Goal: Task Accomplishment & Management: Use online tool/utility

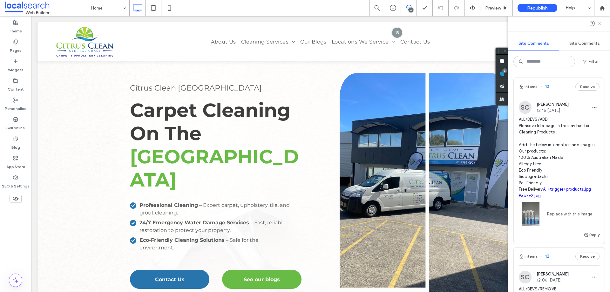
click at [563, 83] on div "Internal 13 Resolve" at bounding box center [558, 87] width 91 height 18
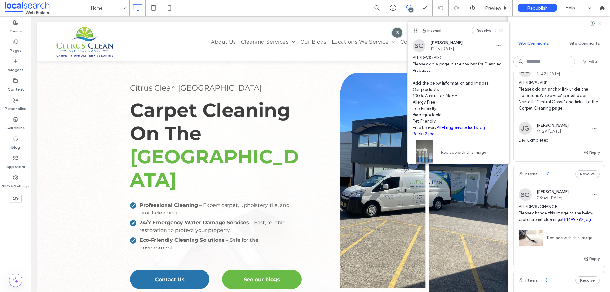
scroll to position [317, 0]
click at [565, 177] on div "Internal 10 Resolve" at bounding box center [558, 174] width 91 height 18
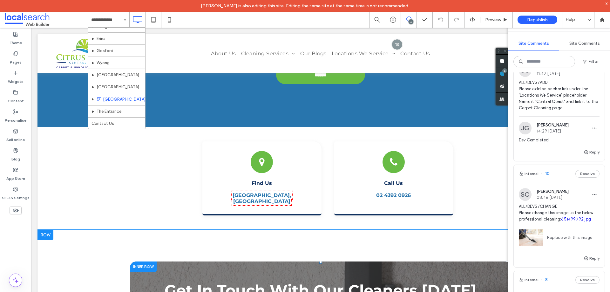
scroll to position [2087, 0]
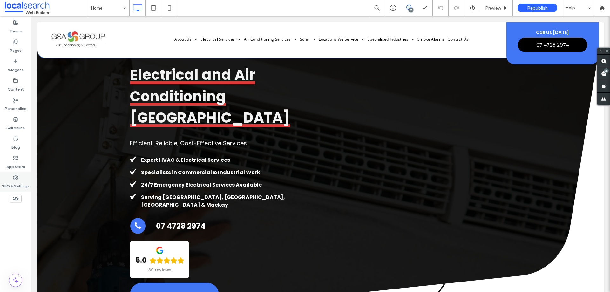
click at [17, 182] on label "SEO & Settings" at bounding box center [16, 184] width 28 height 9
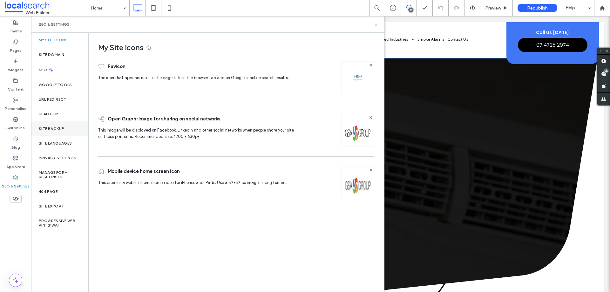
click at [66, 130] on div "Site backup" at bounding box center [59, 128] width 57 height 15
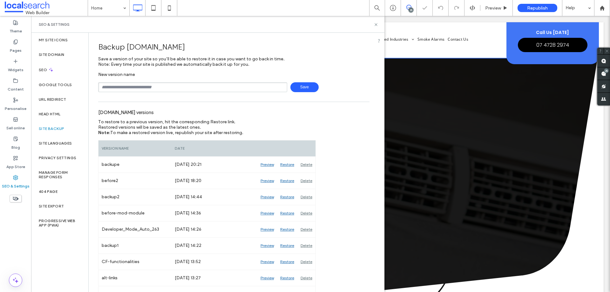
click at [148, 89] on input "text" at bounding box center [192, 87] width 189 height 10
type input "**********"
click at [308, 85] on span "Save" at bounding box center [304, 87] width 28 height 10
drag, startPoint x: 19, startPoint y: 24, endPoint x: 5, endPoint y: 34, distance: 17.5
click at [19, 24] on div "Theme" at bounding box center [15, 26] width 31 height 19
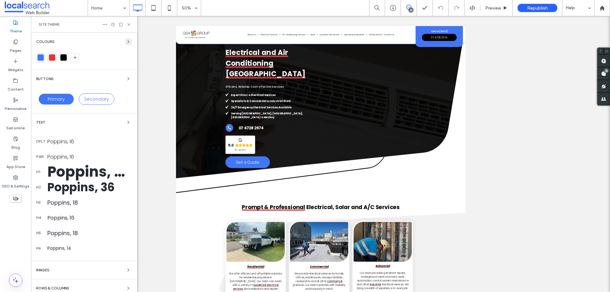
drag, startPoint x: 121, startPoint y: 42, endPoint x: 124, endPoint y: 42, distance: 3.2
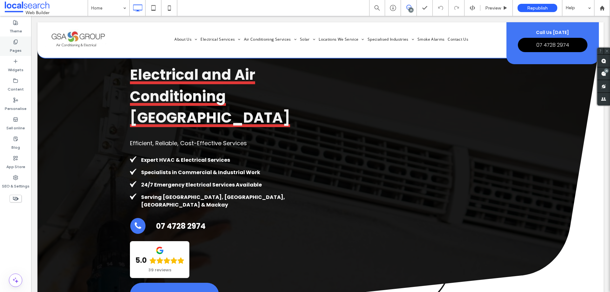
click at [22, 48] on div "Pages" at bounding box center [15, 46] width 31 height 19
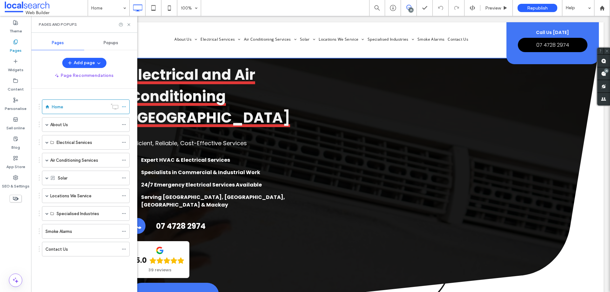
click at [111, 44] on span "Popups" at bounding box center [111, 42] width 15 height 5
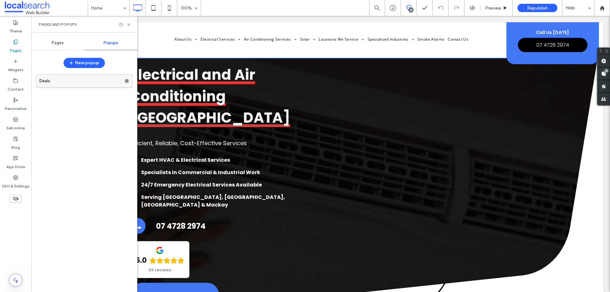
click at [127, 81] on icon at bounding box center [126, 81] width 4 height 4
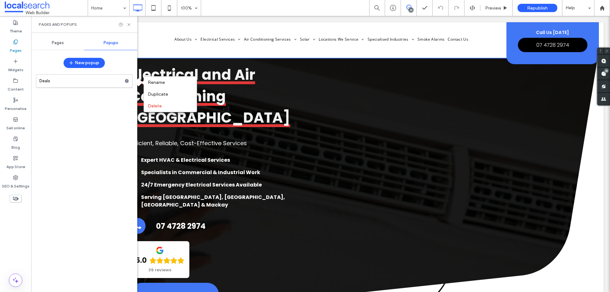
click at [121, 110] on div "Deals" at bounding box center [84, 179] width 97 height 217
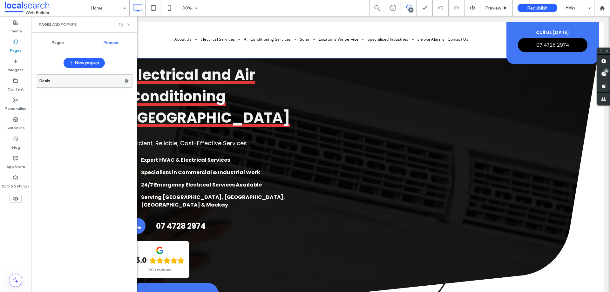
click at [78, 78] on label "Deals" at bounding box center [81, 81] width 85 height 13
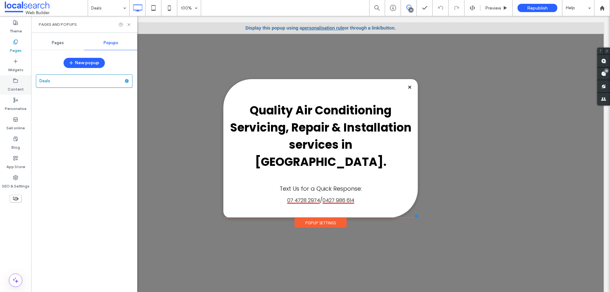
click at [21, 88] on label "Content" at bounding box center [16, 87] width 16 height 9
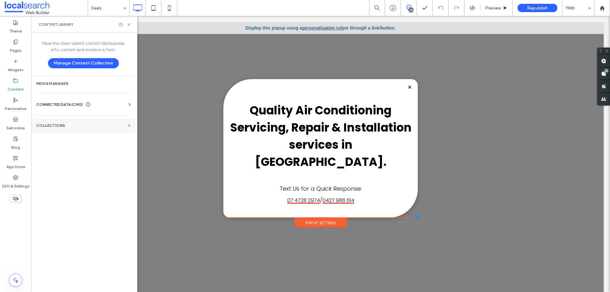
click at [64, 127] on label "COLLECTIONS" at bounding box center [81, 125] width 90 height 4
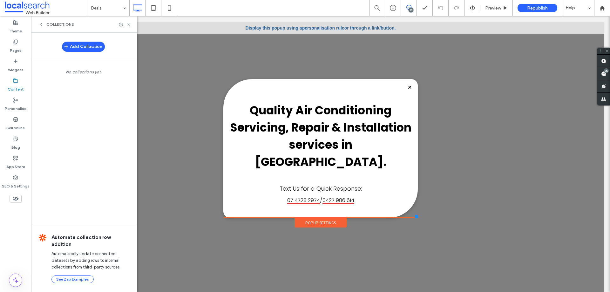
click at [65, 21] on div "COLLECTIONS" at bounding box center [84, 24] width 106 height 17
click at [61, 24] on span "COLLECTIONS" at bounding box center [60, 24] width 28 height 5
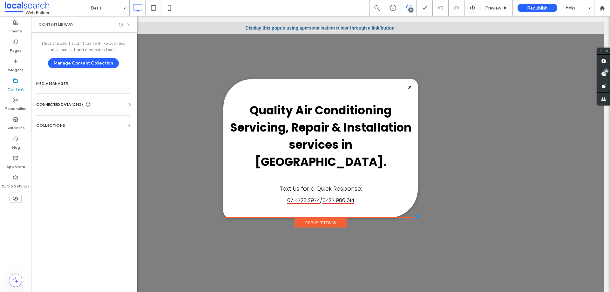
click at [71, 101] on div "CONNECTED DATA (CMS) Business info Business Text Business Images Find and Repla…" at bounding box center [83, 104] width 104 height 17
click at [76, 104] on span "CONNECTED DATA (CMS)" at bounding box center [59, 104] width 47 height 6
click at [83, 122] on label "Business info" at bounding box center [84, 120] width 86 height 4
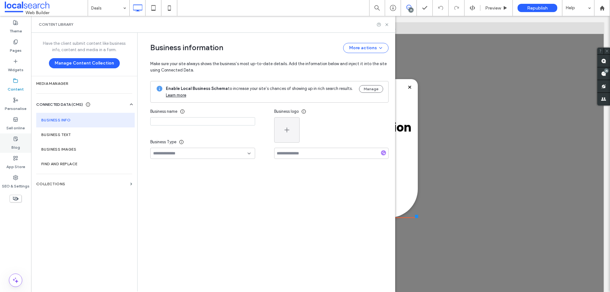
type input "*********"
type input "**********"
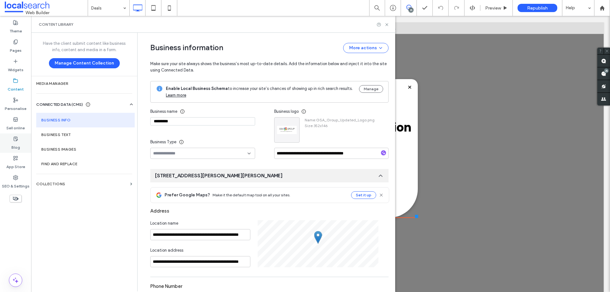
scroll to position [65, 0]
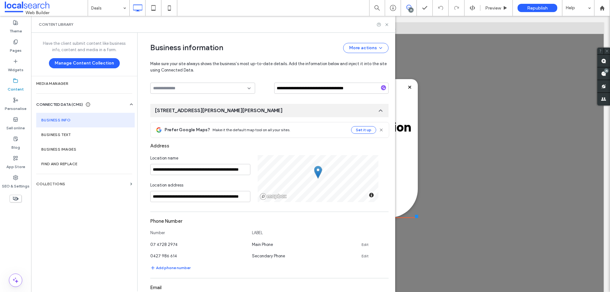
click at [214, 17] on div "Content library" at bounding box center [213, 24] width 364 height 17
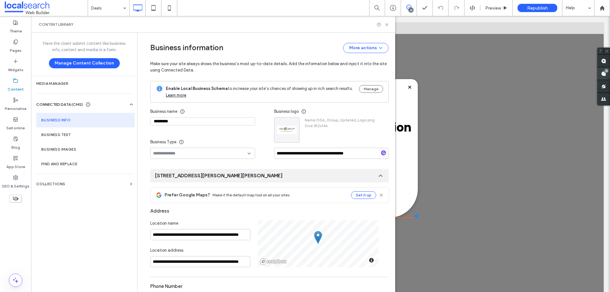
click at [487, 69] on span at bounding box center [603, 73] width 13 height 12
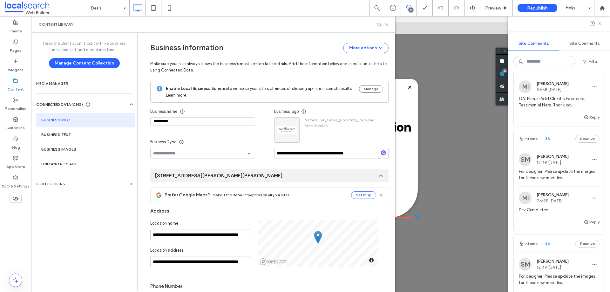
scroll to position [32, 0]
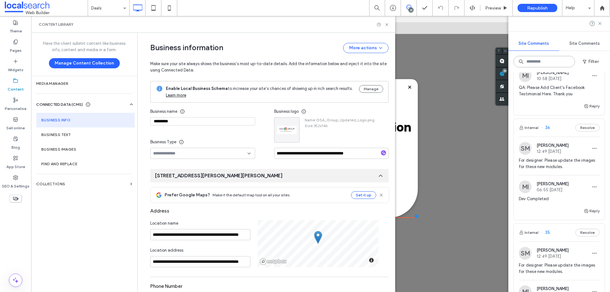
click at [487, 64] on input at bounding box center [544, 61] width 62 height 11
type input "*****"
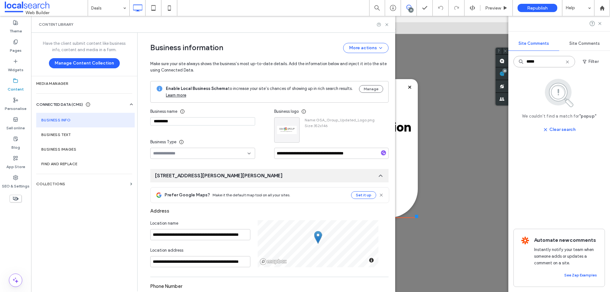
scroll to position [0, 0]
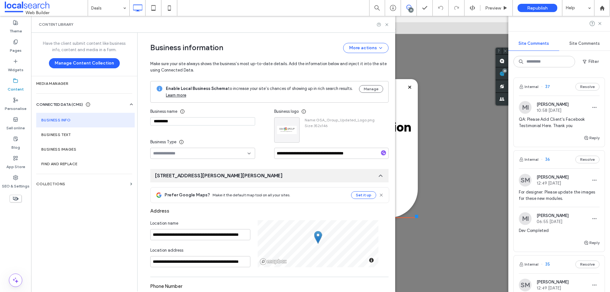
click at [323, 22] on div "Content library" at bounding box center [213, 24] width 349 height 5
click at [315, 28] on div "Content library" at bounding box center [213, 24] width 364 height 17
click at [388, 25] on icon at bounding box center [386, 24] width 5 height 5
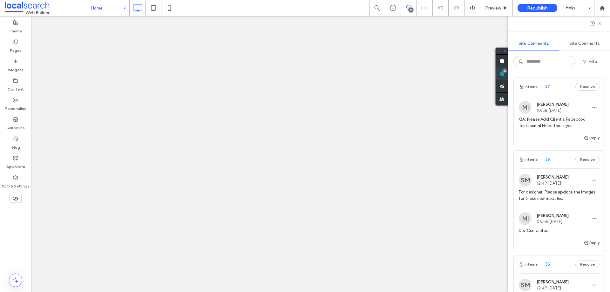
click at [487, 75] on span at bounding box center [501, 73] width 13 height 12
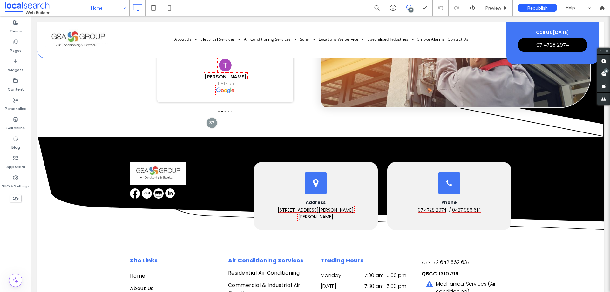
scroll to position [995, 0]
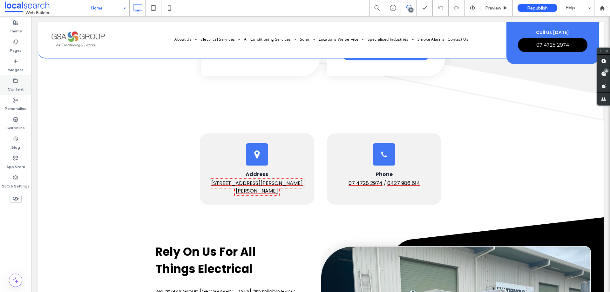
click at [11, 88] on label "Content" at bounding box center [16, 87] width 16 height 9
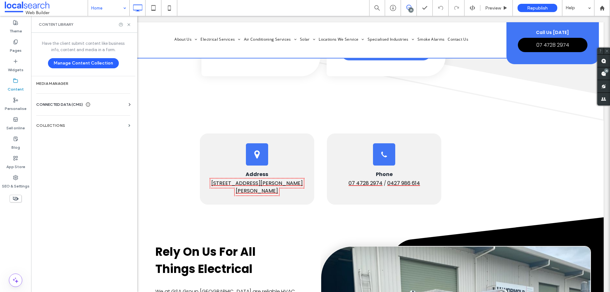
click at [79, 104] on span "CONNECTED DATA (CMS)" at bounding box center [59, 104] width 47 height 6
click at [82, 125] on section "Business info" at bounding box center [84, 120] width 97 height 15
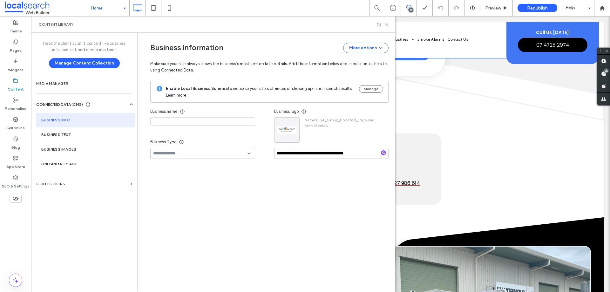
type input "*********"
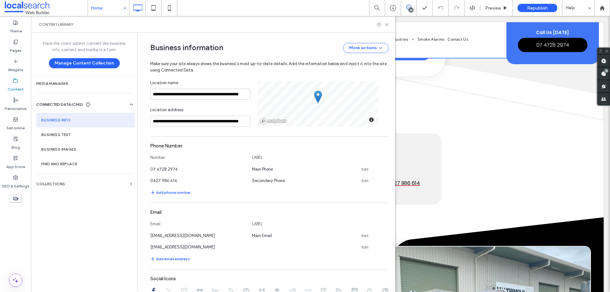
scroll to position [97, 0]
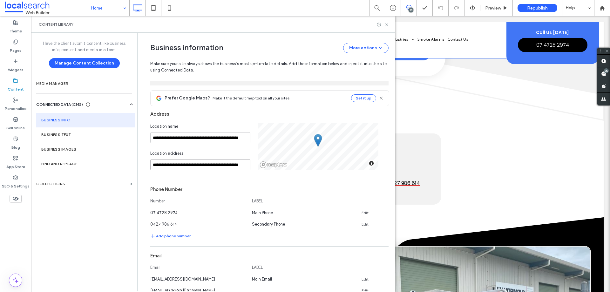
click at [193, 164] on input "**********" at bounding box center [200, 164] width 100 height 11
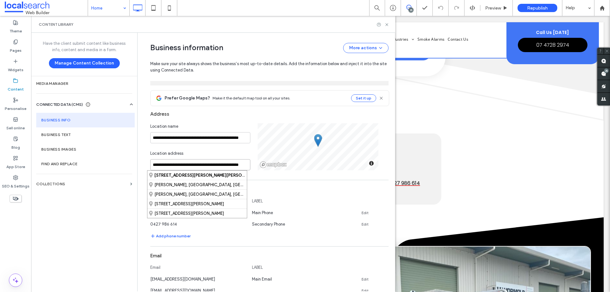
scroll to position [0, 11]
click at [224, 139] on input "**********" at bounding box center [200, 137] width 100 height 11
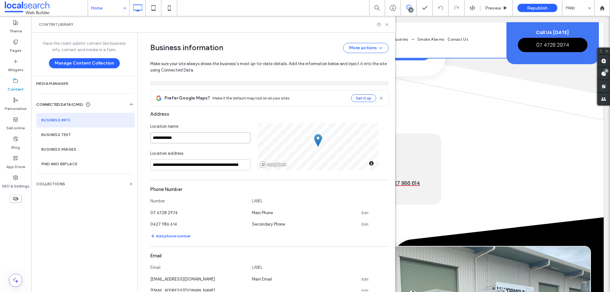
type input "**********"
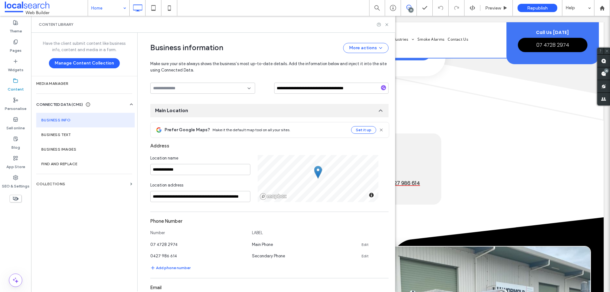
click at [142, 174] on div "**********" at bounding box center [265, 295] width 248 height 655
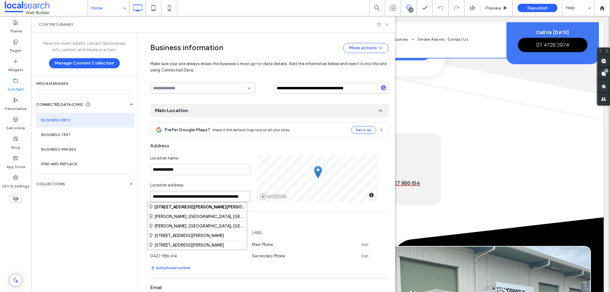
click at [200, 197] on input "**********" at bounding box center [200, 196] width 100 height 11
click at [203, 208] on strong "[STREET_ADDRESS][PERSON_NAME][PERSON_NAME]" at bounding box center [206, 206] width 105 height 5
click at [179, 201] on input "**********" at bounding box center [200, 196] width 100 height 11
click at [190, 206] on strong "[STREET_ADDRESS][PERSON_NAME][PERSON_NAME]" at bounding box center [206, 206] width 105 height 5
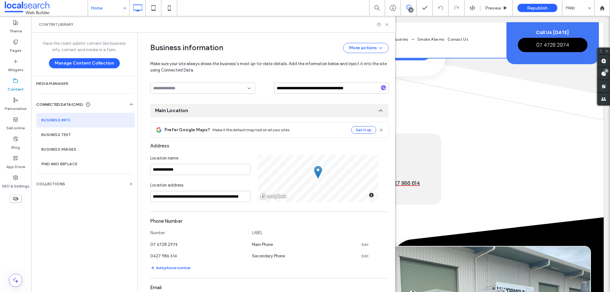
scroll to position [0, 11]
click at [93, 223] on div "Have the client submit content like business info, content and media in a form.…" at bounding box center [84, 162] width 106 height 258
click at [103, 223] on div "Have the client submit content like business info, content and media in a form.…" at bounding box center [84, 162] width 106 height 258
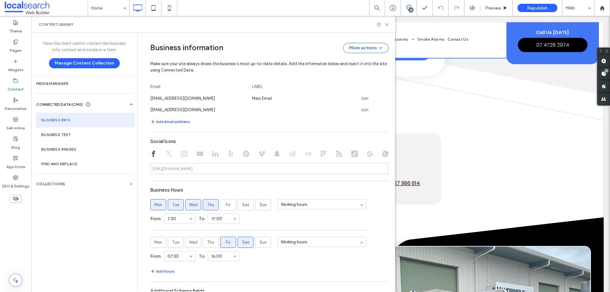
scroll to position [397, 0]
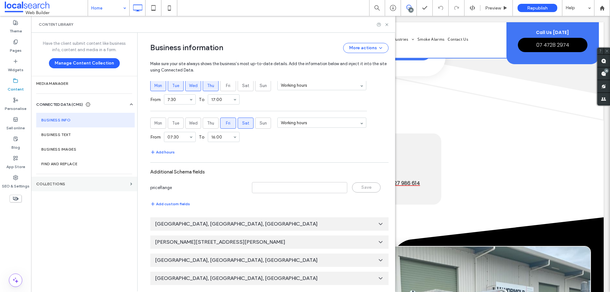
click at [84, 184] on label "COLLECTIONS" at bounding box center [81, 184] width 91 height 4
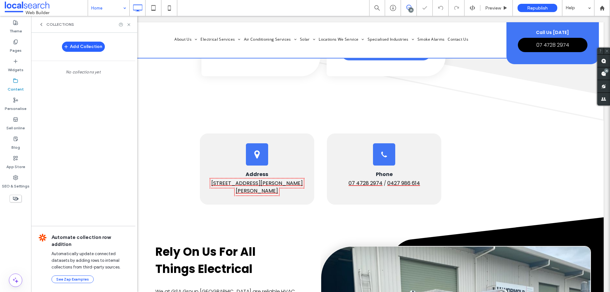
click at [69, 23] on span "COLLECTIONS" at bounding box center [60, 24] width 28 height 5
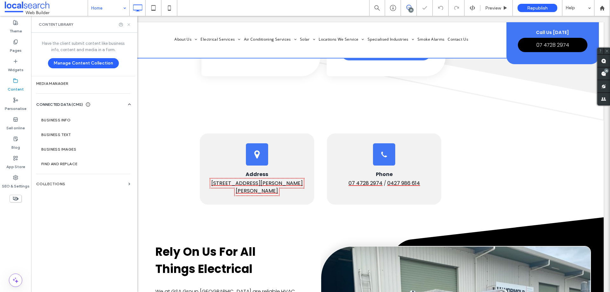
click at [128, 23] on icon at bounding box center [128, 24] width 5 height 5
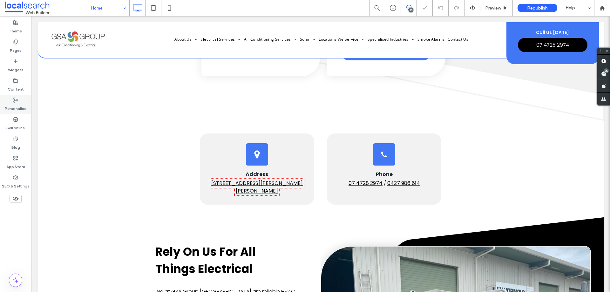
click at [17, 103] on label "Personalise" at bounding box center [16, 107] width 22 height 9
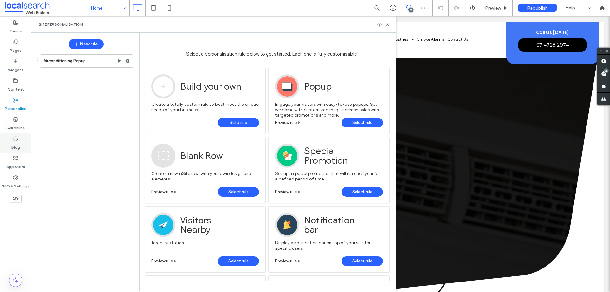
scroll to position [0, 0]
click at [17, 143] on label "Blog" at bounding box center [15, 145] width 9 height 9
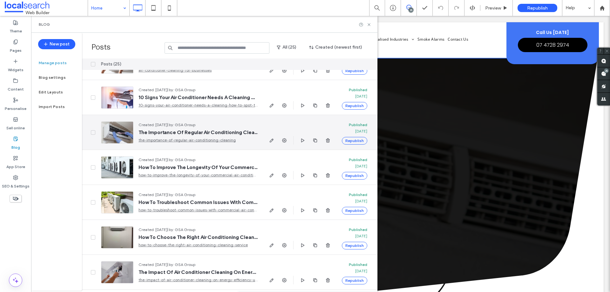
scroll to position [53, 0]
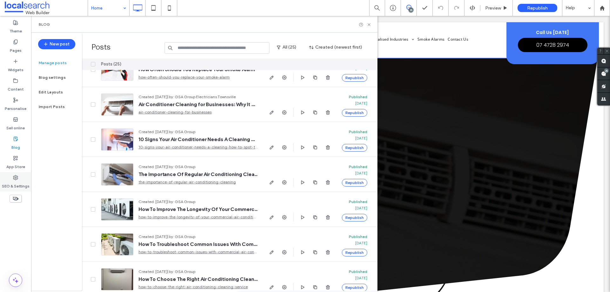
click at [9, 180] on div "SEO & Settings" at bounding box center [15, 181] width 31 height 19
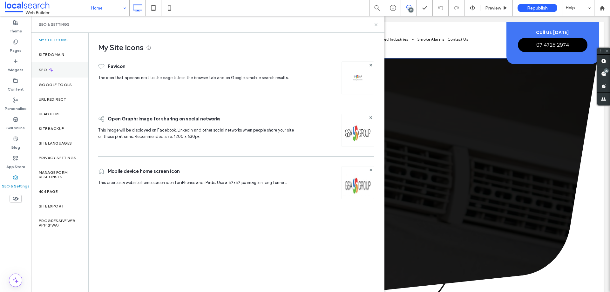
click at [55, 69] on div "SEO" at bounding box center [59, 70] width 57 height 16
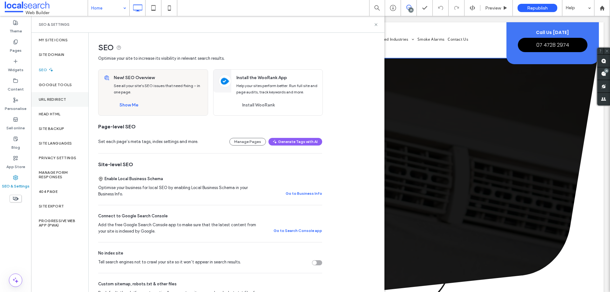
click at [62, 102] on div "URL Redirect" at bounding box center [59, 99] width 57 height 15
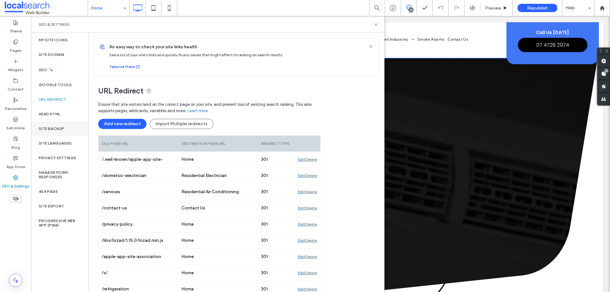
drag, startPoint x: 67, startPoint y: 115, endPoint x: 83, endPoint y: 127, distance: 20.2
click at [67, 115] on div "Head HTML" at bounding box center [59, 114] width 57 height 15
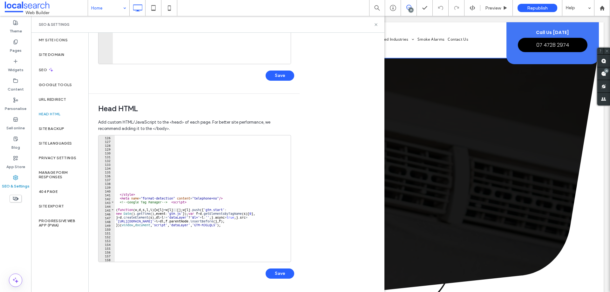
scroll to position [476, 0]
click at [43, 131] on div "Site backup" at bounding box center [59, 128] width 57 height 15
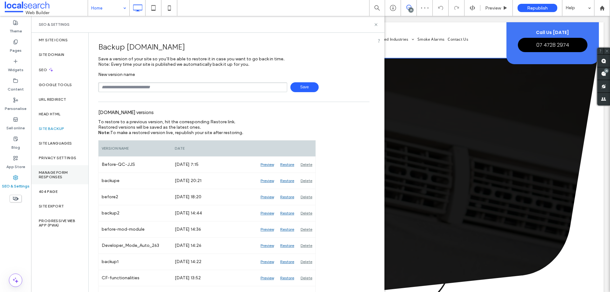
click at [71, 181] on div "Manage Form Responses" at bounding box center [59, 174] width 57 height 19
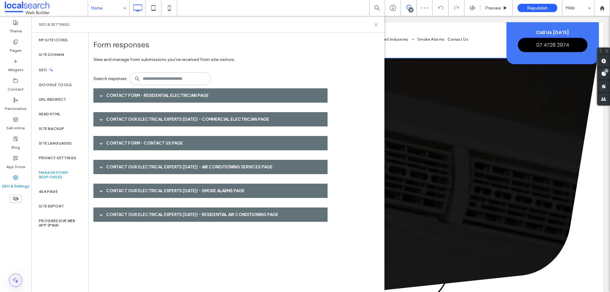
click at [20, 223] on span at bounding box center [15, 280] width 13 height 13
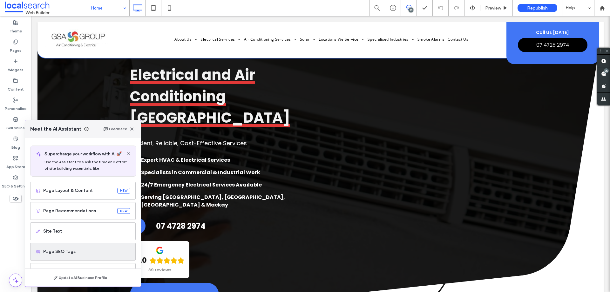
click at [92, 223] on div "Page SEO Tags" at bounding box center [82, 252] width 105 height 18
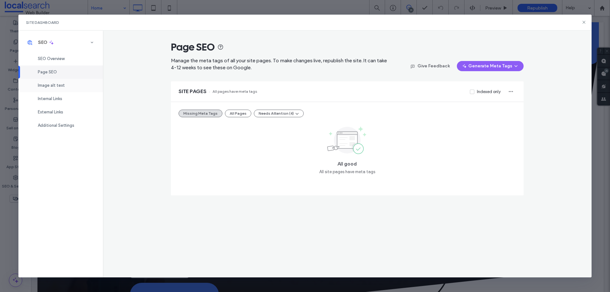
click at [63, 86] on span "Image alt text" at bounding box center [51, 85] width 27 height 5
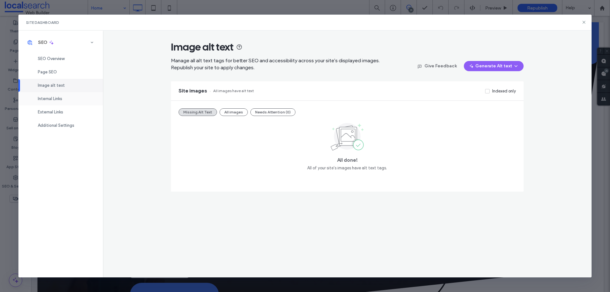
click at [64, 102] on div "Internal Links" at bounding box center [60, 98] width 84 height 13
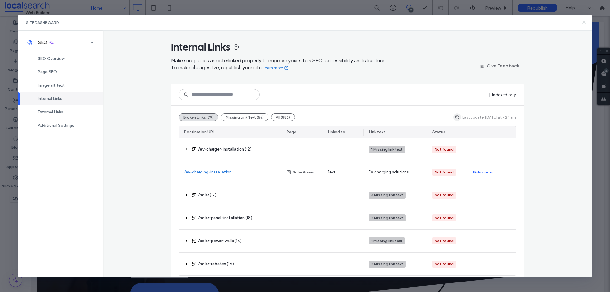
click at [455, 117] on use "button" at bounding box center [457, 117] width 4 height 4
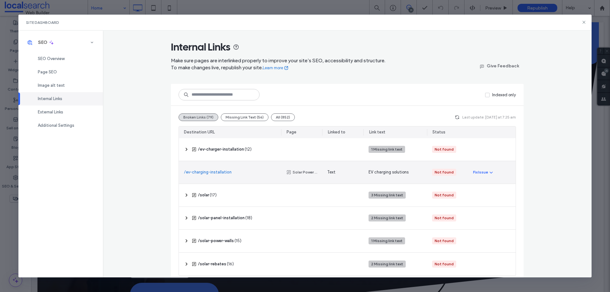
scroll to position [6, 0]
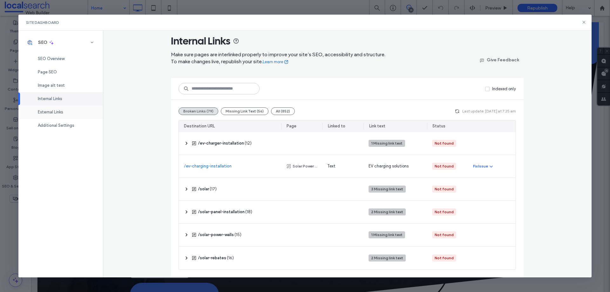
click at [67, 108] on div "External Links" at bounding box center [60, 111] width 84 height 13
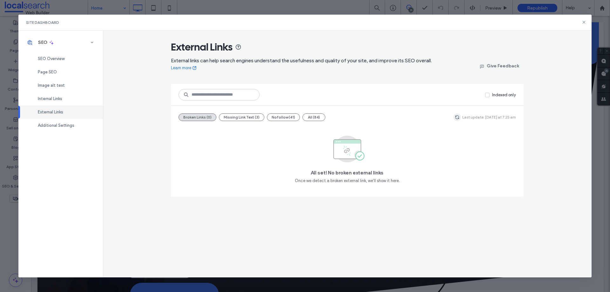
click at [461, 117] on span "button" at bounding box center [457, 117] width 8 height 8
click at [459, 117] on icon "button" at bounding box center [456, 117] width 5 height 5
drag, startPoint x: 584, startPoint y: 24, endPoint x: 558, endPoint y: 13, distance: 28.3
click at [487, 24] on icon at bounding box center [583, 22] width 5 height 5
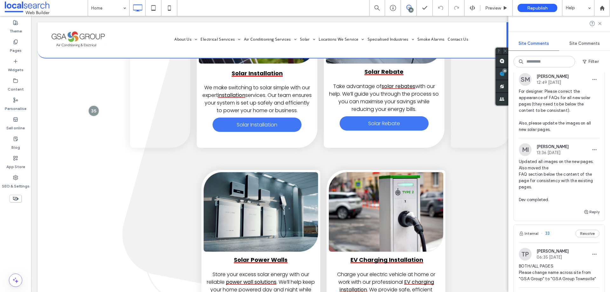
scroll to position [286, 0]
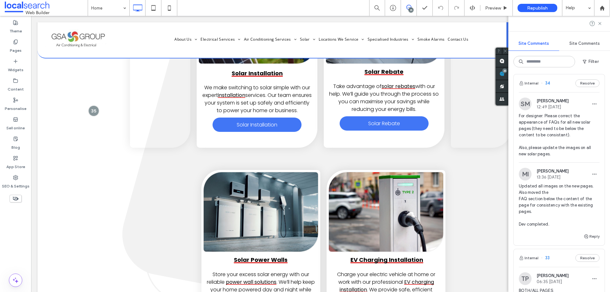
click at [559, 130] on span "For designer: Please correct the appearance of FAQs for all new solar pages (th…" at bounding box center [558, 135] width 81 height 44
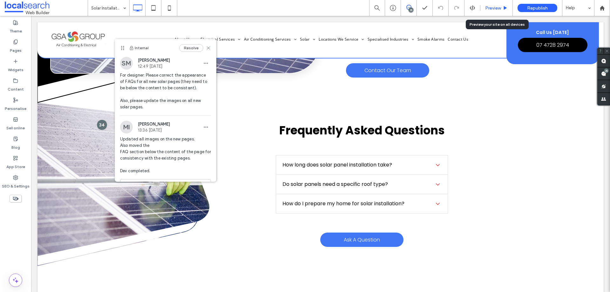
click at [487, 10] on span "Preview" at bounding box center [493, 7] width 16 height 5
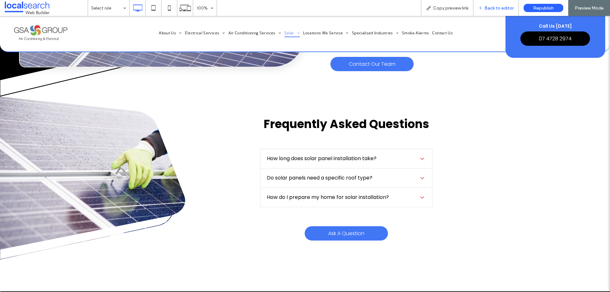
click at [498, 7] on span "Back to editor" at bounding box center [498, 7] width 29 height 5
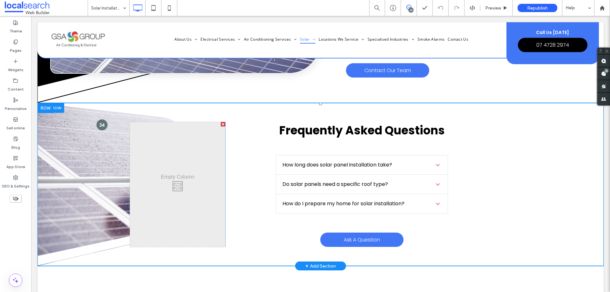
click at [103, 119] on div at bounding box center [102, 125] width 12 height 12
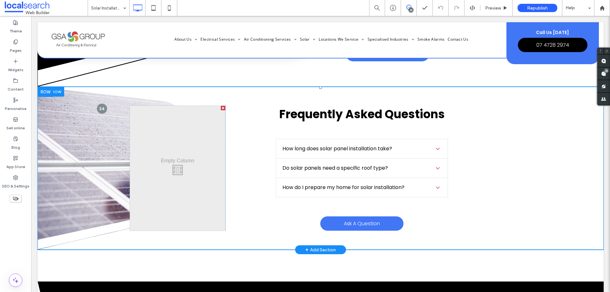
scroll to position [957, 0]
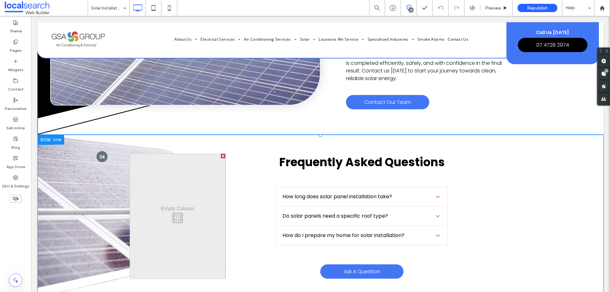
click at [99, 150] on div at bounding box center [102, 156] width 12 height 12
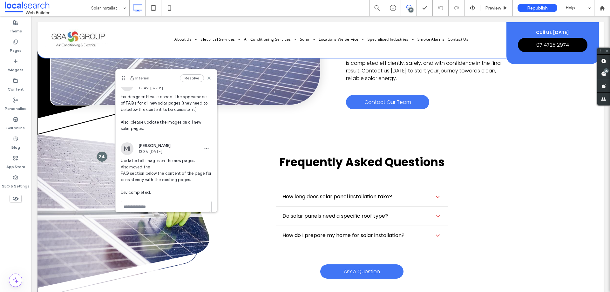
scroll to position [17, 0]
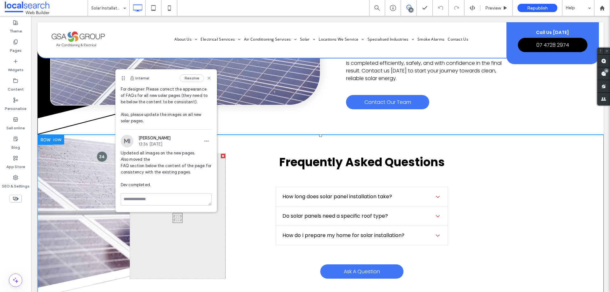
click at [254, 172] on div "Frequently Asked Questions How long does solar panel installation take? A typic…" at bounding box center [368, 216] width 286 height 125
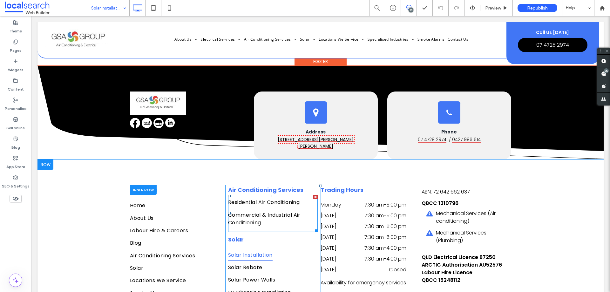
scroll to position [1093, 0]
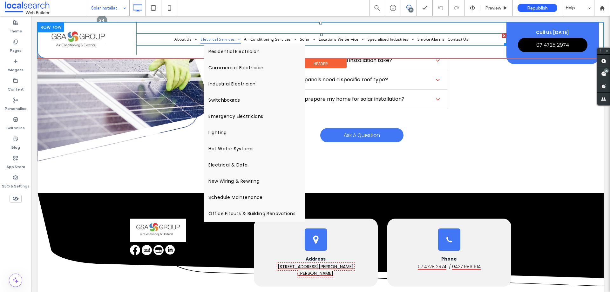
scroll to position [1325, 0]
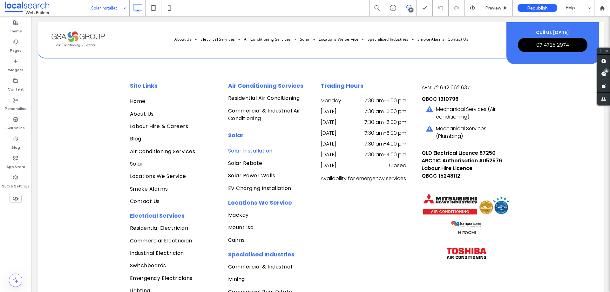
click at [605, 73] on div "25" at bounding box center [606, 70] width 5 height 5
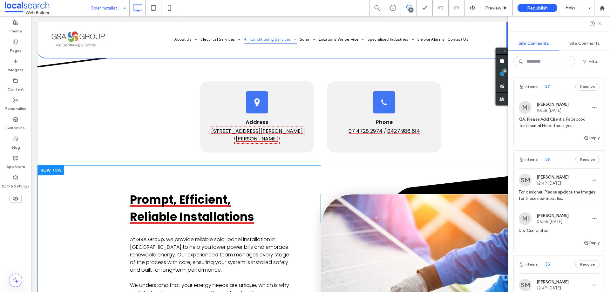
scroll to position [349, 0]
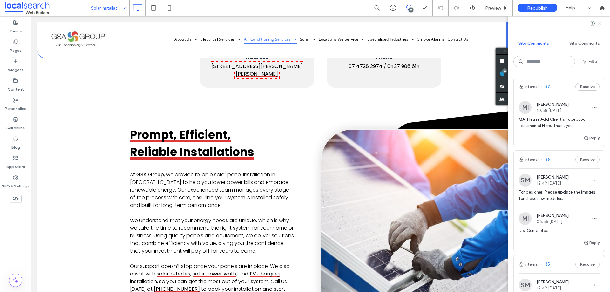
click at [563, 89] on div "Internal 37 Resolve" at bounding box center [558, 87] width 91 height 18
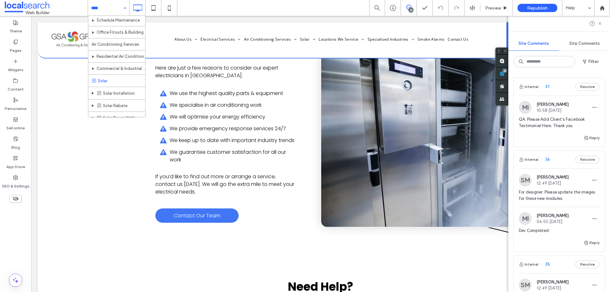
scroll to position [159, 0]
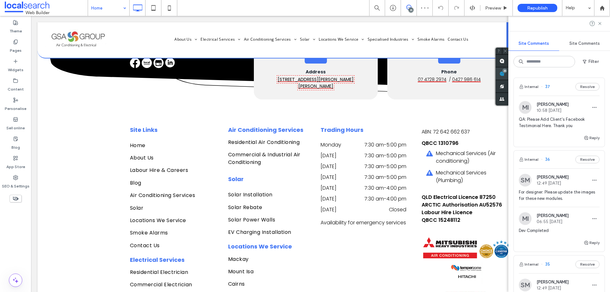
scroll to position [3207, 0]
click at [504, 75] on span at bounding box center [501, 73] width 13 height 12
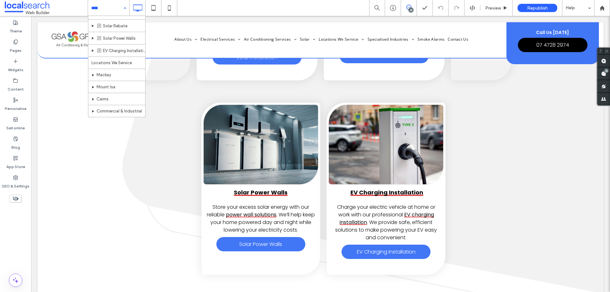
scroll to position [286, 0]
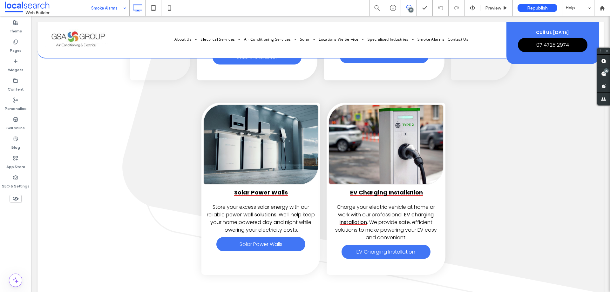
click at [118, 8] on div at bounding box center [305, 146] width 610 height 292
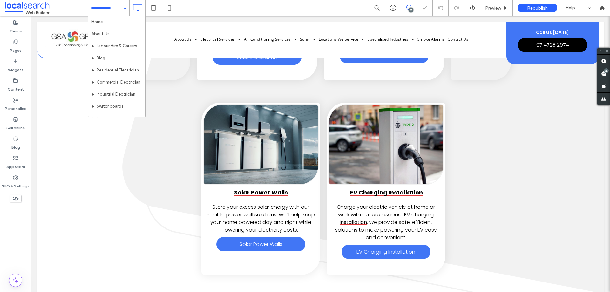
scroll to position [298, 0]
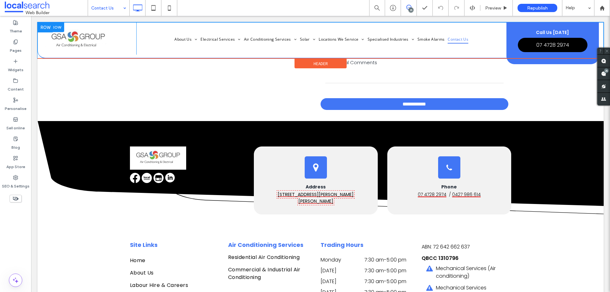
scroll to position [1016, 0]
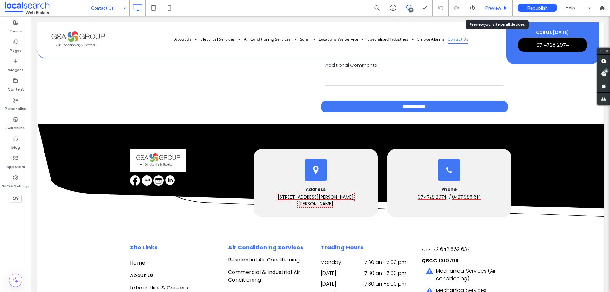
drag, startPoint x: 487, startPoint y: 9, endPoint x: 438, endPoint y: 31, distance: 54.2
click at [487, 9] on span "Preview" at bounding box center [493, 7] width 16 height 5
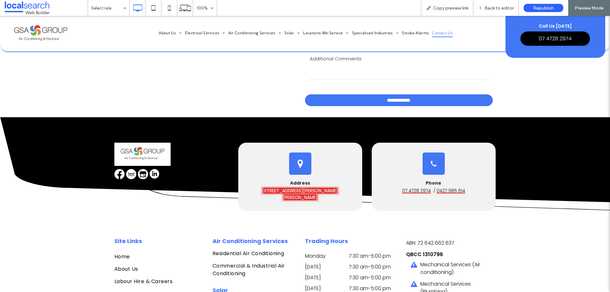
click at [301, 187] on link "[STREET_ADDRESS][PERSON_NAME][PERSON_NAME]" at bounding box center [300, 193] width 76 height 13
click at [310, 187] on link "[STREET_ADDRESS][PERSON_NAME][PERSON_NAME]" at bounding box center [300, 193] width 76 height 13
click at [293, 187] on link "[STREET_ADDRESS][PERSON_NAME][PERSON_NAME]" at bounding box center [300, 193] width 76 height 13
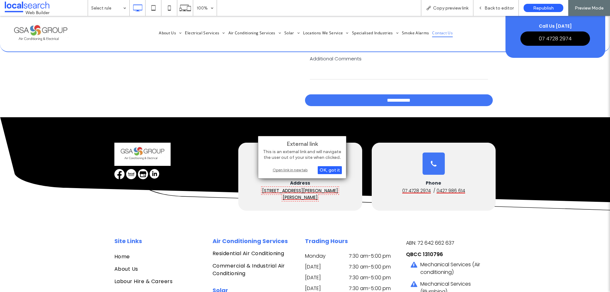
drag, startPoint x: 285, startPoint y: 170, endPoint x: 250, endPoint y: 155, distance: 38.9
click at [285, 170] on div "Open link in new tab" at bounding box center [301, 169] width 79 height 7
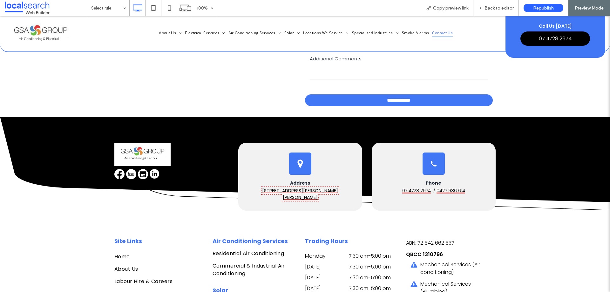
click at [151, 170] on img at bounding box center [155, 174] width 10 height 10
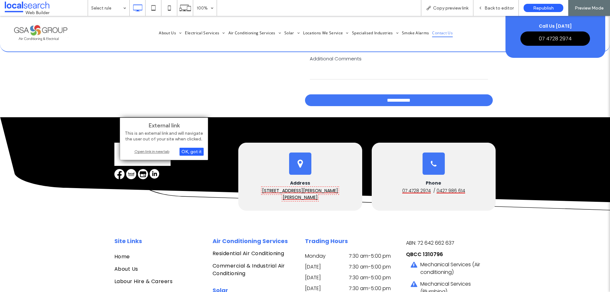
click at [160, 153] on div "Open link in new tab" at bounding box center [163, 151] width 79 height 7
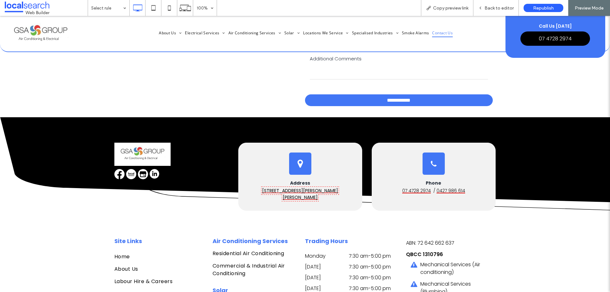
click at [141, 170] on img at bounding box center [143, 174] width 10 height 10
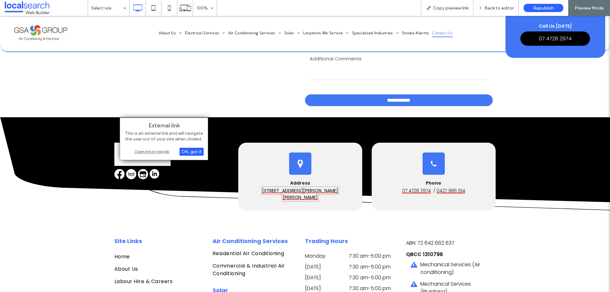
click at [159, 151] on div "Open link in new tab" at bounding box center [163, 151] width 79 height 7
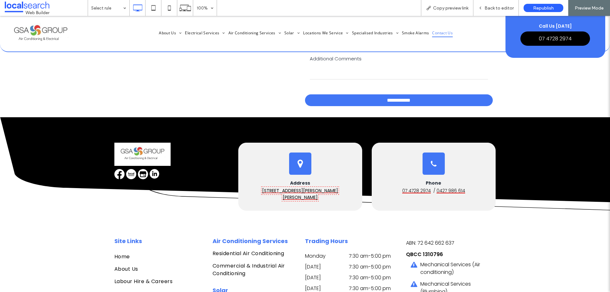
click at [126, 169] on img at bounding box center [131, 174] width 10 height 10
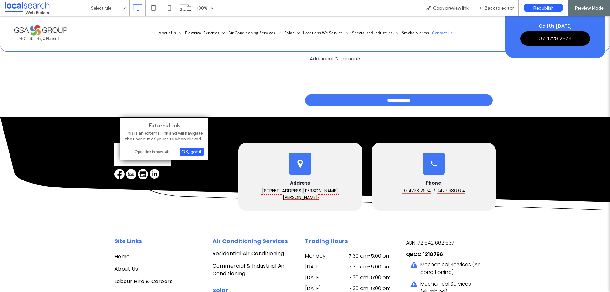
click at [144, 153] on div "Open link in new tab" at bounding box center [163, 151] width 79 height 7
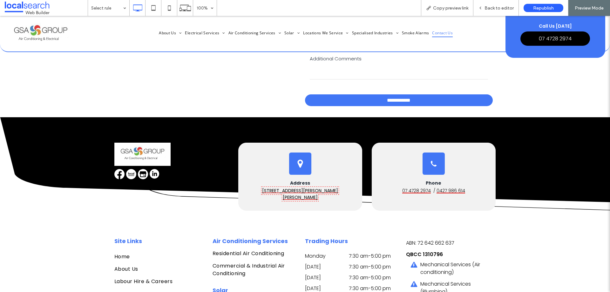
click at [115, 170] on img at bounding box center [119, 174] width 10 height 10
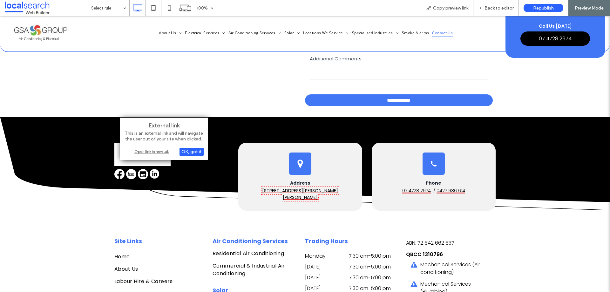
click at [138, 154] on div "Open link in new tab" at bounding box center [163, 151] width 79 height 7
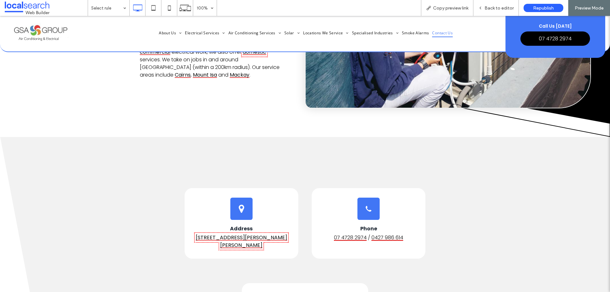
scroll to position [404, 0]
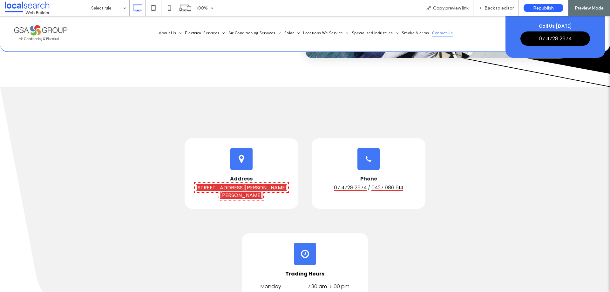
click at [269, 190] on link "[STREET_ADDRESS][PERSON_NAME][PERSON_NAME]" at bounding box center [241, 191] width 91 height 15
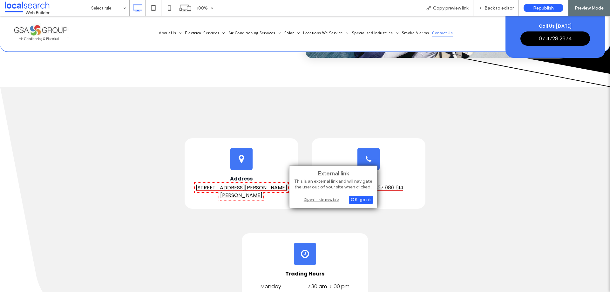
click at [325, 200] on div "Open link in new tab" at bounding box center [332, 199] width 79 height 7
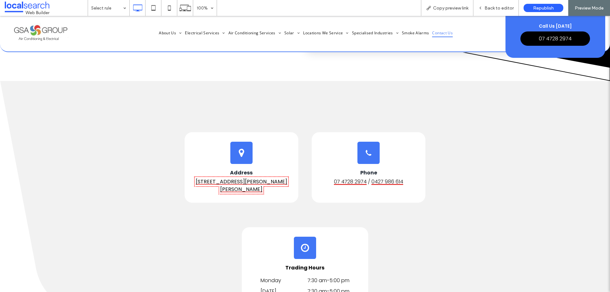
scroll to position [531, 0]
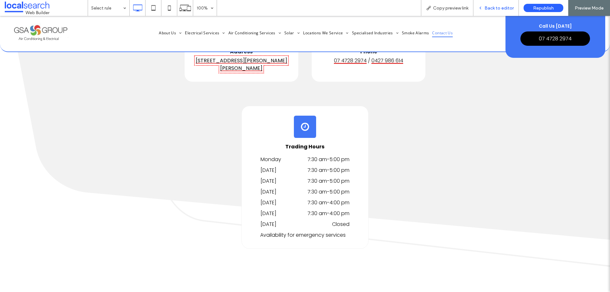
drag, startPoint x: 489, startPoint y: 8, endPoint x: 478, endPoint y: 30, distance: 24.7
click at [489, 8] on span "Back to editor" at bounding box center [498, 7] width 29 height 5
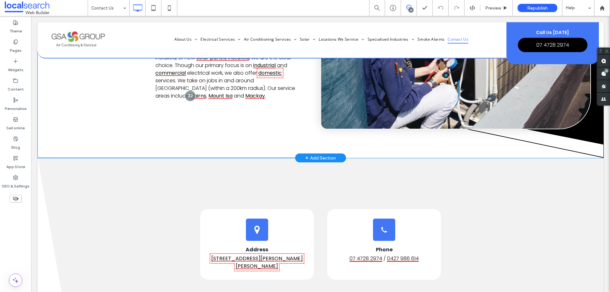
scroll to position [254, 0]
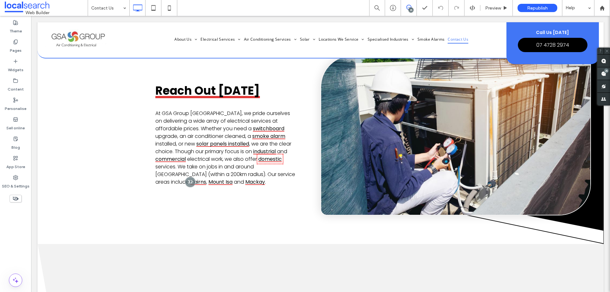
click at [602, 74] on use at bounding box center [603, 73] width 5 height 5
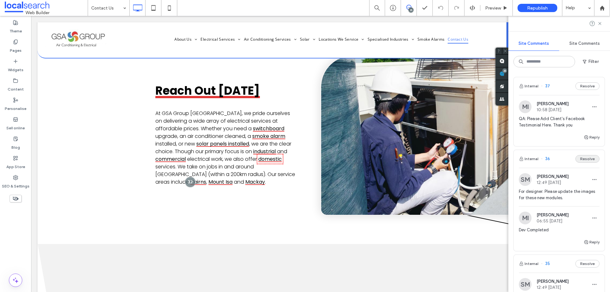
scroll to position [0, 0]
click at [561, 158] on div "Internal 36 Resolve" at bounding box center [558, 159] width 91 height 18
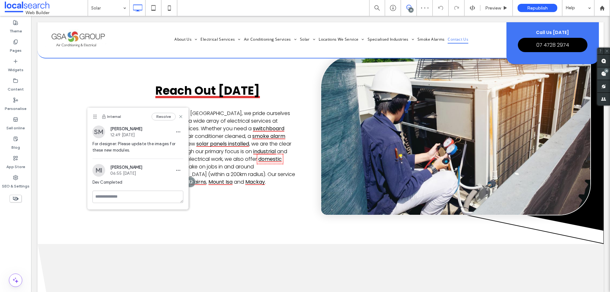
click at [601, 75] on use at bounding box center [603, 73] width 5 height 5
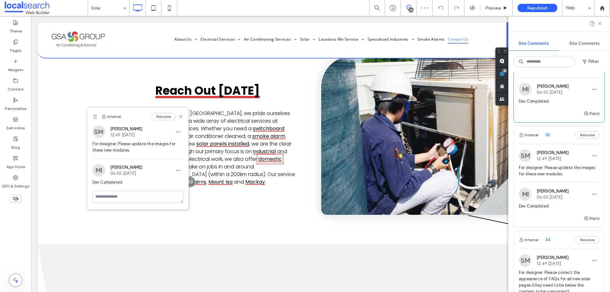
scroll to position [127, 0]
click at [559, 135] on div "Internal 35 Resolve" at bounding box center [558, 137] width 91 height 18
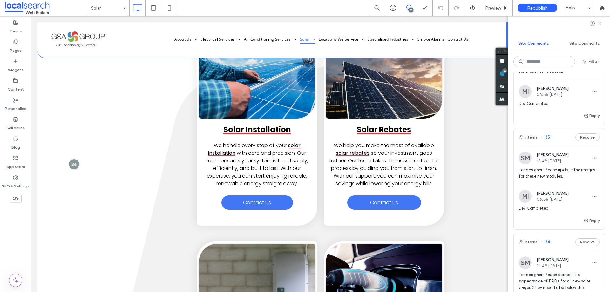
scroll to position [0, 0]
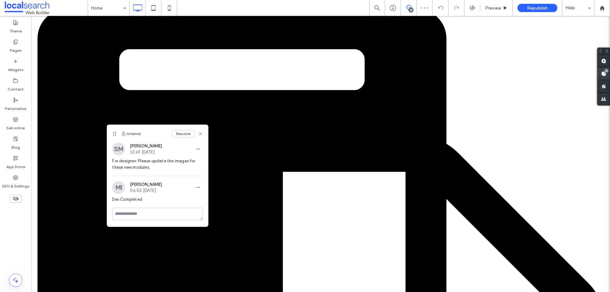
click at [603, 73] on use at bounding box center [603, 73] width 5 height 5
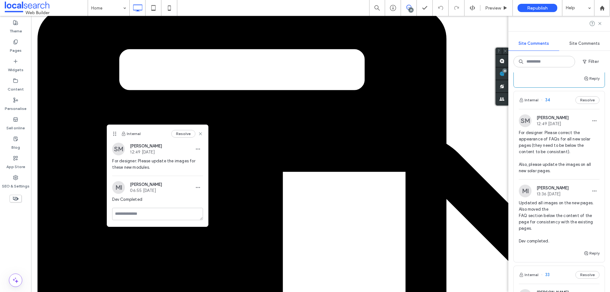
scroll to position [349, 0]
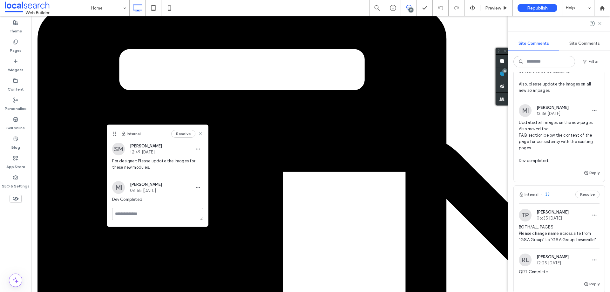
click at [560, 192] on div "Internal 33 Resolve" at bounding box center [558, 194] width 91 height 18
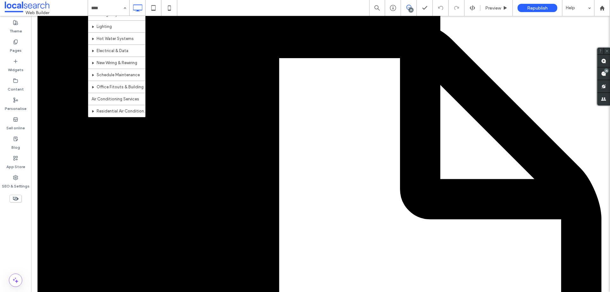
scroll to position [32, 0]
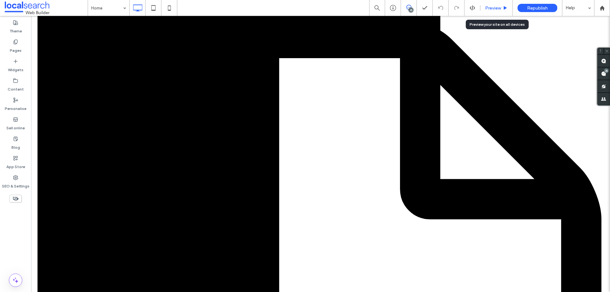
click at [488, 10] on span "Preview" at bounding box center [493, 7] width 16 height 5
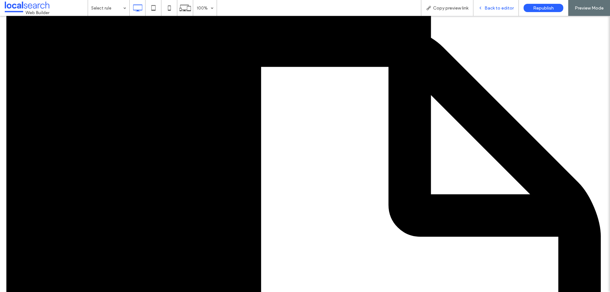
click at [491, 8] on span "Back to editor" at bounding box center [498, 7] width 29 height 5
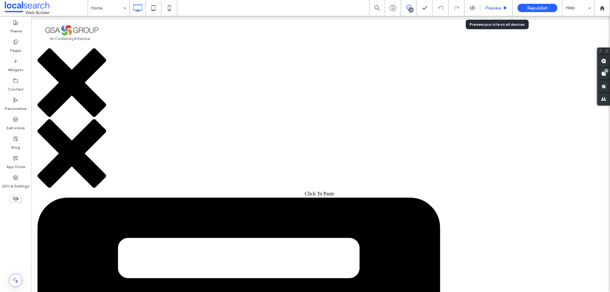
drag, startPoint x: 498, startPoint y: 8, endPoint x: 261, endPoint y: 88, distance: 249.8
click at [498, 8] on span "Preview" at bounding box center [493, 7] width 16 height 5
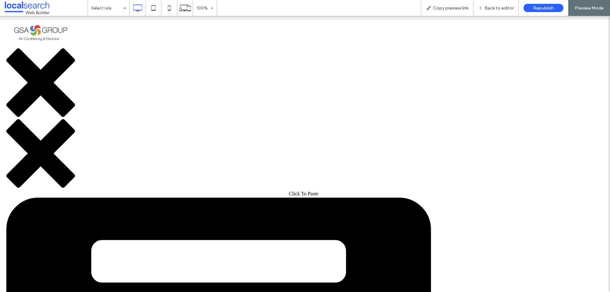
drag, startPoint x: 235, startPoint y: 86, endPoint x: 107, endPoint y: 68, distance: 129.8
click at [501, 4] on div "Back to editor" at bounding box center [495, 8] width 45 height 16
click at [491, 8] on span "Back to editor" at bounding box center [498, 7] width 29 height 5
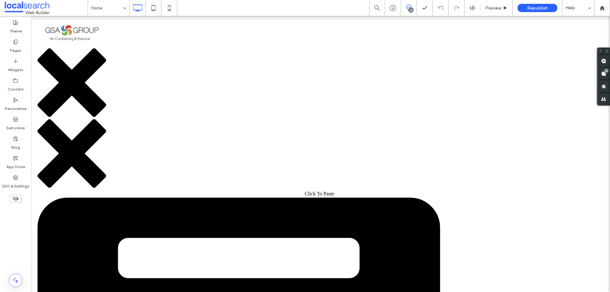
click at [76, 37] on img at bounding box center [71, 34] width 69 height 29
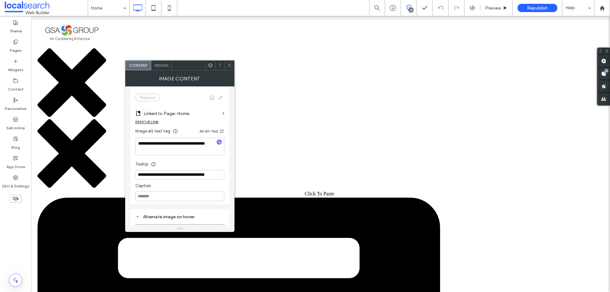
scroll to position [190, 0]
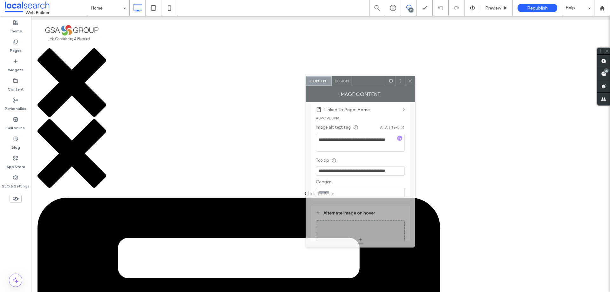
drag, startPoint x: 218, startPoint y: 73, endPoint x: 372, endPoint y: 83, distance: 154.0
click at [372, 83] on div at bounding box center [369, 81] width 34 height 10
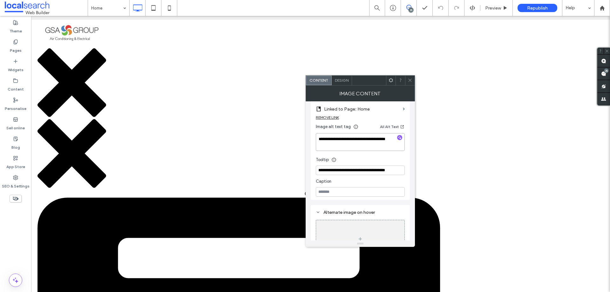
click at [351, 139] on textarea "**********" at bounding box center [360, 142] width 89 height 18
type textarea "**********"
click at [373, 154] on div "Tooltip" at bounding box center [360, 158] width 89 height 10
click at [352, 170] on input "**********" at bounding box center [360, 170] width 89 height 10
type input "**********"
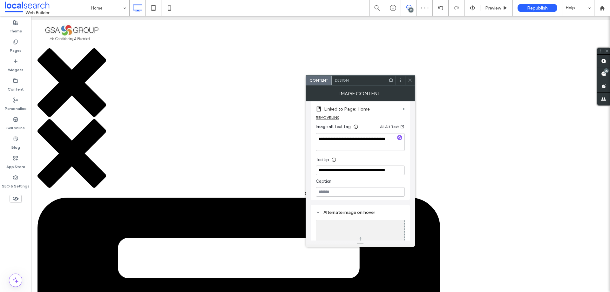
click at [311, 169] on div "**********" at bounding box center [360, 98] width 99 height 203
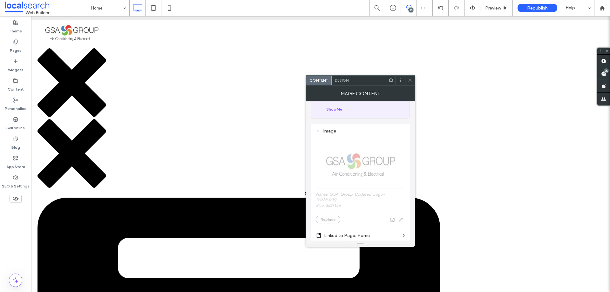
scroll to position [63, 0]
drag, startPoint x: 411, startPoint y: 79, endPoint x: 382, endPoint y: 28, distance: 58.3
click at [411, 79] on icon at bounding box center [409, 80] width 5 height 5
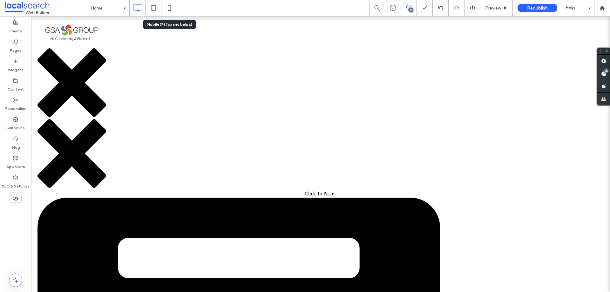
click at [155, 10] on use at bounding box center [153, 7] width 4 height 5
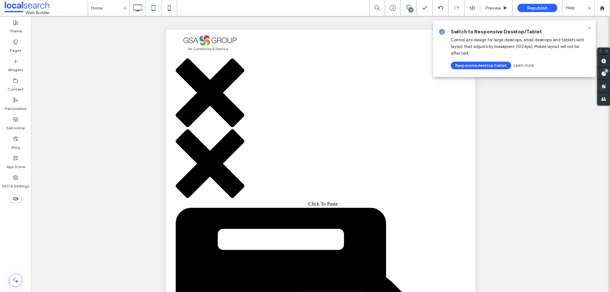
click at [589, 28] on use at bounding box center [588, 27] width 3 height 3
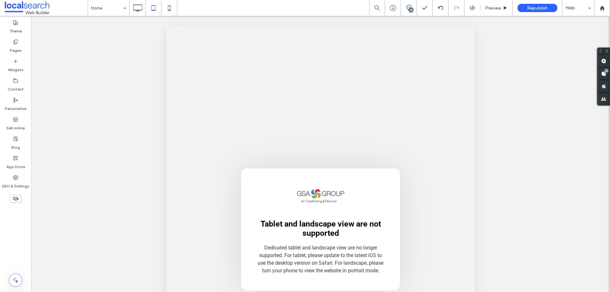
scroll to position [0, 0]
click at [170, 7] on icon at bounding box center [169, 8] width 13 height 13
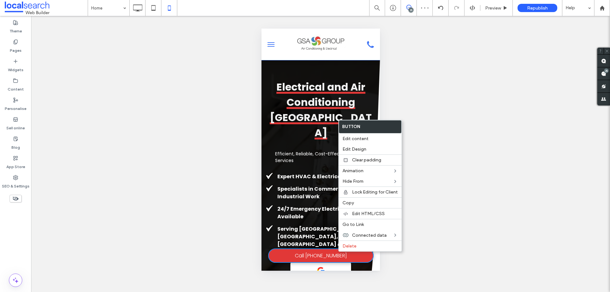
click at [323, 255] on span "Call [PHONE_NUMBER]" at bounding box center [320, 255] width 52 height 14
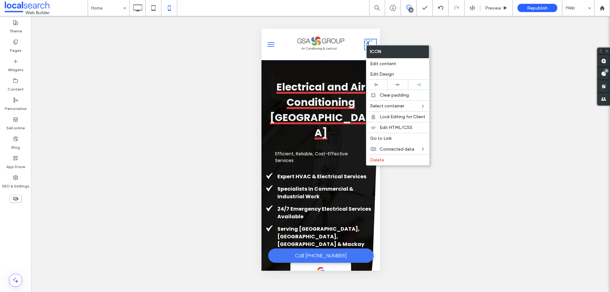
click at [348, 52] on div at bounding box center [320, 44] width 79 height 25
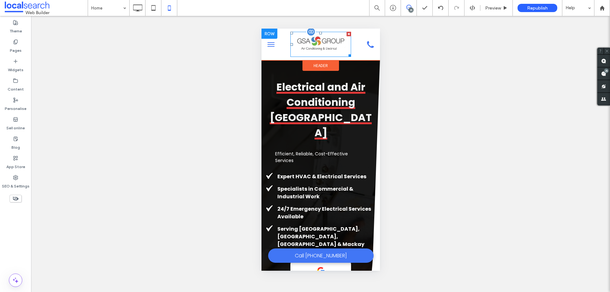
click at [324, 47] on img at bounding box center [320, 44] width 61 height 25
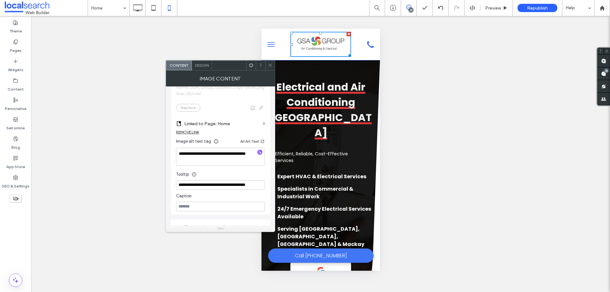
scroll to position [159, 0]
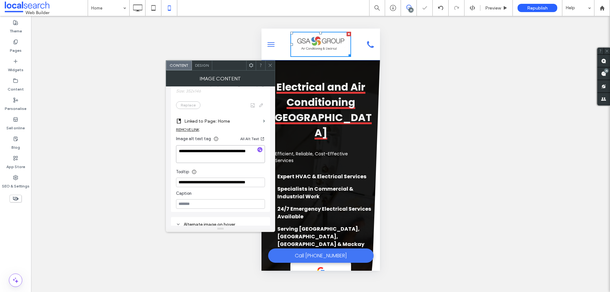
type textarea "**********"
click at [209, 167] on div "Tooltip" at bounding box center [220, 170] width 89 height 10
click at [212, 181] on input "**********" at bounding box center [220, 182] width 89 height 10
type input "**********"
click at [173, 184] on div "**********" at bounding box center [220, 113] width 99 height 198
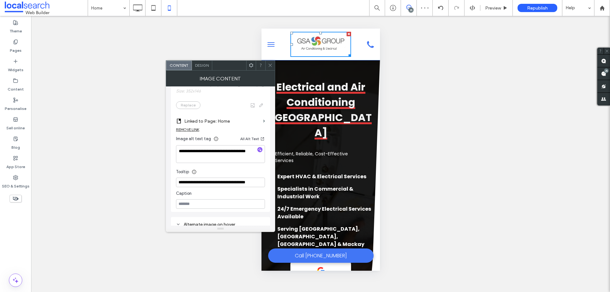
click at [269, 63] on icon at bounding box center [270, 65] width 5 height 5
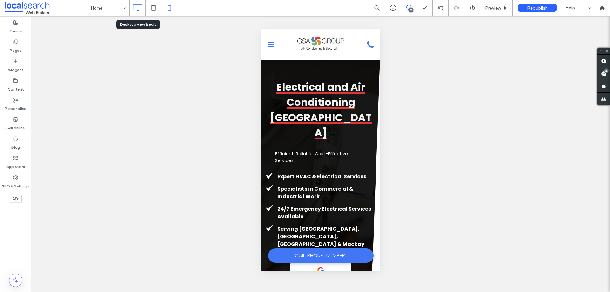
click at [143, 9] on icon at bounding box center [137, 8] width 13 height 13
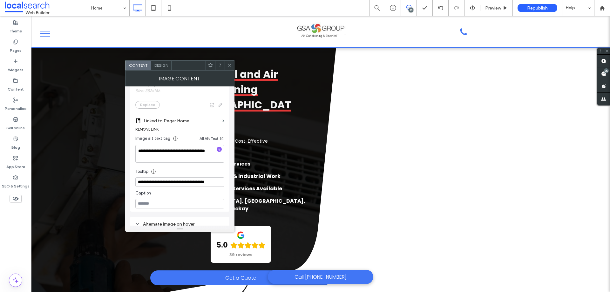
scroll to position [190, 0]
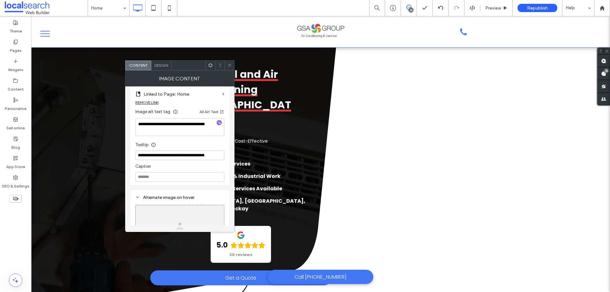
click at [229, 65] on use at bounding box center [229, 65] width 3 height 3
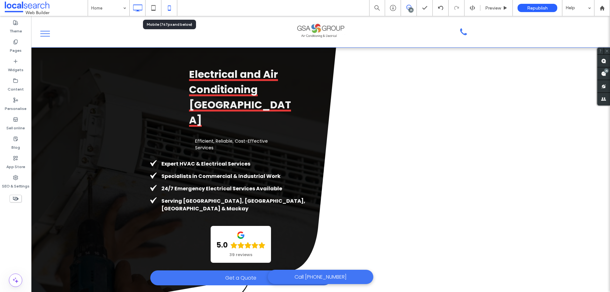
click at [167, 7] on icon at bounding box center [169, 8] width 13 height 13
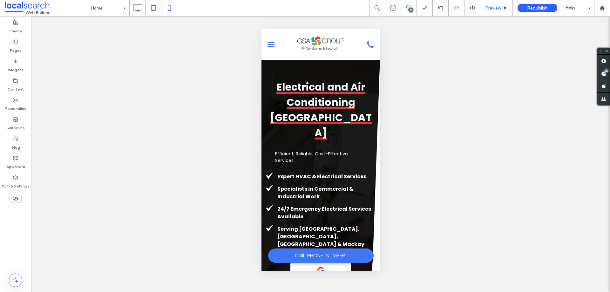
click at [496, 7] on span "Preview" at bounding box center [493, 7] width 16 height 5
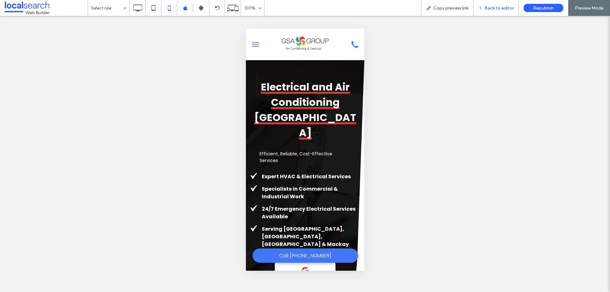
click at [492, 7] on span "Back to editor" at bounding box center [498, 7] width 29 height 5
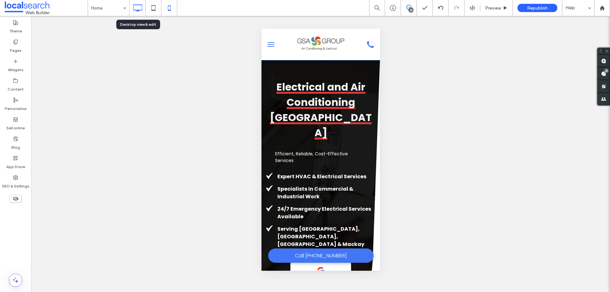
click at [143, 5] on icon at bounding box center [137, 8] width 13 height 13
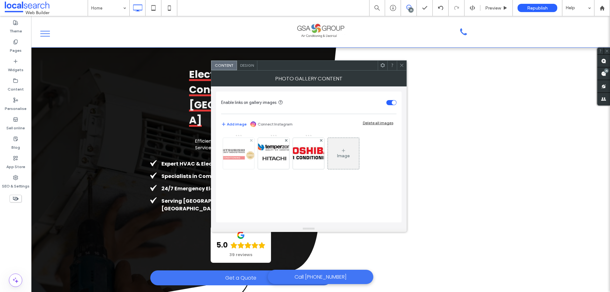
click at [243, 153] on div at bounding box center [238, 153] width 31 height 31
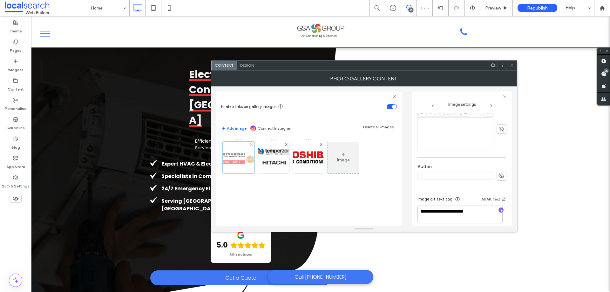
scroll to position [186, 0]
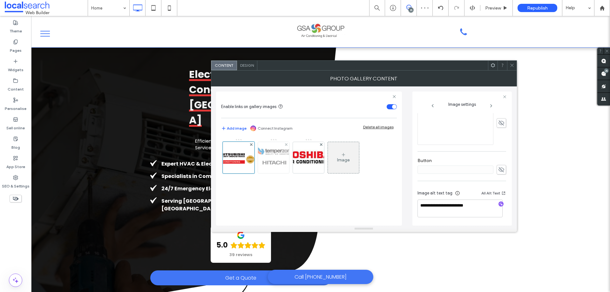
click at [278, 159] on img at bounding box center [273, 157] width 43 height 31
click at [306, 153] on img at bounding box center [308, 157] width 51 height 26
click at [512, 61] on span at bounding box center [511, 66] width 5 height 10
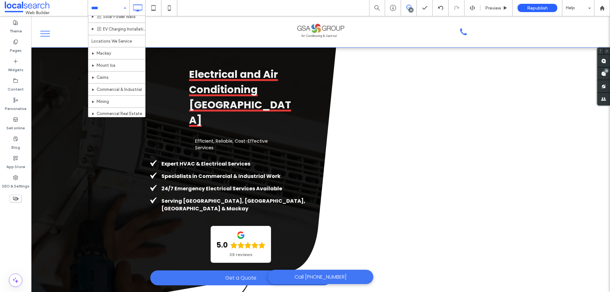
scroll to position [298, 0]
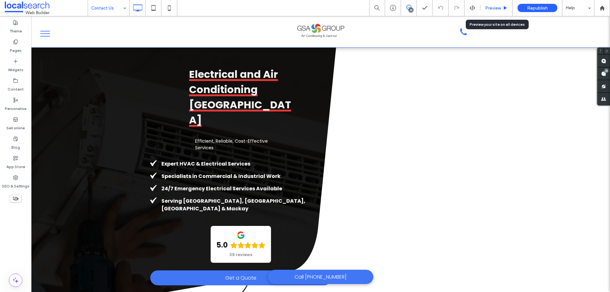
click at [492, 10] on span "Preview" at bounding box center [493, 7] width 16 height 5
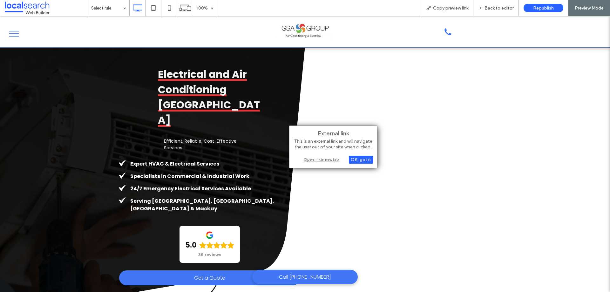
click at [321, 159] on div "Open link in new tab" at bounding box center [332, 159] width 79 height 7
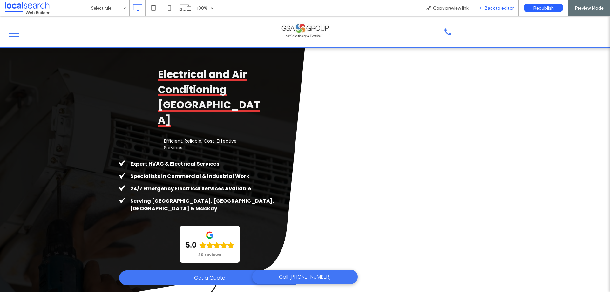
click at [489, 9] on span "Back to editor" at bounding box center [498, 7] width 29 height 5
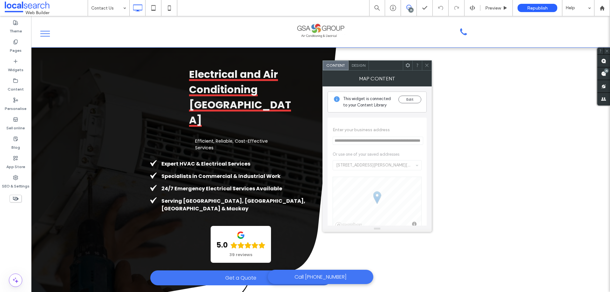
click at [426, 67] on icon at bounding box center [426, 65] width 5 height 5
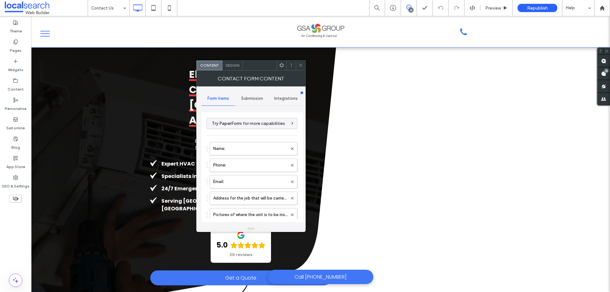
click at [278, 63] on div at bounding box center [282, 66] width 10 height 10
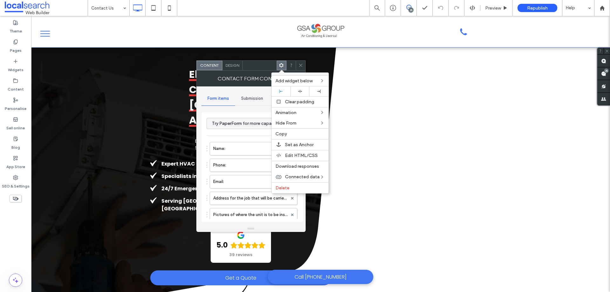
click at [278, 64] on div "Add widget below Clear padding Animation Hide From Copy Set as Anchor Edit HTML…" at bounding box center [282, 66] width 10 height 10
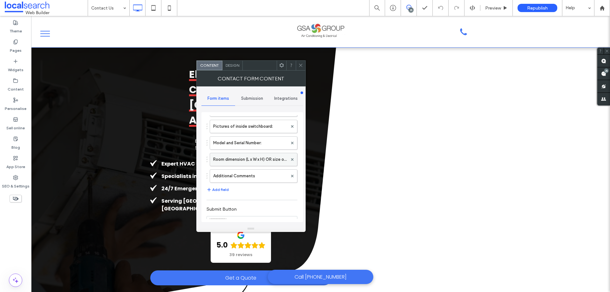
scroll to position [95, 0]
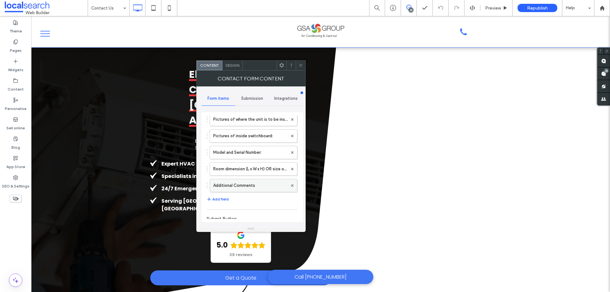
click at [256, 185] on label "Additional Comments" at bounding box center [250, 185] width 74 height 13
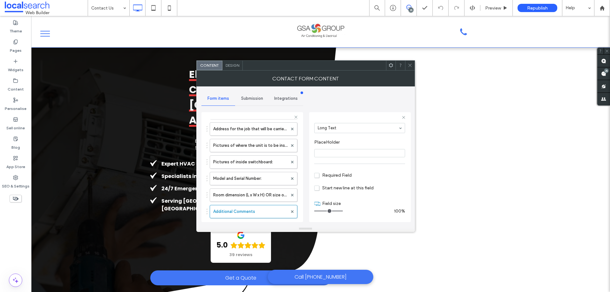
scroll to position [63, 0]
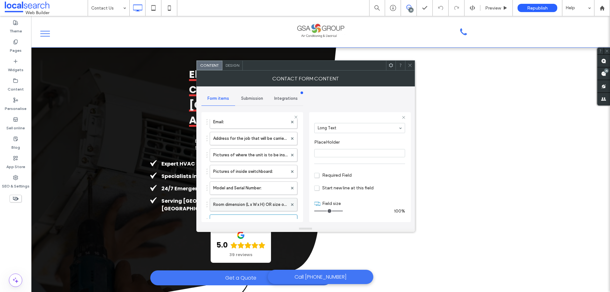
click at [266, 203] on label "Room dimension (L x W x H) OR size of AC in KW" at bounding box center [250, 204] width 74 height 13
click at [262, 191] on label "Model and Serial Number:" at bounding box center [250, 188] width 74 height 13
click at [264, 176] on label "Pictures of inside switchboard:" at bounding box center [250, 171] width 74 height 13
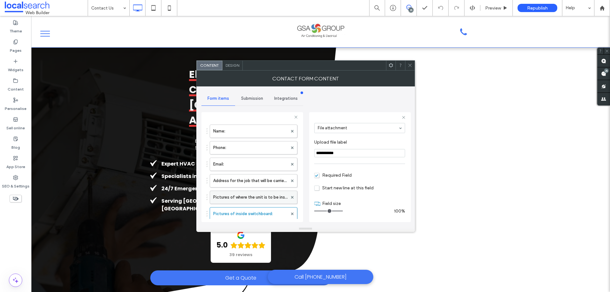
scroll to position [32, 0]
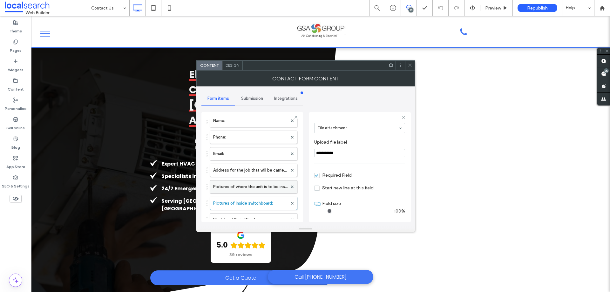
drag, startPoint x: 269, startPoint y: 187, endPoint x: 270, endPoint y: 181, distance: 5.7
click at [269, 186] on label "Pictures of where the unit is to be installed inside and out:" at bounding box center [250, 186] width 74 height 13
click at [268, 171] on label "Address for the job that will be carried out:" at bounding box center [250, 170] width 74 height 13
type input "**"
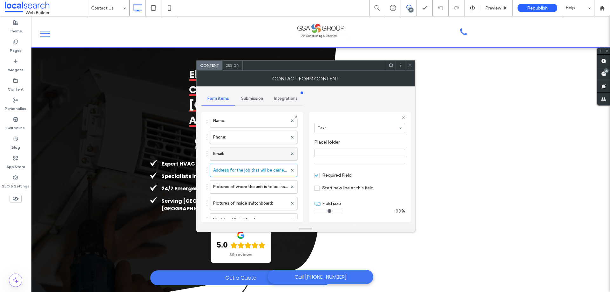
click at [267, 154] on label "Email:" at bounding box center [250, 153] width 74 height 13
click at [259, 136] on label "Phone:" at bounding box center [250, 137] width 74 height 13
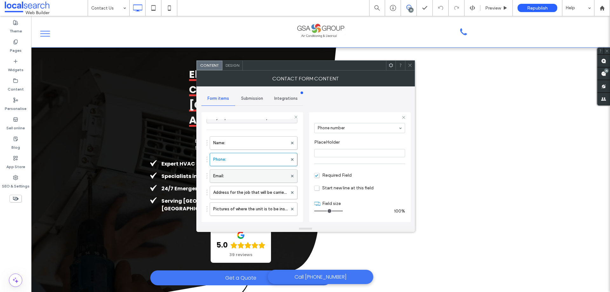
scroll to position [0, 0]
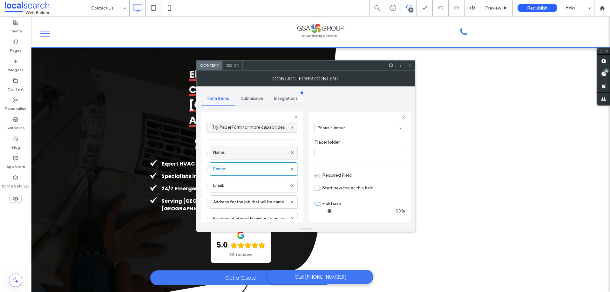
click at [248, 152] on label "Name:" at bounding box center [250, 152] width 74 height 13
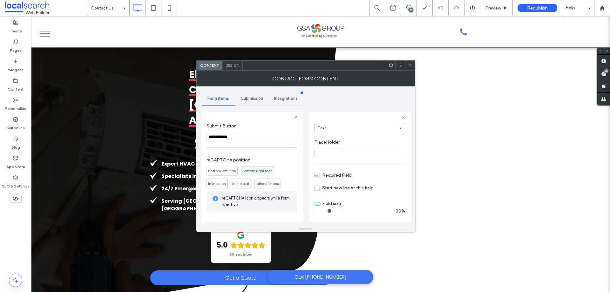
scroll to position [215, 0]
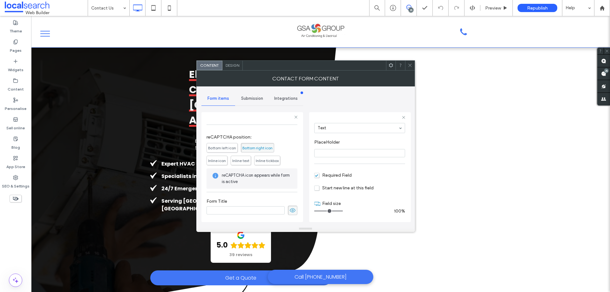
click at [261, 100] on span "Submission" at bounding box center [252, 98] width 22 height 5
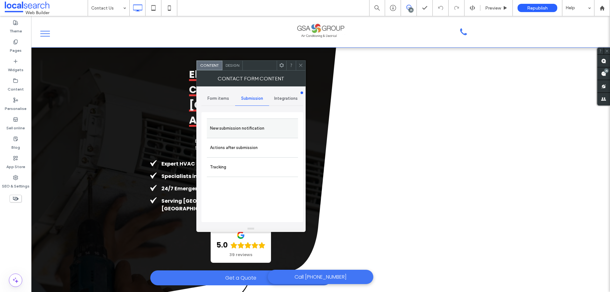
click at [266, 123] on label "New submission notification" at bounding box center [252, 128] width 85 height 13
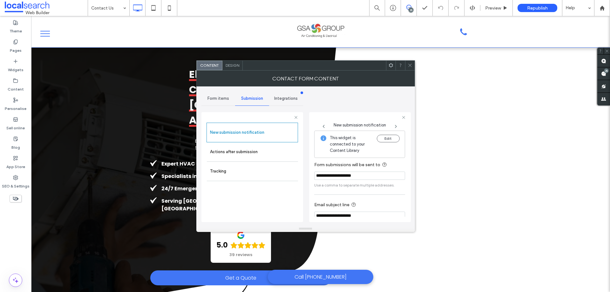
scroll to position [33, 0]
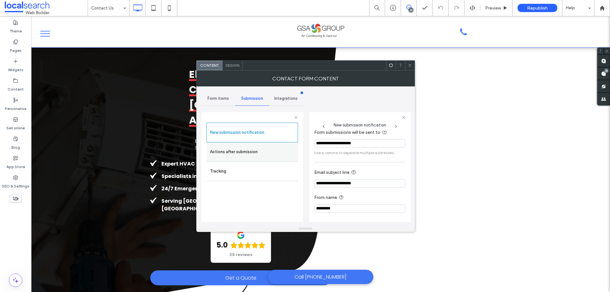
click at [252, 155] on label "Actions after submission" at bounding box center [252, 151] width 85 height 13
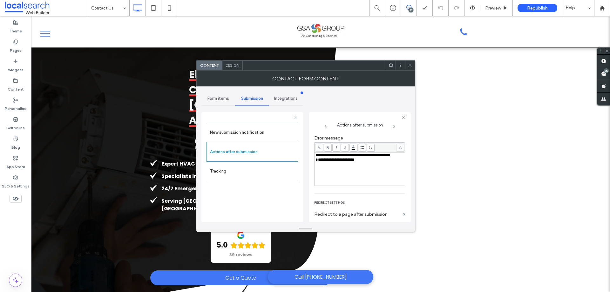
scroll to position [110, 0]
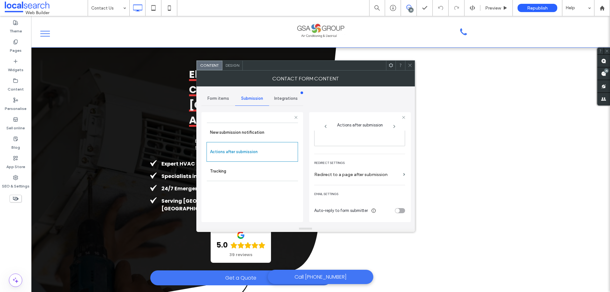
click at [235, 63] on span "Design" at bounding box center [232, 65] width 14 height 5
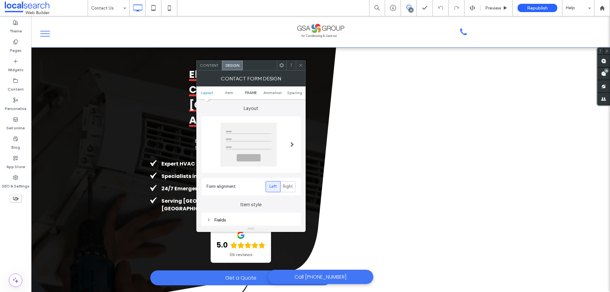
click at [251, 94] on span "FRAME" at bounding box center [251, 92] width 12 height 5
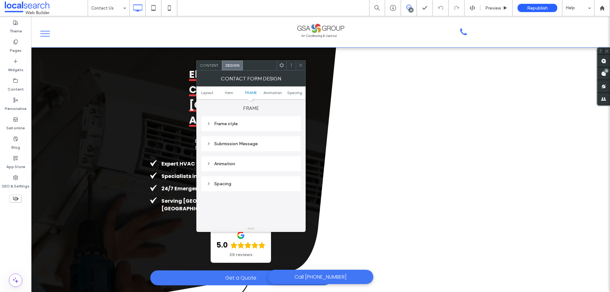
click at [257, 144] on div "Submission Message" at bounding box center [250, 143] width 89 height 5
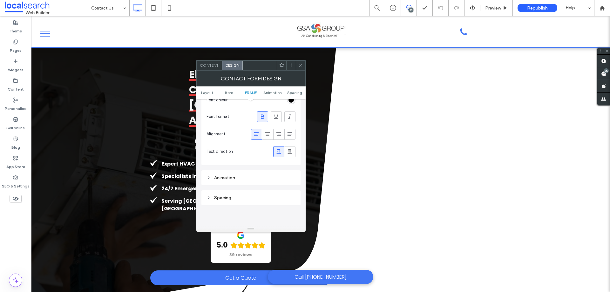
scroll to position [264, 0]
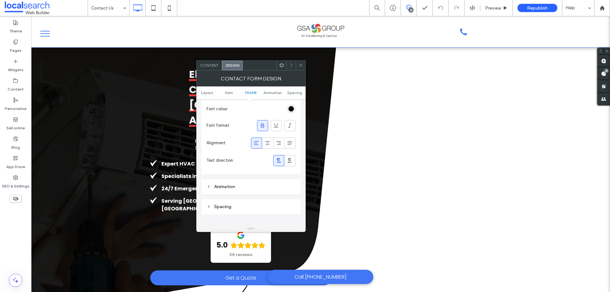
click at [301, 65] on icon at bounding box center [300, 65] width 5 height 5
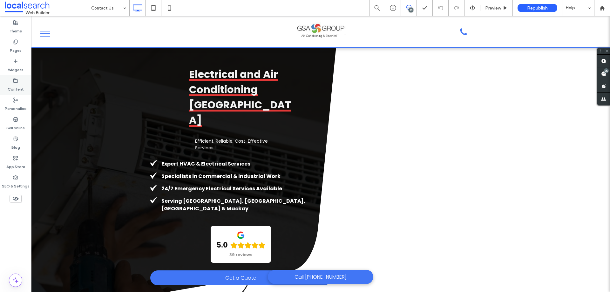
click at [14, 88] on label "Content" at bounding box center [16, 87] width 16 height 9
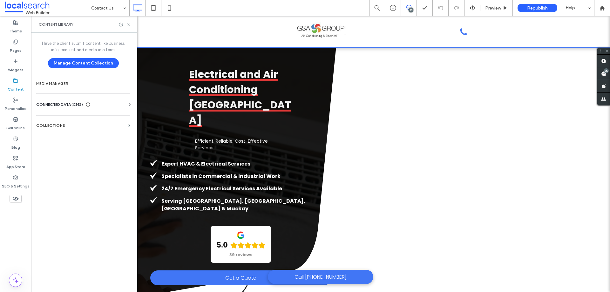
click at [83, 101] on div "CONNECTED DATA (CMS) Business info Business Text Business Images Find and Repla…" at bounding box center [83, 104] width 104 height 17
click at [110, 103] on div "CONNECTED DATA (CMS)" at bounding box center [84, 104] width 97 height 6
click at [77, 124] on section "Business info" at bounding box center [84, 120] width 97 height 15
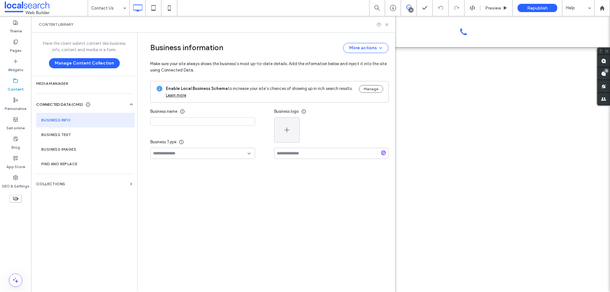
type input "*********"
type input "**********"
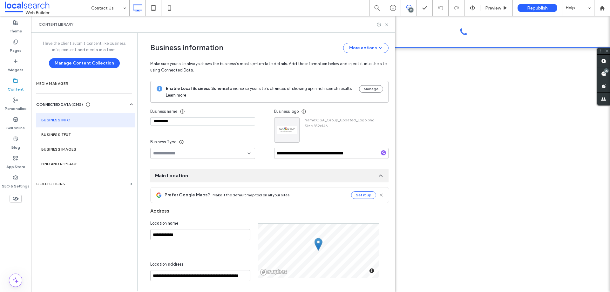
scroll to position [63, 0]
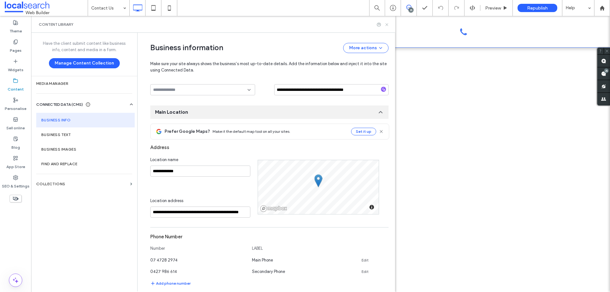
click at [387, 25] on icon at bounding box center [386, 24] width 5 height 5
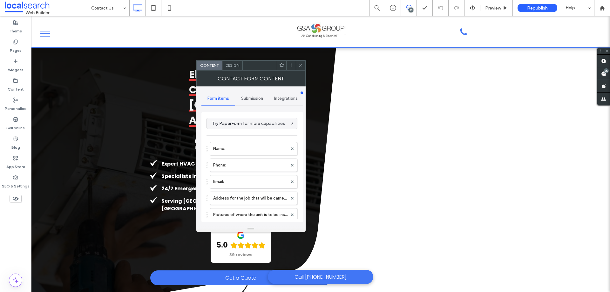
click at [231, 68] on div "Design" at bounding box center [232, 66] width 20 height 10
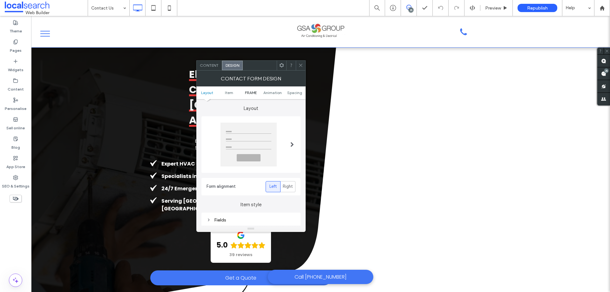
click at [250, 91] on span "FRAME" at bounding box center [251, 92] width 12 height 5
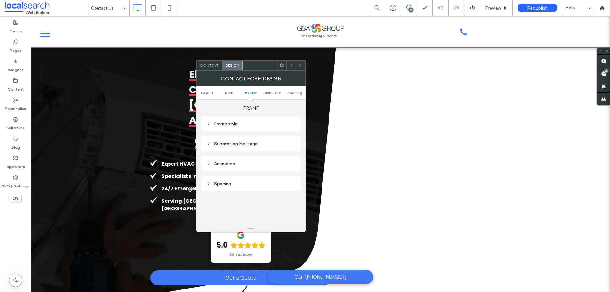
click at [251, 146] on div "Submission Message" at bounding box center [250, 143] width 89 height 9
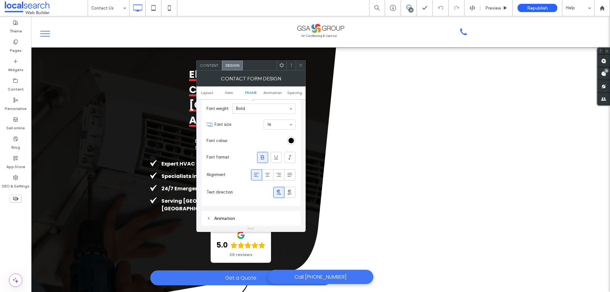
click at [301, 65] on use at bounding box center [300, 65] width 3 height 3
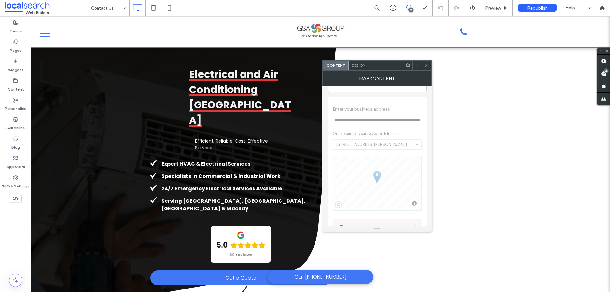
scroll to position [32, 0]
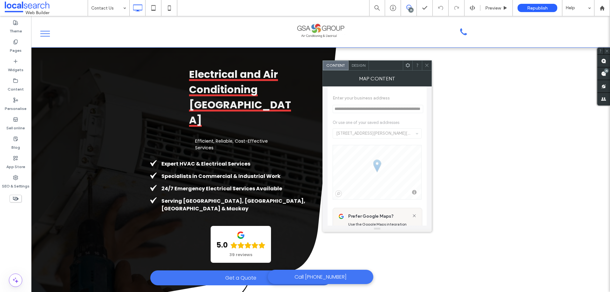
click at [425, 66] on use at bounding box center [426, 65] width 3 height 3
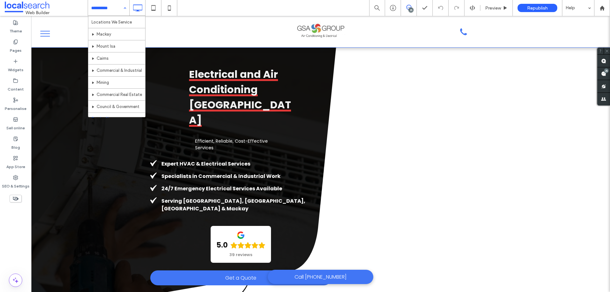
scroll to position [298, 0]
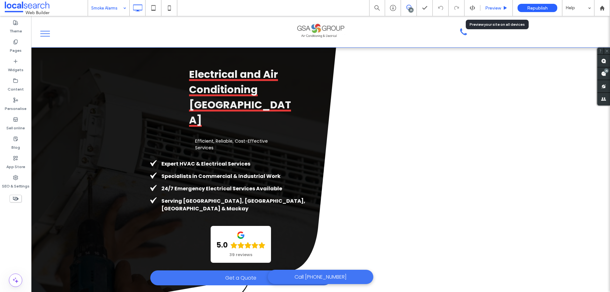
click at [492, 11] on div "Preview" at bounding box center [496, 8] width 32 height 16
click at [495, 8] on span "Preview" at bounding box center [493, 7] width 16 height 5
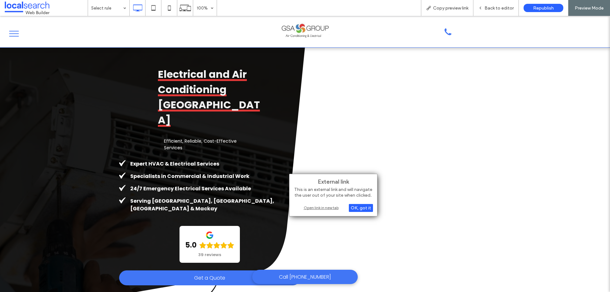
click at [321, 206] on div "Open link in new tab" at bounding box center [332, 207] width 79 height 7
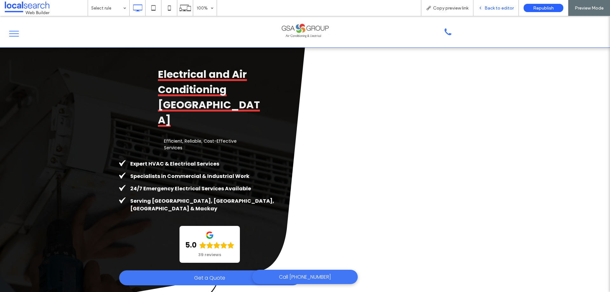
click at [491, 7] on span "Back to editor" at bounding box center [498, 7] width 29 height 5
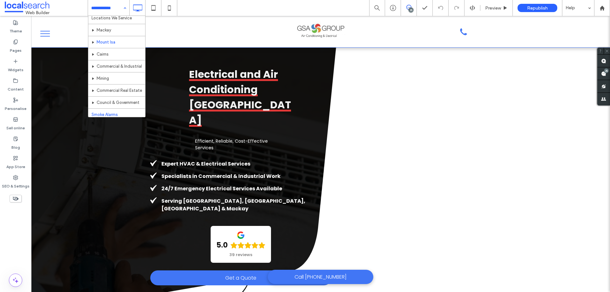
scroll to position [298, 0]
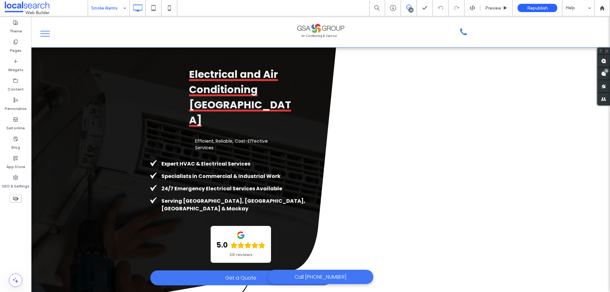
click at [124, 9] on div "Smoke Alarms" at bounding box center [108, 8] width 41 height 16
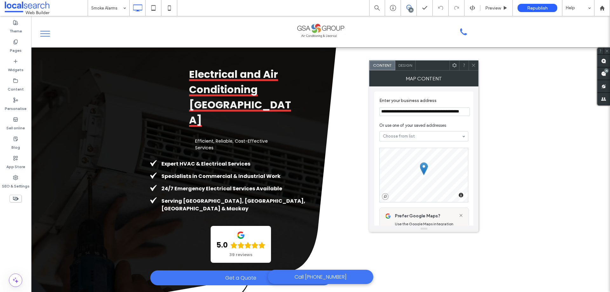
scroll to position [0, 10]
click at [455, 69] on span at bounding box center [454, 66] width 5 height 10
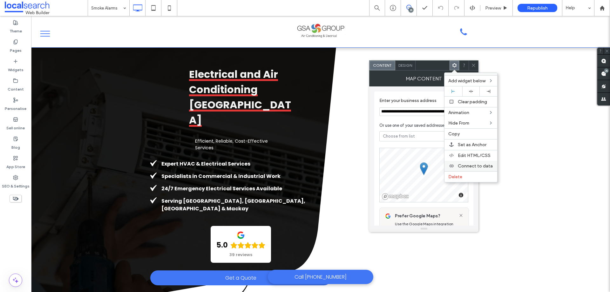
click at [482, 166] on span "Connect to data" at bounding box center [474, 165] width 35 height 5
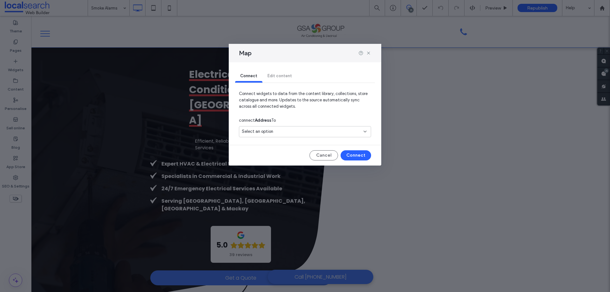
click at [328, 128] on div "Select an option" at bounding box center [301, 131] width 119 height 6
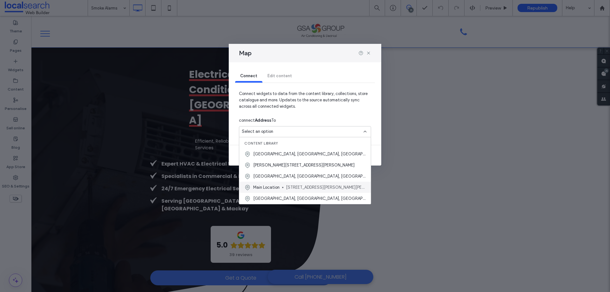
click at [314, 190] on span "[STREET_ADDRESS][PERSON_NAME][PERSON_NAME]" at bounding box center [326, 187] width 80 height 6
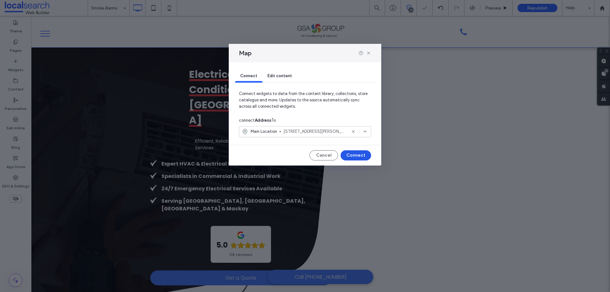
click at [354, 154] on button "Connect" at bounding box center [355, 155] width 30 height 10
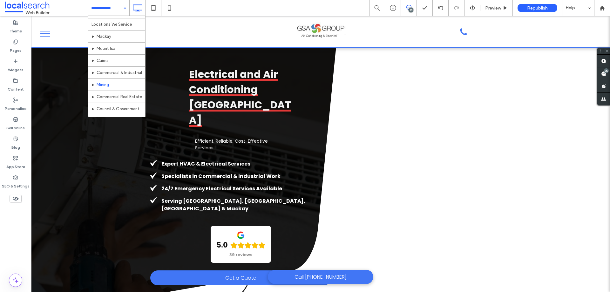
scroll to position [298, 0]
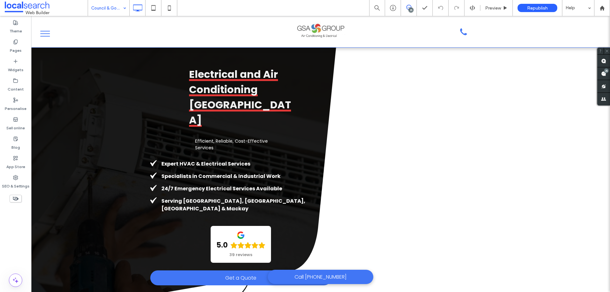
drag, startPoint x: 103, startPoint y: 2, endPoint x: 107, endPoint y: 13, distance: 11.9
click at [103, 2] on input at bounding box center [107, 8] width 32 height 16
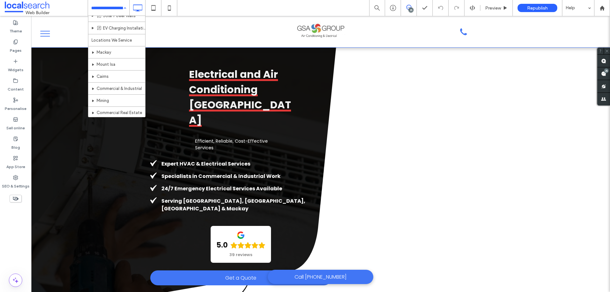
scroll to position [298, 0]
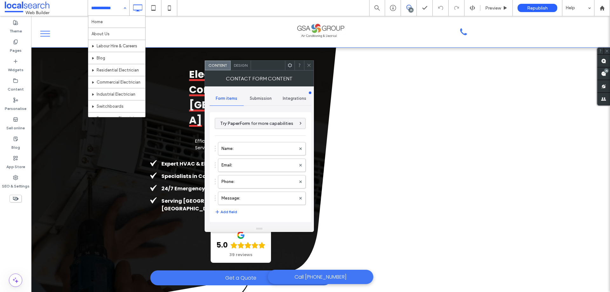
type input "**********"
click at [261, 196] on label "Message:" at bounding box center [258, 198] width 74 height 13
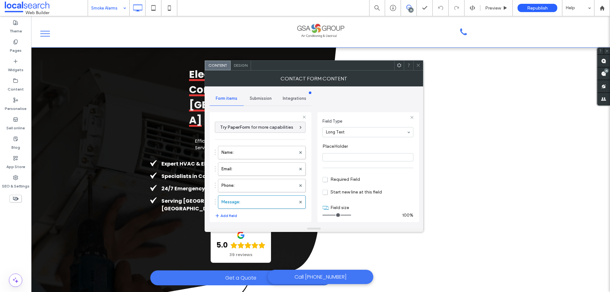
scroll to position [44, 0]
click at [263, 187] on label "Phone:" at bounding box center [258, 185] width 74 height 13
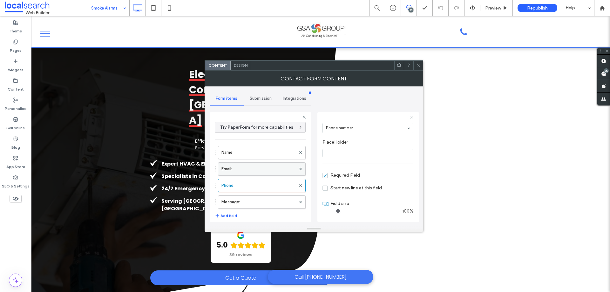
click at [263, 169] on label "Email:" at bounding box center [258, 169] width 74 height 13
click at [264, 150] on label "Name:" at bounding box center [258, 152] width 74 height 13
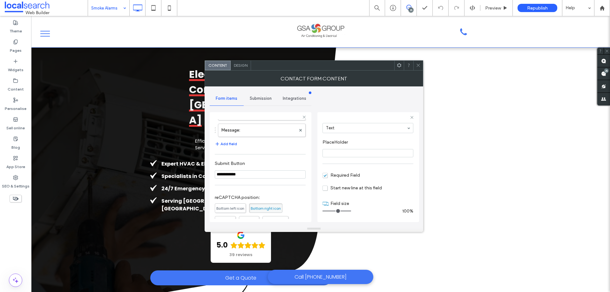
scroll to position [132, 0]
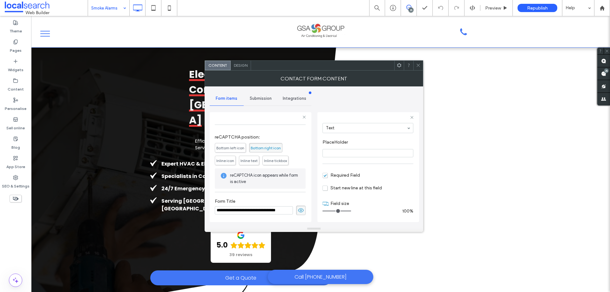
click at [264, 97] on span "Submission" at bounding box center [261, 98] width 22 height 5
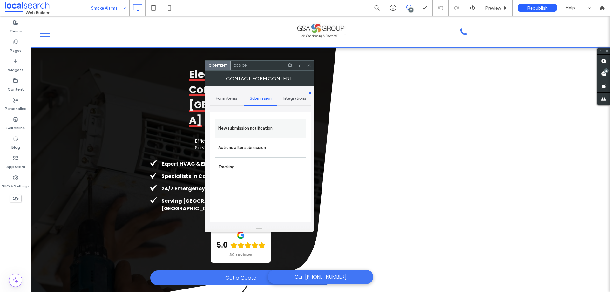
click at [272, 127] on label "New submission notification" at bounding box center [260, 128] width 85 height 13
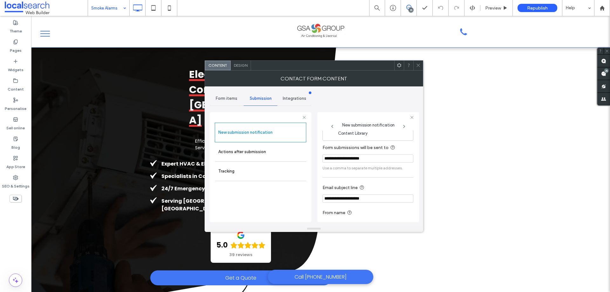
scroll to position [33, 0]
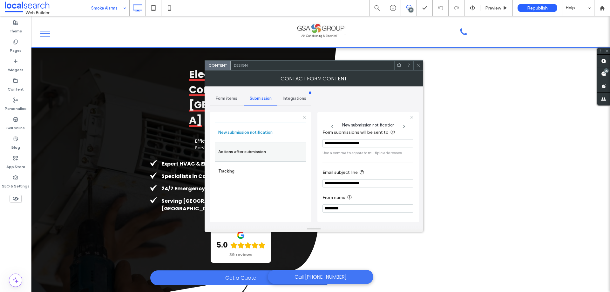
click at [282, 152] on label "Actions after submission" at bounding box center [260, 151] width 85 height 13
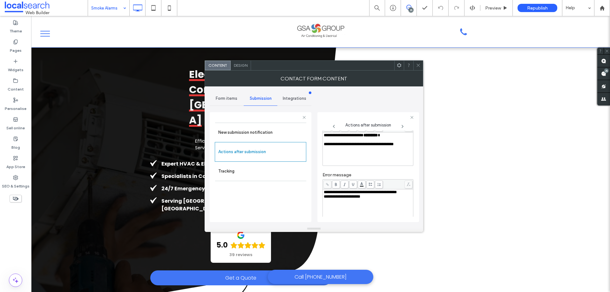
scroll to position [110, 0]
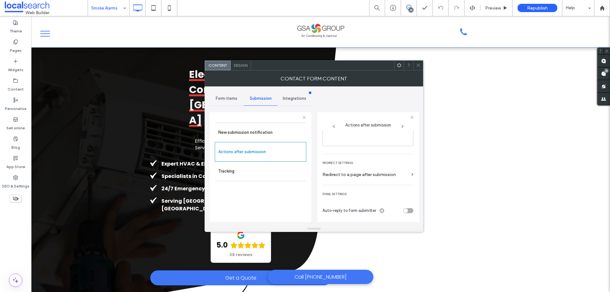
click at [240, 66] on span "Design" at bounding box center [241, 65] width 14 height 5
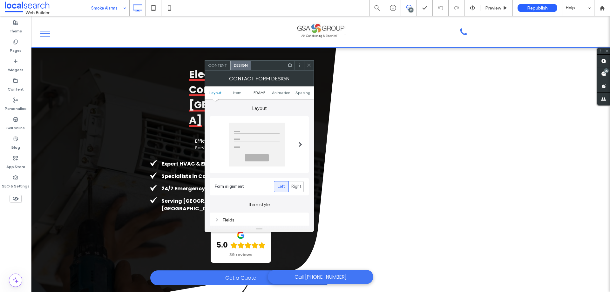
click at [255, 91] on span "FRAME" at bounding box center [259, 92] width 12 height 5
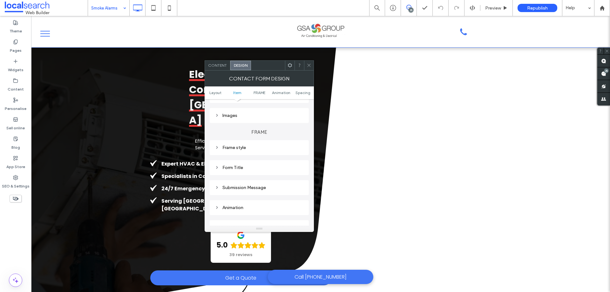
scroll to position [168, 0]
click at [259, 161] on div "Submission Message" at bounding box center [259, 163] width 89 height 5
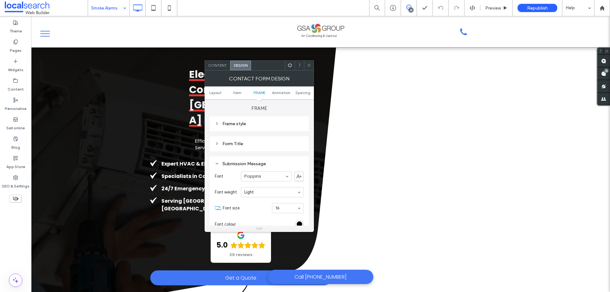
scroll to position [264, 0]
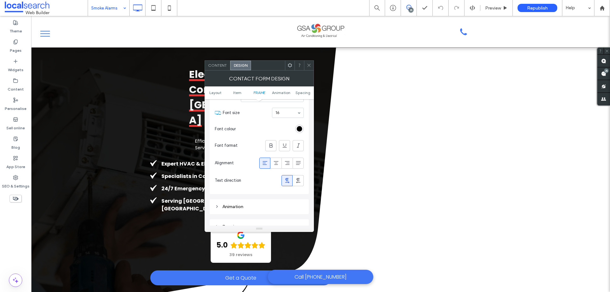
click at [309, 66] on icon at bounding box center [308, 65] width 5 height 5
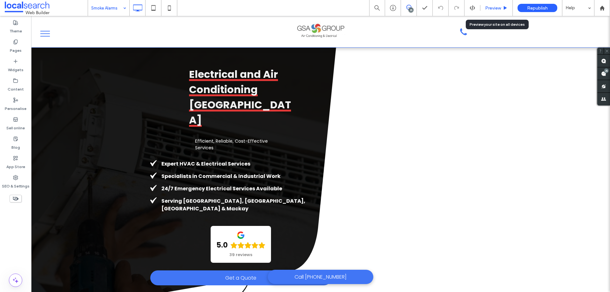
click at [496, 9] on span "Preview" at bounding box center [493, 7] width 16 height 5
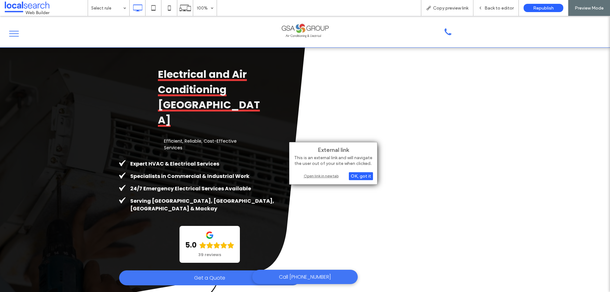
click at [324, 173] on div "Open link in new tab" at bounding box center [332, 175] width 79 height 7
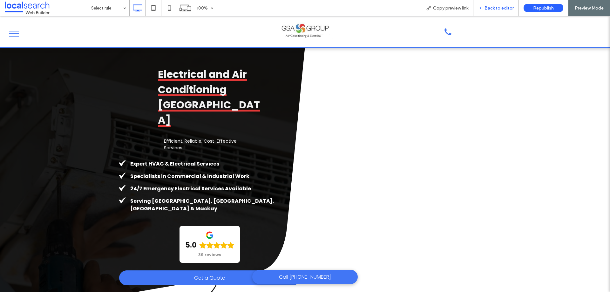
click at [485, 7] on span "Back to editor" at bounding box center [498, 7] width 29 height 5
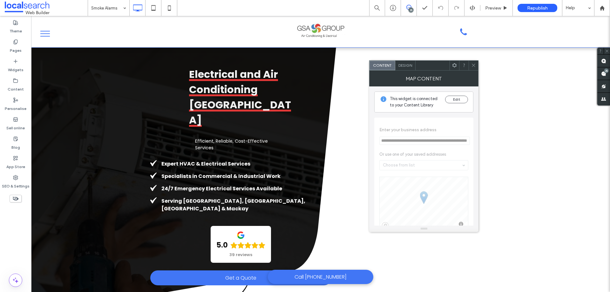
click at [472, 66] on icon at bounding box center [473, 65] width 5 height 5
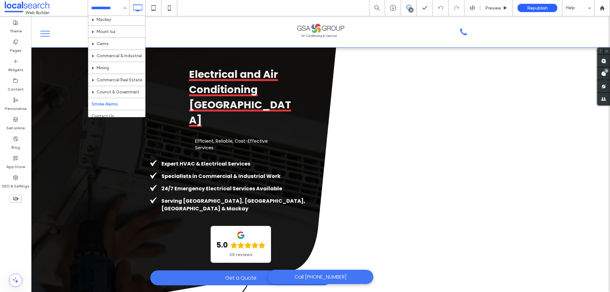
scroll to position [298, 0]
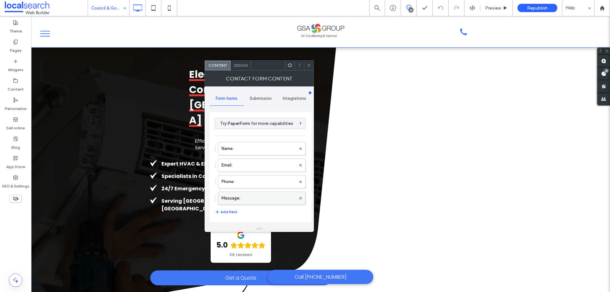
click at [247, 198] on label "Message:" at bounding box center [258, 198] width 74 height 13
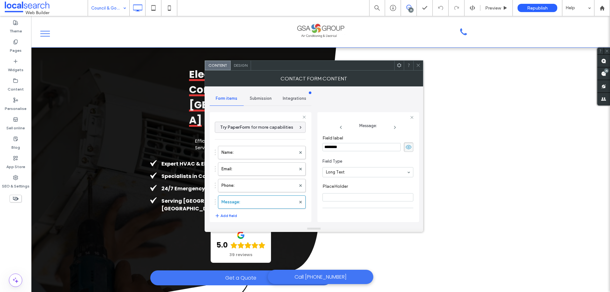
scroll to position [44, 0]
click at [277, 186] on label "Phone:" at bounding box center [258, 185] width 74 height 13
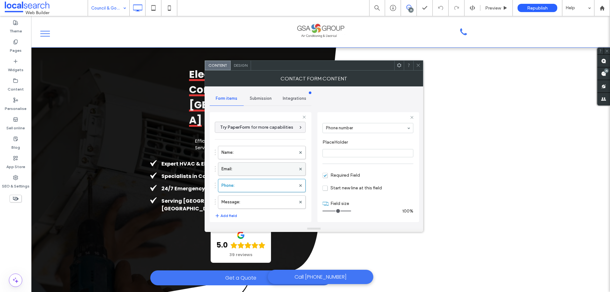
click at [270, 169] on label "Email:" at bounding box center [258, 169] width 74 height 13
click at [267, 153] on label "Name:" at bounding box center [258, 152] width 74 height 13
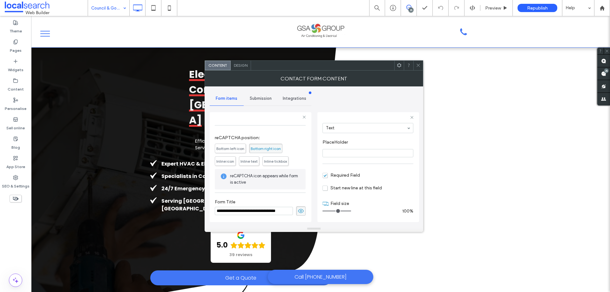
scroll to position [132, 0]
click at [260, 102] on div "Submission" at bounding box center [261, 98] width 34 height 14
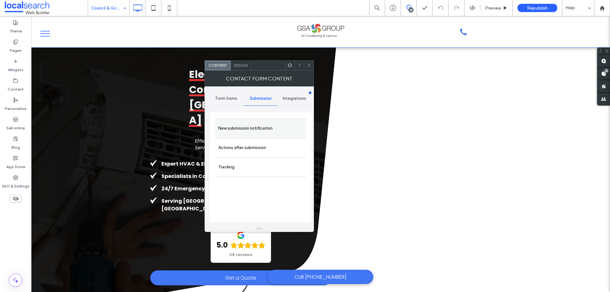
drag, startPoint x: 263, startPoint y: 129, endPoint x: 316, endPoint y: 135, distance: 52.8
click at [264, 129] on label "New submission notification" at bounding box center [260, 128] width 85 height 13
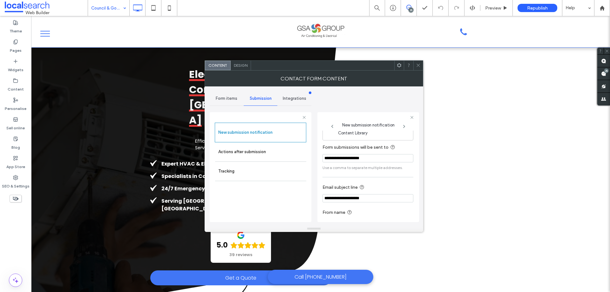
scroll to position [33, 0]
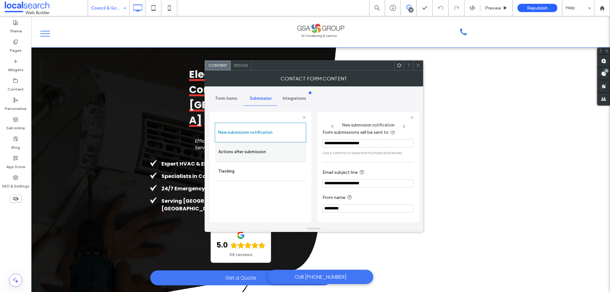
click at [263, 154] on label "Actions after submission" at bounding box center [260, 151] width 85 height 13
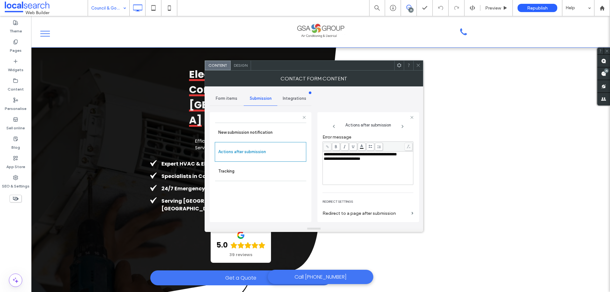
scroll to position [110, 0]
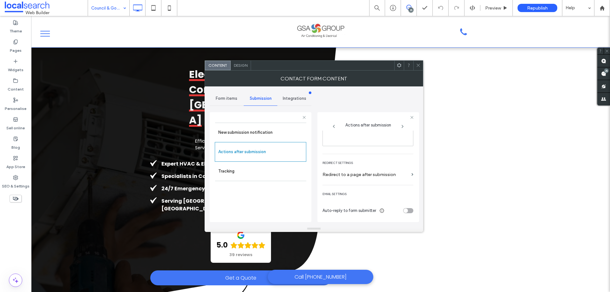
click at [246, 69] on div "Design" at bounding box center [240, 66] width 20 height 10
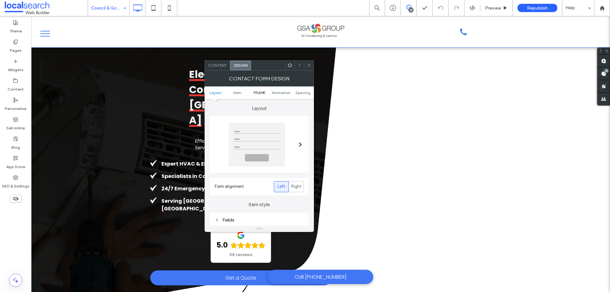
click at [258, 93] on span "FRAME" at bounding box center [259, 92] width 12 height 5
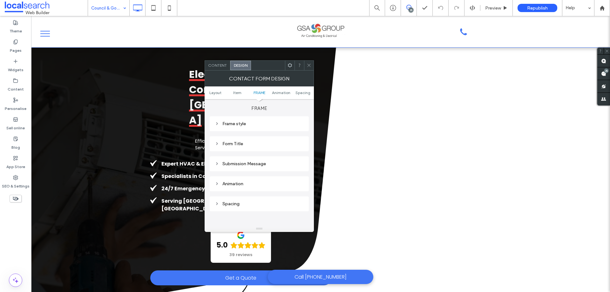
click at [260, 163] on div "Submission Message" at bounding box center [259, 163] width 89 height 5
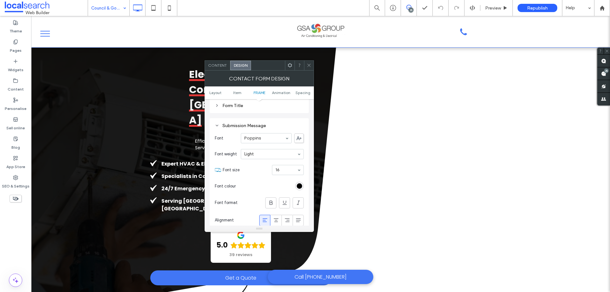
scroll to position [264, 0]
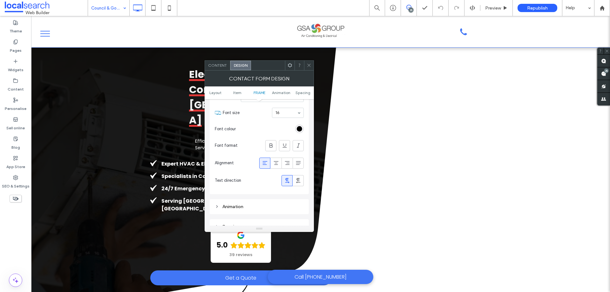
click at [311, 66] on icon at bounding box center [308, 65] width 5 height 5
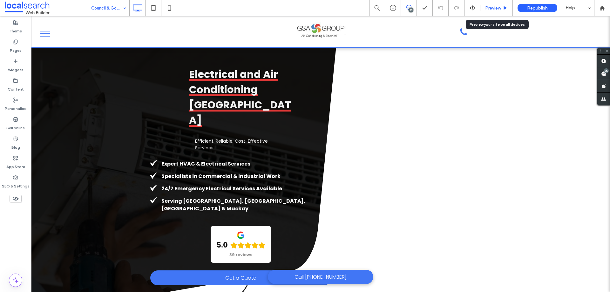
click at [491, 7] on span "Preview" at bounding box center [493, 7] width 16 height 5
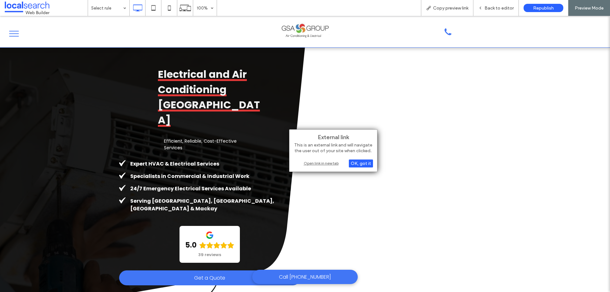
click at [308, 162] on div "Open link in new tab" at bounding box center [332, 163] width 79 height 7
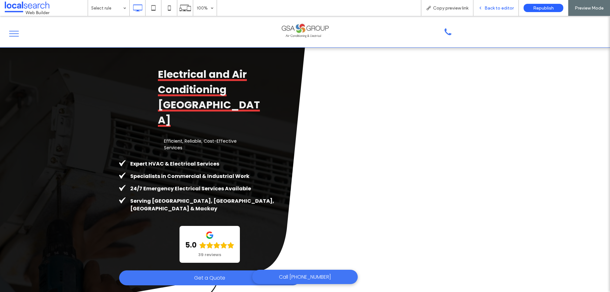
click at [491, 12] on div "Back to editor" at bounding box center [495, 8] width 45 height 16
click at [488, 9] on span "Back to editor" at bounding box center [498, 7] width 29 height 5
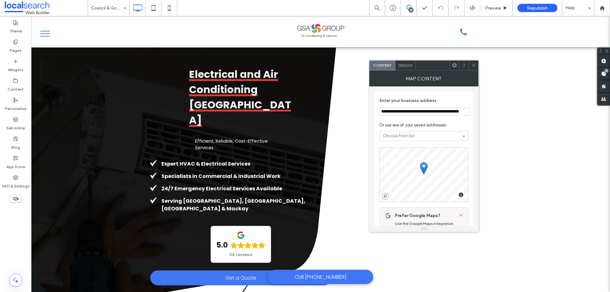
click at [453, 64] on use at bounding box center [454, 65] width 4 height 4
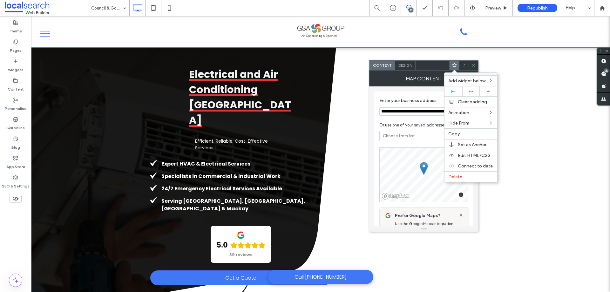
click at [475, 64] on icon at bounding box center [473, 65] width 5 height 5
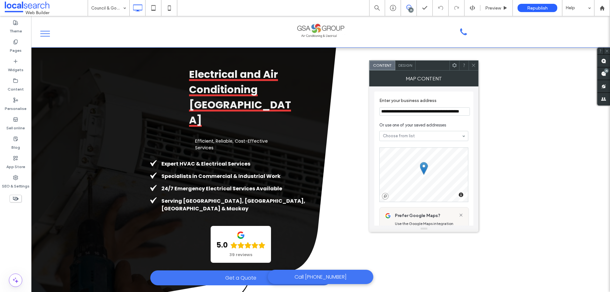
drag, startPoint x: 473, startPoint y: 63, endPoint x: 402, endPoint y: 72, distance: 71.6
click at [473, 63] on icon at bounding box center [473, 65] width 5 height 5
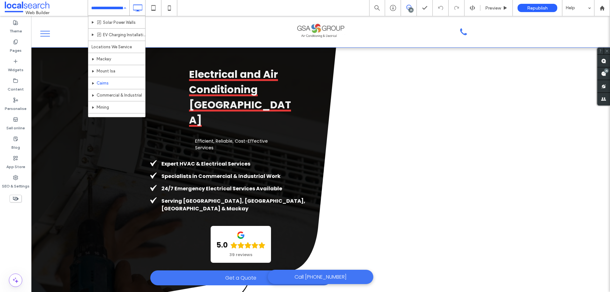
scroll to position [298, 0]
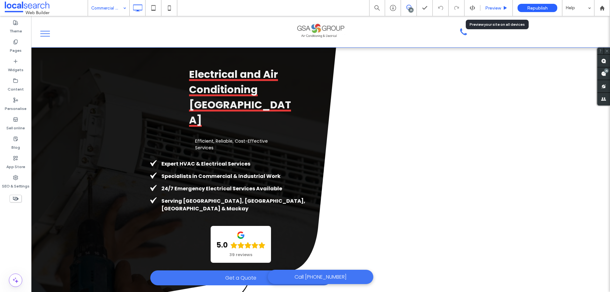
click at [492, 4] on div "Preview" at bounding box center [496, 8] width 32 height 16
click at [491, 9] on span "Preview" at bounding box center [493, 7] width 16 height 5
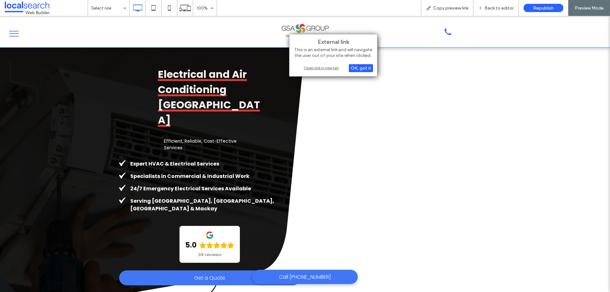
click at [318, 67] on div "Open link in new tab" at bounding box center [332, 67] width 79 height 7
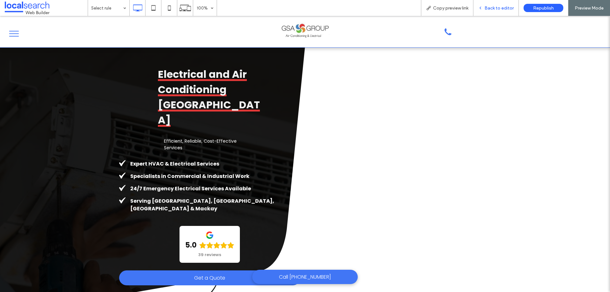
click at [496, 7] on span "Back to editor" at bounding box center [498, 7] width 29 height 5
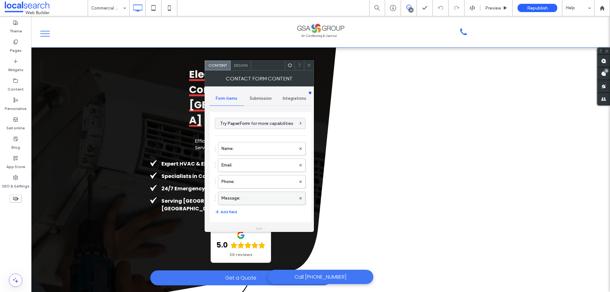
click at [264, 200] on label "Message:" at bounding box center [258, 198] width 74 height 13
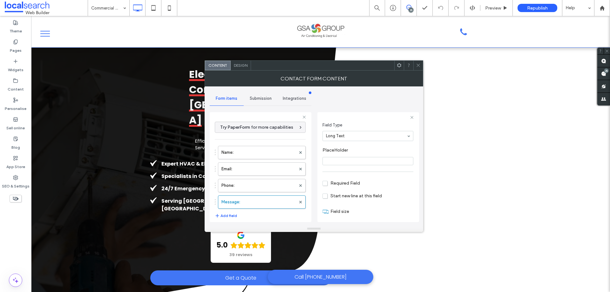
scroll to position [44, 0]
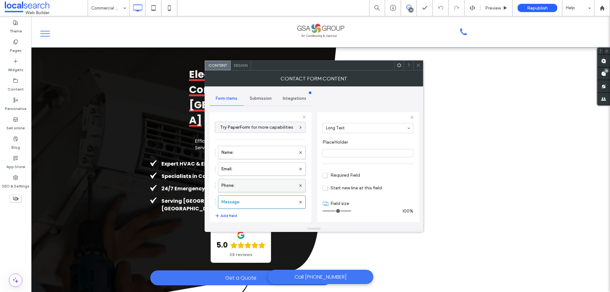
click at [237, 189] on label "Phone:" at bounding box center [258, 185] width 74 height 13
click at [256, 167] on label "Email:" at bounding box center [258, 169] width 74 height 13
click at [259, 154] on label "Name:" at bounding box center [258, 152] width 74 height 13
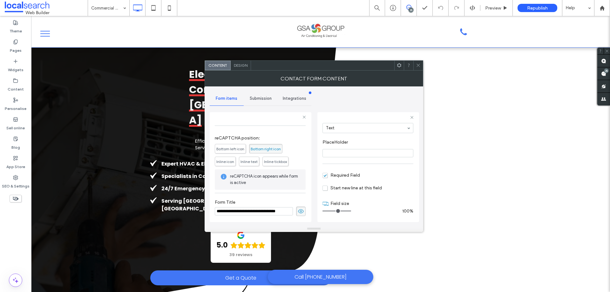
scroll to position [132, 0]
click at [268, 102] on div "Submission" at bounding box center [261, 98] width 34 height 14
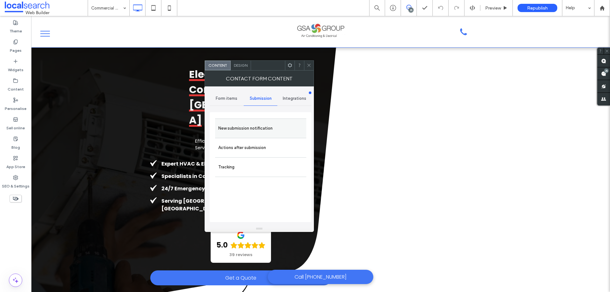
click at [273, 127] on label "New submission notification" at bounding box center [260, 128] width 85 height 13
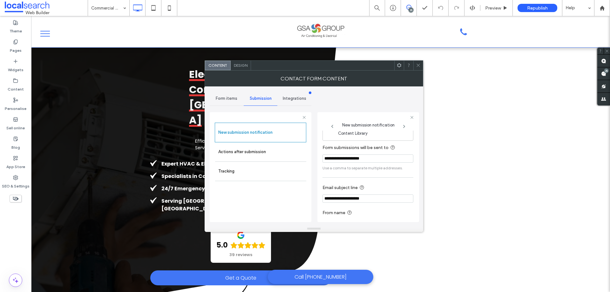
scroll to position [33, 0]
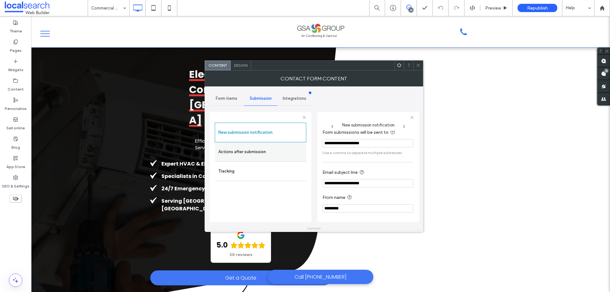
click at [283, 155] on label "Actions after submission" at bounding box center [260, 151] width 85 height 13
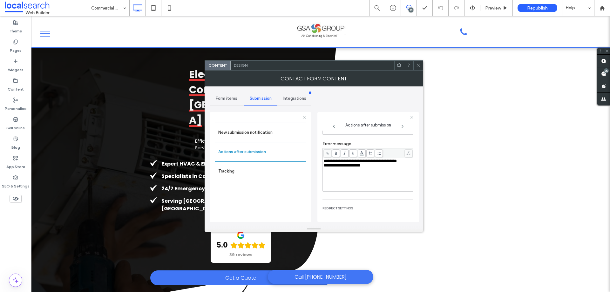
scroll to position [110, 0]
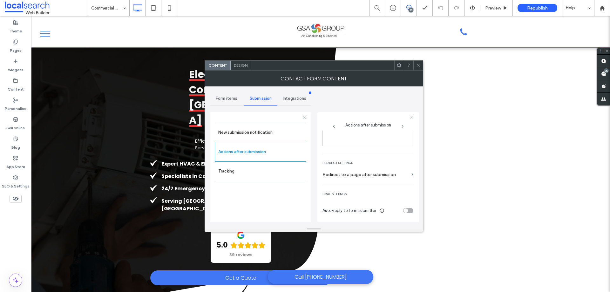
click at [245, 68] on div "Design" at bounding box center [240, 66] width 20 height 10
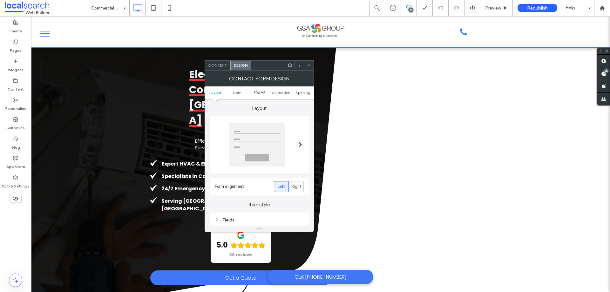
click at [257, 93] on span "FRAME" at bounding box center [259, 92] width 12 height 5
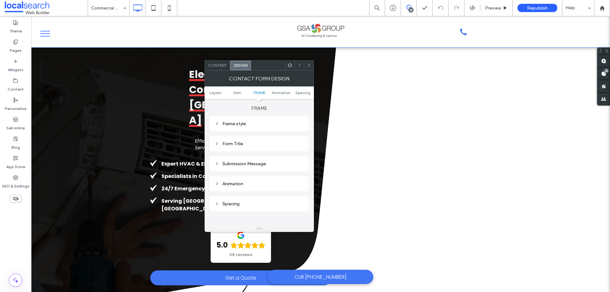
click at [256, 162] on div "Submission Message" at bounding box center [259, 163] width 89 height 5
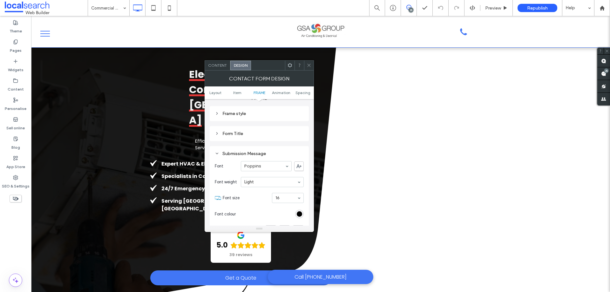
scroll to position [264, 0]
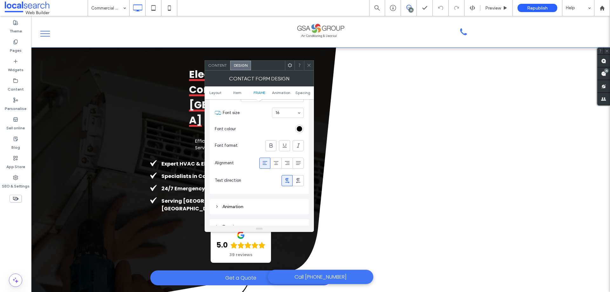
click at [310, 69] on span at bounding box center [308, 66] width 5 height 10
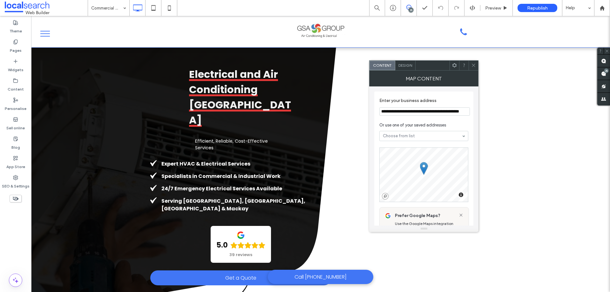
click at [471, 67] on icon at bounding box center [473, 65] width 5 height 5
click at [433, 108] on input "**********" at bounding box center [424, 111] width 90 height 8
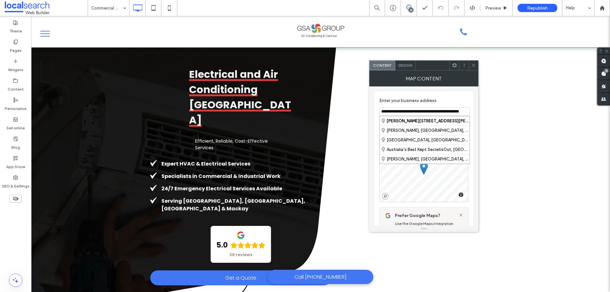
drag, startPoint x: 472, startPoint y: 65, endPoint x: 471, endPoint y: 70, distance: 5.2
click at [472, 65] on icon at bounding box center [473, 65] width 5 height 5
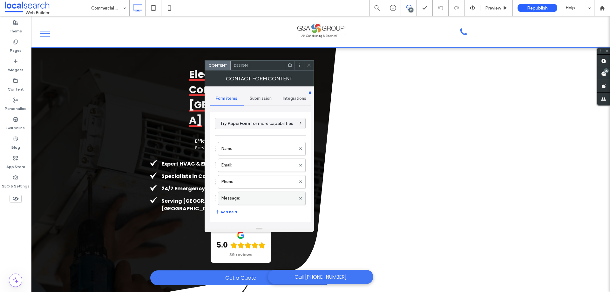
click at [266, 198] on label "Message:" at bounding box center [258, 198] width 74 height 13
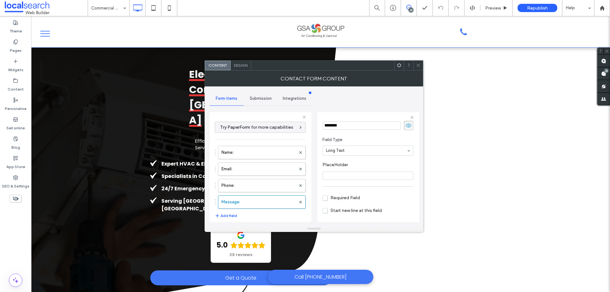
scroll to position [44, 0]
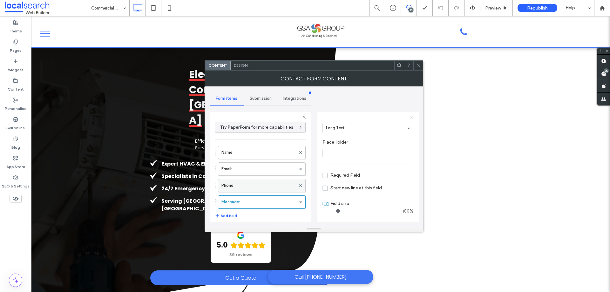
click at [255, 186] on label "Phone:" at bounding box center [258, 185] width 74 height 13
click at [260, 167] on label "Email:" at bounding box center [258, 169] width 74 height 13
click at [261, 150] on label "Name:" at bounding box center [258, 152] width 74 height 13
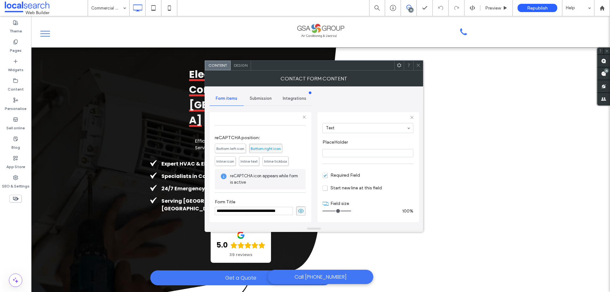
scroll to position [132, 0]
click at [267, 98] on span "Submission" at bounding box center [261, 98] width 22 height 5
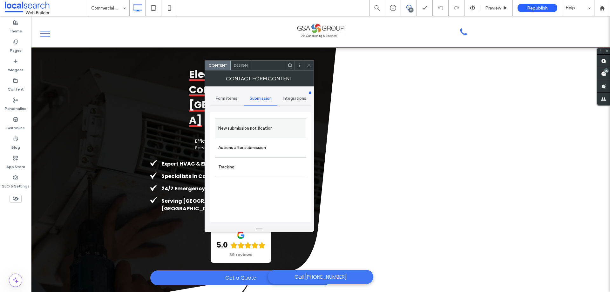
click at [272, 126] on label "New submission notification" at bounding box center [260, 128] width 85 height 13
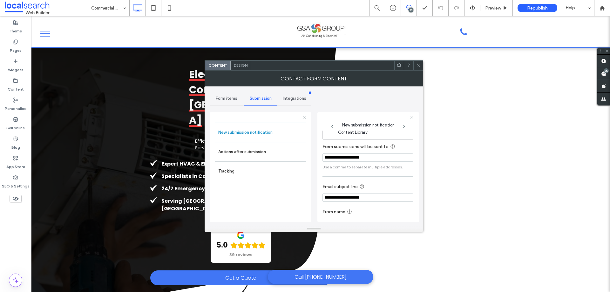
scroll to position [33, 0]
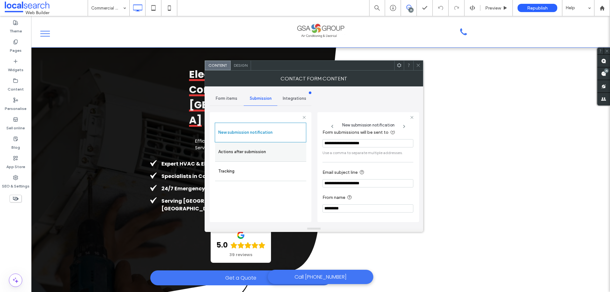
click at [267, 151] on label "Actions after submission" at bounding box center [260, 151] width 85 height 13
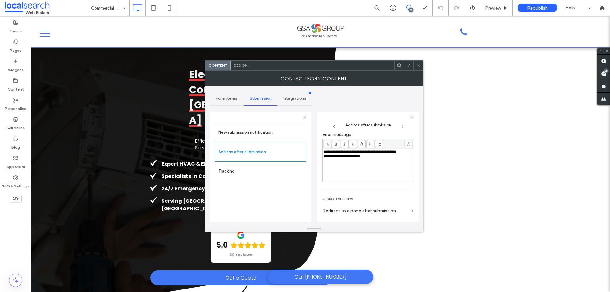
scroll to position [110, 0]
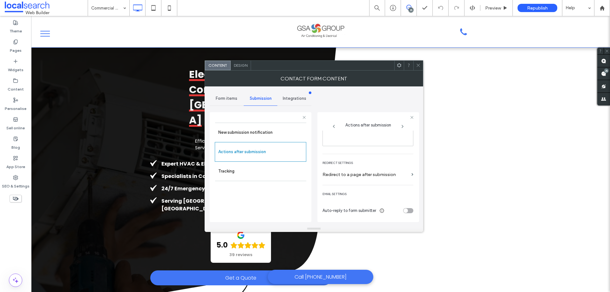
click at [244, 68] on div "Design" at bounding box center [240, 66] width 20 height 10
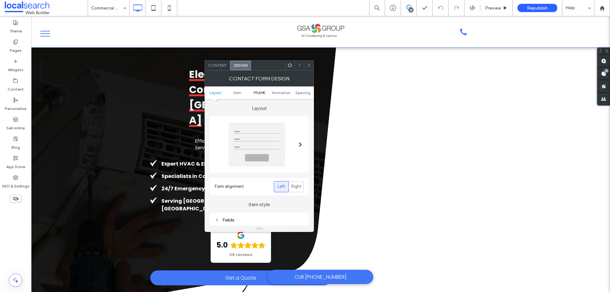
click at [260, 90] on span "FRAME" at bounding box center [259, 92] width 12 height 5
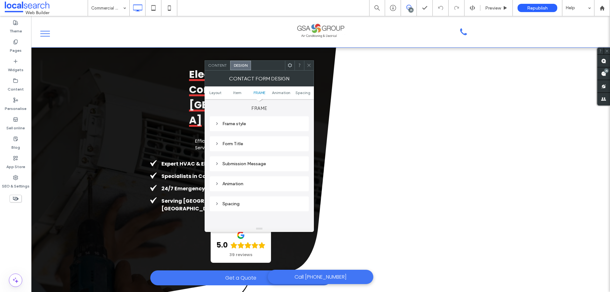
click at [262, 162] on div "Submission Message" at bounding box center [259, 163] width 89 height 5
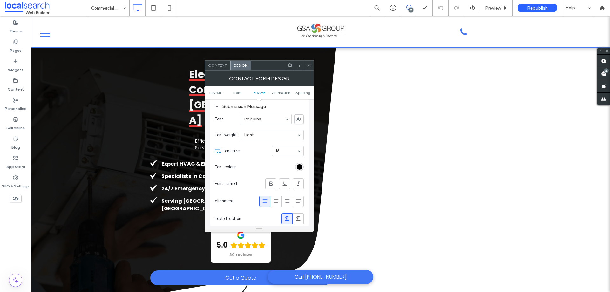
scroll to position [232, 0]
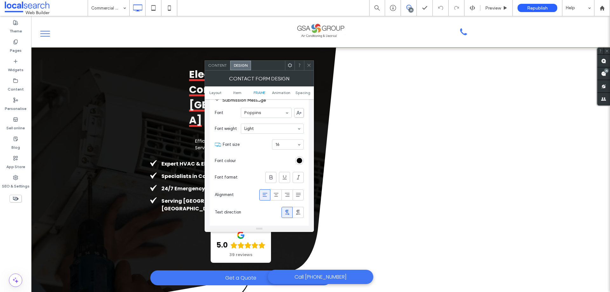
click at [310, 66] on icon at bounding box center [308, 65] width 5 height 5
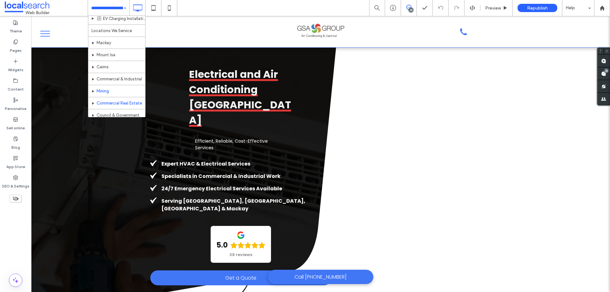
scroll to position [298, 0]
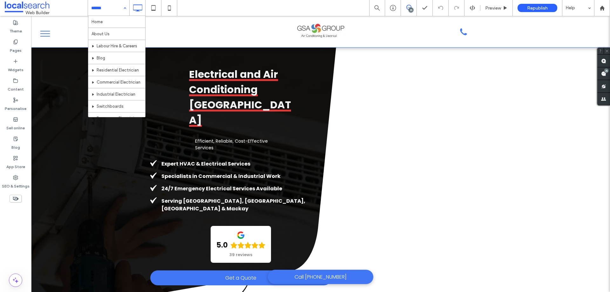
click at [128, 10] on div "Home About Us Labour Hire & Careers Blog Residential Electrician Commercial Ele…" at bounding box center [108, 8] width 41 height 16
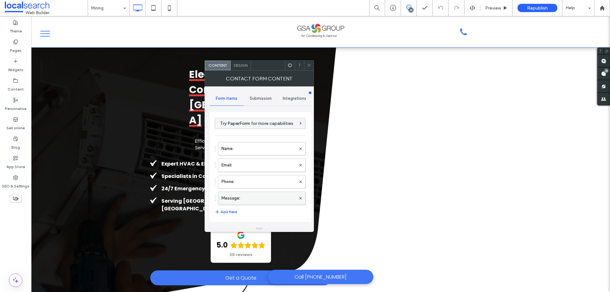
click at [270, 197] on label "Message:" at bounding box center [258, 198] width 74 height 13
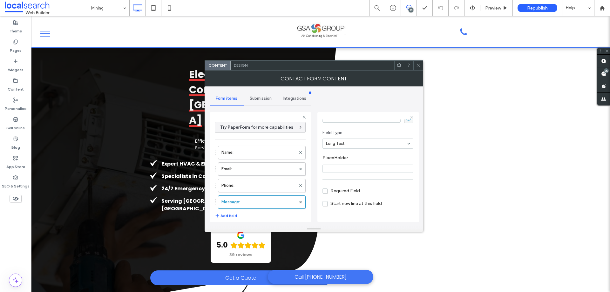
scroll to position [44, 0]
click at [261, 183] on label "Phone:" at bounding box center [258, 185] width 74 height 13
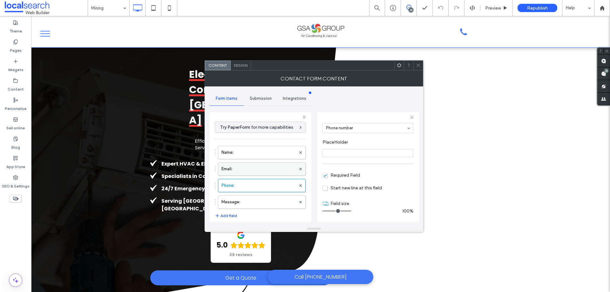
click at [263, 169] on label "Email:" at bounding box center [258, 169] width 74 height 13
click at [264, 156] on label "Name:" at bounding box center [258, 152] width 74 height 13
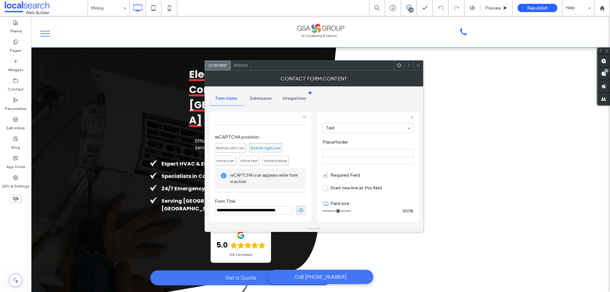
click at [258, 100] on span "Submission" at bounding box center [261, 98] width 22 height 5
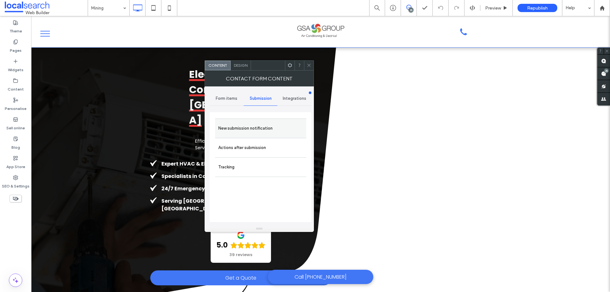
click at [267, 126] on label "New submission notification" at bounding box center [260, 128] width 85 height 13
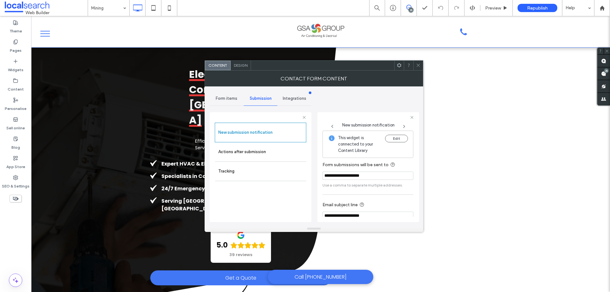
scroll to position [33, 0]
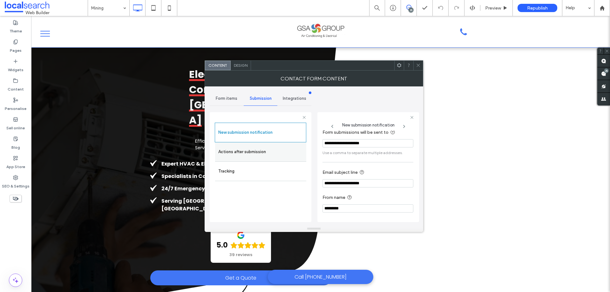
click at [276, 151] on label "Actions after submission" at bounding box center [260, 151] width 85 height 13
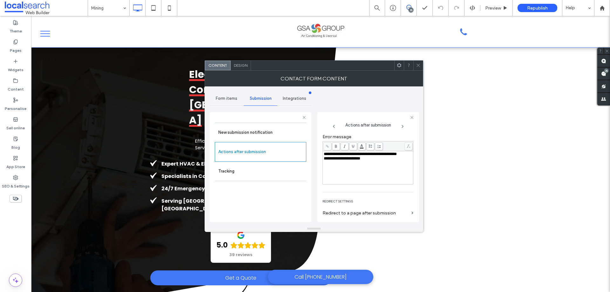
scroll to position [110, 0]
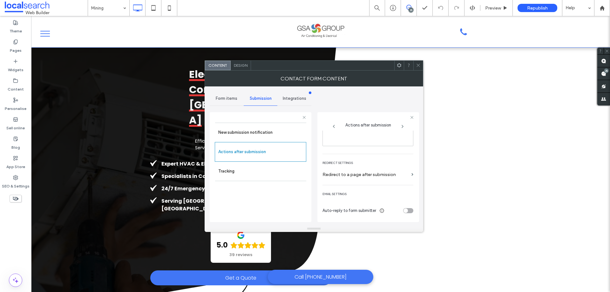
click at [248, 67] on div "Design" at bounding box center [240, 66] width 20 height 10
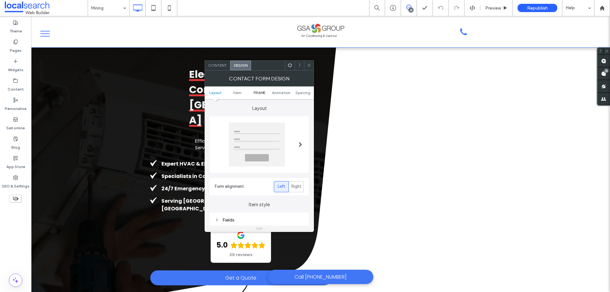
click at [262, 94] on span "FRAME" at bounding box center [259, 92] width 12 height 5
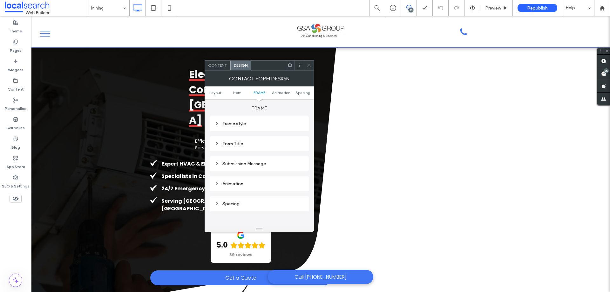
click at [273, 160] on div "Submission Message" at bounding box center [259, 163] width 89 height 9
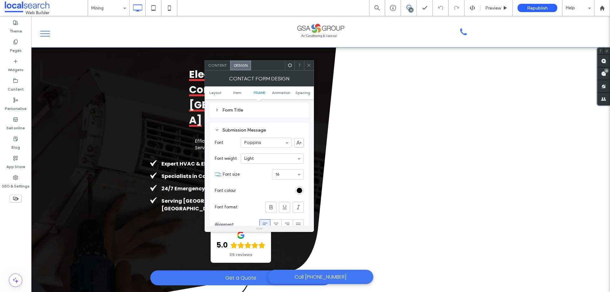
scroll to position [232, 0]
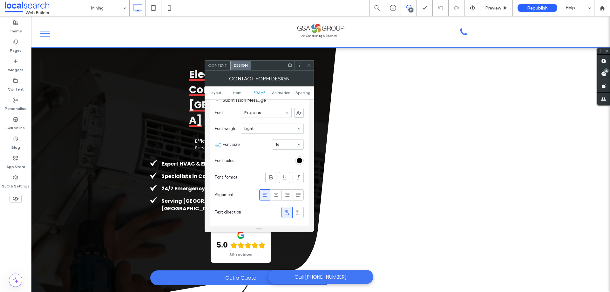
click at [308, 69] on span at bounding box center [308, 66] width 5 height 10
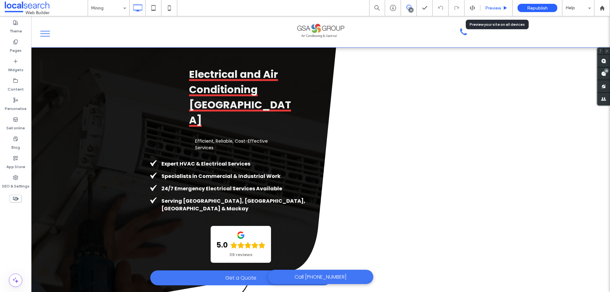
click at [492, 5] on span "Preview" at bounding box center [493, 7] width 16 height 5
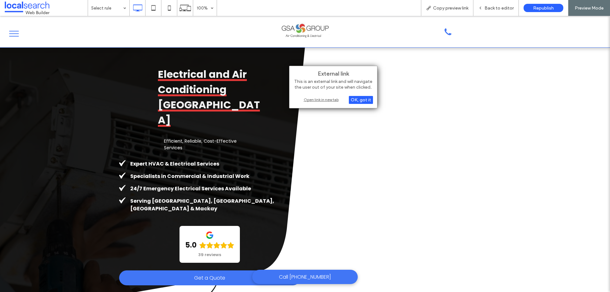
drag, startPoint x: 326, startPoint y: 101, endPoint x: 366, endPoint y: 81, distance: 44.6
click at [326, 100] on div "Open link in new tab" at bounding box center [332, 99] width 79 height 7
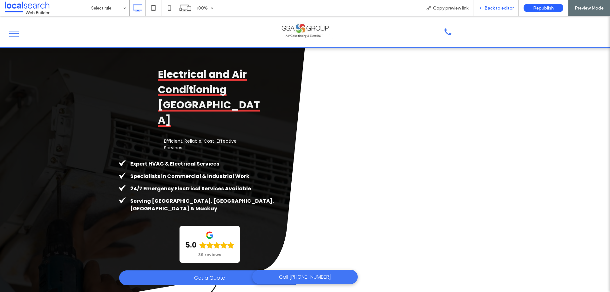
click at [505, 5] on span "Back to editor" at bounding box center [498, 7] width 29 height 5
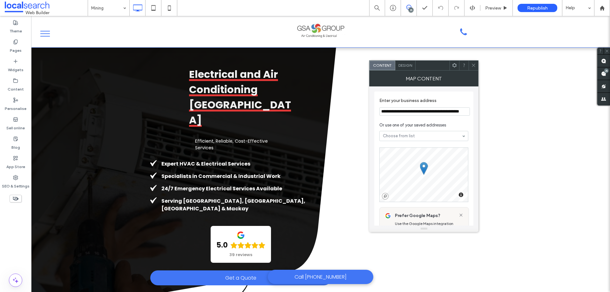
click at [473, 64] on icon at bounding box center [473, 65] width 5 height 5
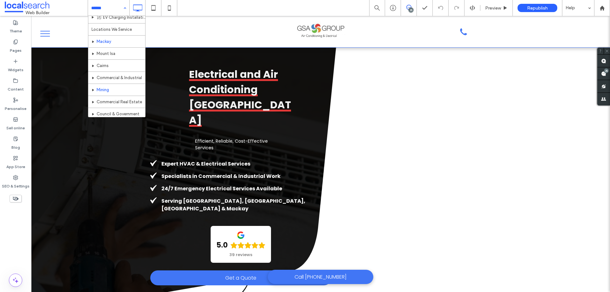
scroll to position [298, 0]
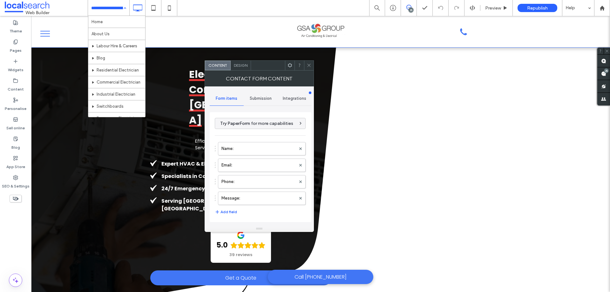
type input "**********"
click at [244, 201] on label "Message:" at bounding box center [258, 198] width 74 height 13
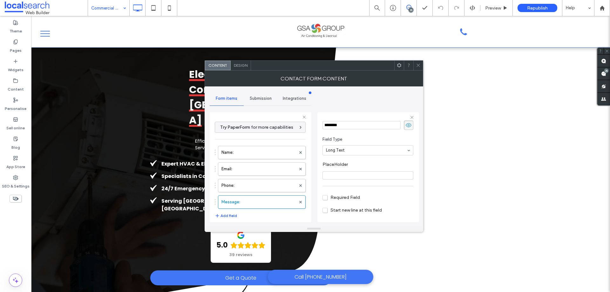
scroll to position [44, 0]
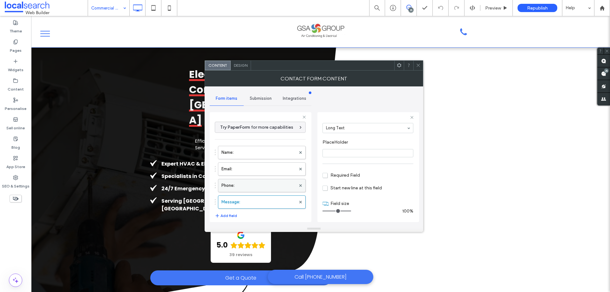
click at [231, 189] on label "Phone:" at bounding box center [258, 185] width 74 height 13
click at [249, 173] on label "Email:" at bounding box center [258, 169] width 74 height 13
click at [256, 156] on label "Name:" at bounding box center [258, 152] width 74 height 13
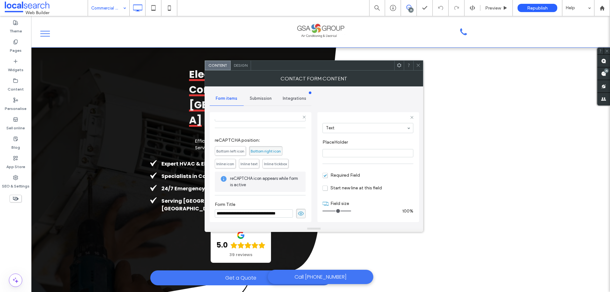
scroll to position [132, 0]
click at [266, 101] on div "Submission" at bounding box center [261, 98] width 34 height 14
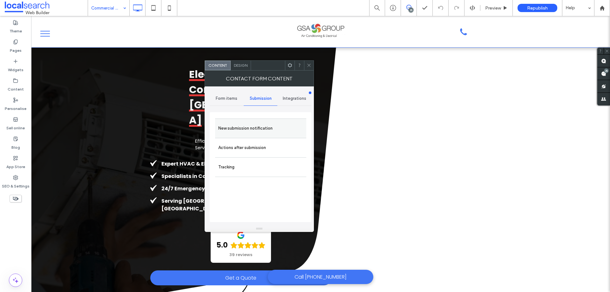
click at [269, 127] on label "New submission notification" at bounding box center [260, 128] width 85 height 13
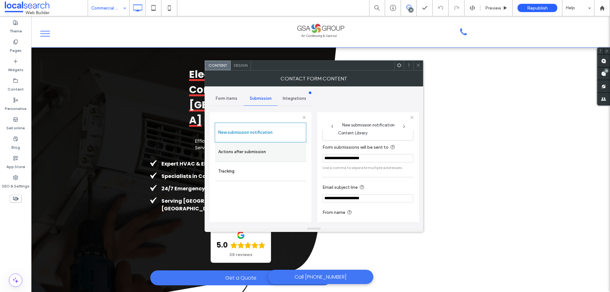
scroll to position [33, 0]
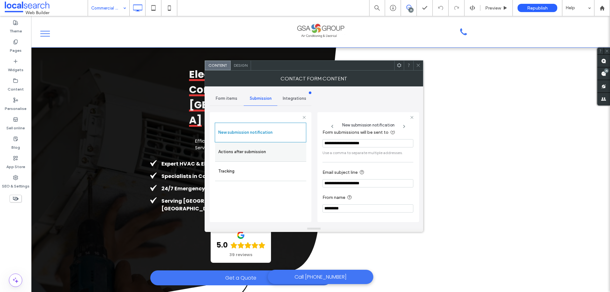
click at [281, 154] on label "Actions after submission" at bounding box center [260, 151] width 85 height 13
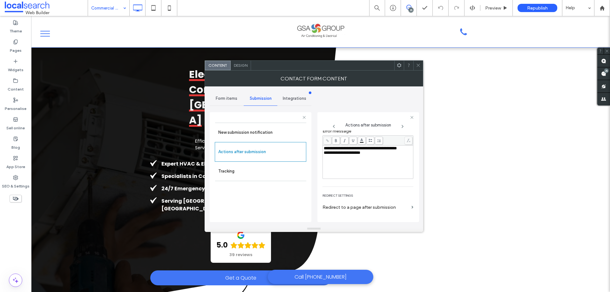
scroll to position [110, 0]
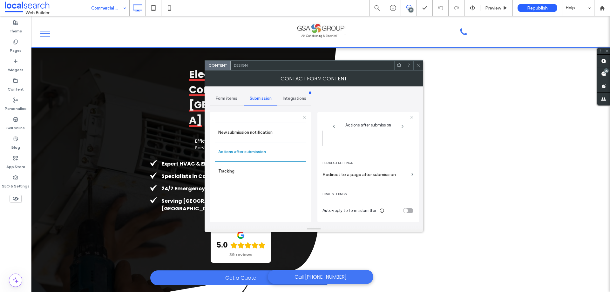
click at [238, 63] on span "Design" at bounding box center [241, 65] width 14 height 5
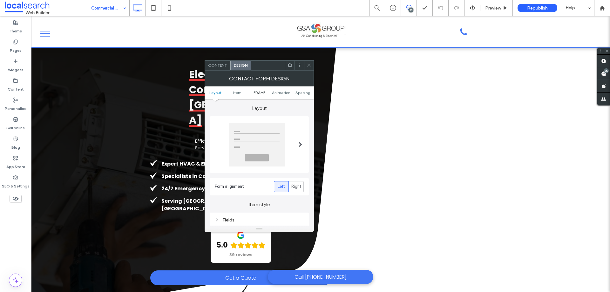
click at [258, 93] on span "FRAME" at bounding box center [259, 92] width 12 height 5
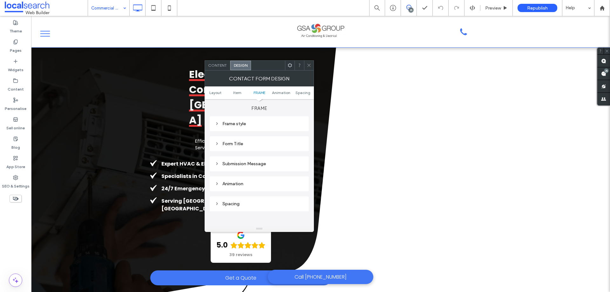
click at [268, 162] on div "Submission Message" at bounding box center [259, 163] width 89 height 5
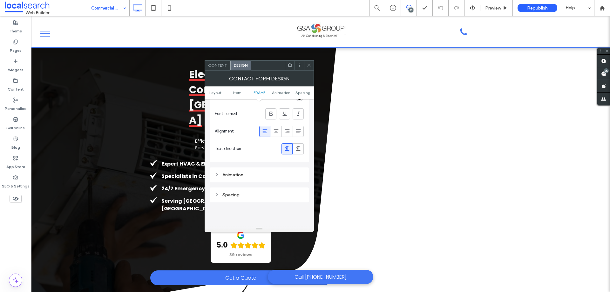
click at [308, 68] on span at bounding box center [308, 66] width 5 height 10
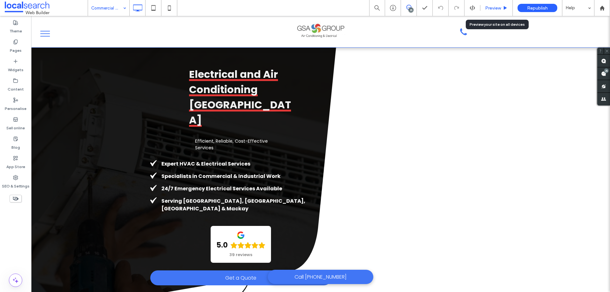
click at [490, 7] on span "Preview" at bounding box center [493, 7] width 16 height 5
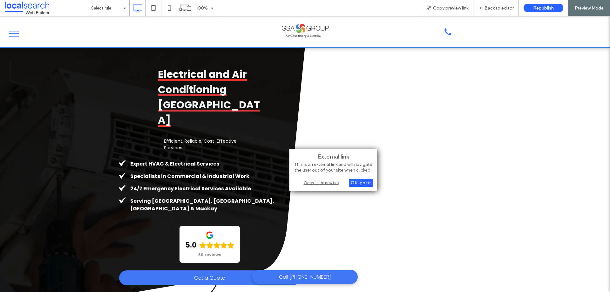
click at [332, 180] on div "Open link in new tab" at bounding box center [332, 182] width 79 height 7
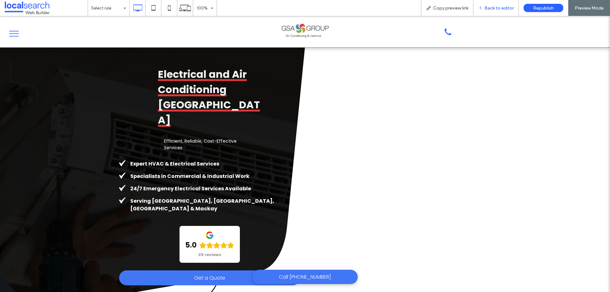
click at [487, 8] on span "Back to editor" at bounding box center [498, 7] width 29 height 5
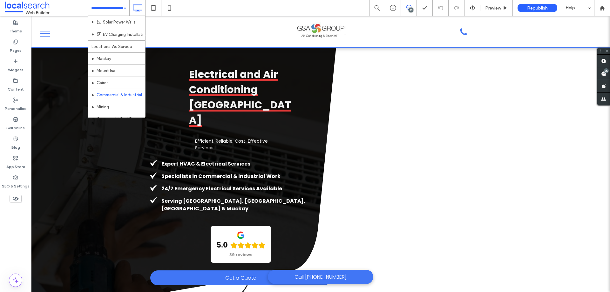
scroll to position [254, 0]
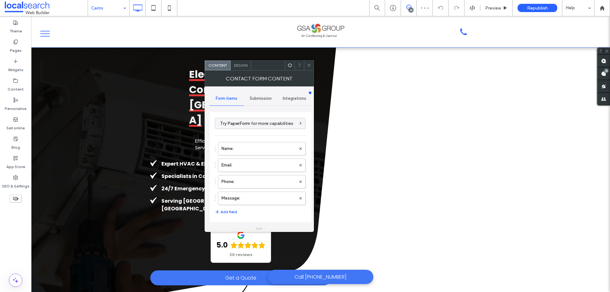
type input "**********"
click at [265, 197] on label "Message:" at bounding box center [258, 198] width 74 height 13
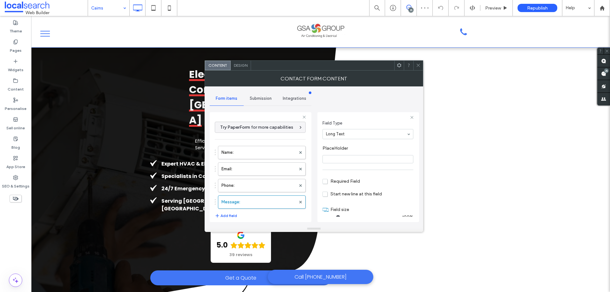
scroll to position [44, 0]
click at [265, 188] on label "Phone:" at bounding box center [258, 185] width 74 height 13
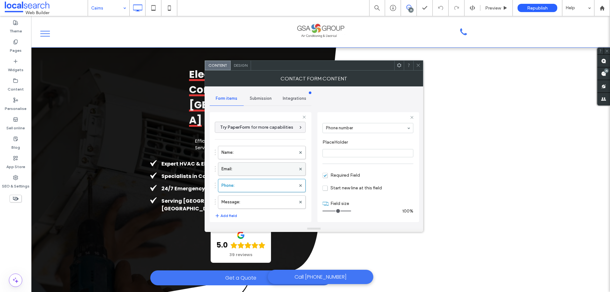
click at [265, 168] on label "Email:" at bounding box center [258, 169] width 74 height 13
click at [267, 152] on label "Name:" at bounding box center [258, 152] width 74 height 13
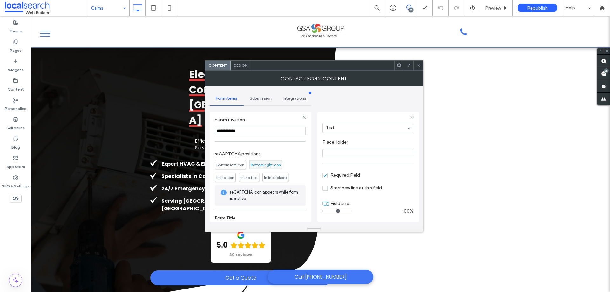
scroll to position [132, 0]
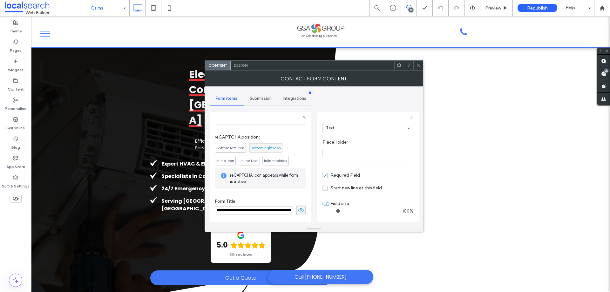
click at [264, 101] on span "Submission" at bounding box center [261, 98] width 22 height 5
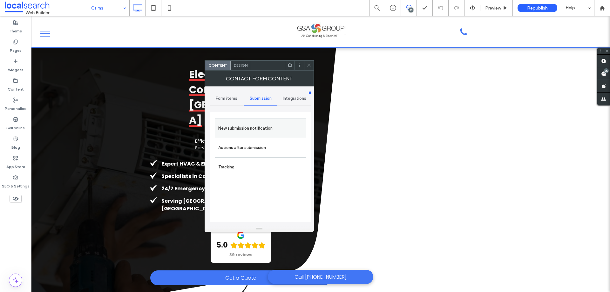
click at [270, 126] on label "New submission notification" at bounding box center [260, 128] width 85 height 13
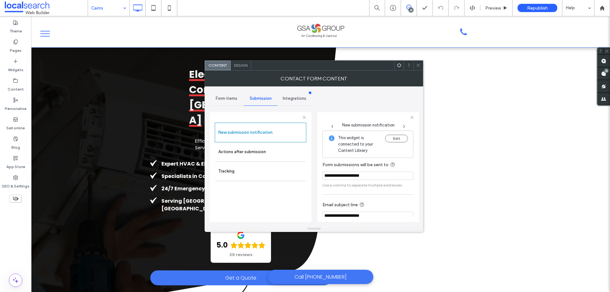
click at [231, 97] on span "Form items" at bounding box center [227, 98] width 22 height 5
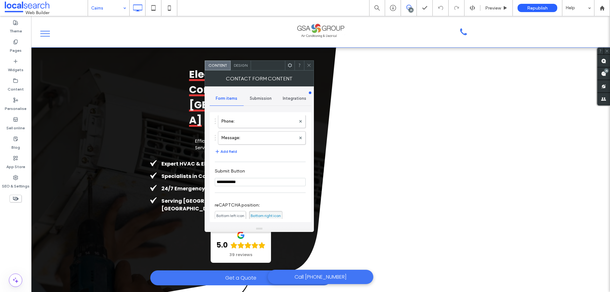
scroll to position [129, 0]
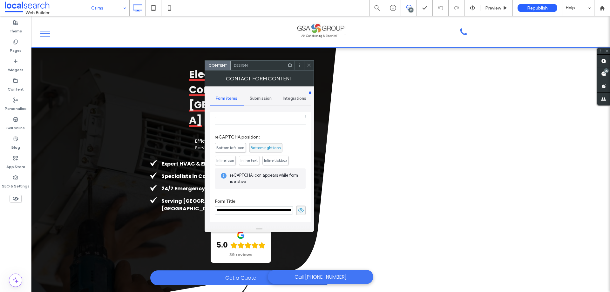
click at [258, 93] on div "Submission" at bounding box center [261, 98] width 34 height 14
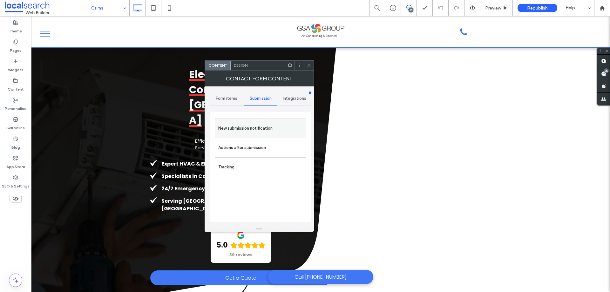
click at [269, 122] on label "New submission notification" at bounding box center [260, 128] width 85 height 13
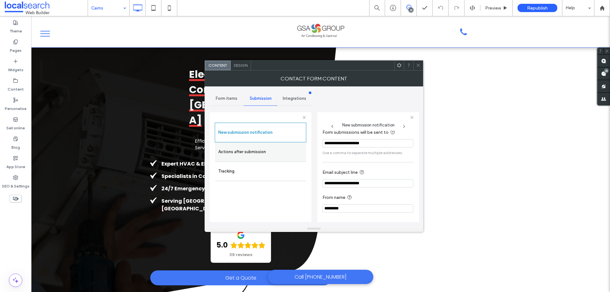
scroll to position [33, 0]
click at [253, 151] on label "Actions after submission" at bounding box center [260, 151] width 85 height 13
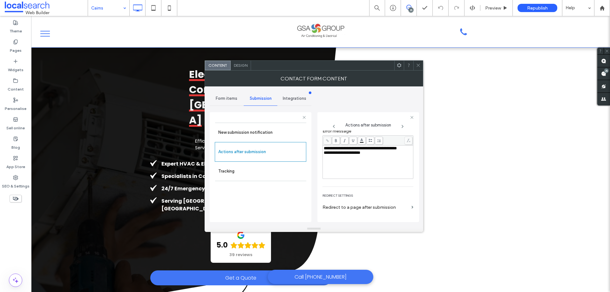
scroll to position [110, 0]
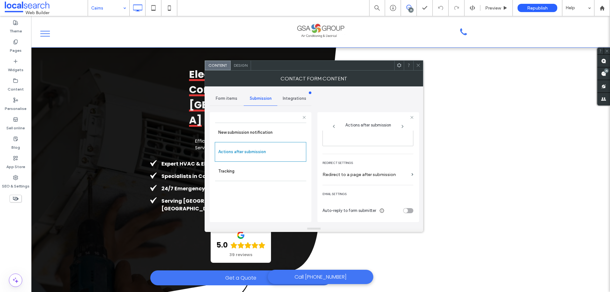
click at [246, 65] on span "Design" at bounding box center [241, 65] width 14 height 5
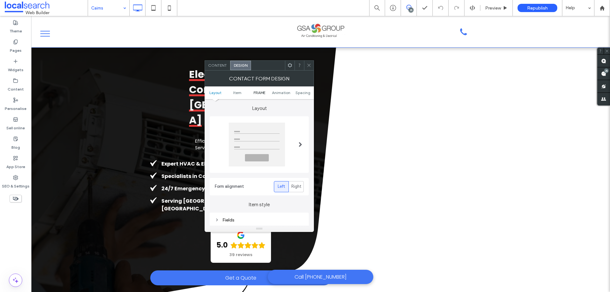
click at [262, 94] on span "FRAME" at bounding box center [259, 92] width 12 height 5
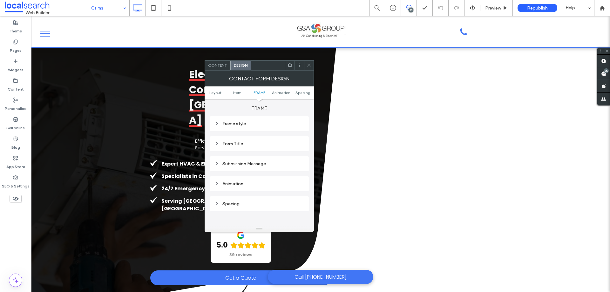
click at [258, 162] on div "Submission Message" at bounding box center [259, 163] width 89 height 5
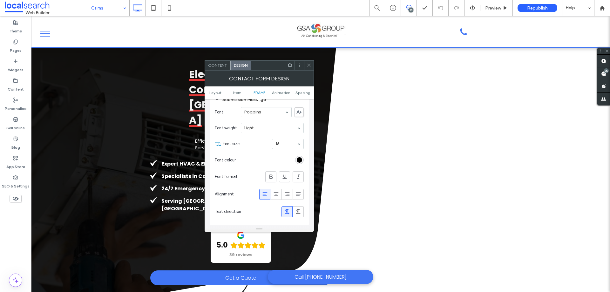
scroll to position [232, 0]
click at [309, 63] on icon at bounding box center [308, 65] width 5 height 5
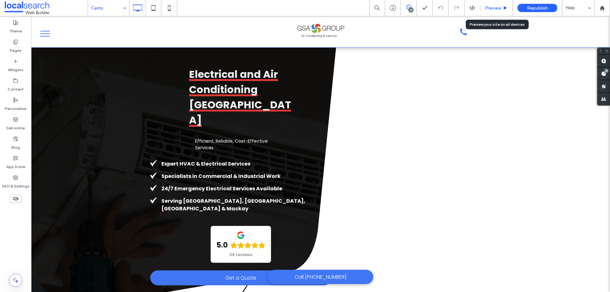
click at [494, 6] on span "Preview" at bounding box center [493, 7] width 16 height 5
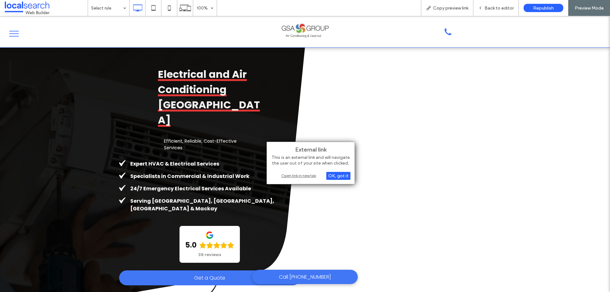
click at [302, 177] on div "Open link in new tab" at bounding box center [310, 175] width 79 height 7
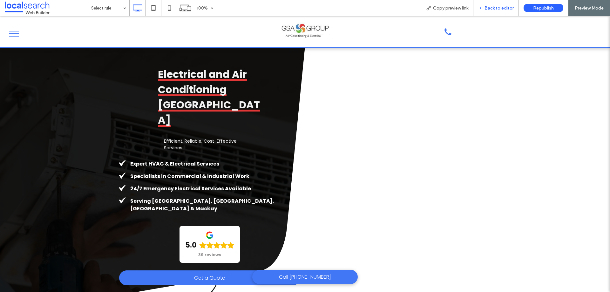
click at [502, 6] on span "Back to editor" at bounding box center [498, 7] width 29 height 5
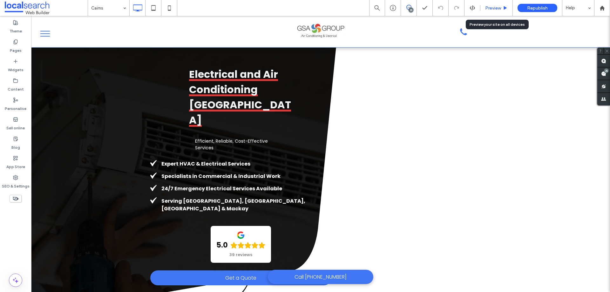
click at [501, 6] on div "Preview" at bounding box center [496, 7] width 32 height 5
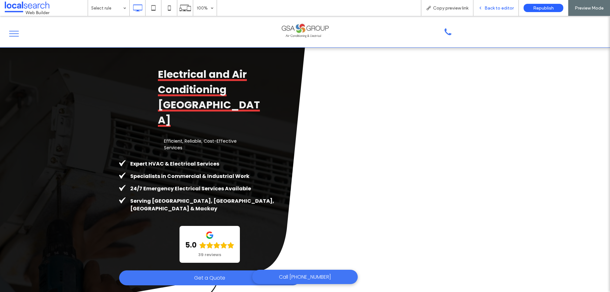
click at [492, 8] on span "Back to editor" at bounding box center [498, 7] width 29 height 5
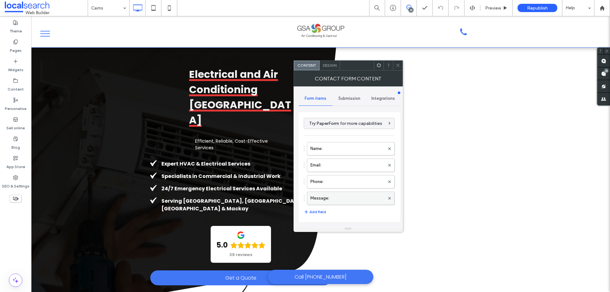
click at [340, 197] on label "Message:" at bounding box center [347, 198] width 74 height 13
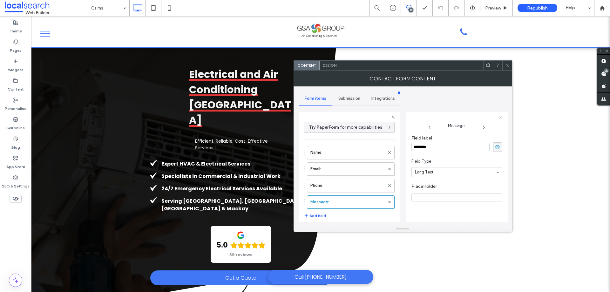
scroll to position [44, 0]
click at [355, 186] on label "Phone:" at bounding box center [347, 185] width 74 height 13
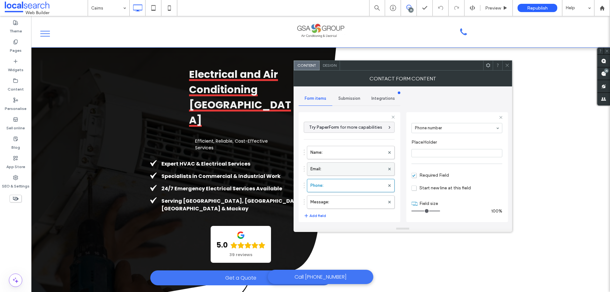
click at [355, 165] on label "Email:" at bounding box center [347, 169] width 74 height 13
click at [357, 149] on label "Name:" at bounding box center [347, 152] width 74 height 13
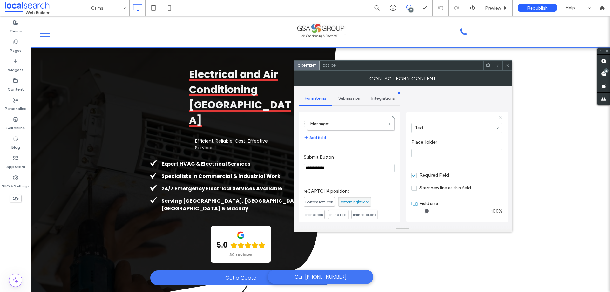
scroll to position [132, 0]
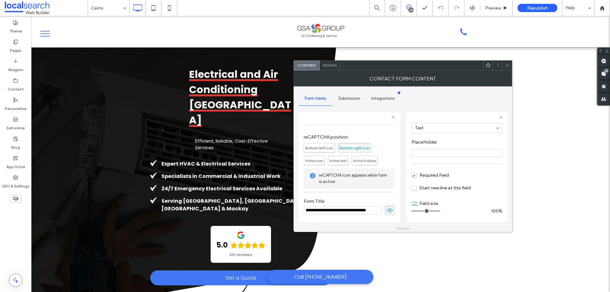
click at [352, 97] on span "Submission" at bounding box center [349, 98] width 22 height 5
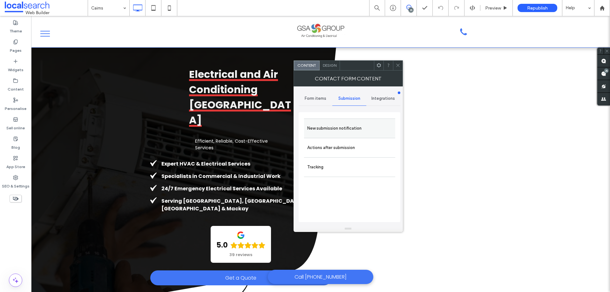
drag, startPoint x: 353, startPoint y: 104, endPoint x: 383, endPoint y: 135, distance: 42.7
click at [362, 130] on label "New submission notification" at bounding box center [349, 128] width 85 height 13
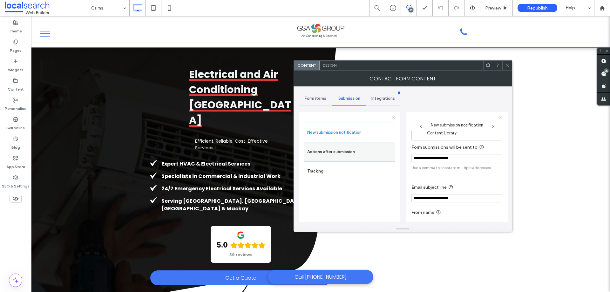
scroll to position [33, 0]
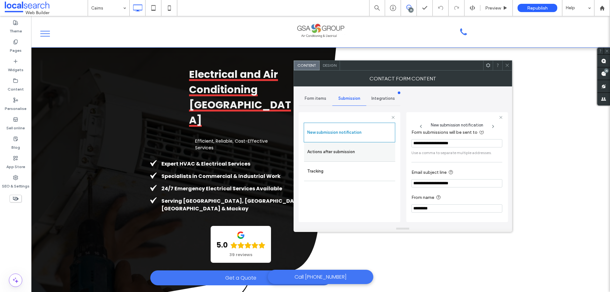
click at [352, 152] on label "Actions after submission" at bounding box center [349, 151] width 85 height 13
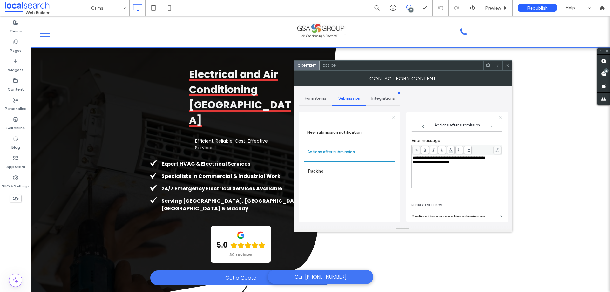
scroll to position [110, 0]
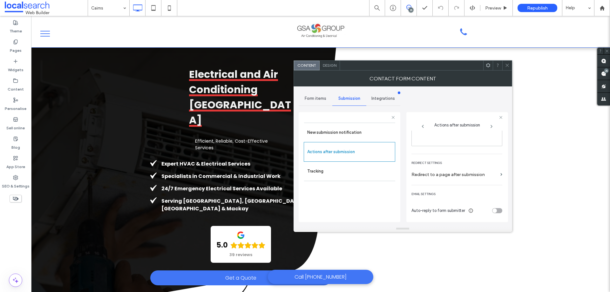
click at [336, 66] on div "Design" at bounding box center [329, 66] width 20 height 10
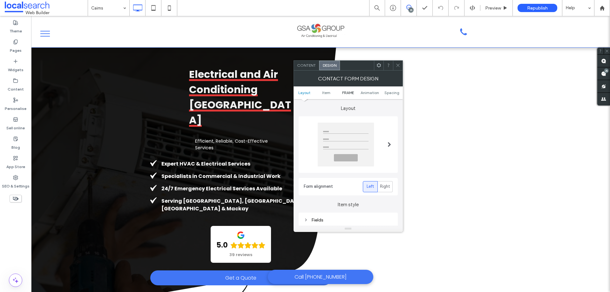
click at [351, 95] on span "FRAME" at bounding box center [348, 92] width 12 height 5
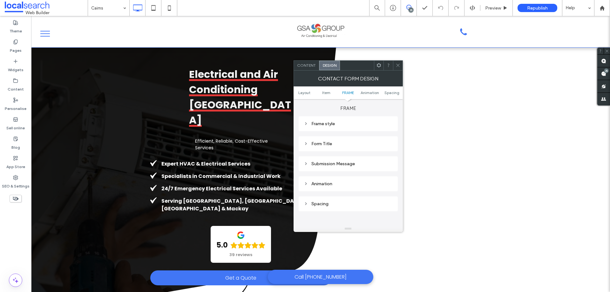
click at [360, 162] on div "Submission Message" at bounding box center [348, 163] width 89 height 5
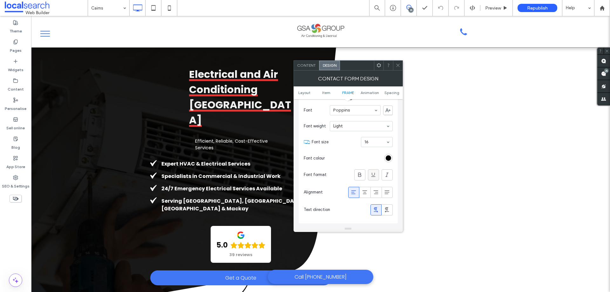
scroll to position [264, 0]
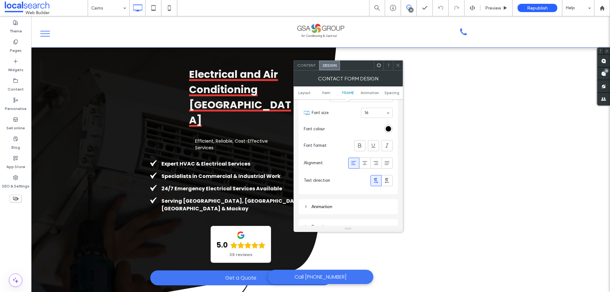
click at [398, 68] on span at bounding box center [397, 66] width 5 height 10
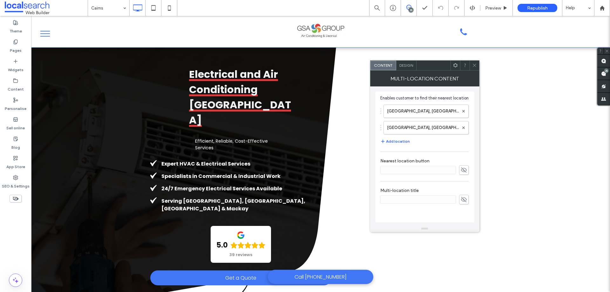
click at [472, 64] on icon at bounding box center [474, 65] width 5 height 5
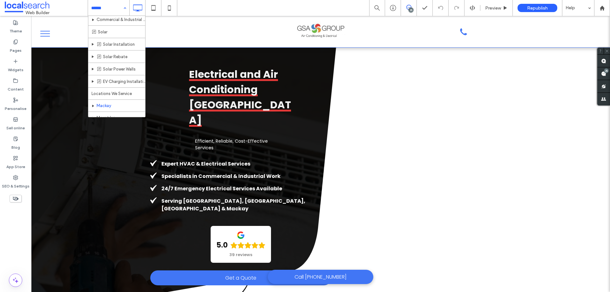
scroll to position [254, 0]
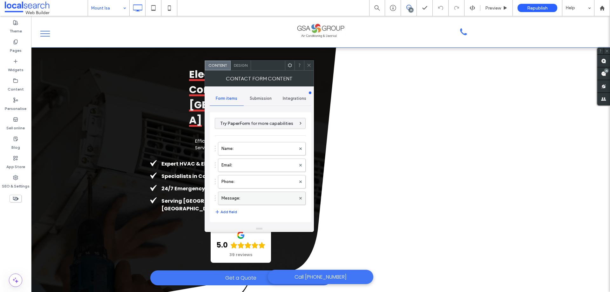
click at [260, 197] on label "Message:" at bounding box center [258, 198] width 74 height 13
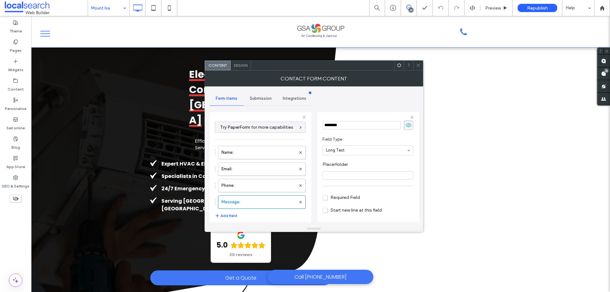
scroll to position [44, 0]
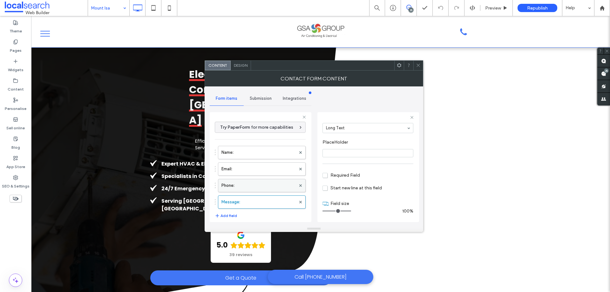
click at [260, 186] on label "Phone:" at bounding box center [258, 185] width 74 height 13
click at [265, 168] on label "Email:" at bounding box center [258, 169] width 74 height 13
click at [263, 157] on label "Name:" at bounding box center [258, 152] width 74 height 13
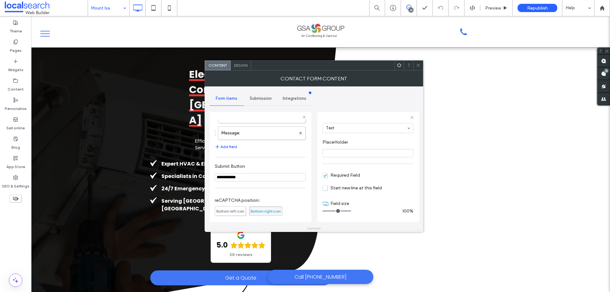
scroll to position [132, 0]
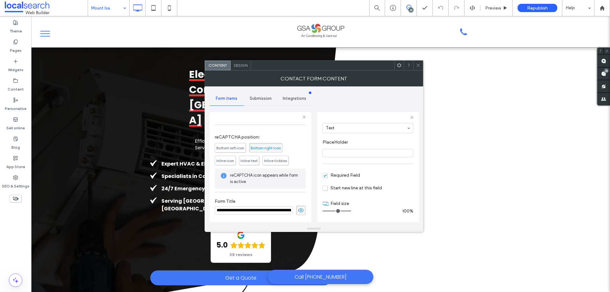
click at [261, 96] on span "Submission" at bounding box center [261, 98] width 22 height 5
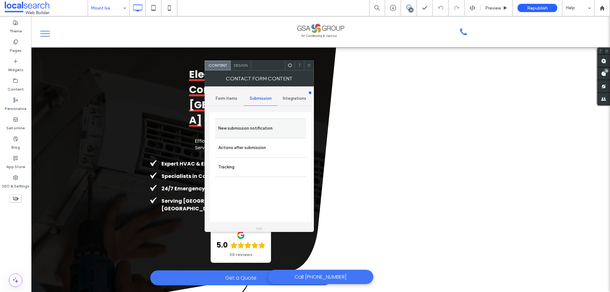
click at [284, 129] on label "New submission notification" at bounding box center [260, 128] width 85 height 13
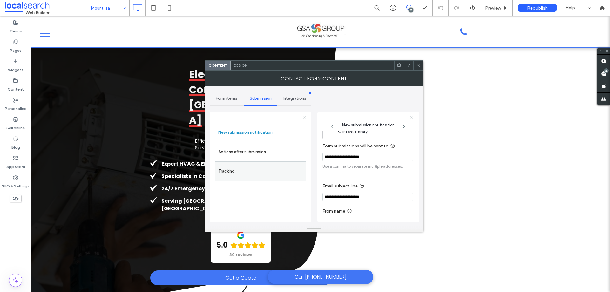
scroll to position [33, 0]
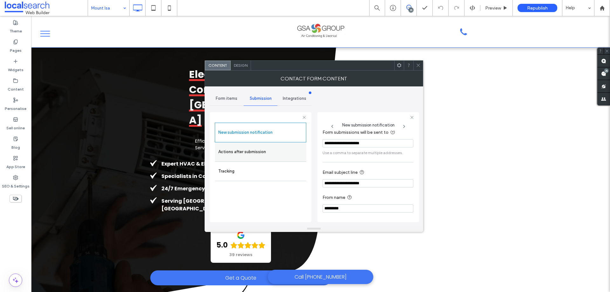
click at [276, 152] on label "Actions after submission" at bounding box center [260, 151] width 85 height 13
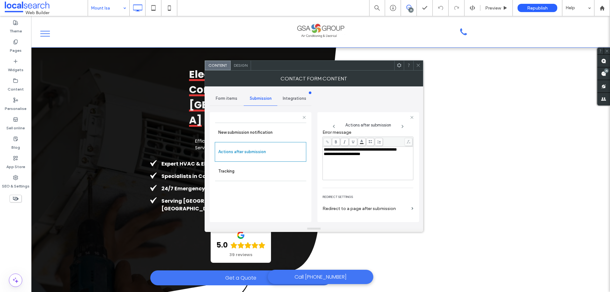
scroll to position [110, 0]
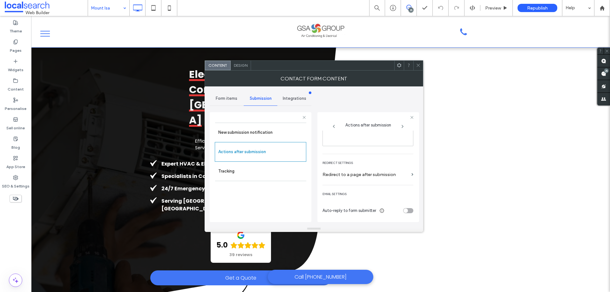
click at [243, 64] on span "Design" at bounding box center [241, 65] width 14 height 5
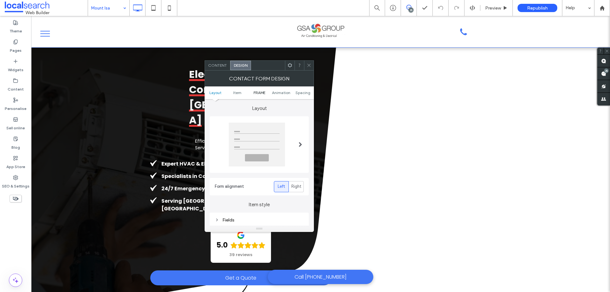
drag, startPoint x: 260, startPoint y: 94, endPoint x: 0, endPoint y: 183, distance: 274.5
click at [260, 93] on span "FRAME" at bounding box center [259, 92] width 12 height 5
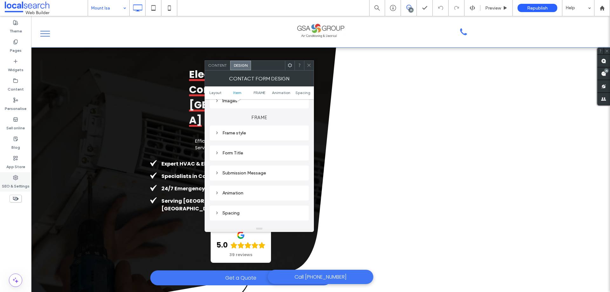
scroll to position [168, 0]
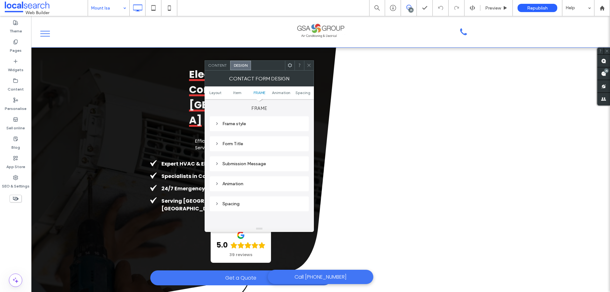
click at [219, 61] on div "Content" at bounding box center [217, 66] width 25 height 10
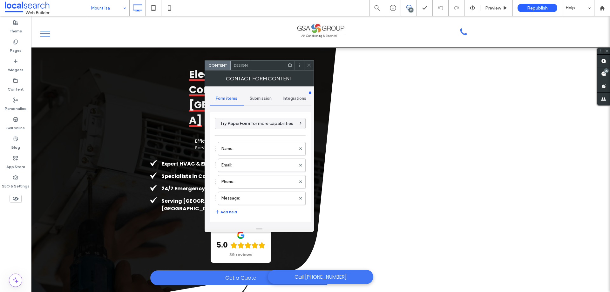
click at [259, 105] on div "Submission" at bounding box center [261, 98] width 34 height 14
click at [260, 131] on label "New submission notification" at bounding box center [260, 128] width 85 height 13
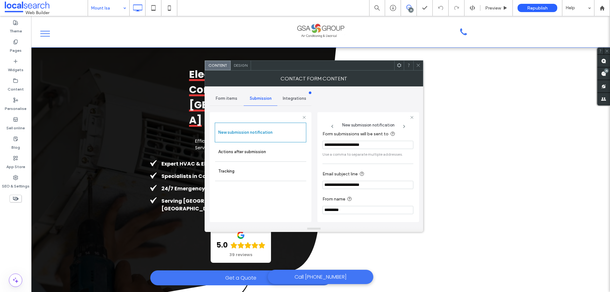
scroll to position [33, 0]
click at [287, 151] on label "Actions after submission" at bounding box center [260, 151] width 85 height 13
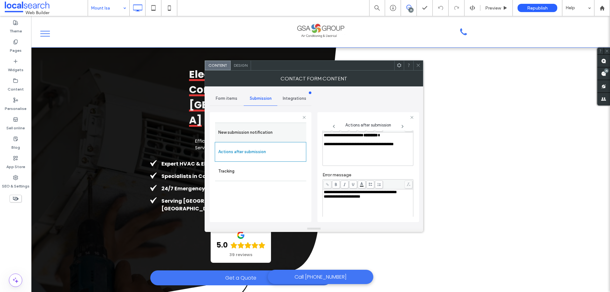
click at [246, 129] on label "New submission notification" at bounding box center [260, 132] width 85 height 13
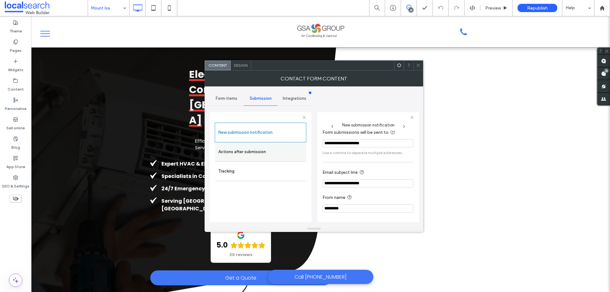
click at [266, 150] on label "Actions after submission" at bounding box center [260, 151] width 85 height 13
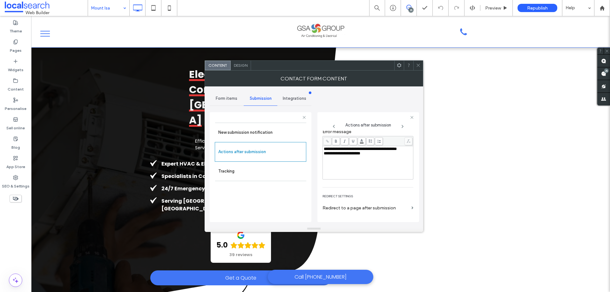
scroll to position [110, 0]
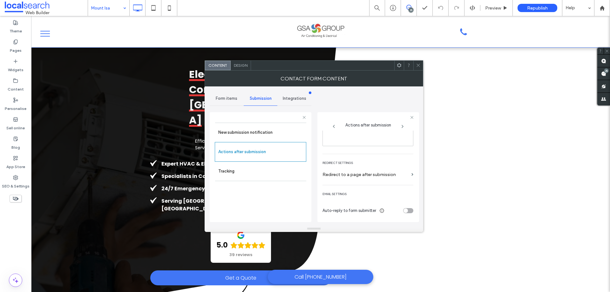
click at [246, 65] on span "Design" at bounding box center [241, 65] width 14 height 5
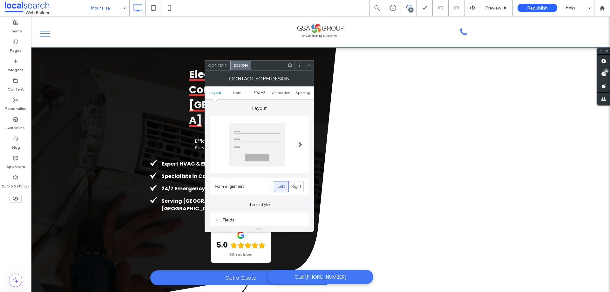
click at [259, 93] on span "FRAME" at bounding box center [259, 92] width 12 height 5
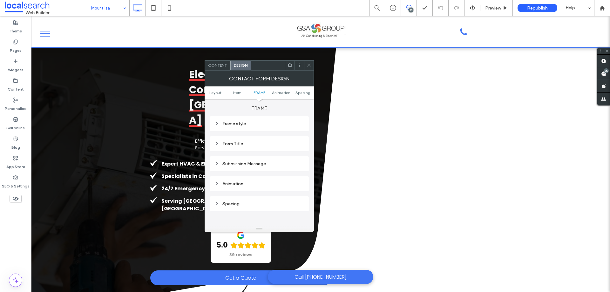
click at [273, 166] on div "Submission Message" at bounding box center [259, 163] width 89 height 5
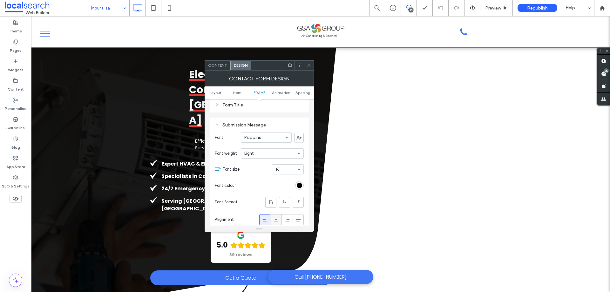
scroll to position [264, 0]
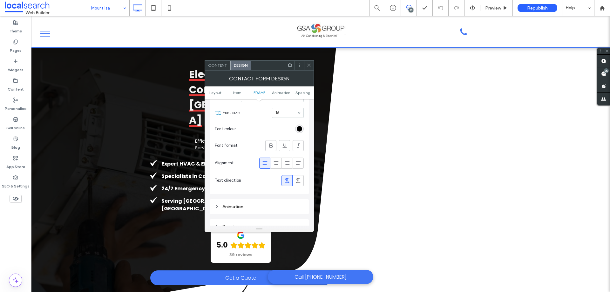
click at [308, 65] on icon at bounding box center [308, 65] width 5 height 5
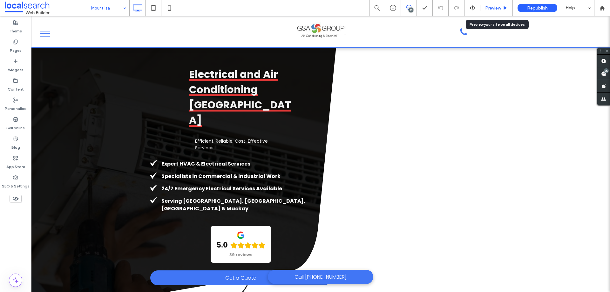
click at [487, 8] on span "Preview" at bounding box center [493, 7] width 16 height 5
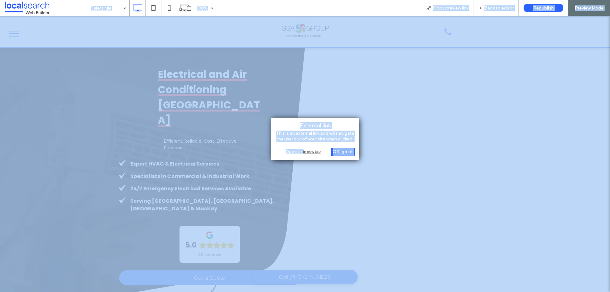
click at [303, 150] on div "Open link in new tab" at bounding box center [314, 151] width 79 height 7
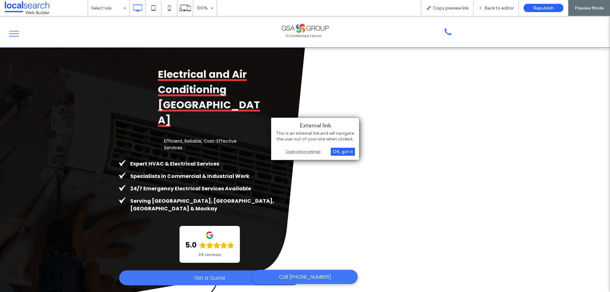
click at [300, 155] on div "External link This is an external link and will navigate the user out of your s…" at bounding box center [315, 138] width 88 height 43
click at [300, 154] on div "Open link in new tab" at bounding box center [314, 151] width 79 height 7
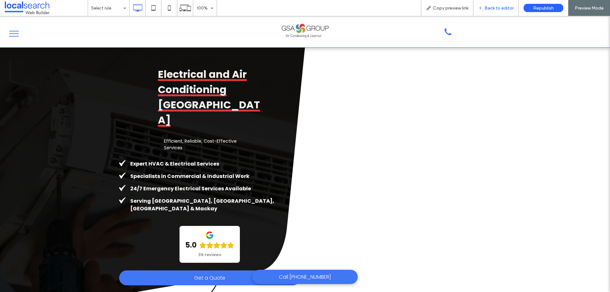
click at [494, 6] on span "Back to editor" at bounding box center [498, 7] width 29 height 5
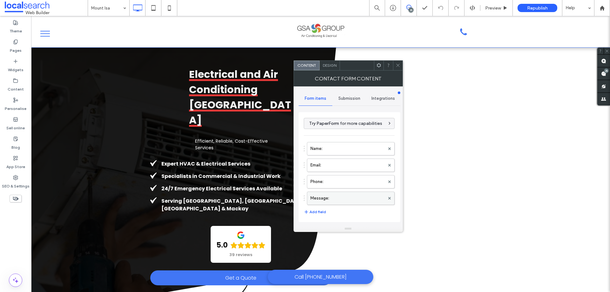
click at [330, 200] on label "Message:" at bounding box center [347, 198] width 74 height 13
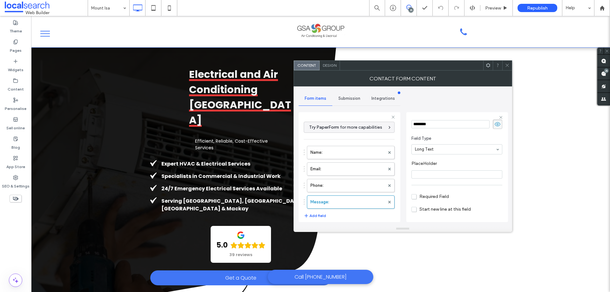
scroll to position [44, 0]
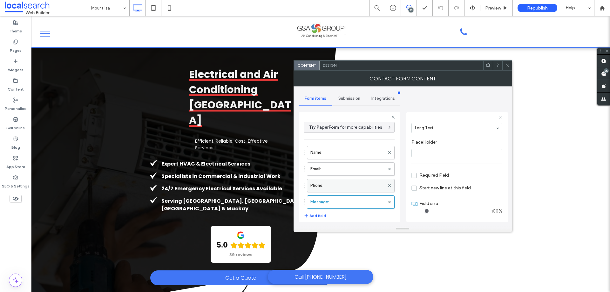
click at [363, 186] on label "Phone:" at bounding box center [347, 185] width 74 height 13
click at [351, 162] on div "Name: Email: Phone: Message:" at bounding box center [349, 176] width 91 height 66
click at [349, 165] on label "Email:" at bounding box center [347, 169] width 74 height 13
drag, startPoint x: 351, startPoint y: 150, endPoint x: 352, endPoint y: 155, distance: 5.7
click at [351, 149] on label "Name:" at bounding box center [347, 152] width 74 height 13
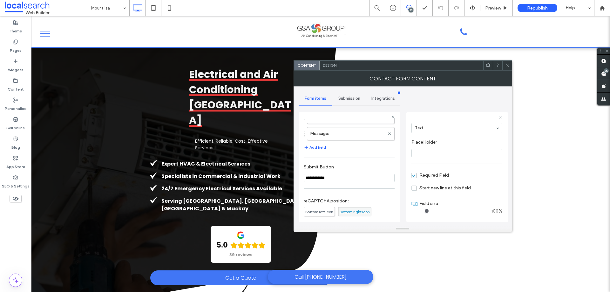
scroll to position [132, 0]
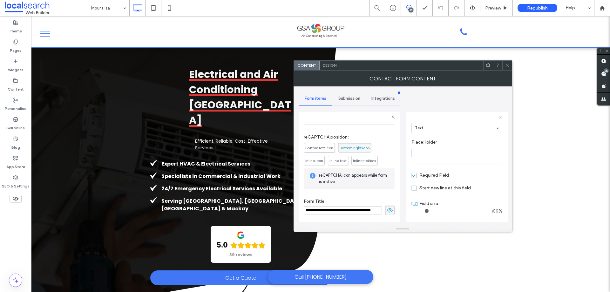
click at [351, 100] on span "Submission" at bounding box center [349, 98] width 22 height 5
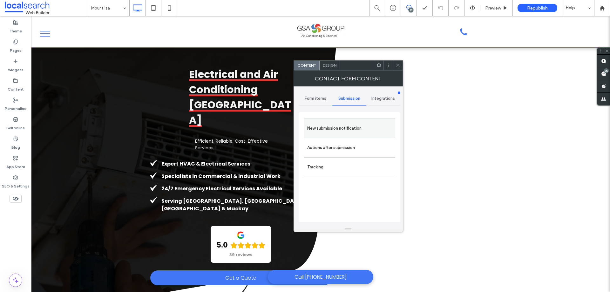
click at [367, 129] on label "New submission notification" at bounding box center [349, 128] width 85 height 13
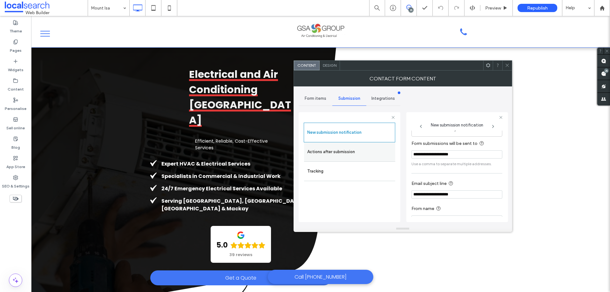
scroll to position [33, 0]
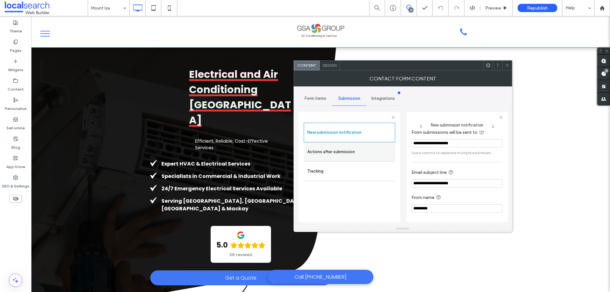
click at [354, 152] on label "Actions after submission" at bounding box center [349, 151] width 85 height 13
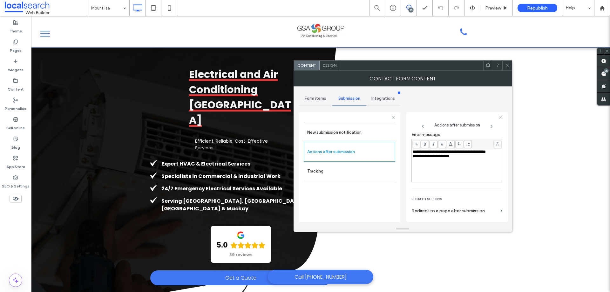
scroll to position [110, 0]
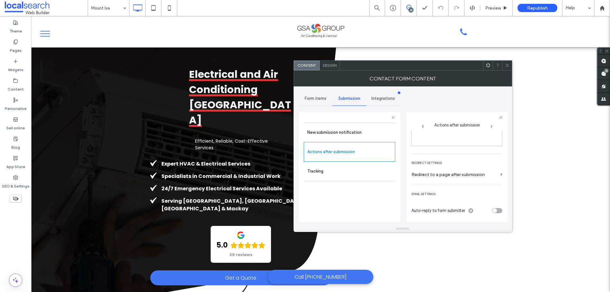
click at [326, 63] on span "Design" at bounding box center [330, 65] width 14 height 5
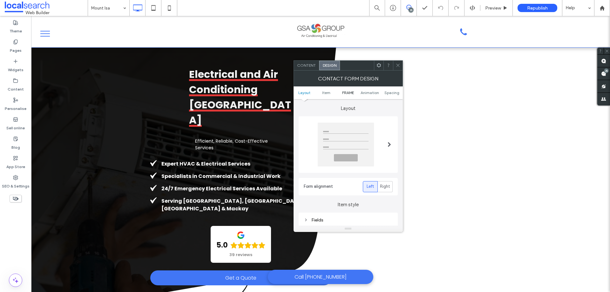
click at [348, 91] on span "FRAME" at bounding box center [348, 92] width 12 height 5
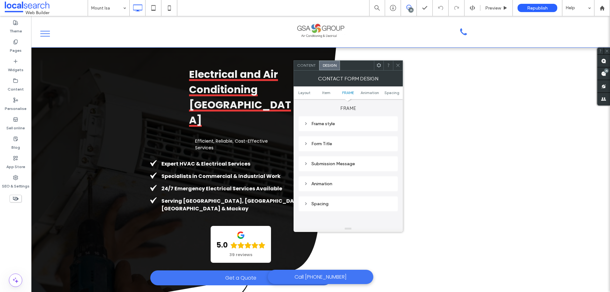
click at [361, 162] on div "Submission Message" at bounding box center [348, 163] width 89 height 5
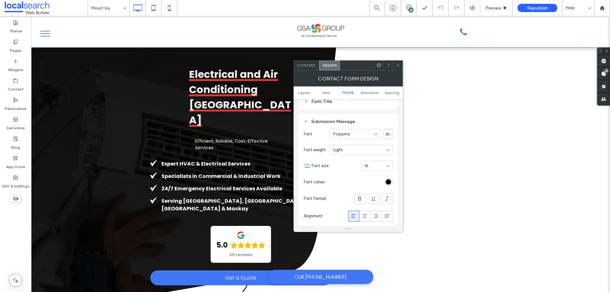
scroll to position [264, 0]
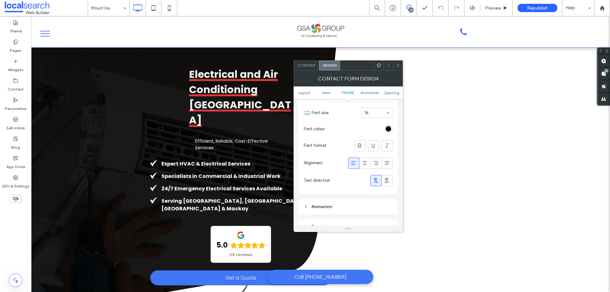
click at [397, 70] on div "Contact form design" at bounding box center [347, 78] width 109 height 16
click at [401, 64] on div at bounding box center [398, 66] width 10 height 10
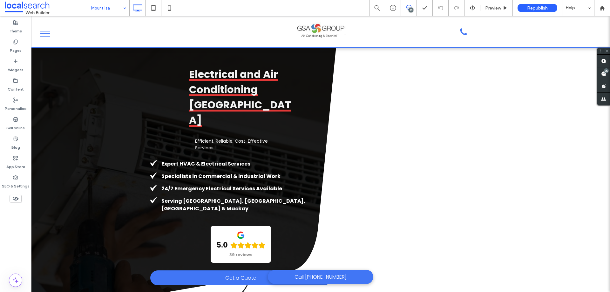
drag, startPoint x: 97, startPoint y: 13, endPoint x: 101, endPoint y: 15, distance: 4.4
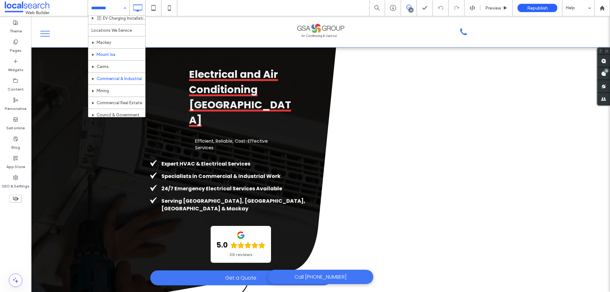
scroll to position [298, 0]
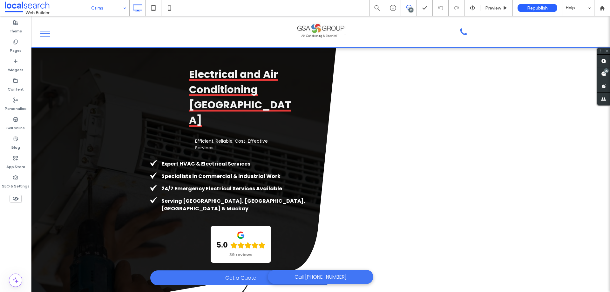
click at [96, 12] on input at bounding box center [107, 8] width 32 height 16
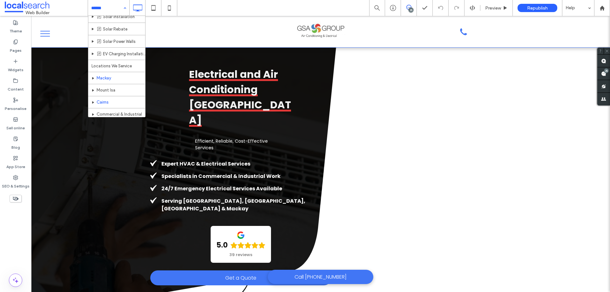
scroll to position [234, 0]
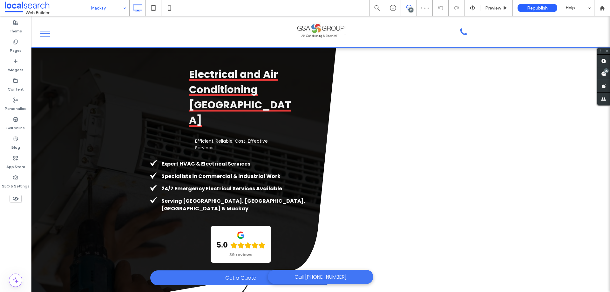
click at [126, 8] on div "Mackay" at bounding box center [108, 8] width 41 height 16
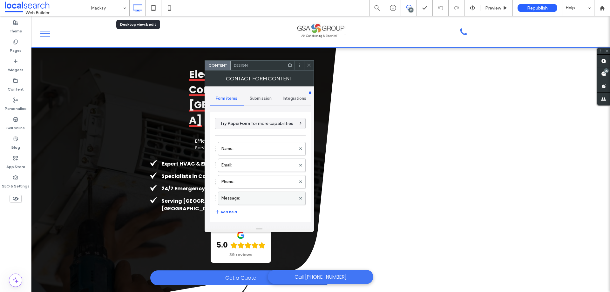
click at [246, 197] on label "Message:" at bounding box center [258, 198] width 74 height 13
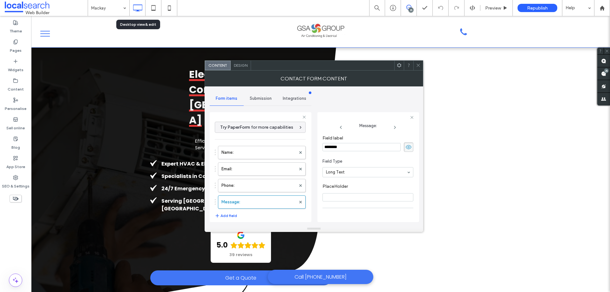
scroll to position [44, 0]
click at [267, 182] on label "Phone:" at bounding box center [258, 185] width 74 height 13
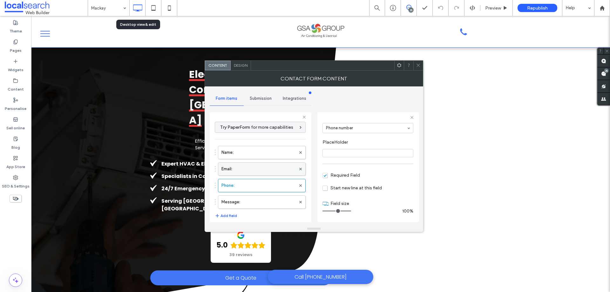
click at [268, 172] on label "Email:" at bounding box center [258, 169] width 74 height 13
click at [266, 154] on label "Name:" at bounding box center [258, 152] width 74 height 13
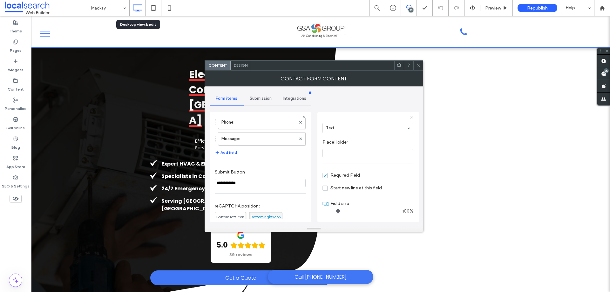
scroll to position [132, 0]
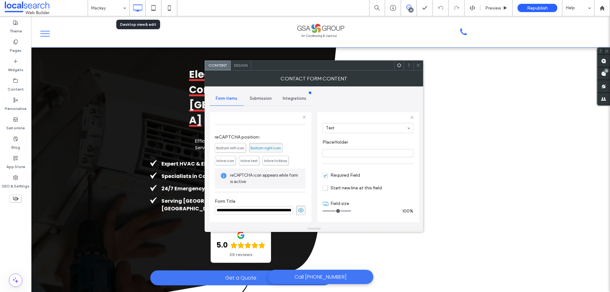
drag, startPoint x: 263, startPoint y: 98, endPoint x: 266, endPoint y: 103, distance: 6.3
click at [262, 98] on span "Submission" at bounding box center [261, 98] width 22 height 5
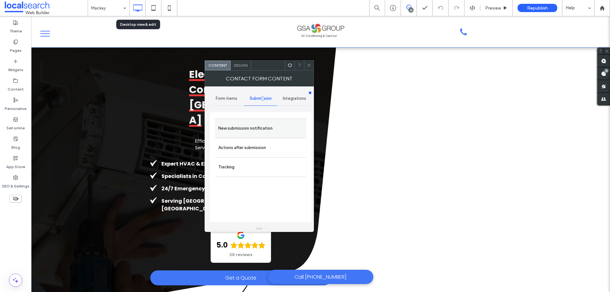
click at [274, 132] on label "New submission notification" at bounding box center [260, 128] width 85 height 13
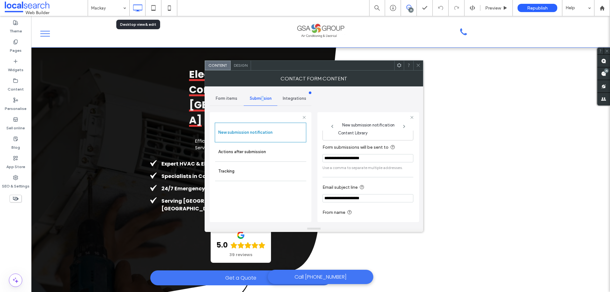
scroll to position [33, 0]
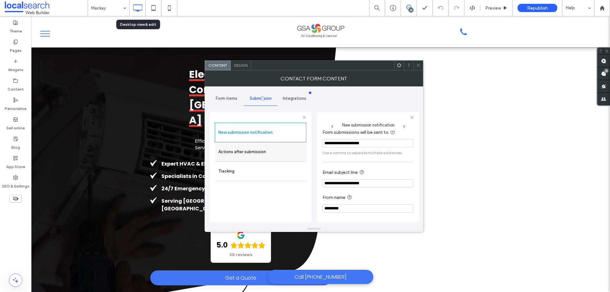
click at [289, 156] on label "Actions after submission" at bounding box center [260, 151] width 85 height 13
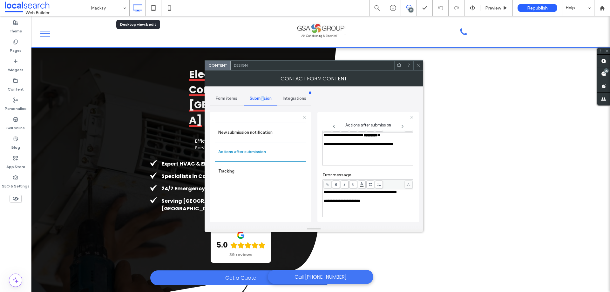
scroll to position [110, 0]
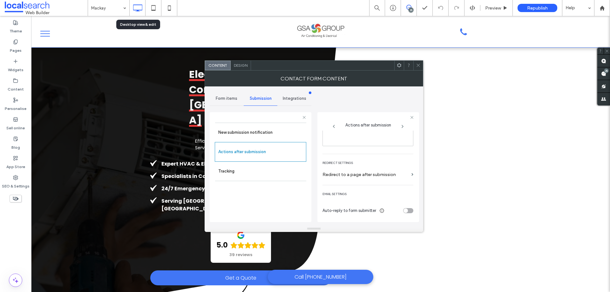
click at [236, 64] on span "Design" at bounding box center [241, 65] width 14 height 5
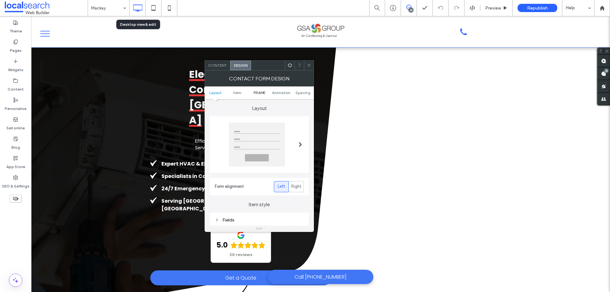
click at [261, 93] on span "FRAME" at bounding box center [259, 92] width 12 height 5
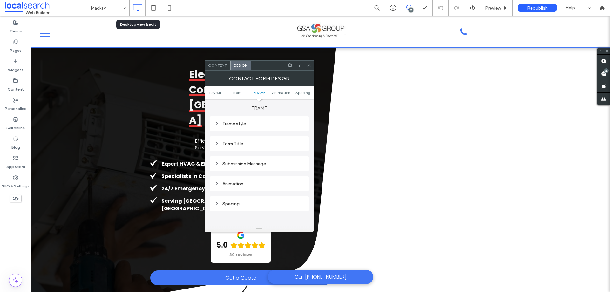
click at [259, 163] on div "Submission Message" at bounding box center [259, 163] width 89 height 5
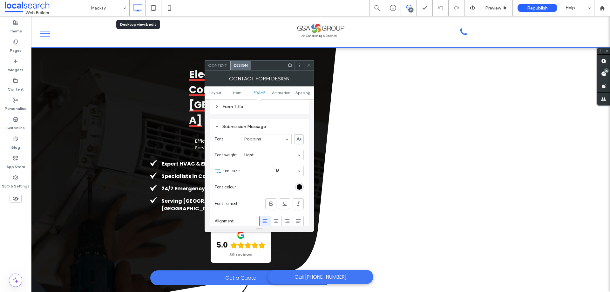
scroll to position [232, 0]
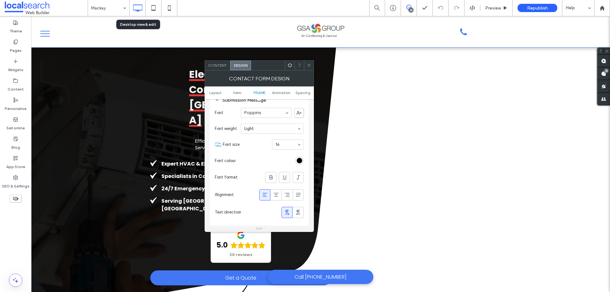
click at [311, 65] on icon at bounding box center [308, 65] width 5 height 5
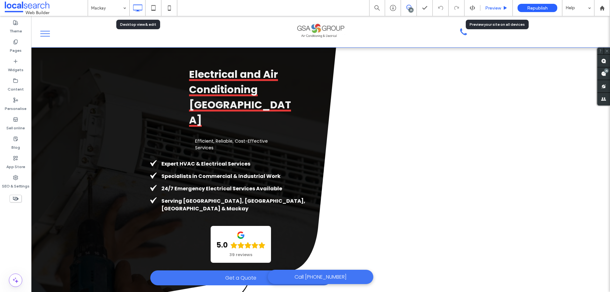
click at [493, 8] on span "Preview" at bounding box center [493, 7] width 16 height 5
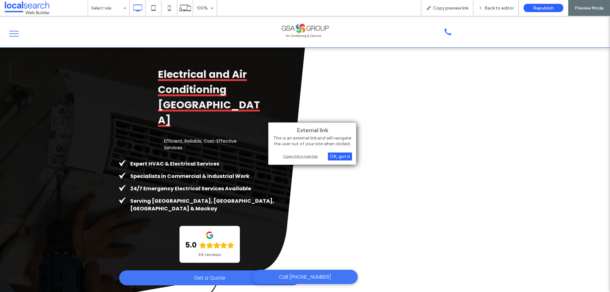
click at [296, 158] on div "Open link in new tab" at bounding box center [311, 156] width 79 height 7
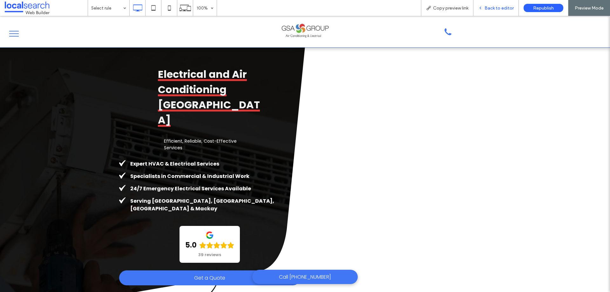
click at [494, 8] on span "Back to editor" at bounding box center [498, 7] width 29 height 5
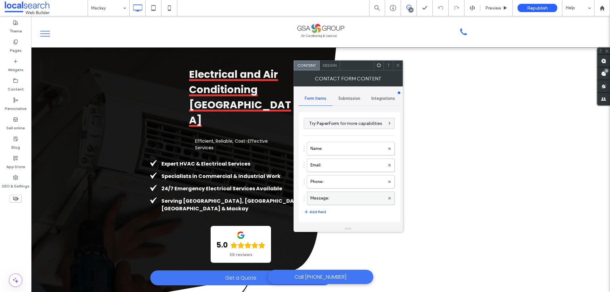
click at [355, 199] on label "Message:" at bounding box center [347, 198] width 74 height 13
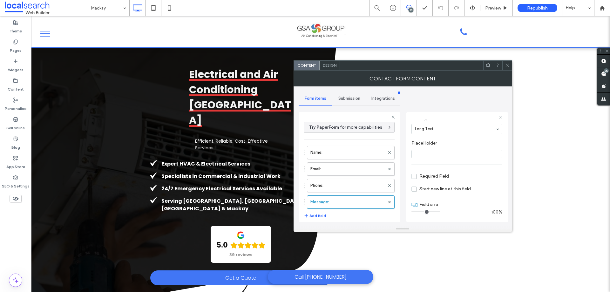
scroll to position [44, 0]
click at [351, 184] on label "Phone:" at bounding box center [347, 185] width 74 height 13
click at [352, 173] on label "Email:" at bounding box center [347, 169] width 74 height 13
click at [357, 152] on label "Name:" at bounding box center [347, 152] width 74 height 13
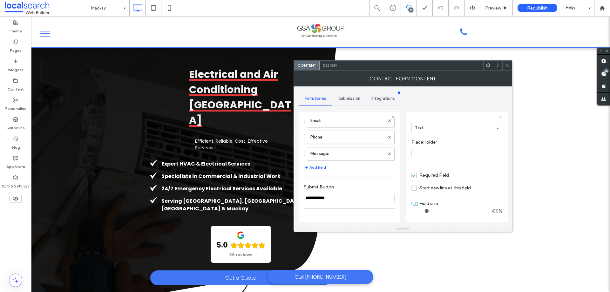
scroll to position [127, 0]
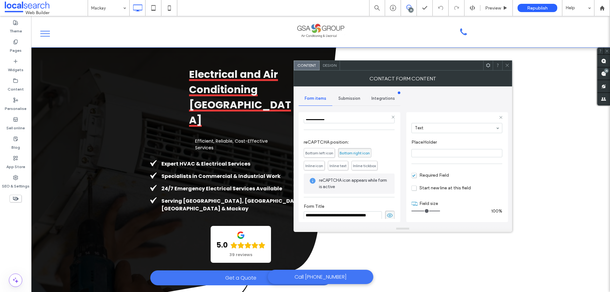
click at [352, 103] on div "Submission" at bounding box center [349, 98] width 34 height 14
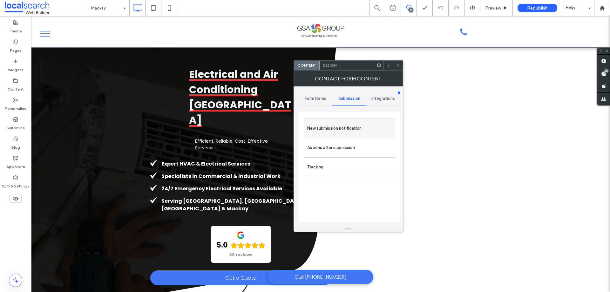
drag, startPoint x: 354, startPoint y: 127, endPoint x: 385, endPoint y: 135, distance: 32.6
click at [354, 128] on label "New submission notification" at bounding box center [349, 128] width 85 height 13
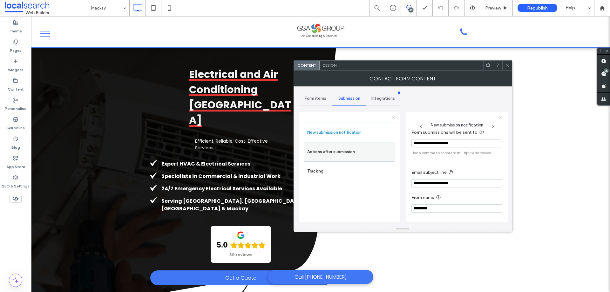
scroll to position [33, 0]
click at [367, 154] on label "Actions after submission" at bounding box center [349, 151] width 85 height 13
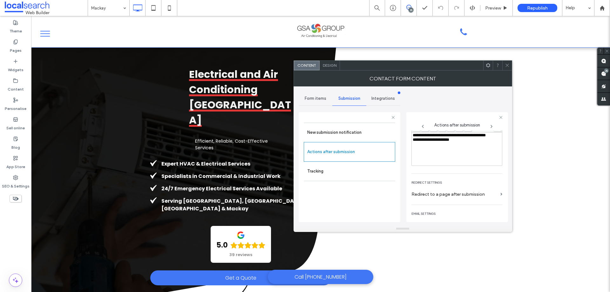
scroll to position [110, 0]
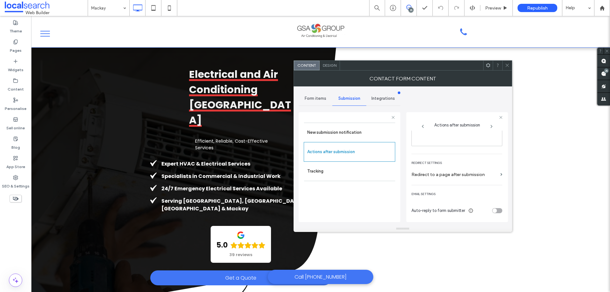
click at [341, 69] on div at bounding box center [411, 66] width 143 height 10
click at [328, 63] on div "Design" at bounding box center [329, 66] width 20 height 10
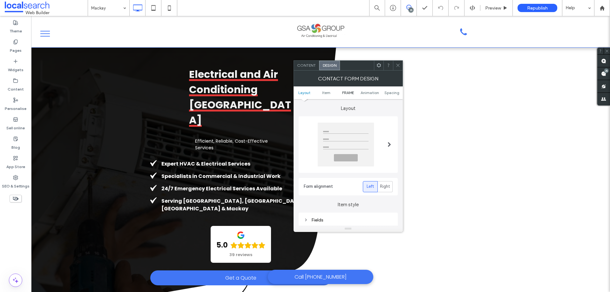
click at [347, 93] on span "FRAME" at bounding box center [348, 92] width 12 height 5
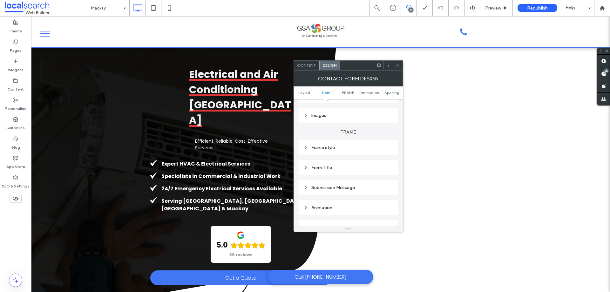
scroll to position [168, 0]
click at [351, 164] on div "Submission Message" at bounding box center [348, 163] width 89 height 5
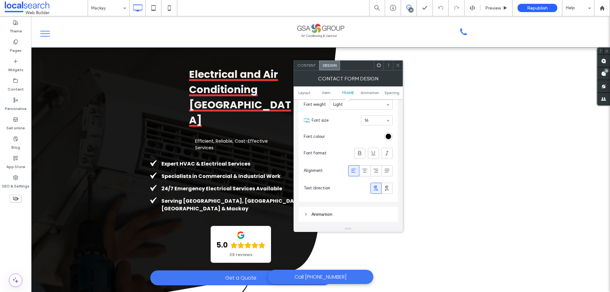
scroll to position [295, 0]
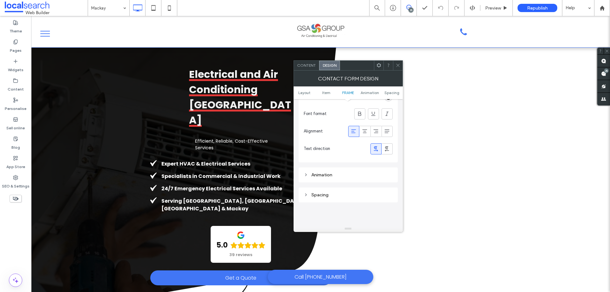
click at [398, 67] on icon at bounding box center [397, 65] width 5 height 5
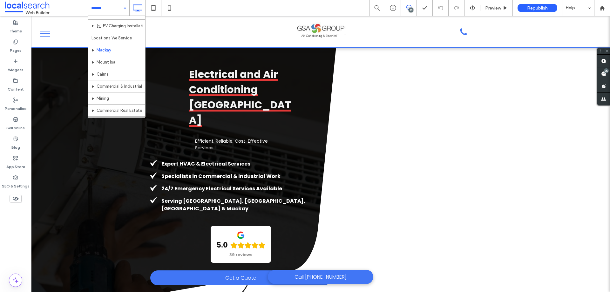
scroll to position [234, 0]
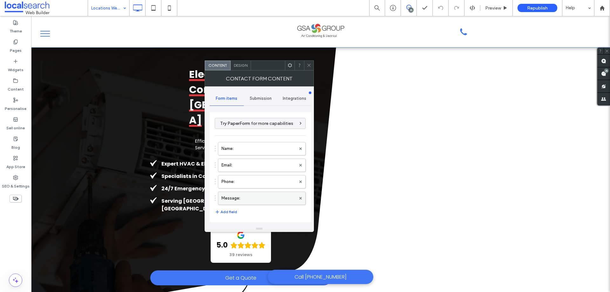
click at [246, 201] on label "Message:" at bounding box center [258, 198] width 74 height 13
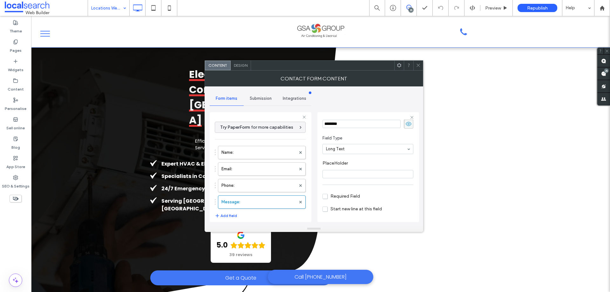
scroll to position [44, 0]
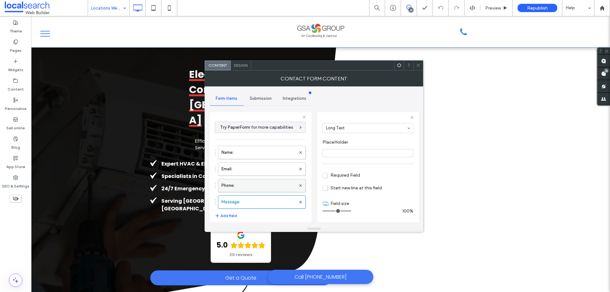
click at [276, 186] on label "Phone:" at bounding box center [258, 185] width 74 height 13
click at [264, 169] on label "Email:" at bounding box center [258, 169] width 74 height 13
click at [264, 156] on label "Name:" at bounding box center [258, 152] width 74 height 13
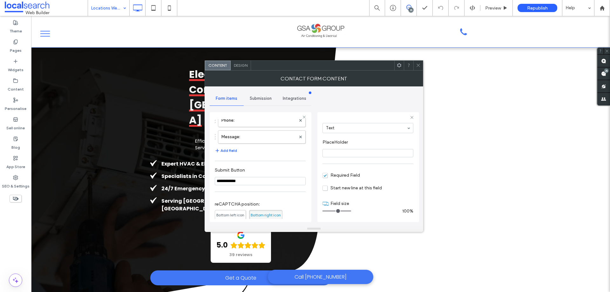
scroll to position [132, 0]
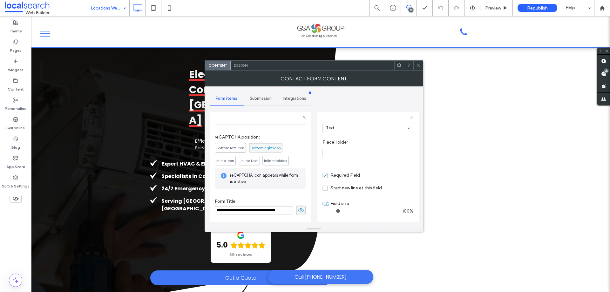
click at [262, 97] on span "Submission" at bounding box center [261, 98] width 22 height 5
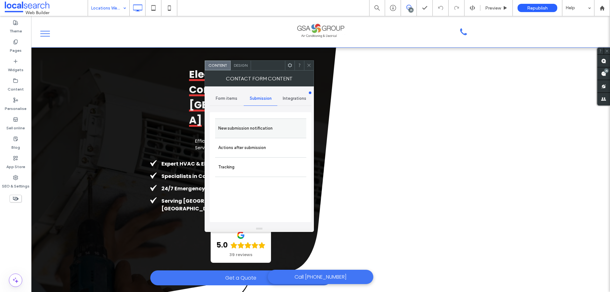
click at [269, 122] on label "New submission notification" at bounding box center [260, 128] width 85 height 13
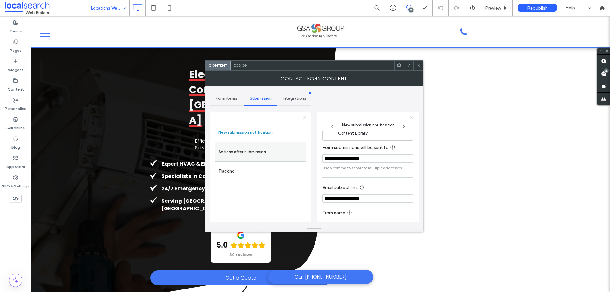
scroll to position [33, 0]
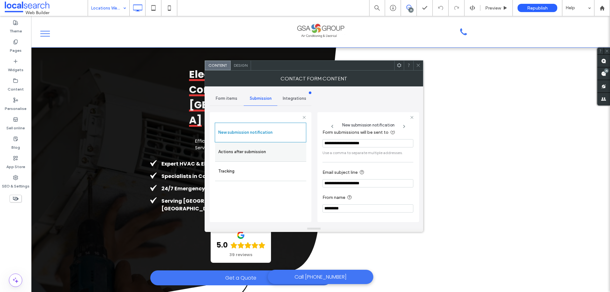
click at [270, 156] on label "Actions after submission" at bounding box center [260, 151] width 85 height 13
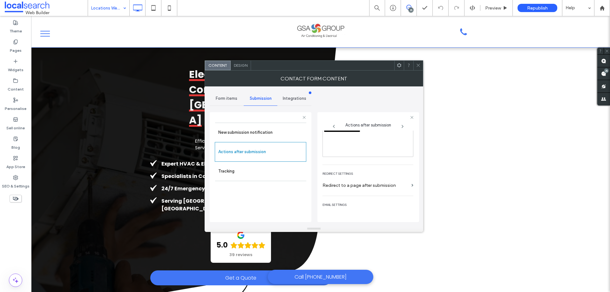
scroll to position [110, 0]
click at [247, 67] on span "Design" at bounding box center [241, 65] width 14 height 5
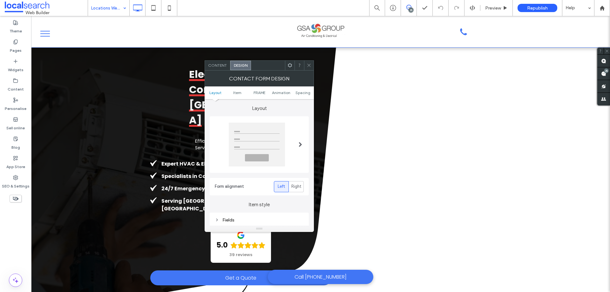
click at [255, 89] on ul "Layout Item FRAME Animation Spacing" at bounding box center [258, 92] width 109 height 13
click at [258, 90] on span "FRAME" at bounding box center [259, 92] width 12 height 5
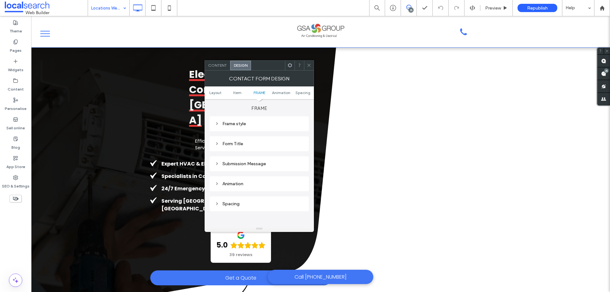
click at [266, 161] on div "Submission Message" at bounding box center [259, 163] width 89 height 5
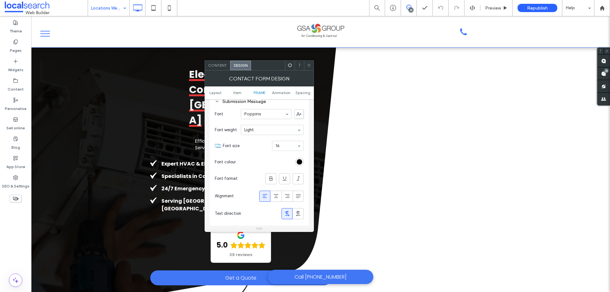
scroll to position [264, 0]
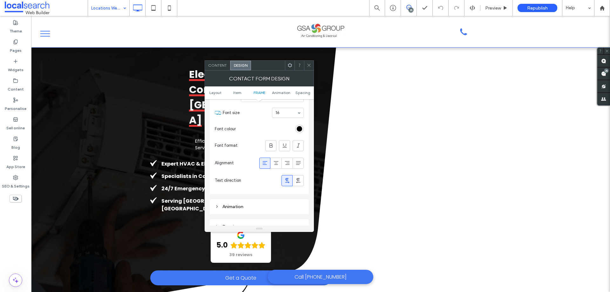
click at [309, 65] on use at bounding box center [308, 65] width 3 height 3
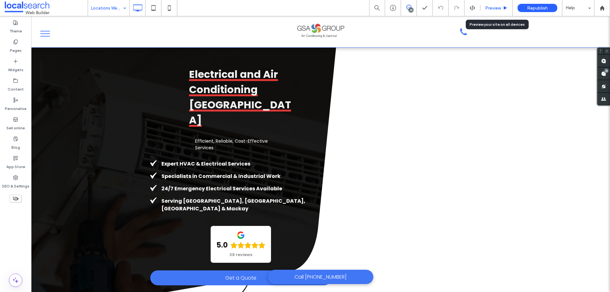
click at [495, 9] on span "Preview" at bounding box center [493, 7] width 16 height 5
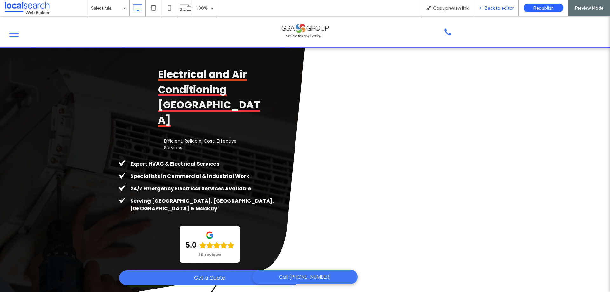
click at [498, 9] on span "Back to editor" at bounding box center [498, 7] width 29 height 5
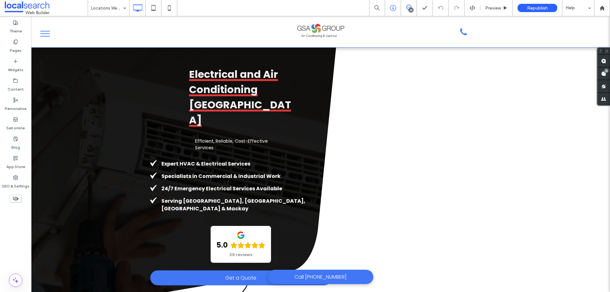
click at [394, 8] on icon at bounding box center [393, 8] width 6 height 6
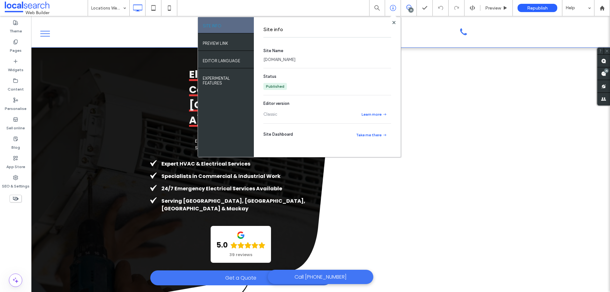
click at [295, 60] on link "[DOMAIN_NAME]" at bounding box center [279, 60] width 32 height 6
click at [392, 22] on icon at bounding box center [393, 22] width 3 height 3
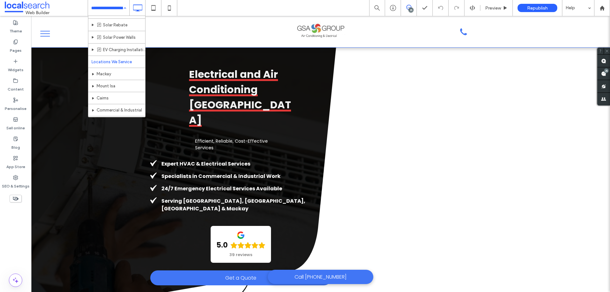
scroll to position [203, 0]
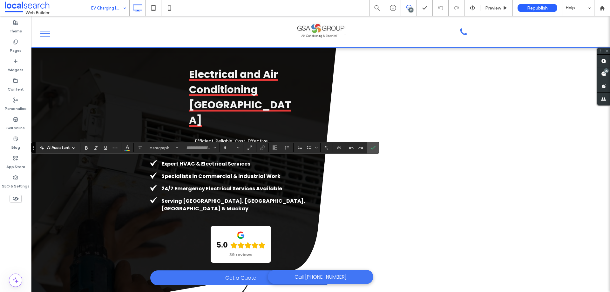
type input "*******"
type input "**"
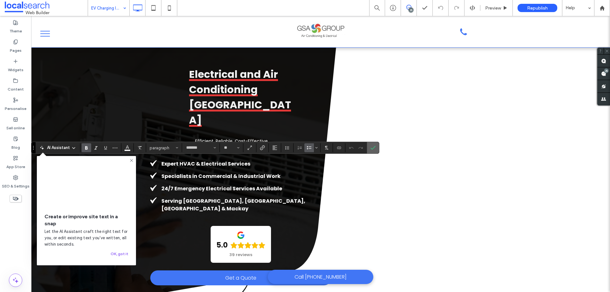
click at [375, 148] on icon "Confirm" at bounding box center [372, 147] width 5 height 5
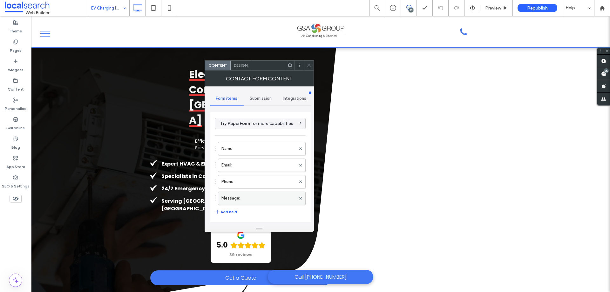
click at [264, 203] on label "Message:" at bounding box center [258, 198] width 74 height 13
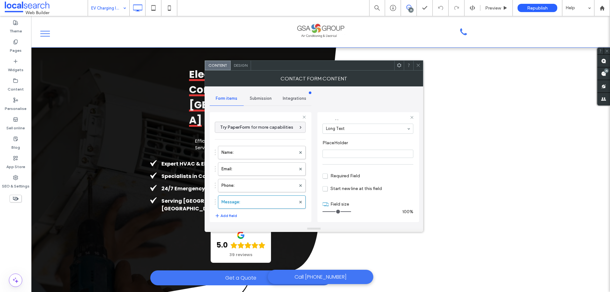
scroll to position [44, 0]
click at [263, 186] on label "Phone:" at bounding box center [258, 185] width 74 height 13
click at [265, 169] on label "Email:" at bounding box center [258, 169] width 74 height 13
click at [267, 157] on label "Name:" at bounding box center [258, 152] width 74 height 13
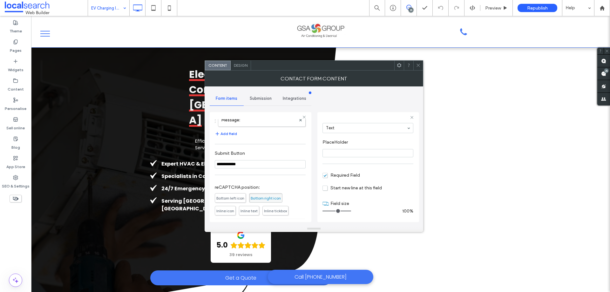
scroll to position [132, 0]
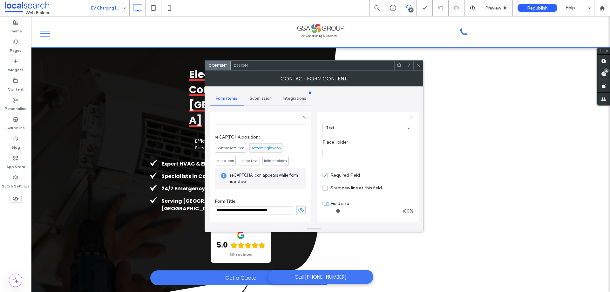
click at [266, 102] on div "Submission" at bounding box center [261, 98] width 34 height 14
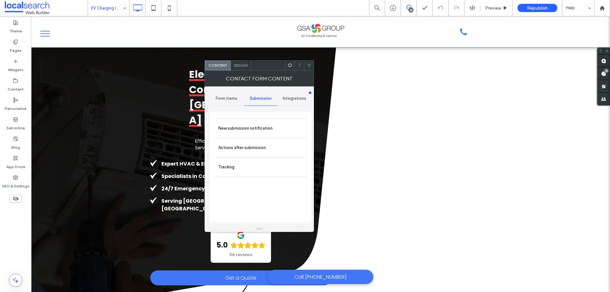
click at [274, 130] on label "New submission notification" at bounding box center [260, 128] width 85 height 13
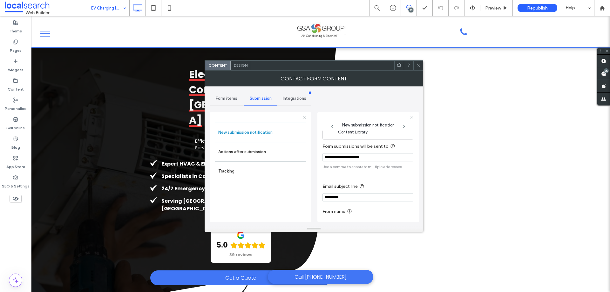
scroll to position [33, 0]
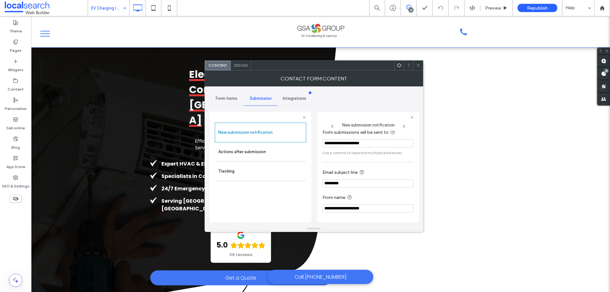
drag, startPoint x: 352, startPoint y: 210, endPoint x: 301, endPoint y: 210, distance: 51.1
click at [301, 210] on div "**********" at bounding box center [261, 166] width 102 height 118
type input "*********"
click at [325, 183] on input "*********" at bounding box center [367, 183] width 91 height 8
paste input "**********"
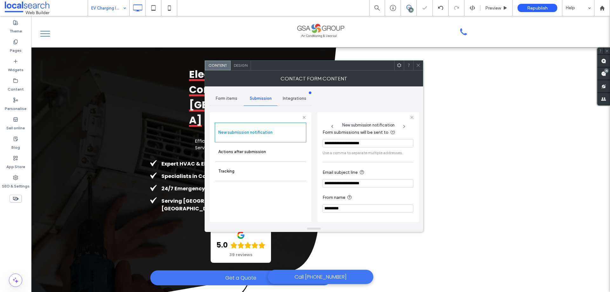
type input "**********"
click at [316, 186] on div "**********" at bounding box center [314, 155] width 208 height 139
click at [355, 184] on input "**********" at bounding box center [367, 183] width 91 height 8
click at [317, 188] on div "**********" at bounding box center [368, 167] width 102 height 110
click at [273, 152] on label "Actions after submission" at bounding box center [260, 151] width 85 height 13
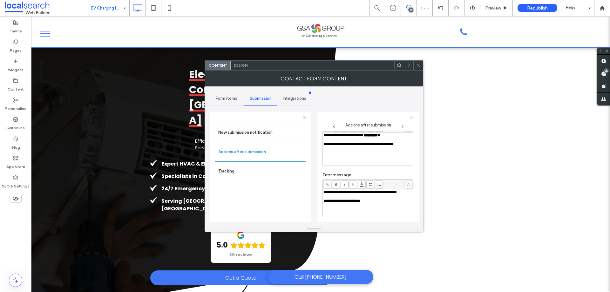
scroll to position [110, 0]
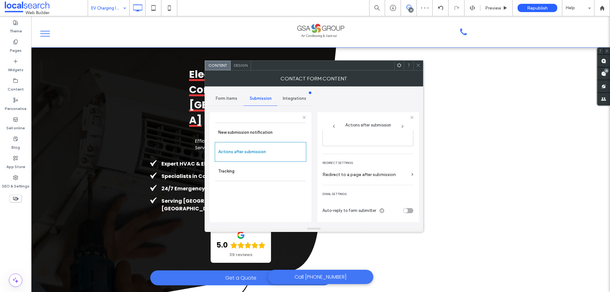
click at [241, 67] on span "Design" at bounding box center [241, 65] width 14 height 5
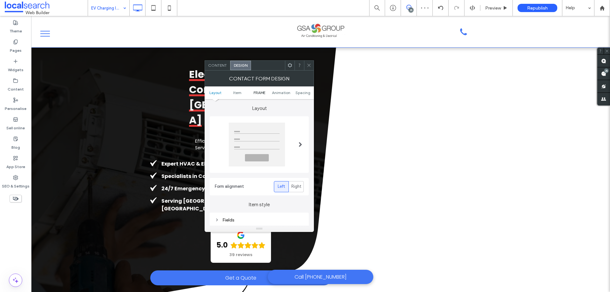
click at [256, 93] on span "FRAME" at bounding box center [259, 92] width 12 height 5
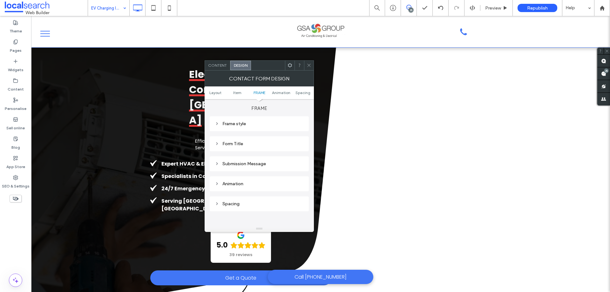
click at [264, 161] on div "Submission Message" at bounding box center [259, 163] width 89 height 5
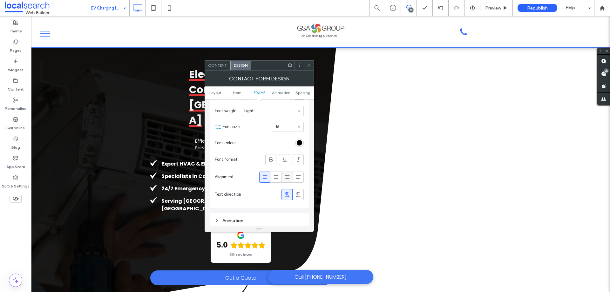
scroll to position [264, 0]
click at [311, 68] on div at bounding box center [309, 66] width 10 height 10
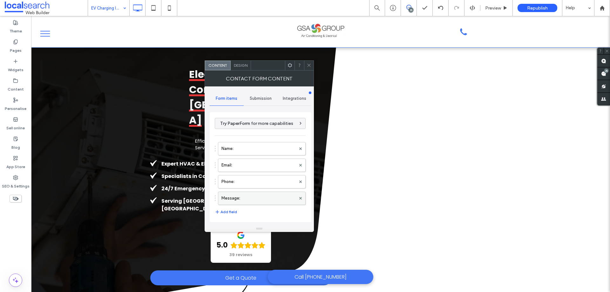
click at [263, 193] on label "Message:" at bounding box center [258, 198] width 74 height 13
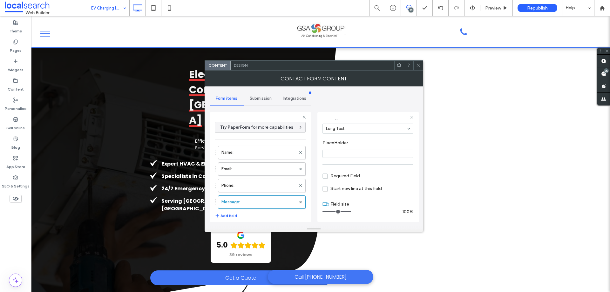
scroll to position [44, 0]
click at [270, 184] on label "Phone:" at bounding box center [258, 185] width 74 height 13
click at [270, 171] on label "Email:" at bounding box center [258, 169] width 74 height 13
click at [272, 152] on label "Name:" at bounding box center [258, 152] width 74 height 13
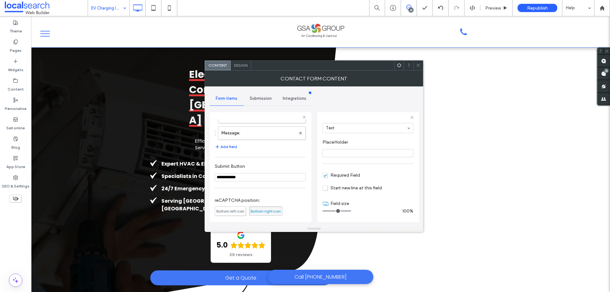
scroll to position [132, 0]
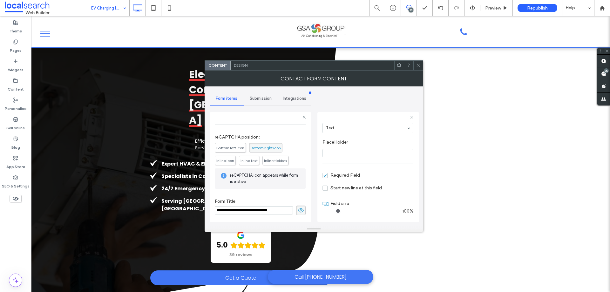
click at [264, 99] on span "Submission" at bounding box center [261, 98] width 22 height 5
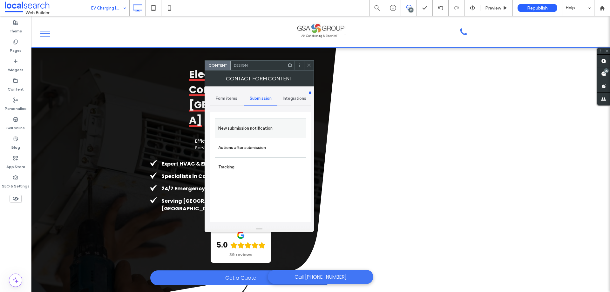
click at [267, 128] on label "New submission notification" at bounding box center [260, 128] width 85 height 13
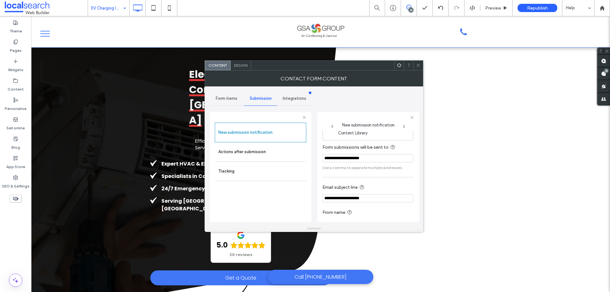
scroll to position [33, 0]
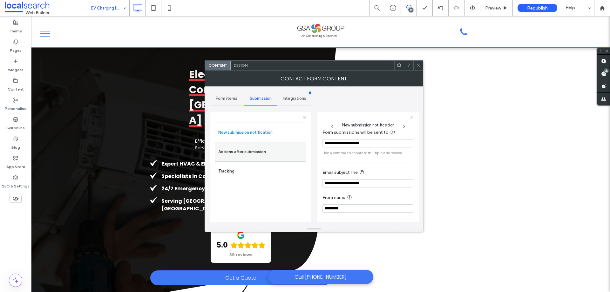
click at [281, 151] on label "Actions after submission" at bounding box center [260, 151] width 85 height 13
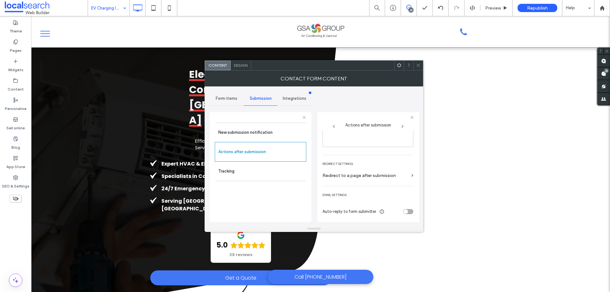
scroll to position [110, 0]
click at [419, 61] on span at bounding box center [418, 66] width 5 height 10
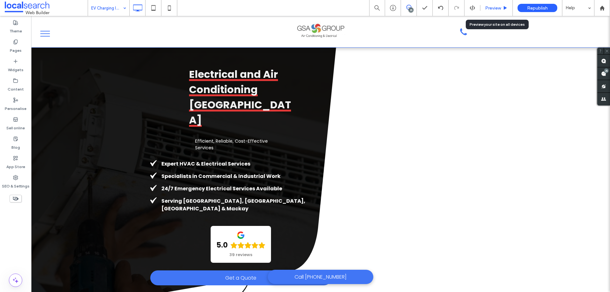
click at [499, 9] on span "Preview" at bounding box center [493, 7] width 16 height 5
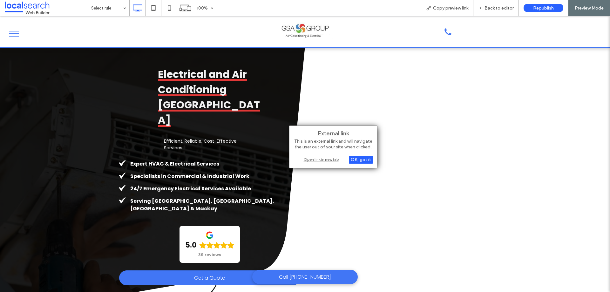
click at [321, 160] on div "Open link in new tab" at bounding box center [332, 159] width 79 height 7
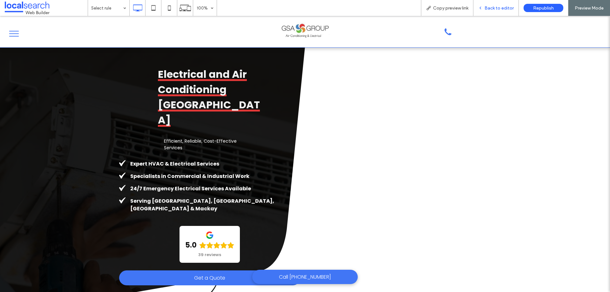
click at [480, 9] on icon at bounding box center [480, 8] width 4 height 4
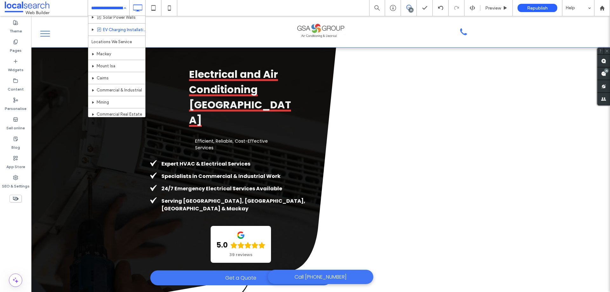
scroll to position [298, 0]
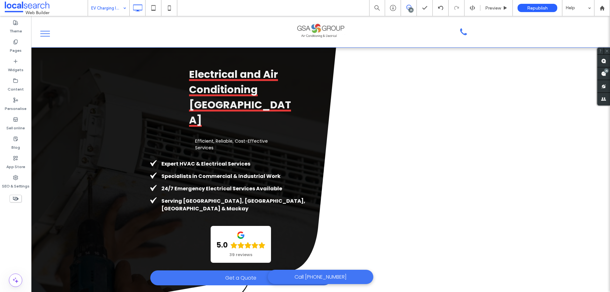
click at [101, 8] on input at bounding box center [107, 8] width 32 height 16
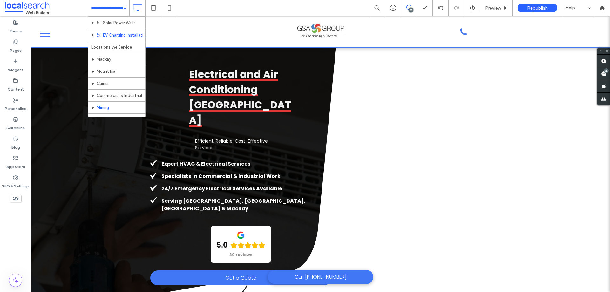
scroll to position [254, 0]
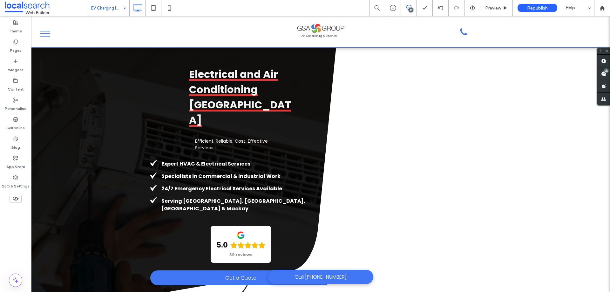
click at [106, 7] on input at bounding box center [107, 8] width 32 height 16
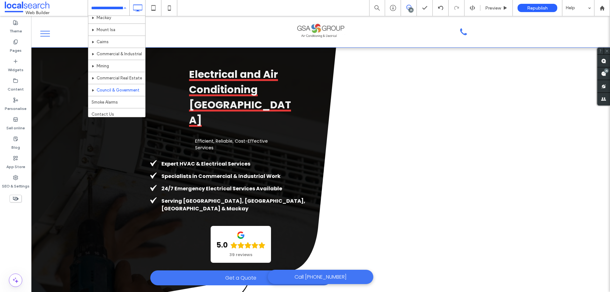
scroll to position [298, 0]
click at [114, 12] on input at bounding box center [107, 8] width 32 height 16
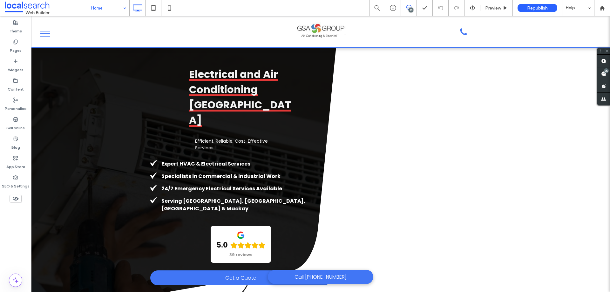
click at [113, 10] on input at bounding box center [107, 8] width 32 height 16
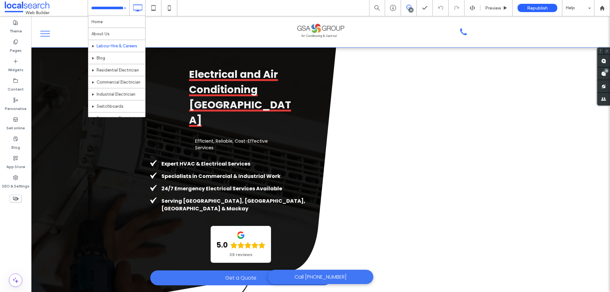
click at [117, 7] on input at bounding box center [107, 8] width 32 height 16
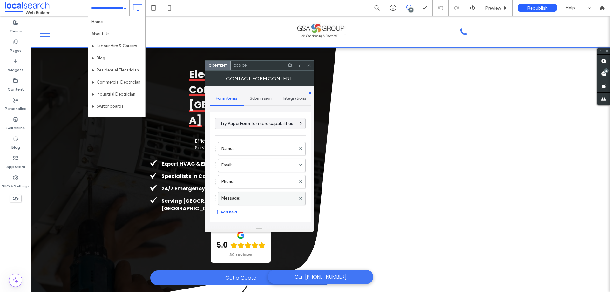
click at [244, 199] on label "Message:" at bounding box center [258, 198] width 74 height 13
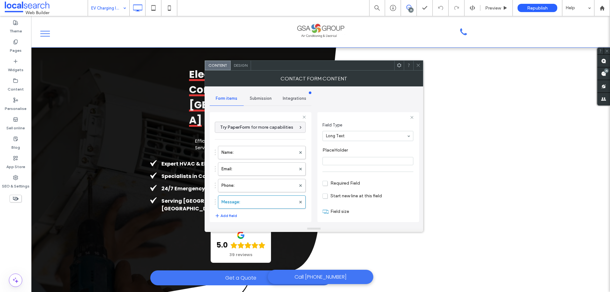
scroll to position [44, 0]
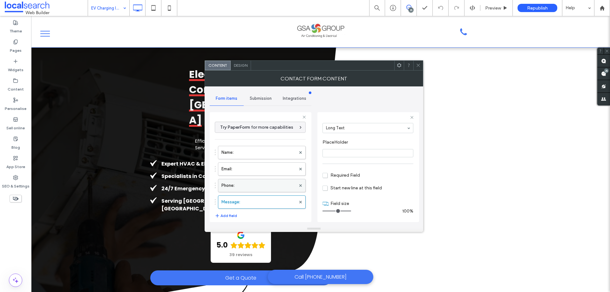
click at [275, 188] on label "Phone:" at bounding box center [258, 185] width 74 height 13
click at [267, 165] on label "Email:" at bounding box center [258, 169] width 74 height 13
click at [265, 150] on label "Name:" at bounding box center [258, 152] width 74 height 13
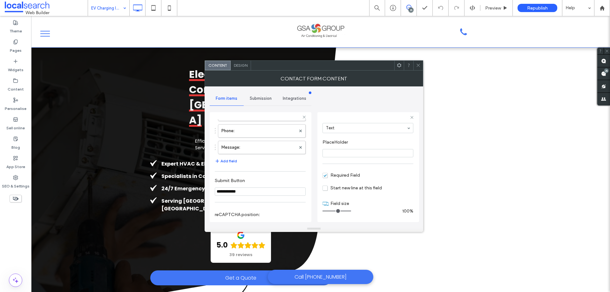
scroll to position [132, 0]
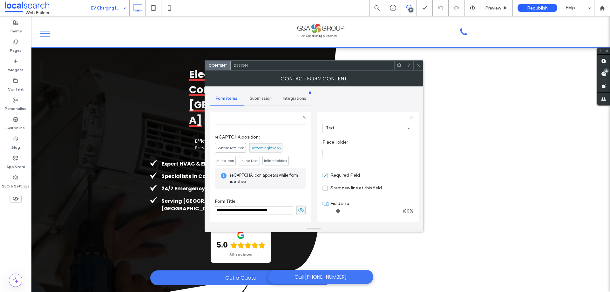
click at [264, 97] on span "Submission" at bounding box center [261, 98] width 22 height 5
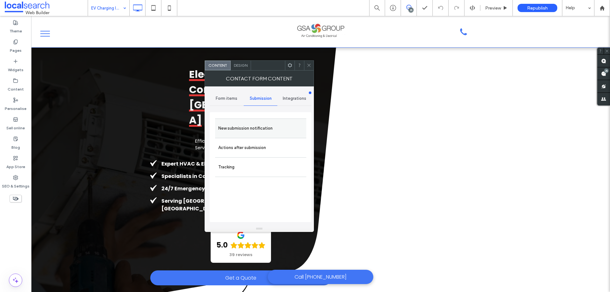
click at [269, 128] on label "New submission notification" at bounding box center [260, 128] width 85 height 13
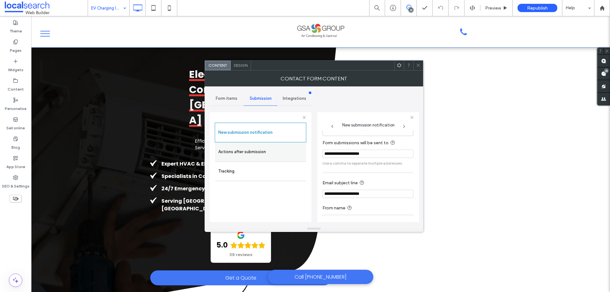
scroll to position [33, 0]
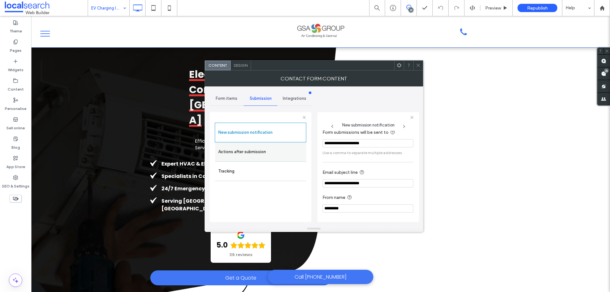
click at [273, 157] on label "Actions after submission" at bounding box center [260, 151] width 85 height 13
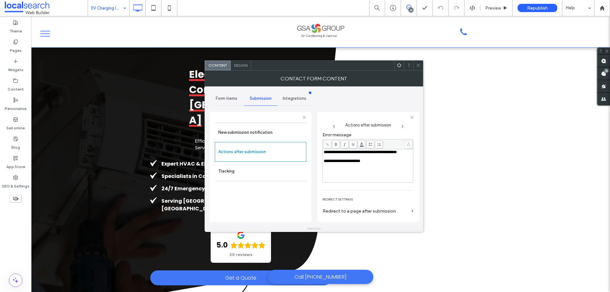
scroll to position [110, 0]
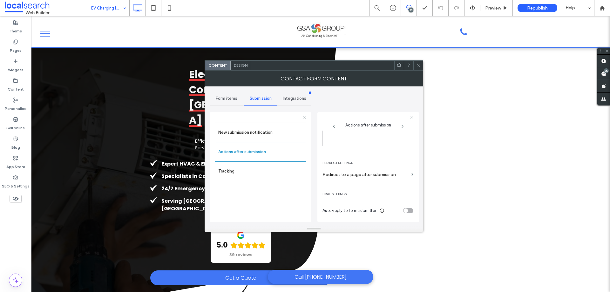
click at [240, 68] on div "Design" at bounding box center [240, 66] width 20 height 10
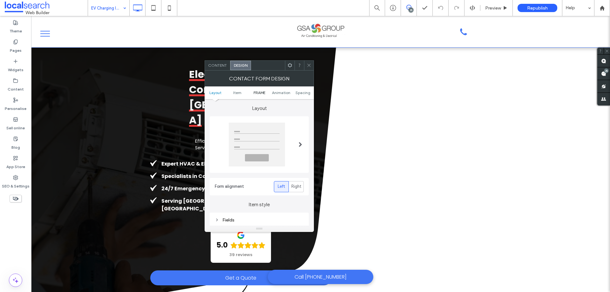
click at [259, 94] on span "FRAME" at bounding box center [259, 92] width 12 height 5
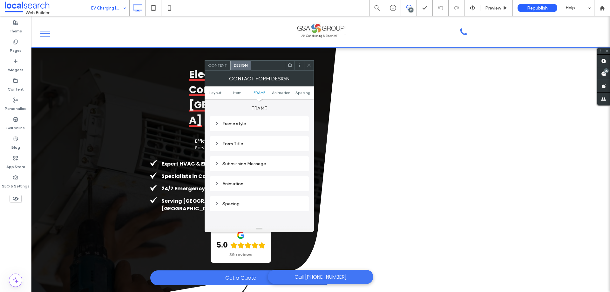
click at [264, 164] on div "Submission Message" at bounding box center [259, 163] width 89 height 5
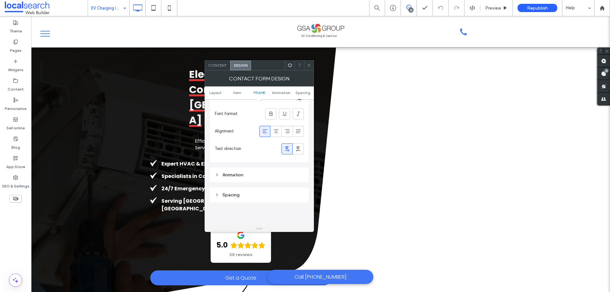
scroll to position [232, 0]
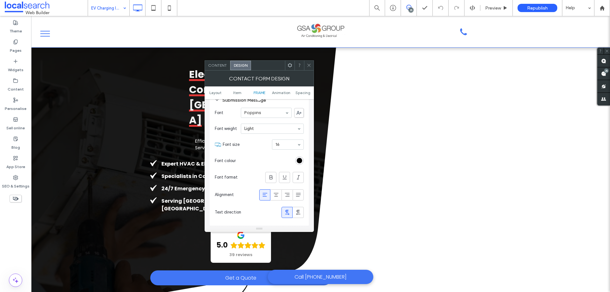
click at [306, 65] on icon at bounding box center [308, 65] width 5 height 5
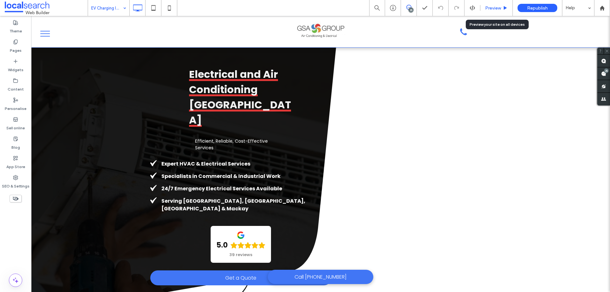
click at [501, 8] on span "Preview" at bounding box center [493, 7] width 16 height 5
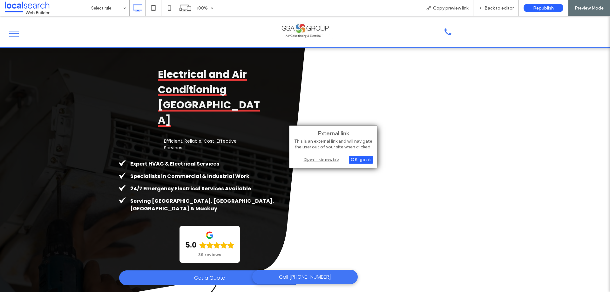
click at [323, 160] on div "Open link in new tab" at bounding box center [332, 159] width 79 height 7
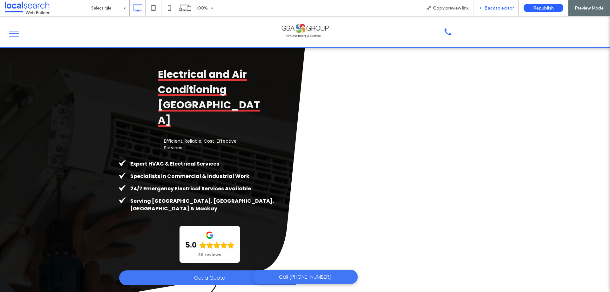
click at [498, 7] on span "Back to editor" at bounding box center [498, 7] width 29 height 5
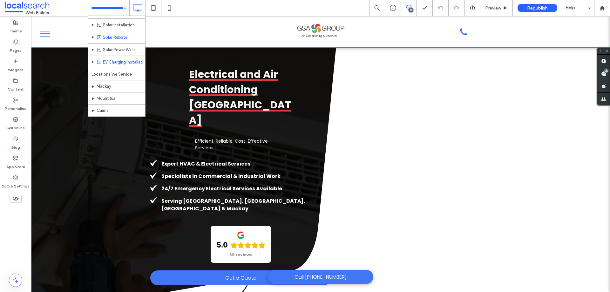
scroll to position [190, 0]
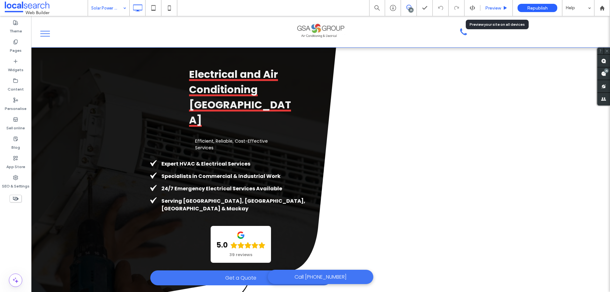
click at [487, 6] on span "Preview" at bounding box center [493, 7] width 16 height 5
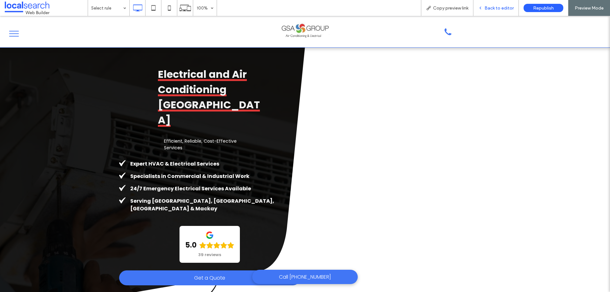
click at [498, 7] on span "Back to editor" at bounding box center [498, 7] width 29 height 5
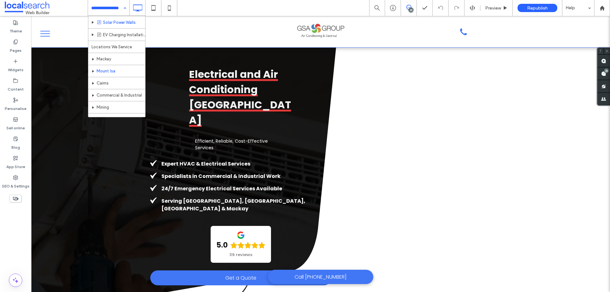
scroll to position [222, 0]
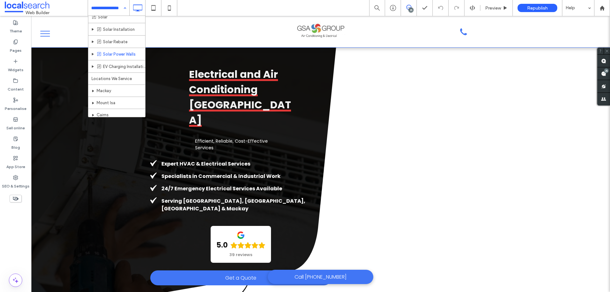
click at [125, 7] on div "Home About Us Labour Hire & Careers Blog Residential Electrician Commercial Ele…" at bounding box center [108, 8] width 41 height 16
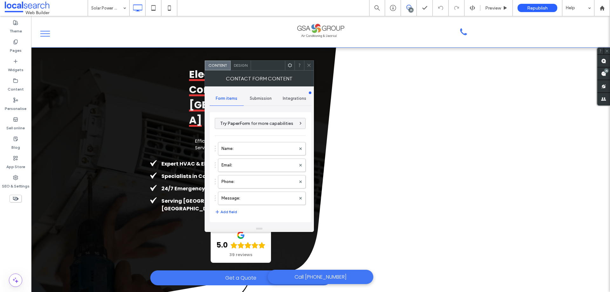
click at [289, 67] on icon at bounding box center [289, 65] width 5 height 5
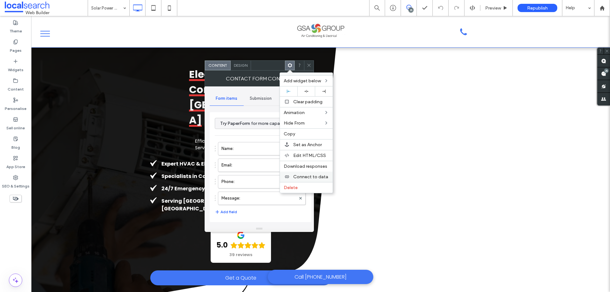
click at [320, 176] on span "Connect to data" at bounding box center [310, 176] width 35 height 5
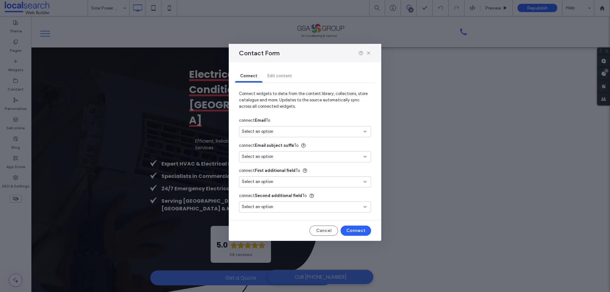
click at [261, 130] on span "Select an option" at bounding box center [257, 131] width 31 height 6
click at [297, 153] on span "admin@gsagroups.com.au" at bounding box center [322, 154] width 86 height 6
click at [354, 231] on button "Connect" at bounding box center [355, 230] width 30 height 10
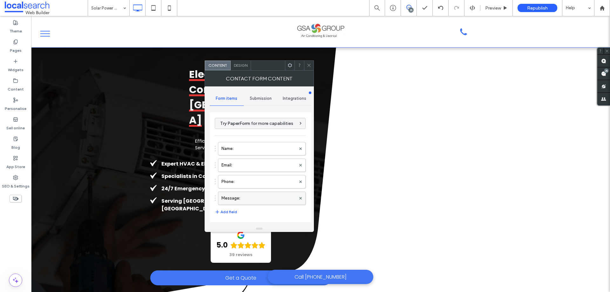
click at [252, 200] on label "Message:" at bounding box center [258, 198] width 74 height 13
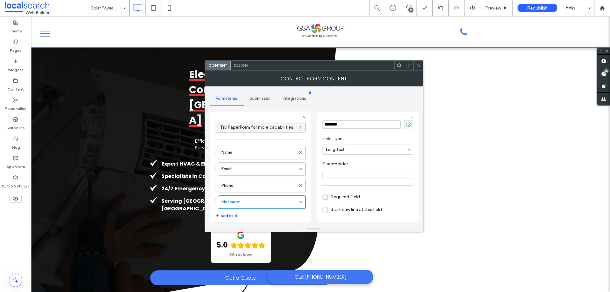
scroll to position [44, 0]
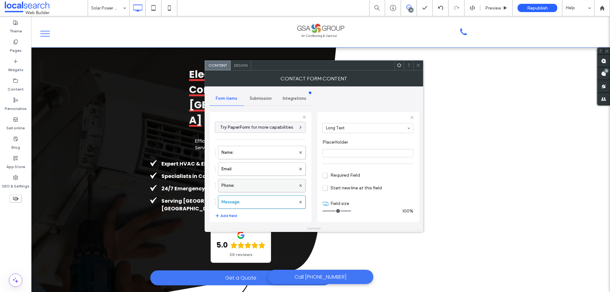
click at [260, 184] on label "Phone:" at bounding box center [258, 185] width 74 height 13
click at [261, 166] on label "Email:" at bounding box center [258, 169] width 74 height 13
click at [264, 154] on label "Name:" at bounding box center [258, 152] width 74 height 13
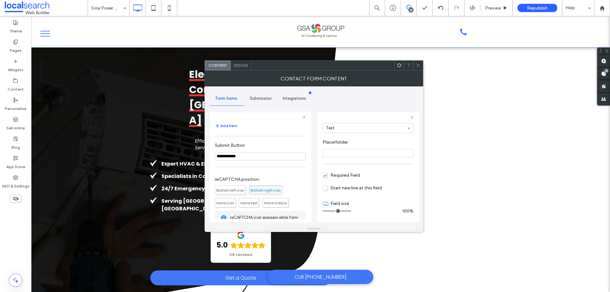
scroll to position [132, 0]
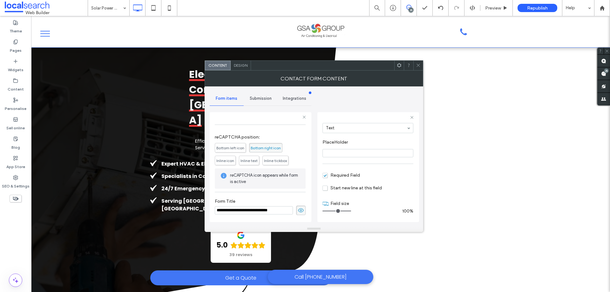
click at [260, 95] on div "Submission" at bounding box center [261, 98] width 34 height 14
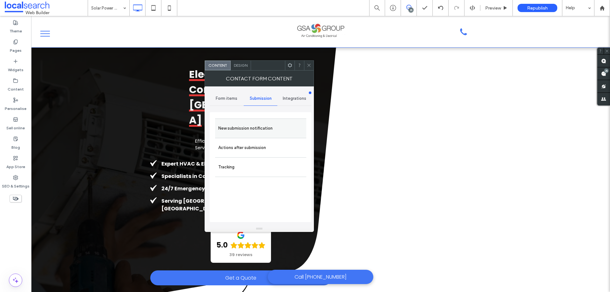
drag, startPoint x: 264, startPoint y: 101, endPoint x: 283, endPoint y: 130, distance: 34.4
click at [272, 126] on label "New submission notification" at bounding box center [260, 128] width 85 height 13
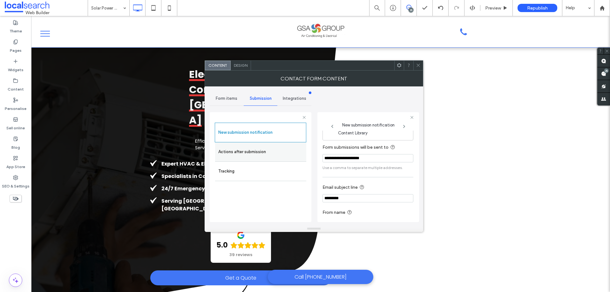
scroll to position [33, 0]
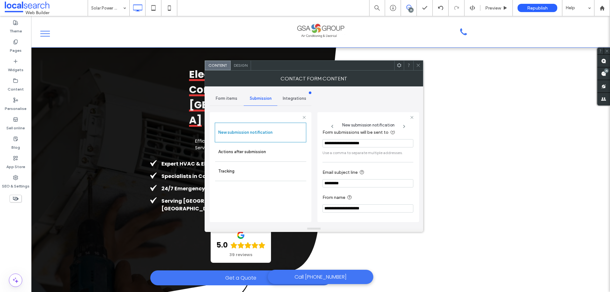
drag, startPoint x: 351, startPoint y: 209, endPoint x: 314, endPoint y: 205, distance: 37.0
click at [314, 205] on div "**********" at bounding box center [314, 155] width 208 height 139
type input "*********"
click at [325, 183] on input "*********" at bounding box center [367, 183] width 91 height 8
paste input "**********"
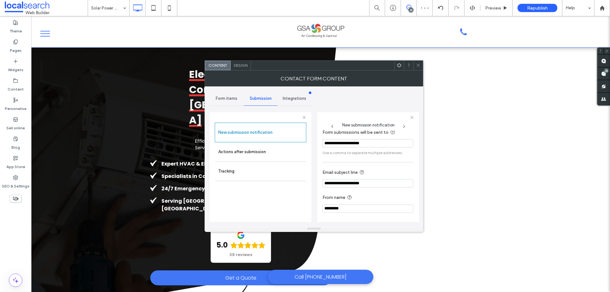
type input "**********"
drag, startPoint x: 313, startPoint y: 188, endPoint x: 306, endPoint y: 163, distance: 26.1
click at [313, 187] on div "**********" at bounding box center [314, 155] width 208 height 139
click at [242, 67] on div "Design" at bounding box center [240, 66] width 20 height 10
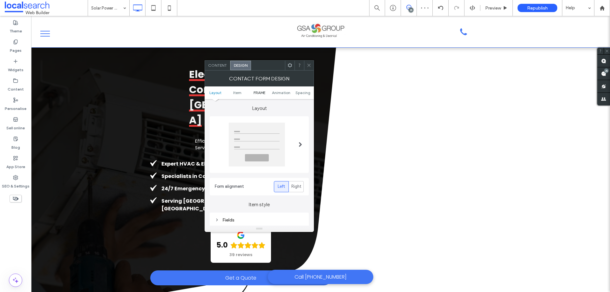
click at [257, 94] on span "FRAME" at bounding box center [259, 92] width 12 height 5
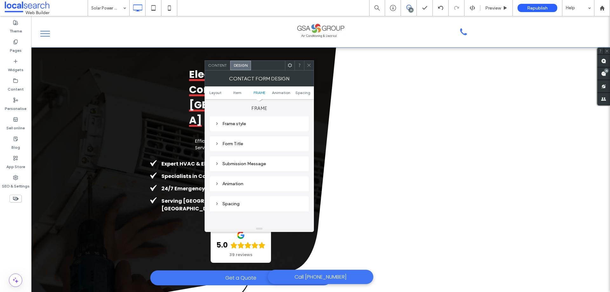
click at [263, 162] on div "Submission Message" at bounding box center [259, 163] width 89 height 5
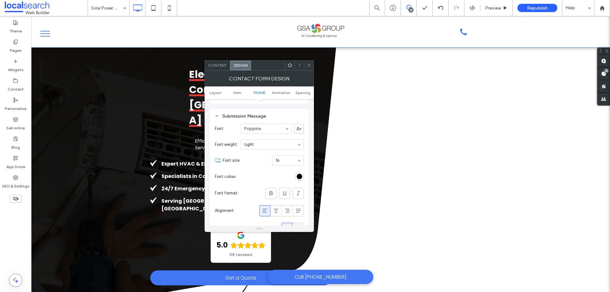
scroll to position [264, 0]
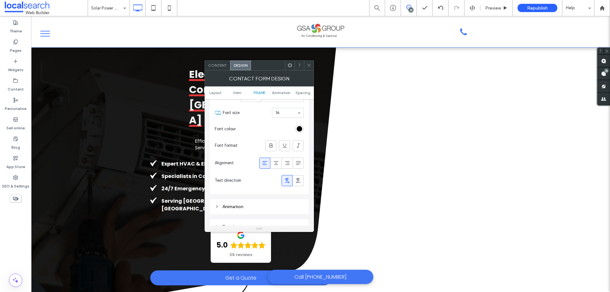
click at [225, 65] on span "Content" at bounding box center [217, 65] width 19 height 5
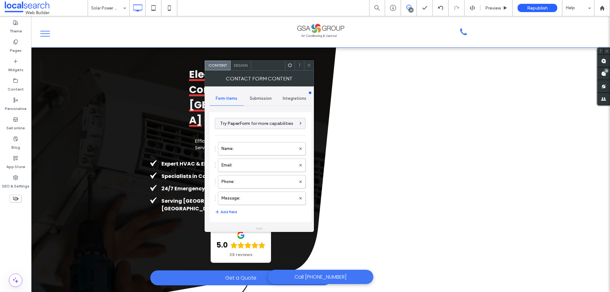
click at [264, 101] on div "Submission" at bounding box center [261, 98] width 34 height 14
drag, startPoint x: 264, startPoint y: 150, endPoint x: 311, endPoint y: 157, distance: 47.0
click at [265, 150] on label "Actions after submission" at bounding box center [260, 147] width 85 height 13
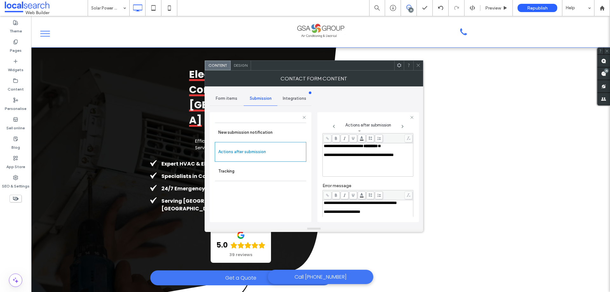
scroll to position [32, 0]
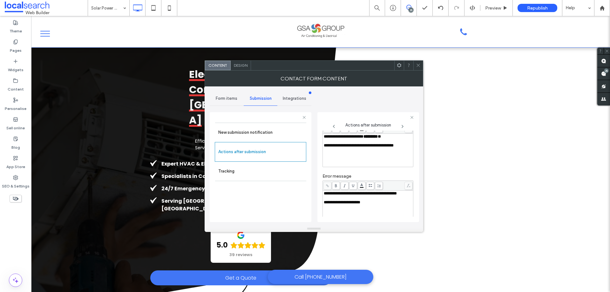
click at [399, 139] on div "**********" at bounding box center [368, 136] width 89 height 4
click at [317, 149] on div "**********" at bounding box center [314, 155] width 208 height 139
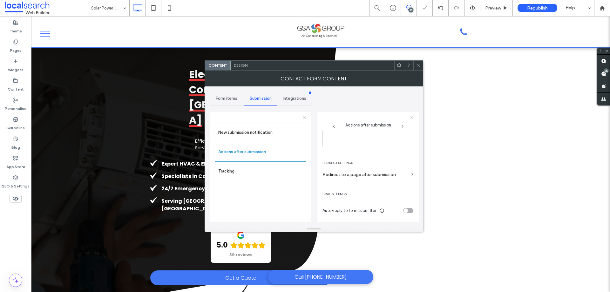
click at [244, 67] on span "Design" at bounding box center [241, 65] width 14 height 5
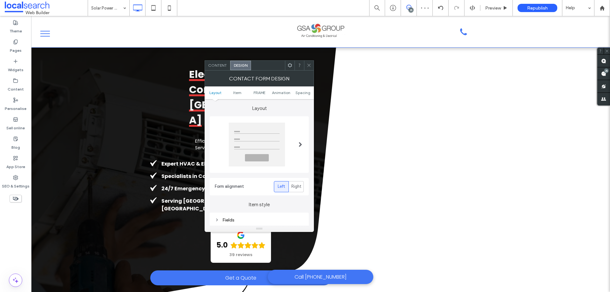
click at [261, 90] on ul "Layout Item FRAME Animation Spacing" at bounding box center [258, 92] width 109 height 13
click at [261, 91] on span "FRAME" at bounding box center [259, 92] width 12 height 5
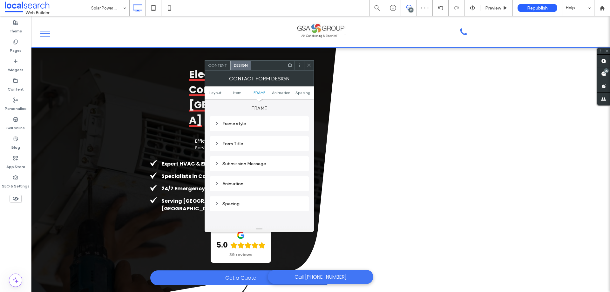
click at [258, 166] on div "Submission Message" at bounding box center [259, 163] width 89 height 5
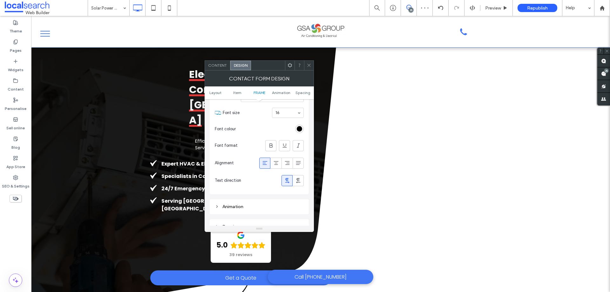
click at [310, 69] on span at bounding box center [308, 66] width 5 height 10
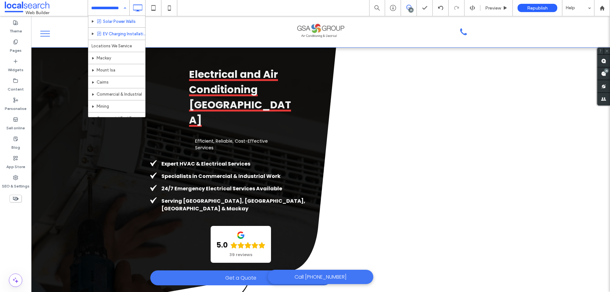
scroll to position [203, 0]
click at [124, 10] on div "Home About Us Labour Hire & Careers Blog Residential Electrician Commercial Ele…" at bounding box center [108, 8] width 41 height 16
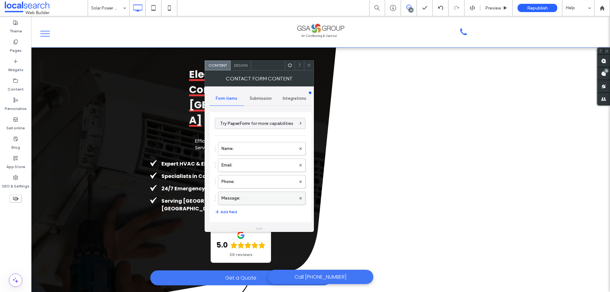
click at [256, 200] on label "Message:" at bounding box center [258, 198] width 74 height 13
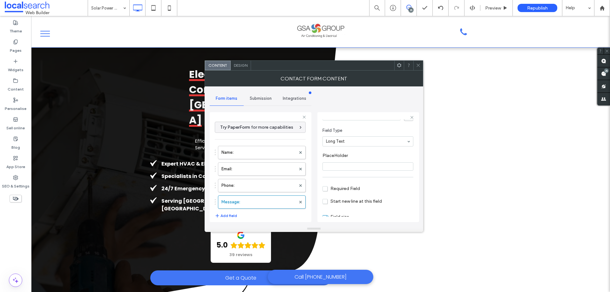
scroll to position [44, 0]
click at [249, 190] on label "Phone:" at bounding box center [258, 185] width 74 height 13
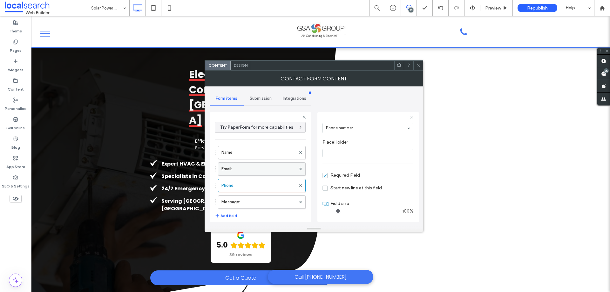
click at [254, 170] on label "Email:" at bounding box center [258, 169] width 74 height 13
click at [262, 152] on label "Name:" at bounding box center [258, 152] width 74 height 13
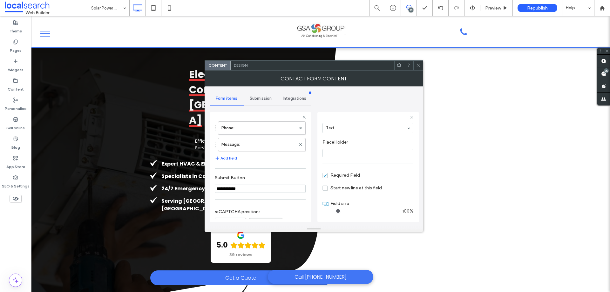
scroll to position [127, 0]
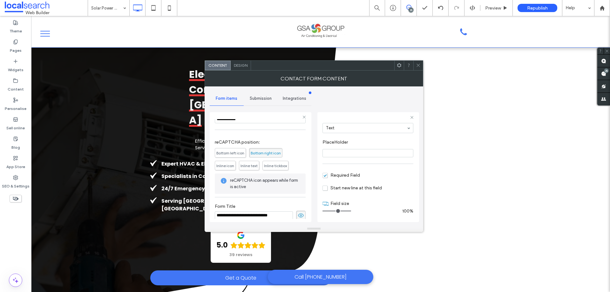
drag, startPoint x: 254, startPoint y: 99, endPoint x: 262, endPoint y: 104, distance: 9.0
click at [254, 99] on span "Submission" at bounding box center [261, 98] width 22 height 5
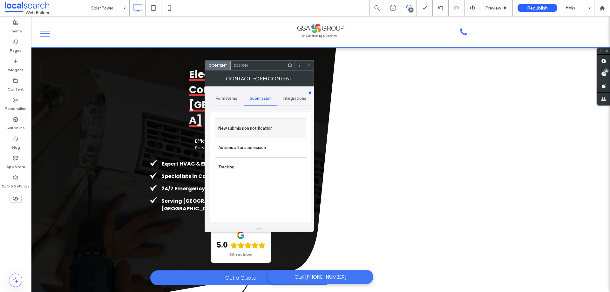
click at [272, 137] on div "New submission notification Actions after submission Tracking" at bounding box center [260, 147] width 91 height 58
click at [272, 128] on label "New submission notification" at bounding box center [260, 128] width 85 height 13
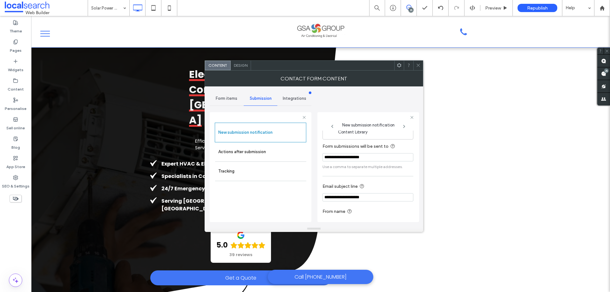
scroll to position [33, 0]
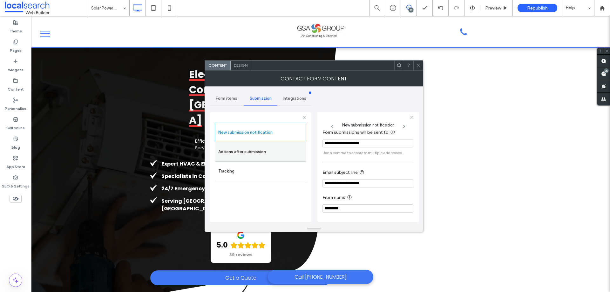
click at [278, 156] on label "Actions after submission" at bounding box center [260, 151] width 85 height 13
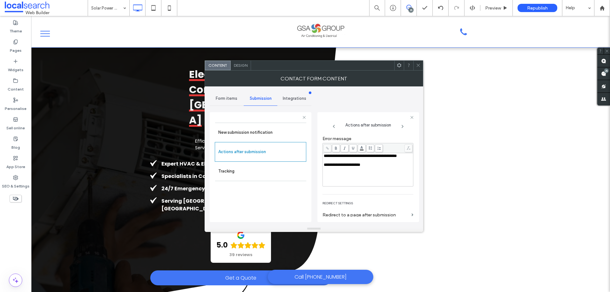
scroll to position [110, 0]
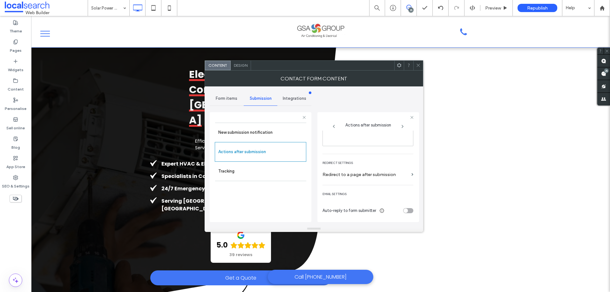
click at [243, 68] on div "Design" at bounding box center [240, 66] width 20 height 10
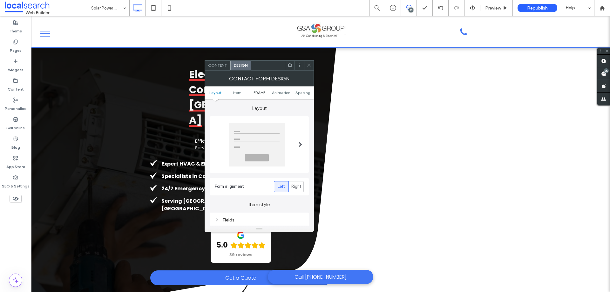
click at [259, 93] on span "FRAME" at bounding box center [259, 92] width 12 height 5
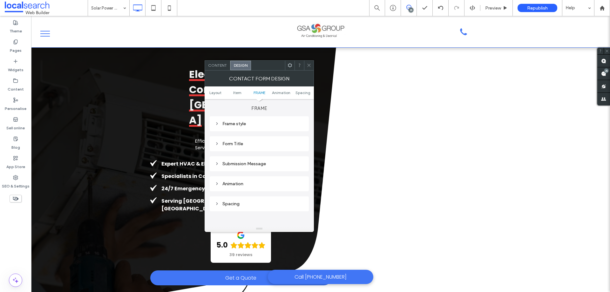
click at [270, 161] on div "Submission Message" at bounding box center [259, 163] width 89 height 5
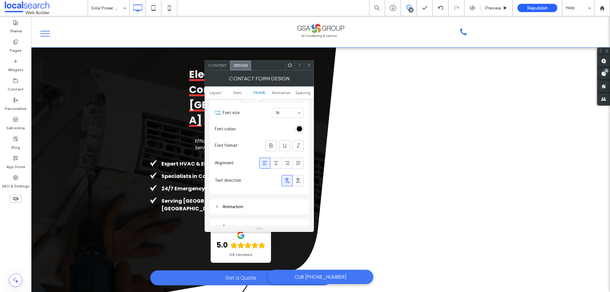
click at [308, 64] on icon at bounding box center [308, 65] width 5 height 5
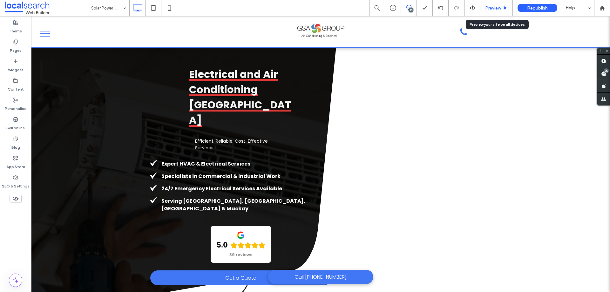
click at [496, 9] on span "Preview" at bounding box center [493, 7] width 16 height 5
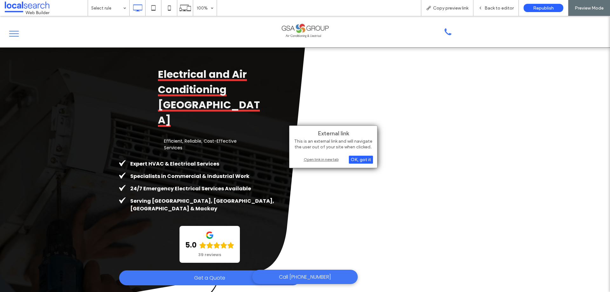
drag, startPoint x: 330, startPoint y: 163, endPoint x: 343, endPoint y: 149, distance: 18.9
click at [330, 163] on div "External link This is an external link and will navigate the user out of your s…" at bounding box center [333, 146] width 88 height 43
click at [317, 160] on div "Open link in new tab" at bounding box center [332, 159] width 79 height 7
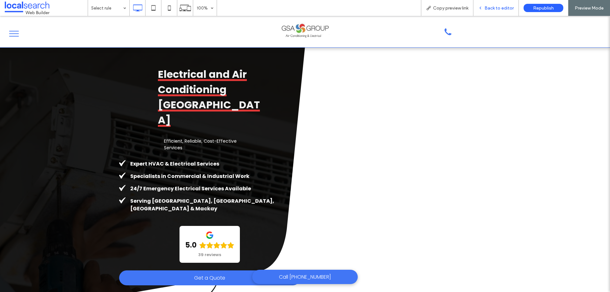
click at [485, 9] on div "Back to editor" at bounding box center [495, 7] width 45 height 5
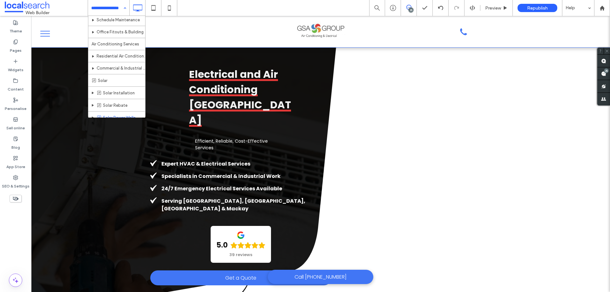
scroll to position [222, 0]
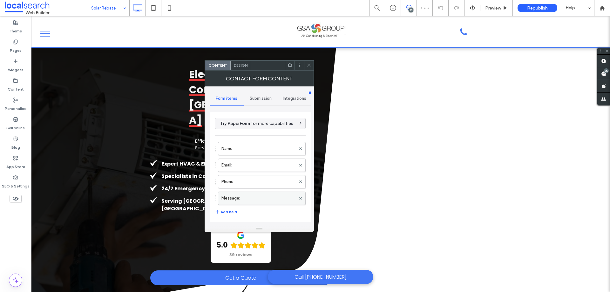
click at [272, 196] on label "Message:" at bounding box center [258, 198] width 74 height 13
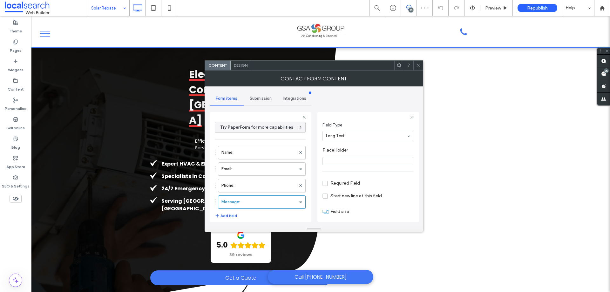
scroll to position [44, 0]
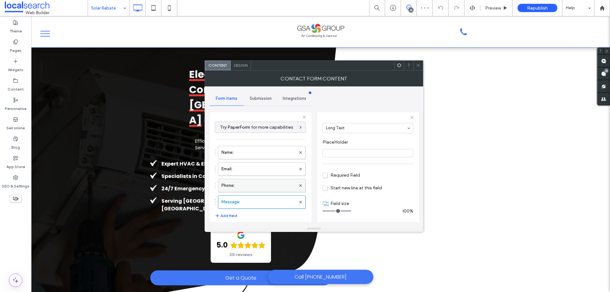
click at [270, 184] on label "Phone:" at bounding box center [258, 185] width 74 height 13
click at [274, 170] on label "Email:" at bounding box center [258, 169] width 74 height 13
click at [272, 153] on label "Name:" at bounding box center [258, 152] width 74 height 13
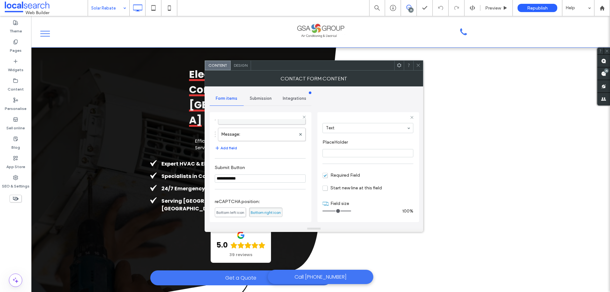
scroll to position [5, 0]
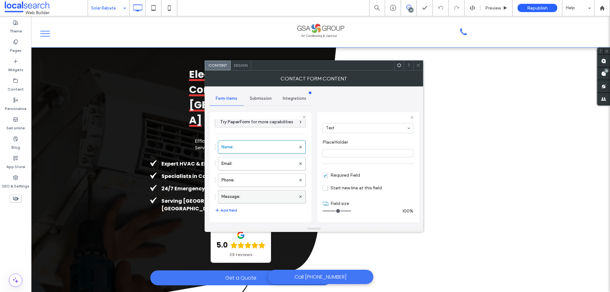
click at [264, 198] on label "Message:" at bounding box center [258, 196] width 74 height 13
click at [261, 183] on label "Phone:" at bounding box center [258, 180] width 74 height 13
click at [264, 157] on label "Email:" at bounding box center [258, 163] width 74 height 13
click at [265, 145] on label "Name:" at bounding box center [258, 147] width 74 height 13
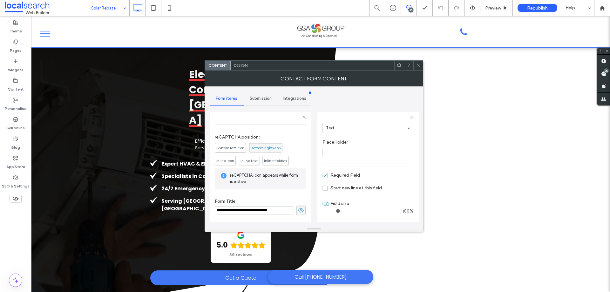
click at [264, 101] on span "Submission" at bounding box center [261, 98] width 22 height 5
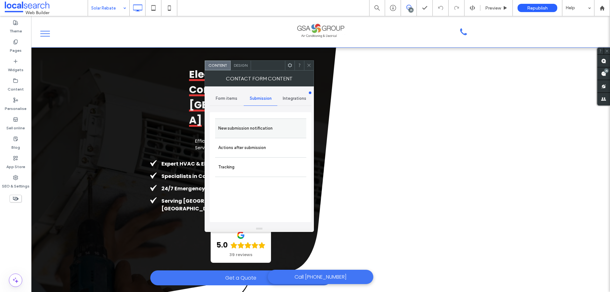
drag, startPoint x: 267, startPoint y: 126, endPoint x: 271, endPoint y: 128, distance: 4.1
click at [267, 126] on label "New submission notification" at bounding box center [260, 128] width 85 height 13
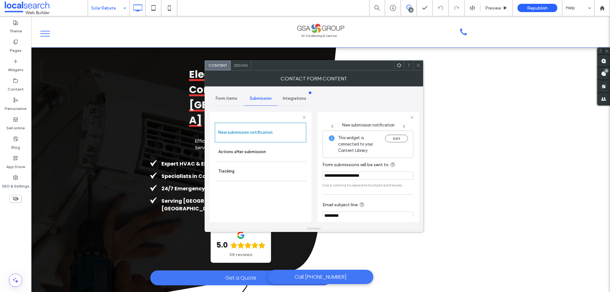
scroll to position [33, 0]
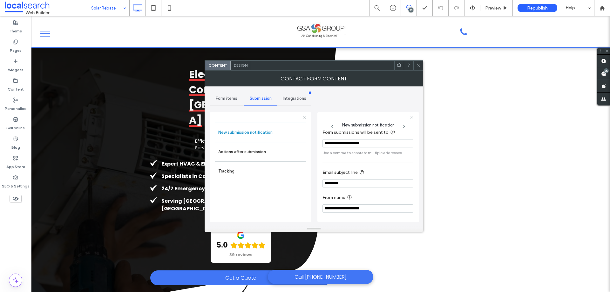
drag, startPoint x: 352, startPoint y: 209, endPoint x: 309, endPoint y: 208, distance: 42.6
click at [310, 208] on div "**********" at bounding box center [261, 166] width 102 height 118
type input "*********"
click at [324, 182] on input "*********" at bounding box center [367, 183] width 91 height 8
paste input "**********"
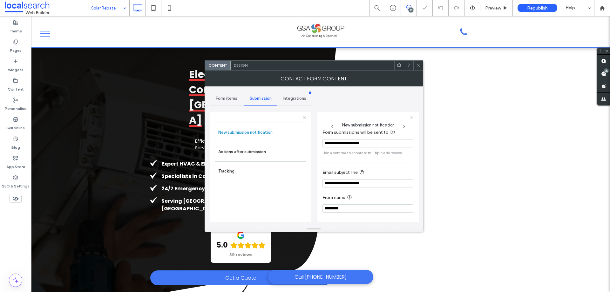
type input "**********"
click at [316, 190] on div "**********" at bounding box center [314, 155] width 208 height 139
click at [313, 176] on div "**********" at bounding box center [314, 155] width 208 height 139
click at [272, 151] on label "Actions after submission" at bounding box center [260, 151] width 85 height 13
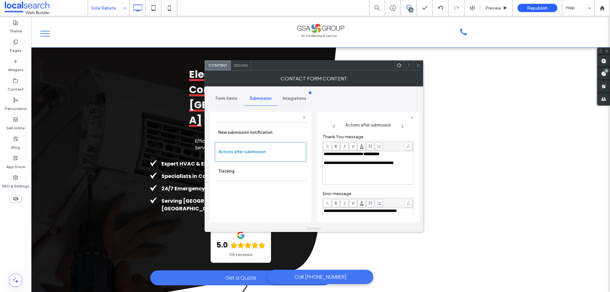
scroll to position [110, 0]
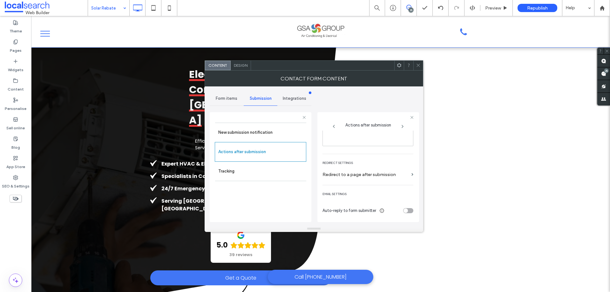
click at [238, 66] on span "Design" at bounding box center [241, 65] width 14 height 5
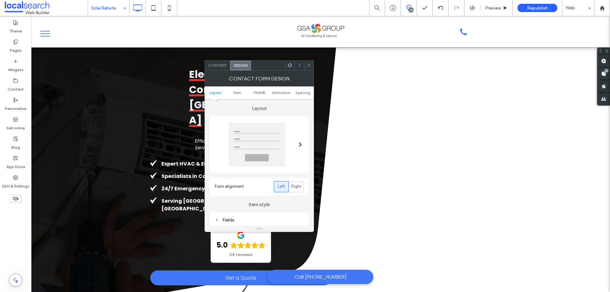
click at [221, 65] on span "Content" at bounding box center [217, 65] width 19 height 5
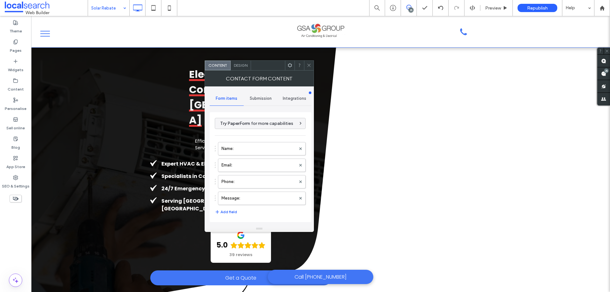
click at [256, 100] on span "Submission" at bounding box center [261, 98] width 22 height 5
click at [265, 129] on label "New submission notification" at bounding box center [260, 128] width 85 height 13
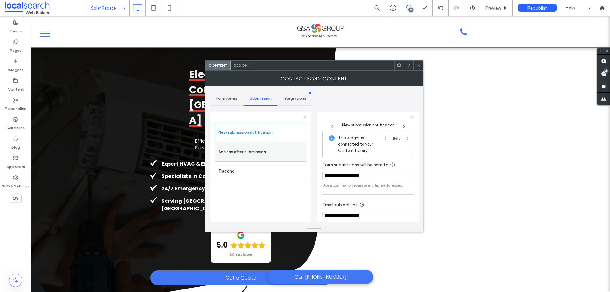
click at [272, 157] on label "Actions after submission" at bounding box center [260, 151] width 85 height 13
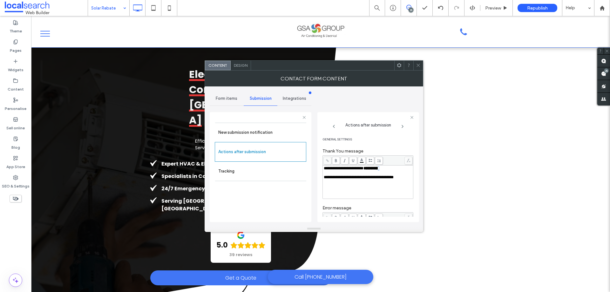
click at [379, 169] on span "**********" at bounding box center [371, 168] width 16 height 4
click at [320, 170] on div "**********" at bounding box center [368, 167] width 102 height 110
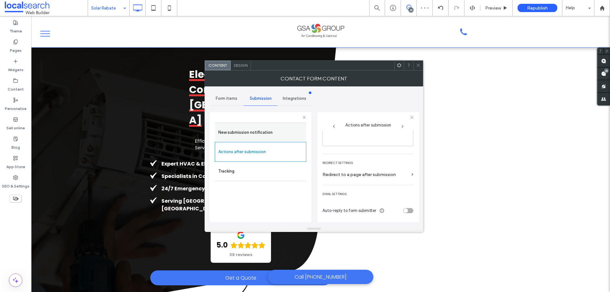
click at [255, 129] on label "New submission notification" at bounding box center [260, 132] width 85 height 13
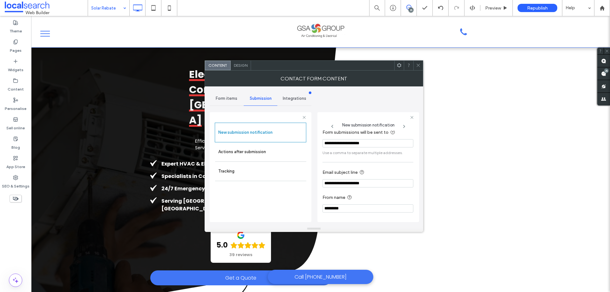
scroll to position [33, 0]
click at [267, 149] on label "Actions after submission" at bounding box center [260, 151] width 85 height 13
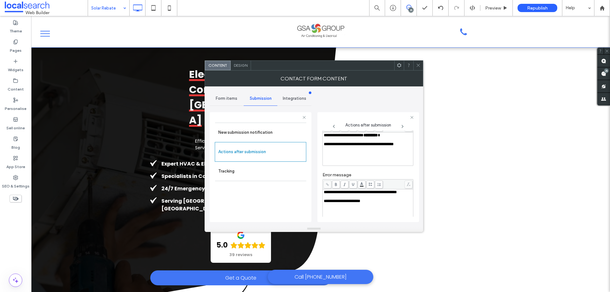
click at [244, 65] on span "Design" at bounding box center [241, 65] width 14 height 5
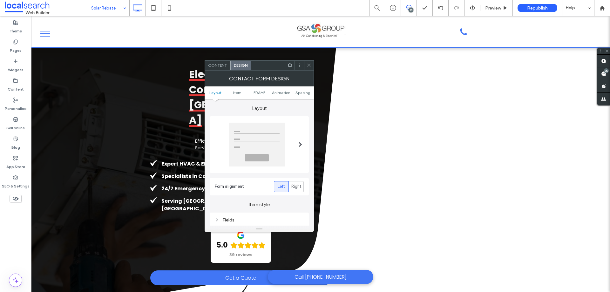
drag, startPoint x: 256, startPoint y: 93, endPoint x: 260, endPoint y: 95, distance: 4.6
click at [256, 92] on span "FRAME" at bounding box center [259, 92] width 12 height 5
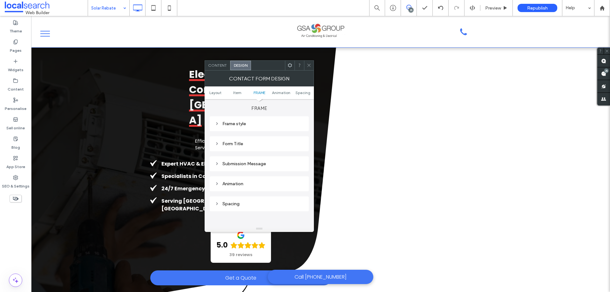
click at [263, 164] on div "Submission Message" at bounding box center [259, 163] width 89 height 5
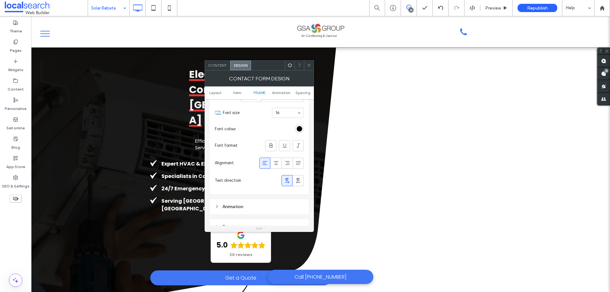
click at [311, 68] on div at bounding box center [309, 66] width 10 height 10
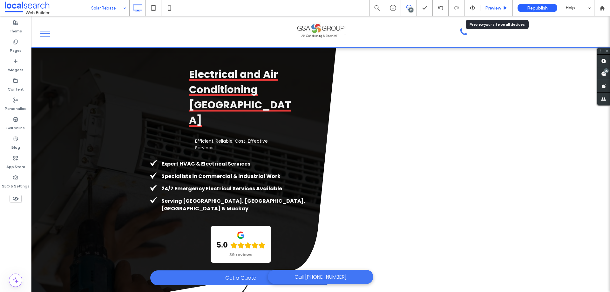
click at [488, 7] on span "Preview" at bounding box center [493, 7] width 16 height 5
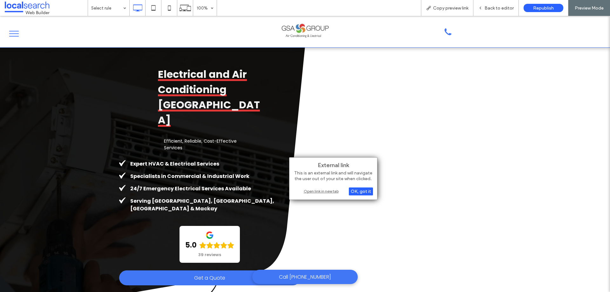
click at [314, 191] on div "Open link in new tab" at bounding box center [332, 191] width 79 height 7
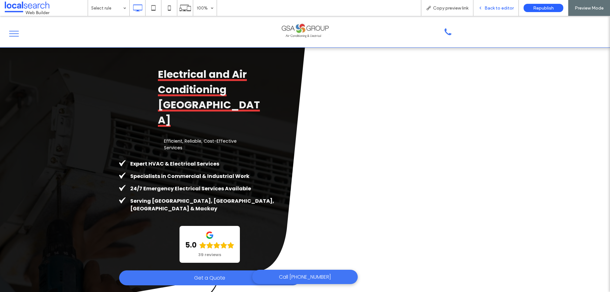
click at [493, 8] on span "Back to editor" at bounding box center [498, 7] width 29 height 5
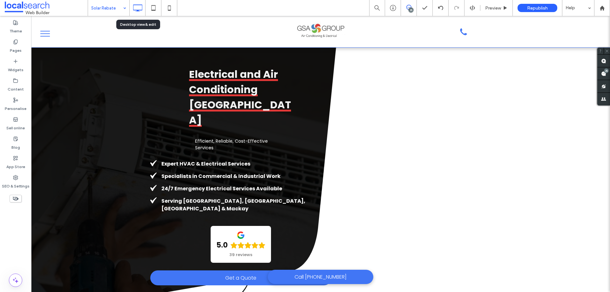
click at [128, 11] on div "Solar Rebate 25 Preview Republish Help" at bounding box center [349, 8] width 522 height 16
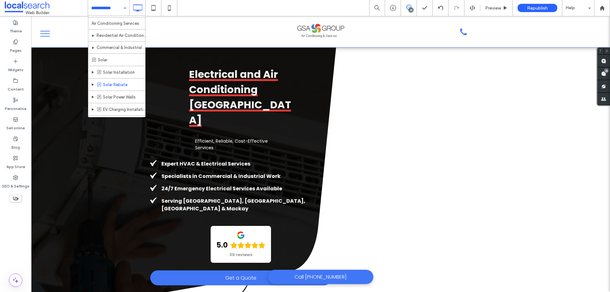
scroll to position [171, 0]
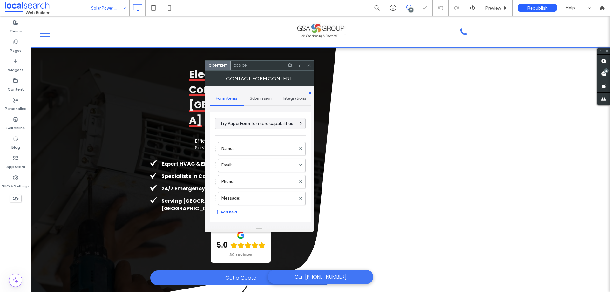
click at [257, 99] on span "Submission" at bounding box center [261, 98] width 22 height 5
click at [263, 121] on div "New submission notification" at bounding box center [260, 127] width 91 height 19
click at [268, 128] on label "New submission notification" at bounding box center [260, 128] width 85 height 13
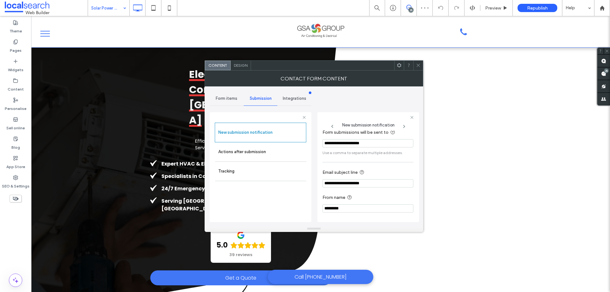
scroll to position [33, 0]
drag, startPoint x: 417, startPoint y: 65, endPoint x: 367, endPoint y: 63, distance: 49.9
click at [415, 65] on div at bounding box center [418, 66] width 10 height 10
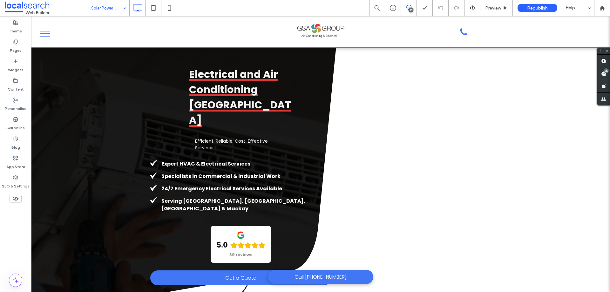
drag, startPoint x: 112, startPoint y: 9, endPoint x: 110, endPoint y: 15, distance: 6.4
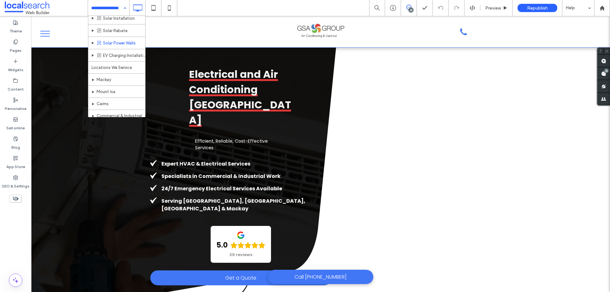
scroll to position [222, 0]
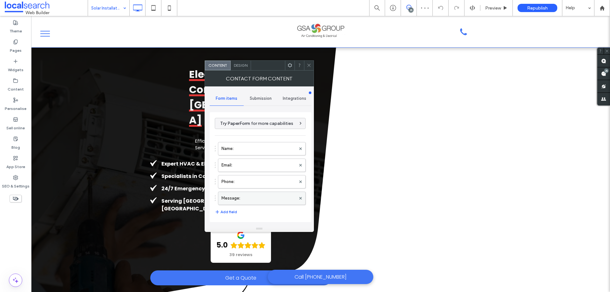
click at [258, 197] on label "Message:" at bounding box center [258, 198] width 74 height 13
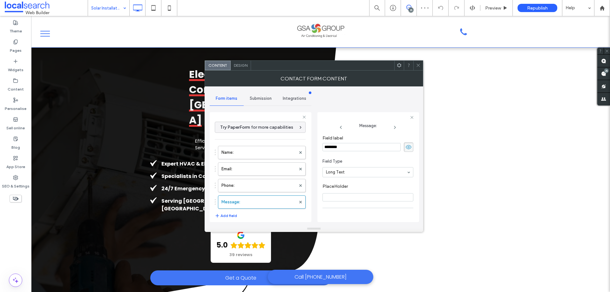
scroll to position [44, 0]
click at [266, 184] on label "Phone:" at bounding box center [258, 185] width 74 height 13
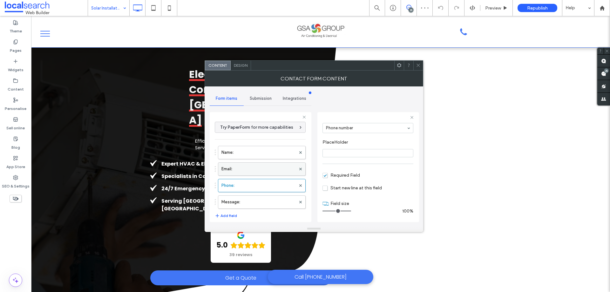
click at [268, 169] on label "Email:" at bounding box center [258, 169] width 74 height 13
click at [271, 154] on label "Name:" at bounding box center [258, 152] width 74 height 13
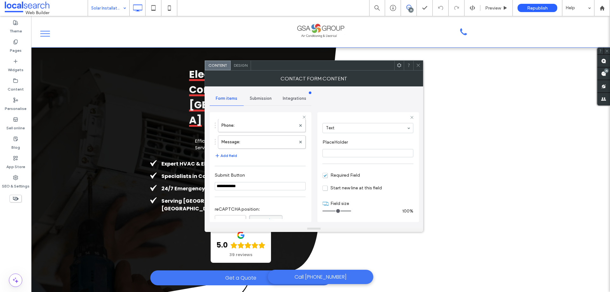
scroll to position [127, 0]
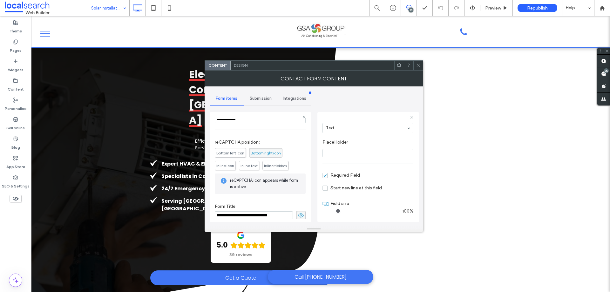
click at [270, 100] on span "Submission" at bounding box center [261, 98] width 22 height 5
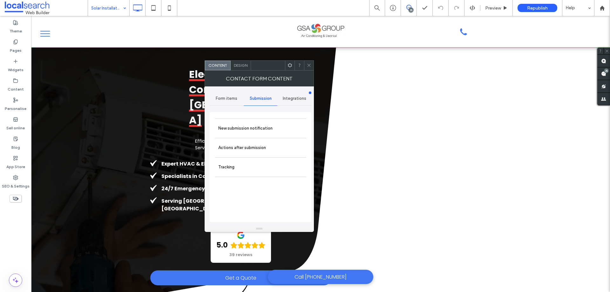
drag, startPoint x: 268, startPoint y: 130, endPoint x: 307, endPoint y: 139, distance: 40.4
click at [268, 130] on label "New submission notification" at bounding box center [260, 128] width 85 height 13
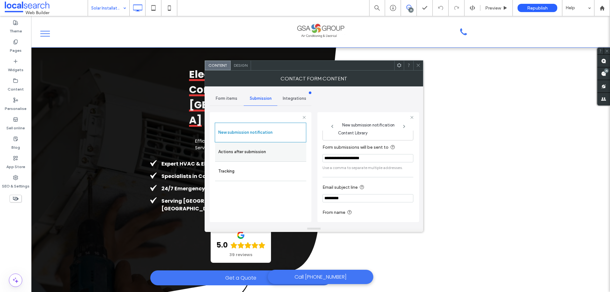
scroll to position [33, 0]
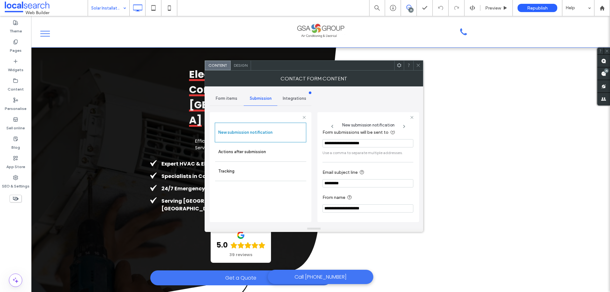
drag, startPoint x: 351, startPoint y: 208, endPoint x: 320, endPoint y: 208, distance: 31.4
click at [320, 208] on div "**********" at bounding box center [368, 167] width 102 height 110
type input "*********"
click at [324, 184] on input "*********" at bounding box center [367, 183] width 91 height 8
paste input "**********"
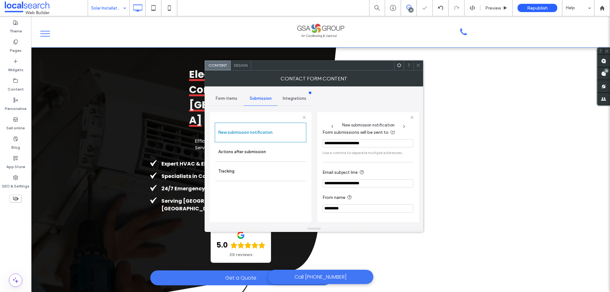
type input "**********"
click at [319, 188] on div "**********" at bounding box center [368, 167] width 102 height 110
click at [318, 188] on div "**********" at bounding box center [368, 167] width 102 height 110
drag, startPoint x: 364, startPoint y: 66, endPoint x: 309, endPoint y: 61, distance: 54.6
click at [310, 61] on div at bounding box center [322, 66] width 143 height 10
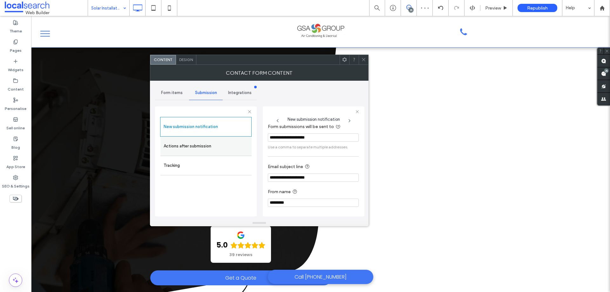
click at [221, 147] on label "Actions after submission" at bounding box center [206, 146] width 85 height 13
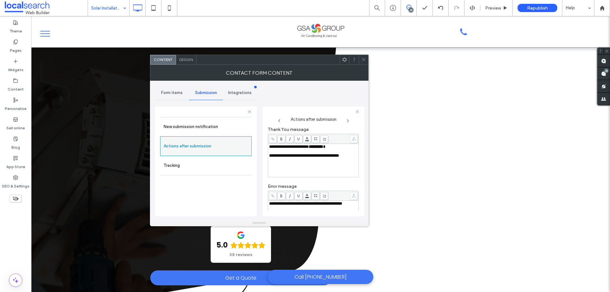
scroll to position [0, 0]
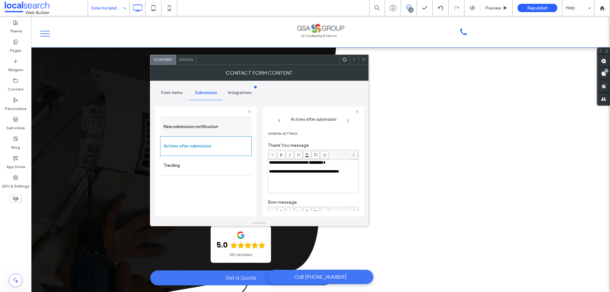
click at [227, 125] on label "New submission notification" at bounding box center [206, 126] width 85 height 13
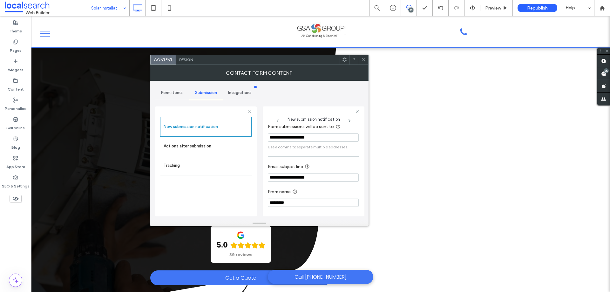
scroll to position [33, 0]
click at [223, 147] on label "Actions after submission" at bounding box center [206, 146] width 85 height 13
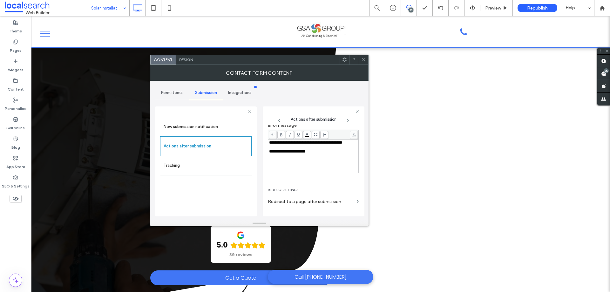
scroll to position [110, 0]
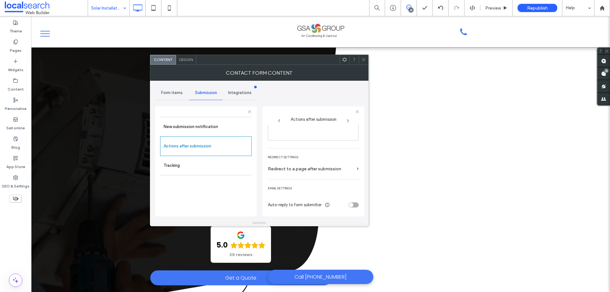
click at [193, 62] on div "Design" at bounding box center [186, 60] width 20 height 10
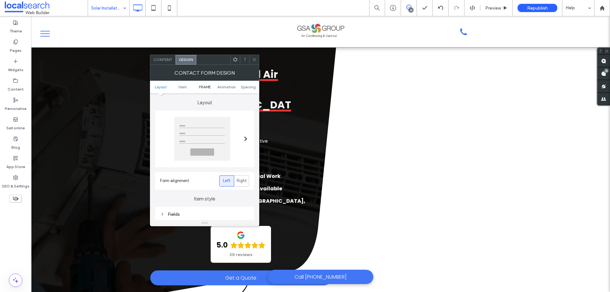
click at [206, 87] on span "FRAME" at bounding box center [205, 86] width 12 height 5
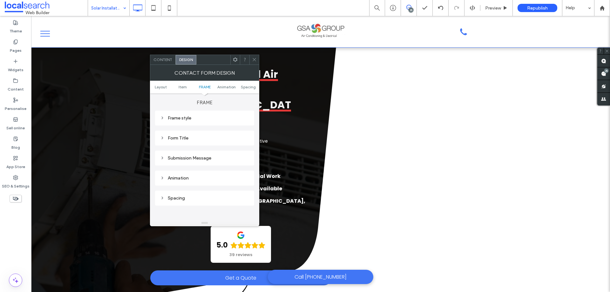
click at [212, 154] on div "Submission Message" at bounding box center [204, 158] width 89 height 9
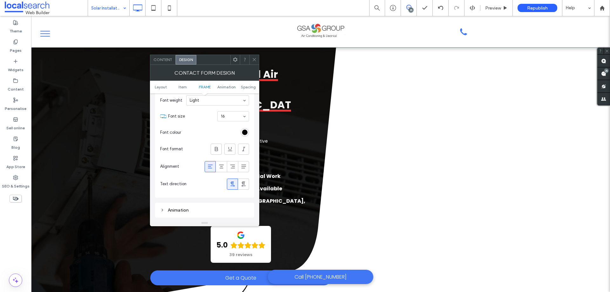
scroll to position [295, 0]
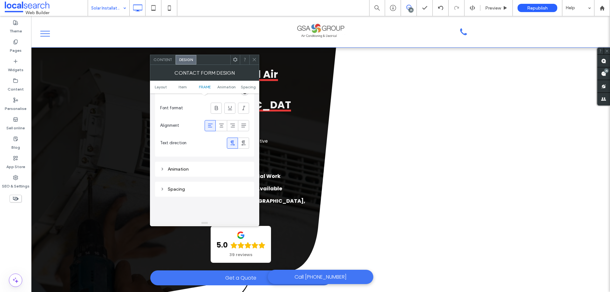
click at [255, 60] on icon at bounding box center [254, 59] width 5 height 5
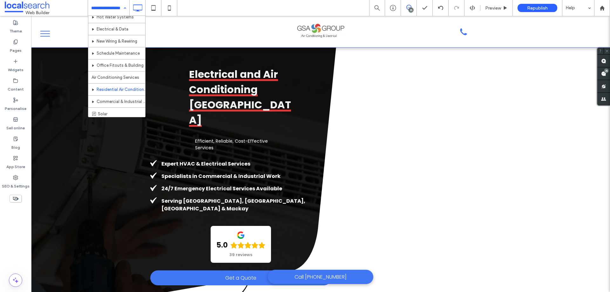
scroll to position [159, 0]
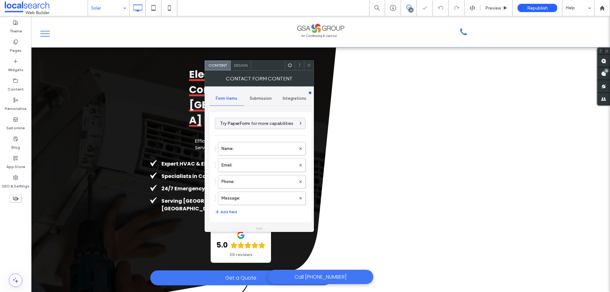
type input "**********"
drag, startPoint x: 259, startPoint y: 198, endPoint x: 309, endPoint y: 188, distance: 50.6
click at [260, 197] on label "Message:" at bounding box center [258, 198] width 74 height 13
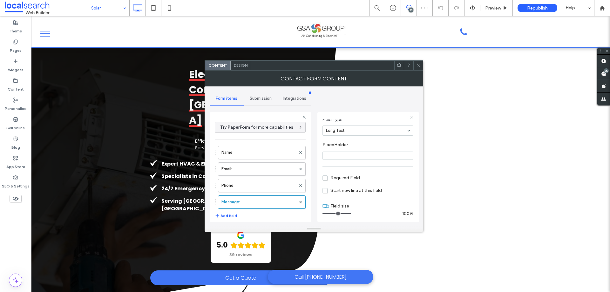
scroll to position [44, 0]
click at [258, 186] on label "Phone:" at bounding box center [258, 185] width 74 height 13
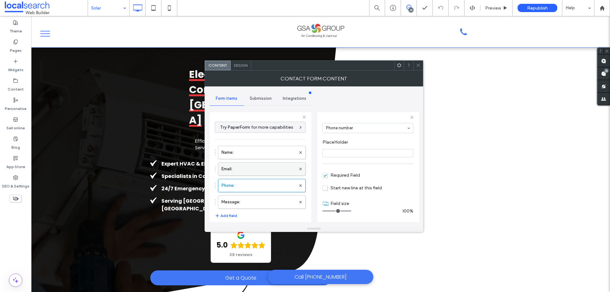
click at [267, 169] on label "Email:" at bounding box center [258, 169] width 74 height 13
click at [266, 150] on label "Name:" at bounding box center [258, 152] width 74 height 13
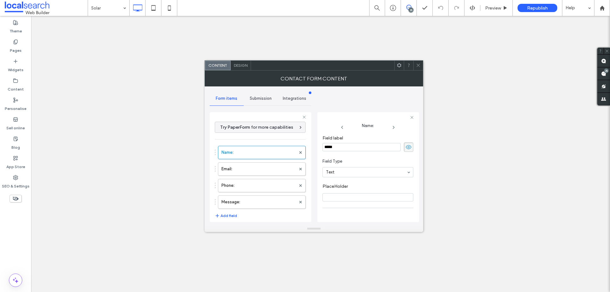
click at [269, 98] on span "Submission" at bounding box center [261, 98] width 22 height 5
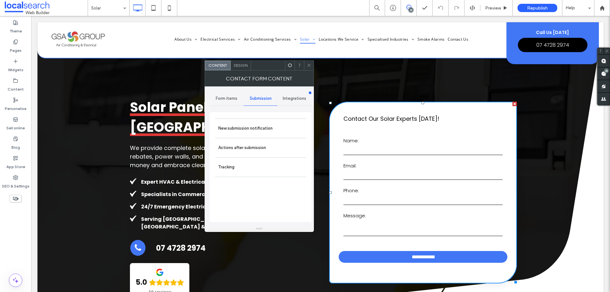
click at [270, 135] on div "New submission notification" at bounding box center [260, 127] width 91 height 19
click at [287, 125] on label "New submission notification" at bounding box center [260, 128] width 85 height 13
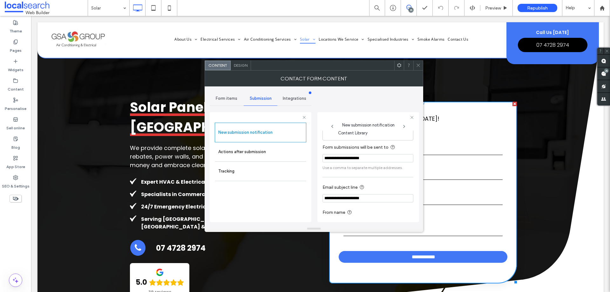
scroll to position [33, 0]
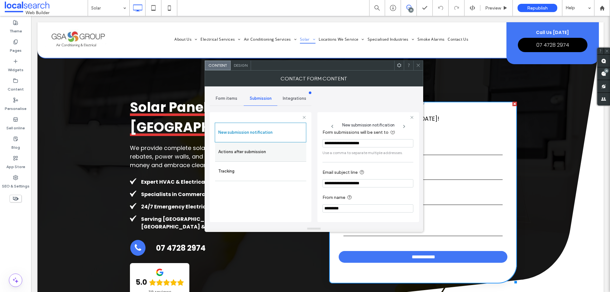
click at [281, 154] on label "Actions after submission" at bounding box center [260, 151] width 85 height 13
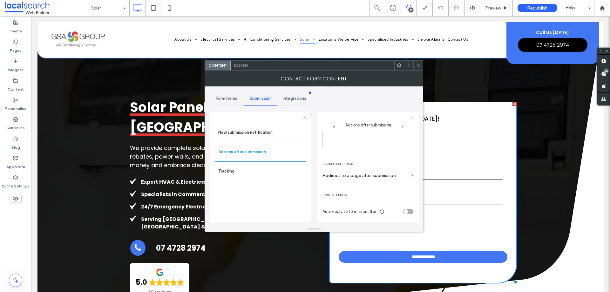
scroll to position [110, 0]
click at [243, 67] on span "Design" at bounding box center [241, 65] width 14 height 5
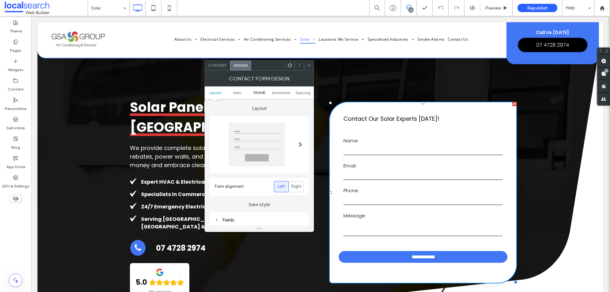
click at [257, 91] on span "FRAME" at bounding box center [259, 92] width 12 height 5
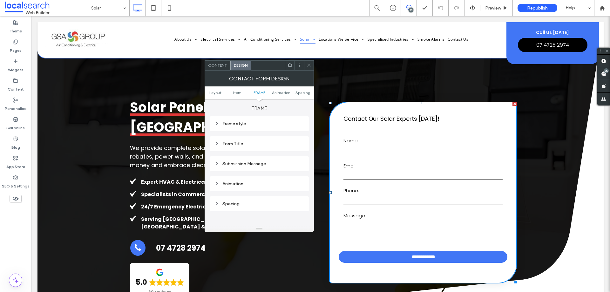
click at [263, 162] on div "Submission Message" at bounding box center [259, 163] width 89 height 5
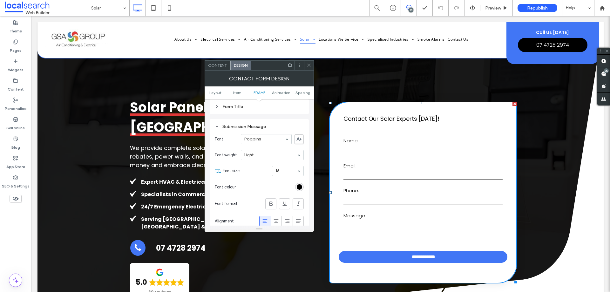
scroll to position [264, 0]
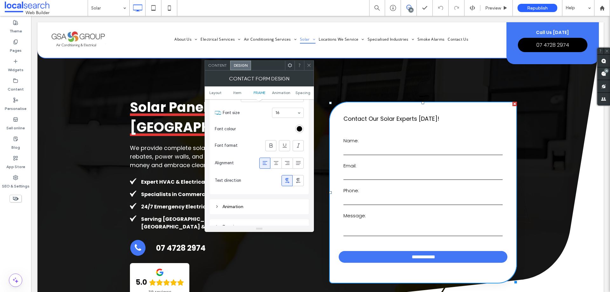
click at [307, 67] on icon at bounding box center [308, 65] width 5 height 5
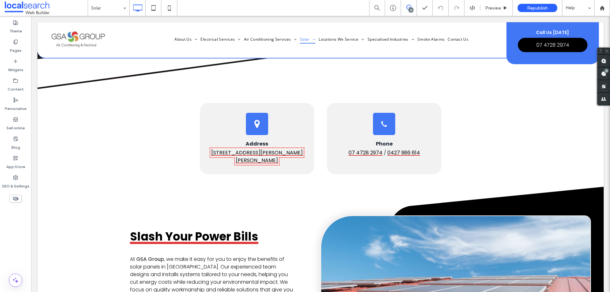
scroll to position [254, 0]
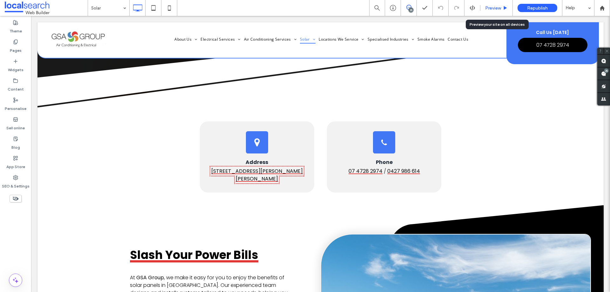
click at [496, 10] on span "Preview" at bounding box center [493, 7] width 16 height 5
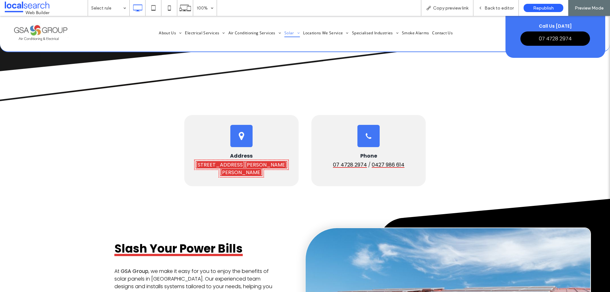
click at [250, 167] on link "[STREET_ADDRESS][PERSON_NAME][PERSON_NAME]" at bounding box center [241, 168] width 91 height 15
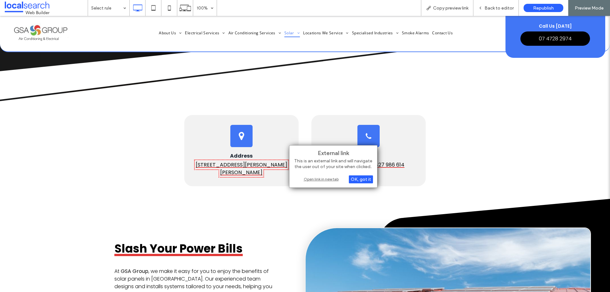
click at [314, 180] on div "Open link in new tab" at bounding box center [332, 179] width 79 height 7
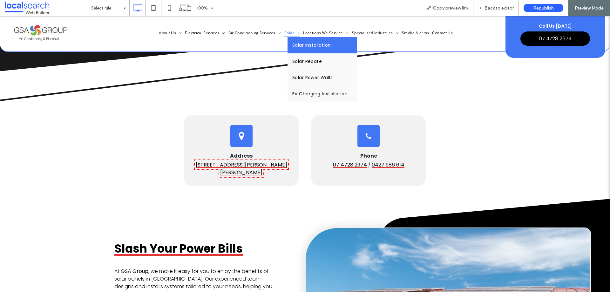
drag, startPoint x: 296, startPoint y: 43, endPoint x: 300, endPoint y: 58, distance: 15.9
click at [296, 43] on span "Solar Installation" at bounding box center [311, 45] width 39 height 7
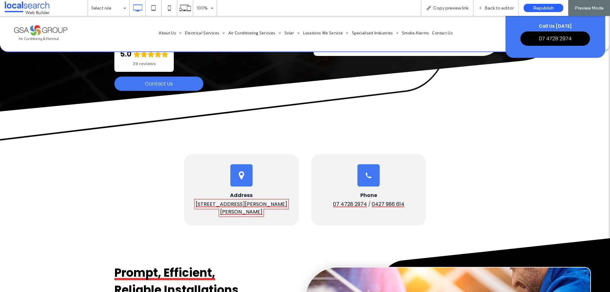
scroll to position [222, 0]
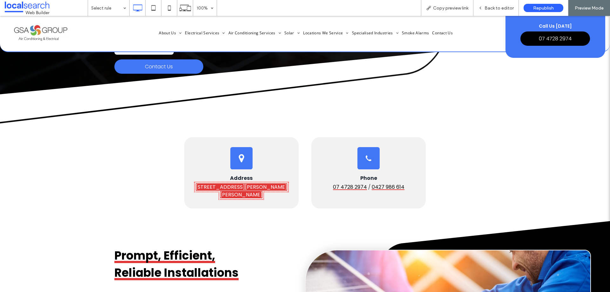
click at [271, 183] on link "[STREET_ADDRESS][PERSON_NAME][PERSON_NAME]" at bounding box center [241, 190] width 91 height 15
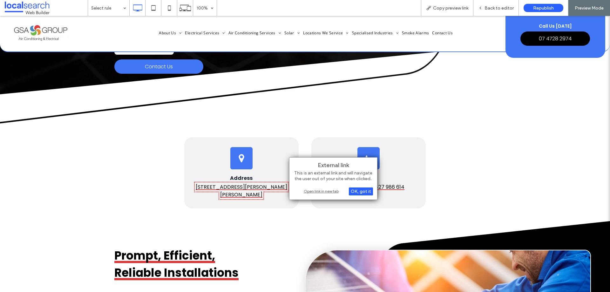
click at [320, 191] on div "Open link in new tab" at bounding box center [332, 191] width 79 height 7
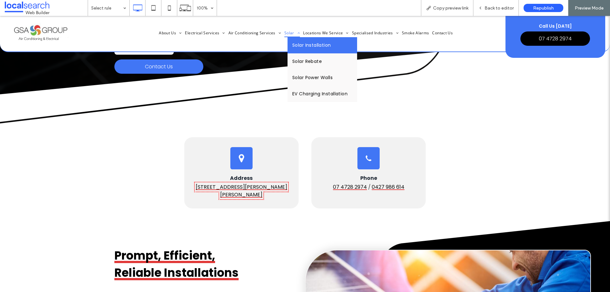
click at [287, 31] on span "Solar" at bounding box center [292, 33] width 16 height 9
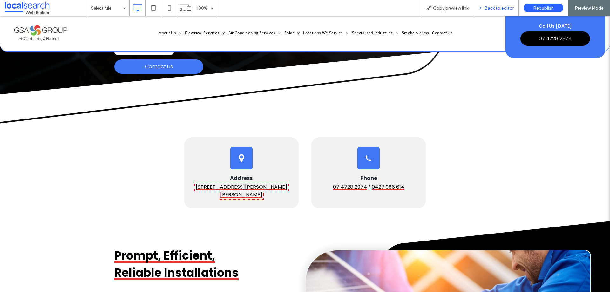
click at [506, 9] on span "Back to editor" at bounding box center [498, 7] width 29 height 5
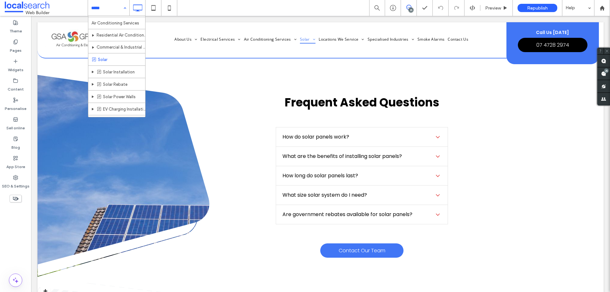
scroll to position [190, 0]
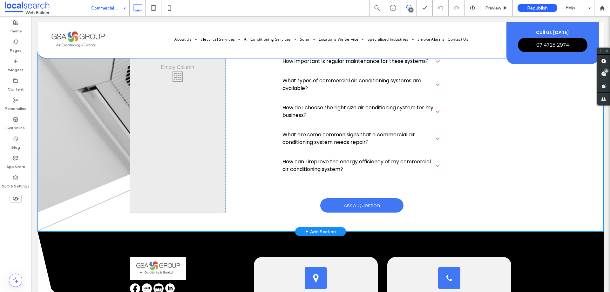
scroll to position [1588, 0]
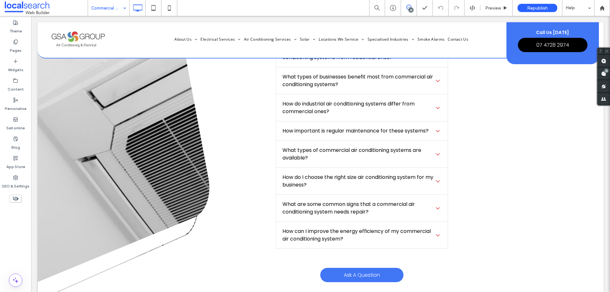
click at [111, 11] on input at bounding box center [107, 8] width 32 height 16
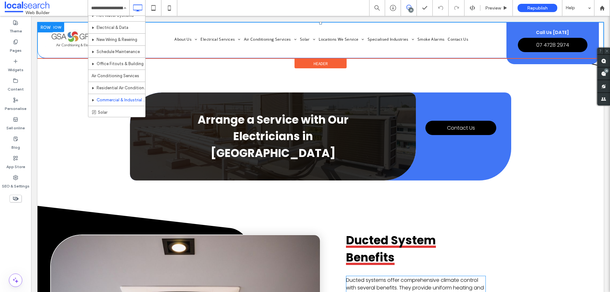
scroll to position [509, 0]
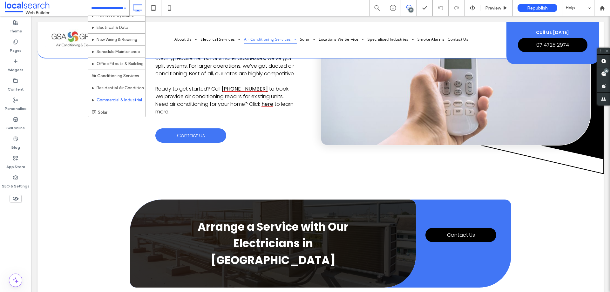
click at [124, 8] on div "Home About Us Labour Hire & Careers Blog Residential Electrician Commercial Ele…" at bounding box center [108, 8] width 41 height 16
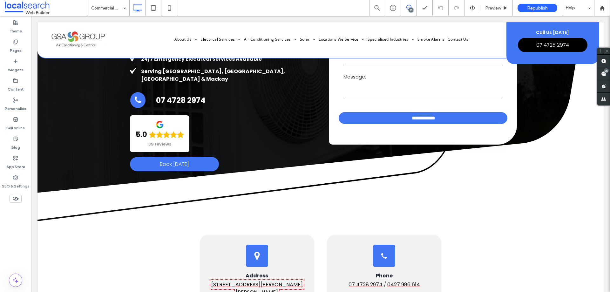
scroll to position [191, 0]
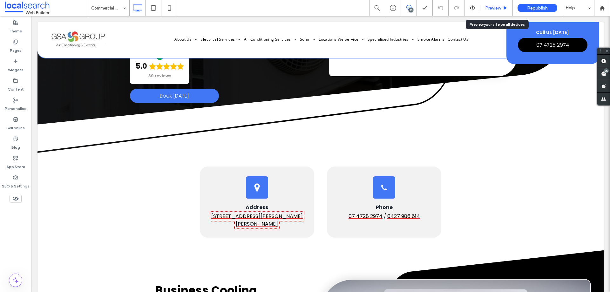
click at [488, 5] on span "Preview" at bounding box center [493, 7] width 16 height 5
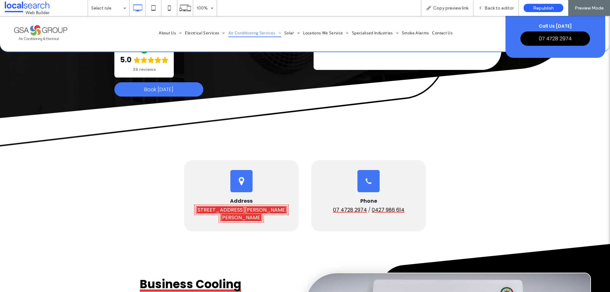
click at [274, 206] on link "[STREET_ADDRESS][PERSON_NAME][PERSON_NAME]" at bounding box center [241, 213] width 91 height 15
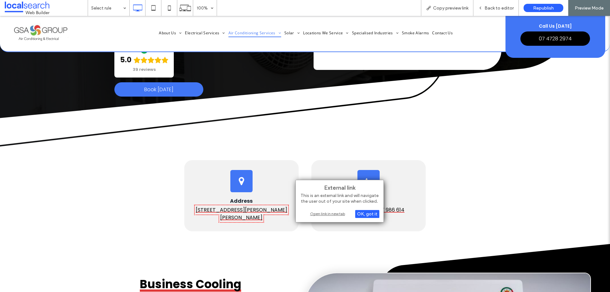
click at [332, 214] on div "Open link in new tab" at bounding box center [339, 213] width 79 height 7
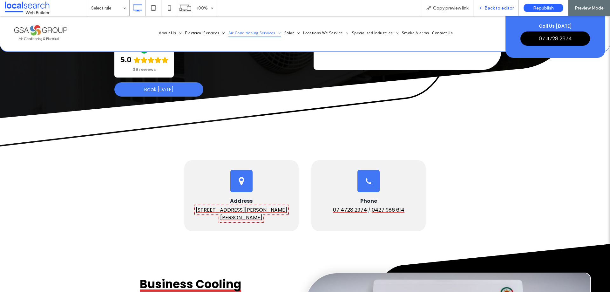
drag, startPoint x: 507, startPoint y: 8, endPoint x: 446, endPoint y: 121, distance: 128.4
click at [507, 8] on span "Back to editor" at bounding box center [498, 7] width 29 height 5
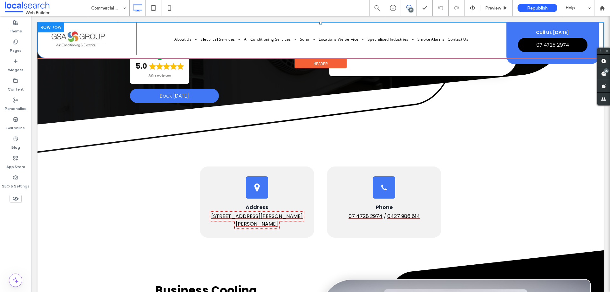
scroll to position [32, 0]
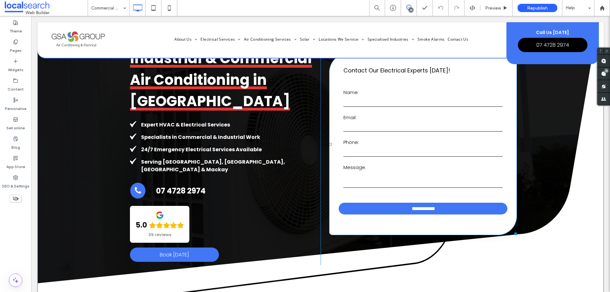
click at [442, 100] on input "text" at bounding box center [422, 102] width 159 height 10
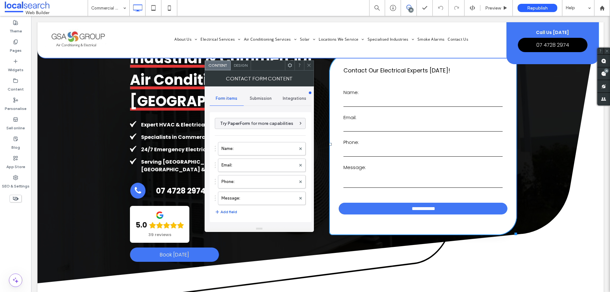
scroll to position [0, 0]
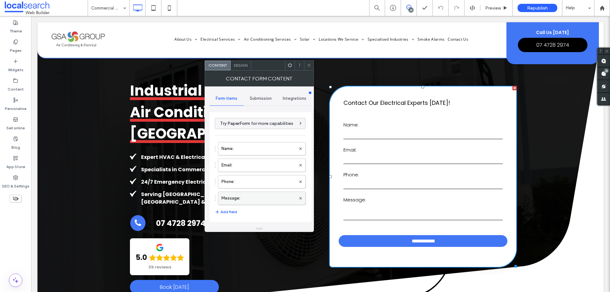
click at [253, 196] on label "Message:" at bounding box center [258, 198] width 74 height 13
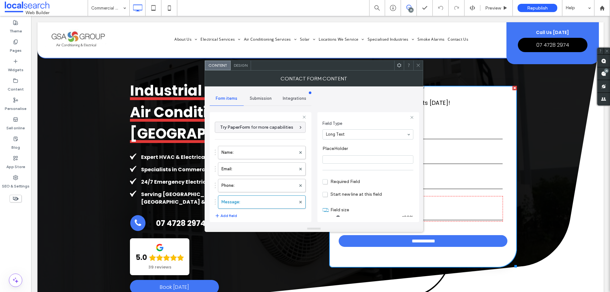
scroll to position [44, 0]
click at [256, 188] on label "Phone:" at bounding box center [258, 185] width 74 height 13
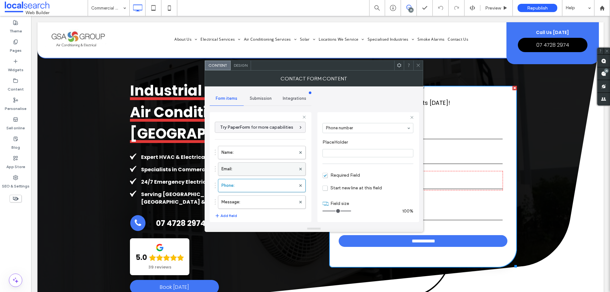
click at [260, 165] on label "Email:" at bounding box center [258, 169] width 74 height 13
click at [262, 158] on label "Name:" at bounding box center [258, 152] width 74 height 13
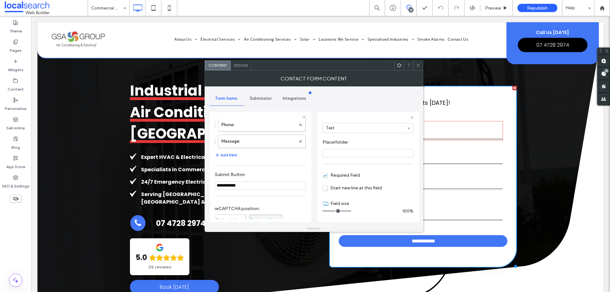
scroll to position [127, 0]
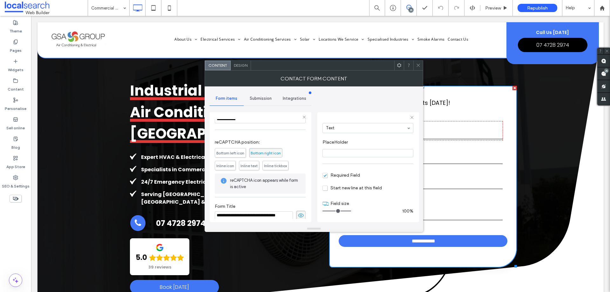
click at [266, 97] on span "Submission" at bounding box center [261, 98] width 22 height 5
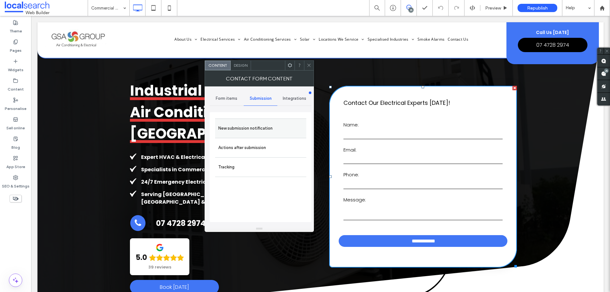
click at [272, 124] on label "New submission notification" at bounding box center [260, 128] width 85 height 13
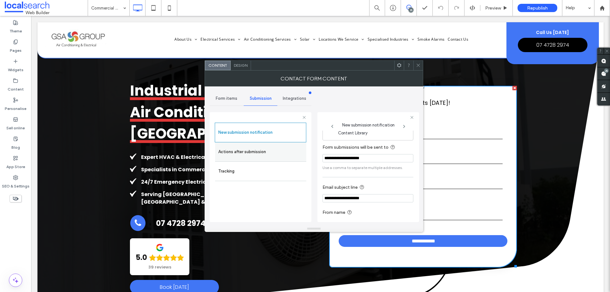
scroll to position [33, 0]
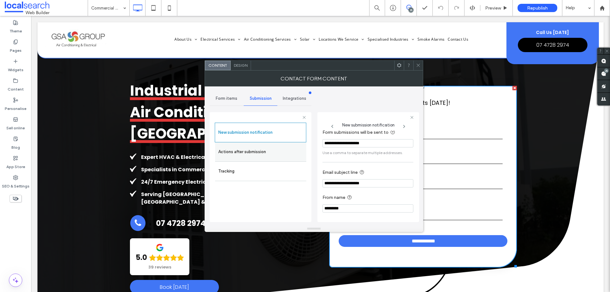
click at [271, 152] on label "Actions after submission" at bounding box center [260, 151] width 85 height 13
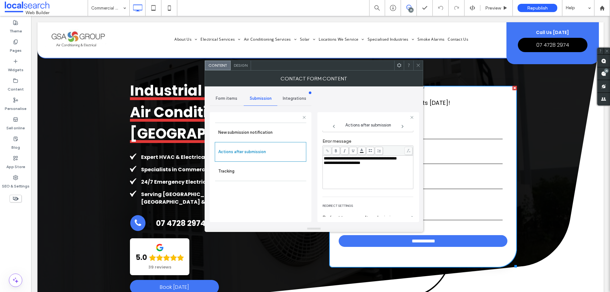
scroll to position [110, 0]
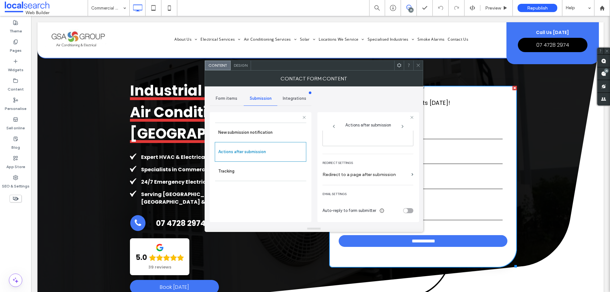
click at [244, 65] on span "Design" at bounding box center [241, 65] width 14 height 5
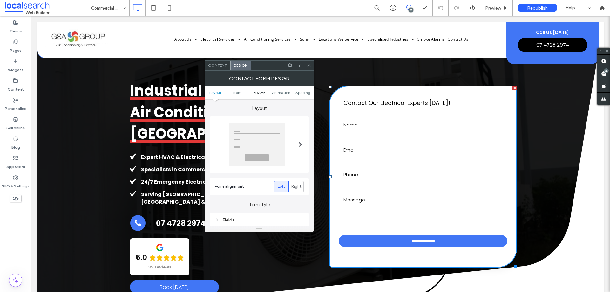
click at [258, 92] on span "FRAME" at bounding box center [259, 92] width 12 height 5
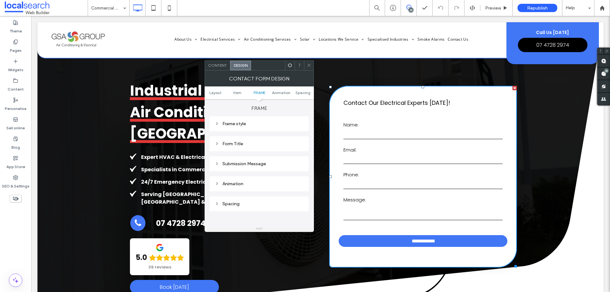
drag, startPoint x: 266, startPoint y: 166, endPoint x: 281, endPoint y: 160, distance: 15.6
click at [266, 166] on div "Submission Message" at bounding box center [259, 163] width 89 height 9
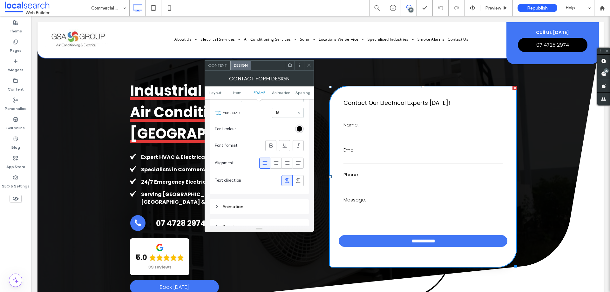
click at [308, 69] on span at bounding box center [308, 66] width 5 height 10
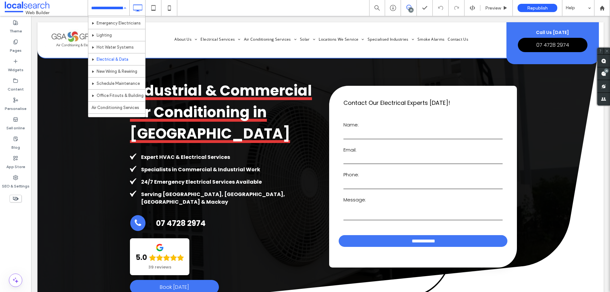
scroll to position [159, 0]
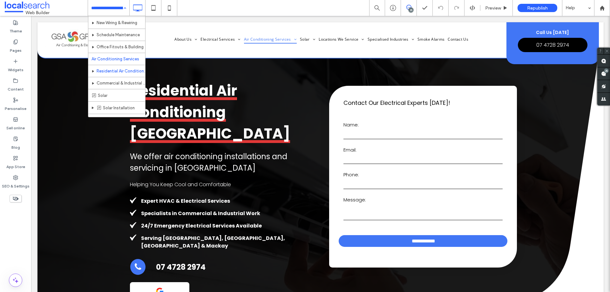
scroll to position [159, 0]
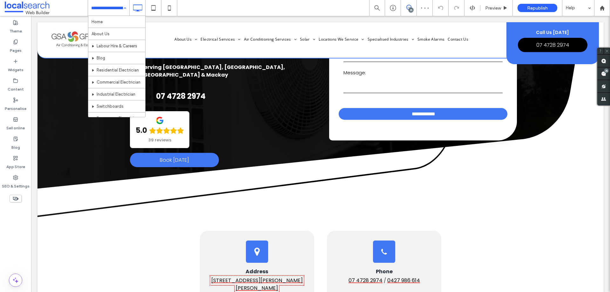
click at [118, 4] on input at bounding box center [107, 8] width 32 height 16
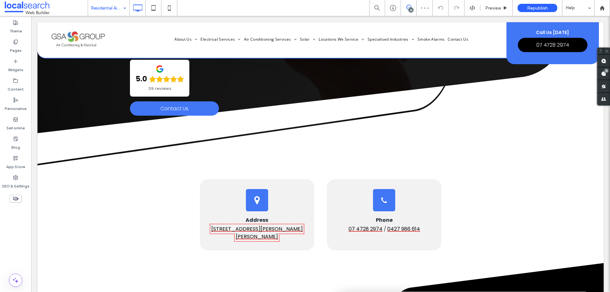
click at [106, 9] on input at bounding box center [107, 8] width 32 height 16
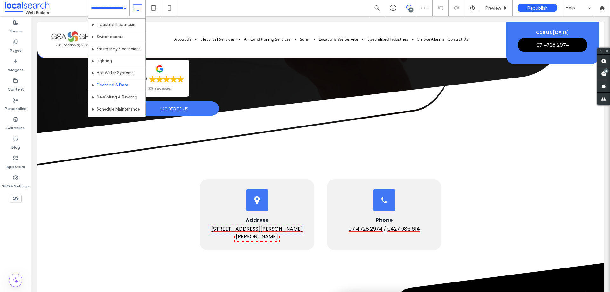
scroll to position [127, 0]
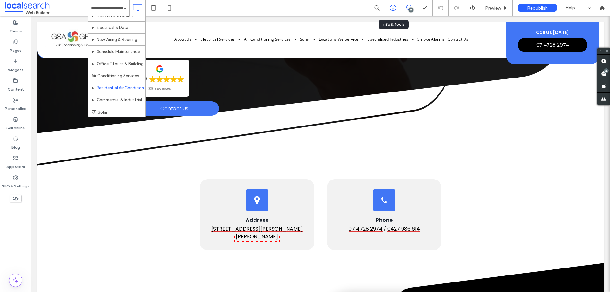
click at [396, 8] on div at bounding box center [393, 8] width 16 height 6
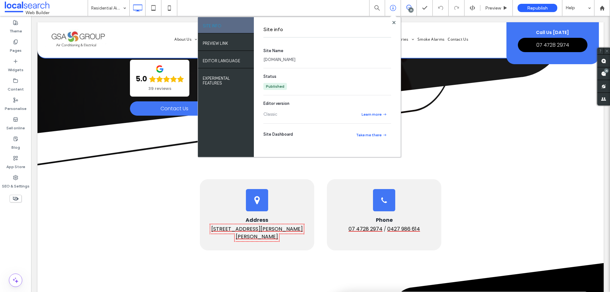
click at [291, 57] on link "[DOMAIN_NAME]" at bounding box center [279, 60] width 32 height 6
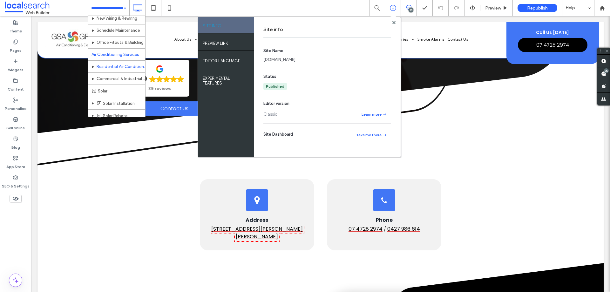
scroll to position [159, 0]
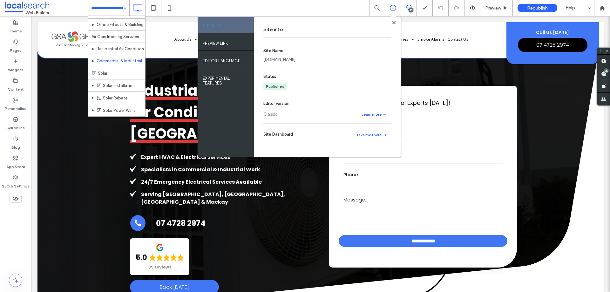
scroll to position [159, 0]
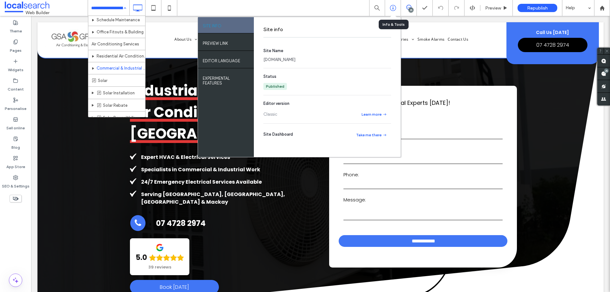
click at [392, 6] on icon at bounding box center [393, 8] width 6 height 6
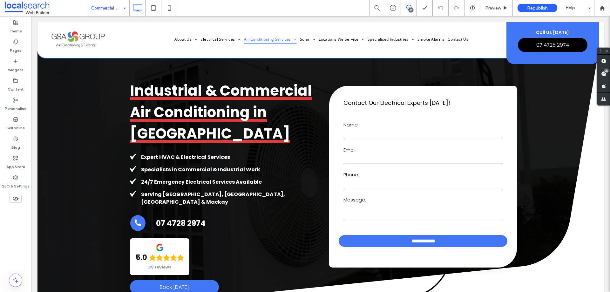
drag, startPoint x: 105, startPoint y: 9, endPoint x: 110, endPoint y: 14, distance: 7.0
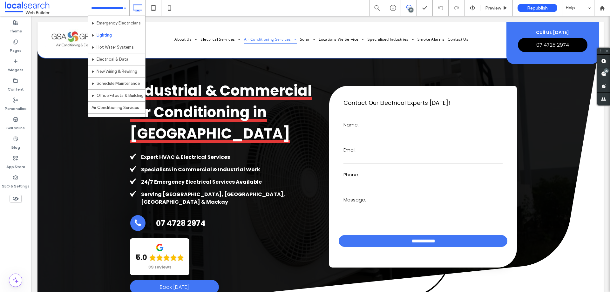
scroll to position [190, 0]
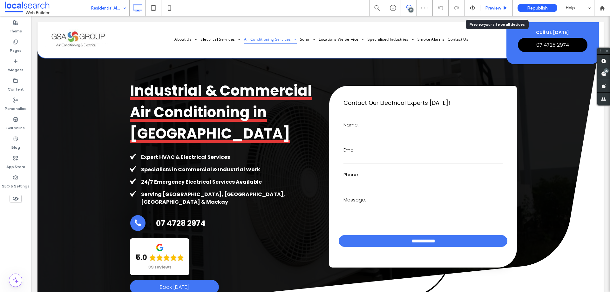
click at [494, 4] on div "Preview" at bounding box center [496, 8] width 32 height 16
click at [493, 6] on span "Preview" at bounding box center [493, 7] width 16 height 5
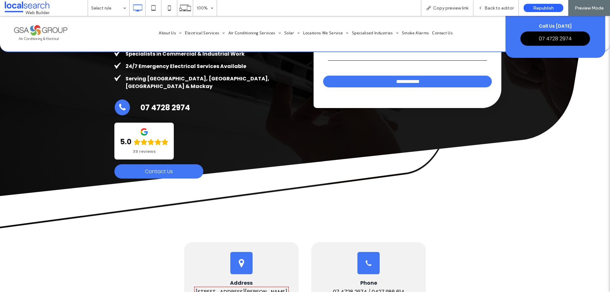
scroll to position [190, 0]
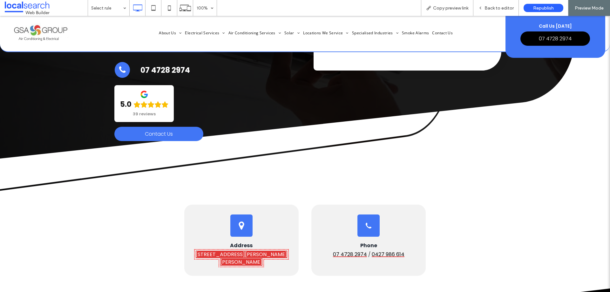
click at [264, 250] on link "[STREET_ADDRESS][PERSON_NAME][PERSON_NAME]" at bounding box center [241, 257] width 91 height 15
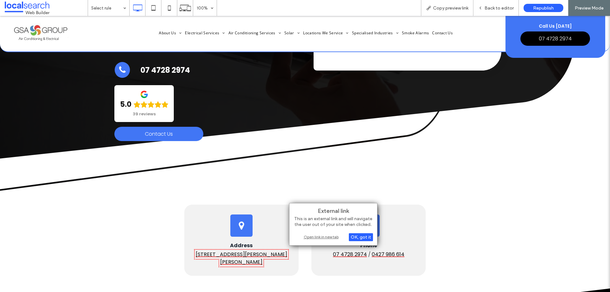
click at [314, 238] on div "Open link in new tab" at bounding box center [332, 236] width 79 height 7
click at [314, 240] on div "Open link in new tab" at bounding box center [332, 236] width 79 height 7
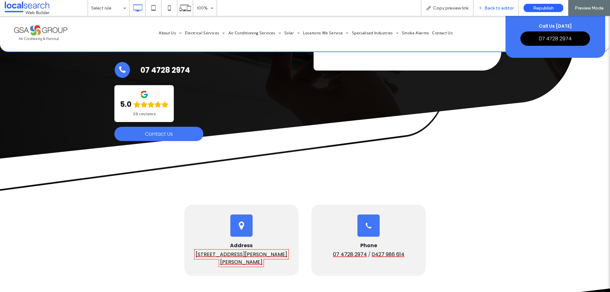
click at [490, 7] on span "Back to editor" at bounding box center [498, 7] width 29 height 5
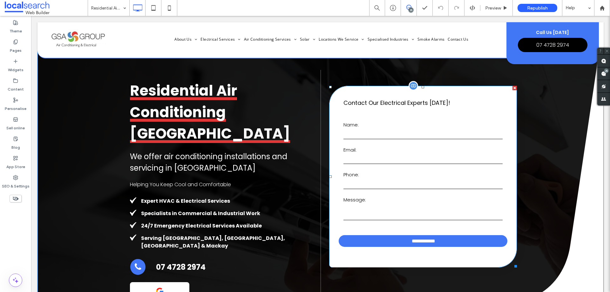
click at [386, 149] on label "Email:" at bounding box center [422, 149] width 159 height 7
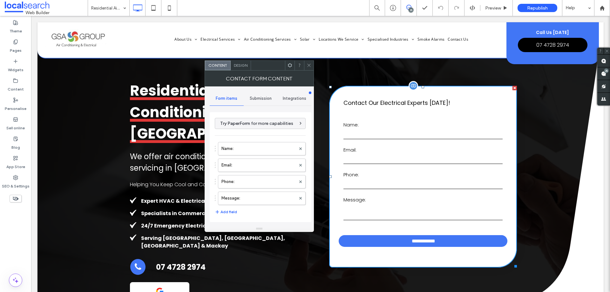
type input "**********"
click at [249, 198] on label "Message:" at bounding box center [258, 198] width 74 height 13
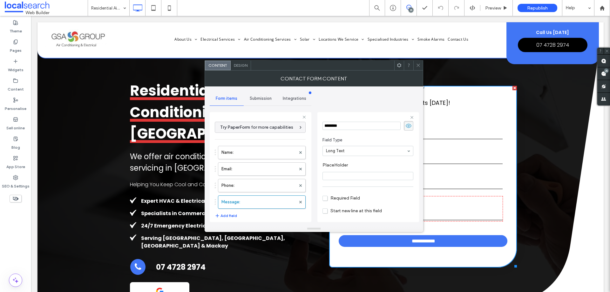
scroll to position [44, 0]
click at [253, 183] on label "Phone:" at bounding box center [258, 185] width 74 height 13
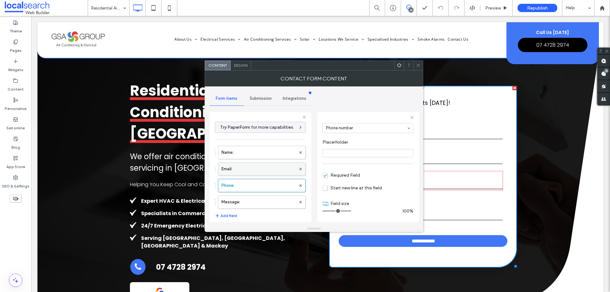
click at [259, 170] on label "Email:" at bounding box center [258, 169] width 74 height 13
click at [263, 159] on div "Name:" at bounding box center [262, 152] width 88 height 13
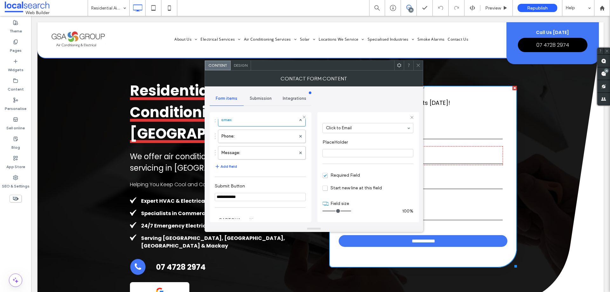
scroll to position [0, 0]
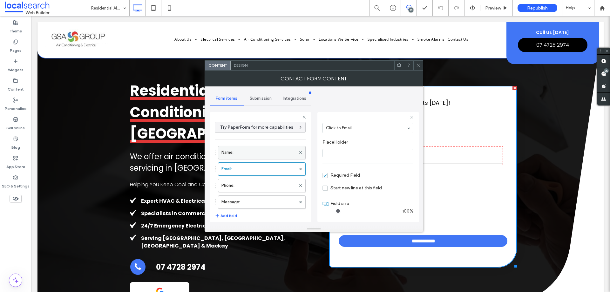
click at [259, 149] on label "Name:" at bounding box center [258, 152] width 74 height 13
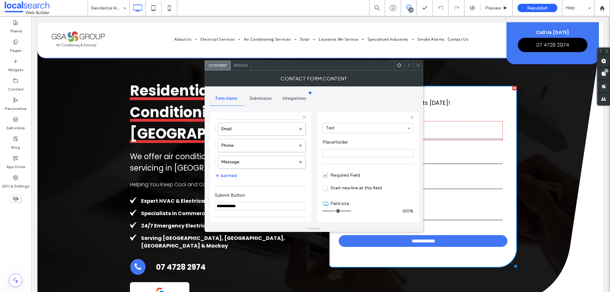
scroll to position [132, 0]
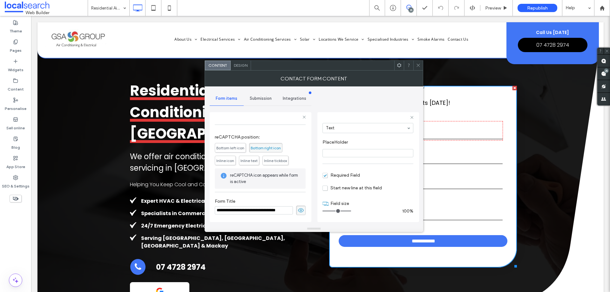
click at [265, 99] on span "Submission" at bounding box center [261, 98] width 22 height 5
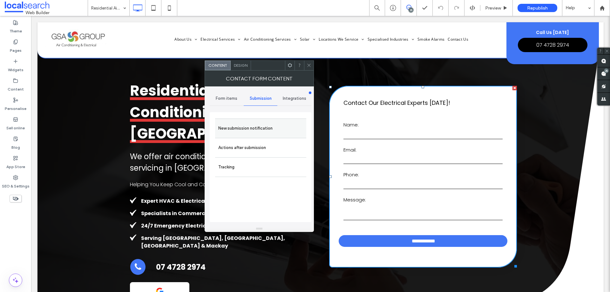
click at [270, 130] on label "New submission notification" at bounding box center [260, 128] width 85 height 13
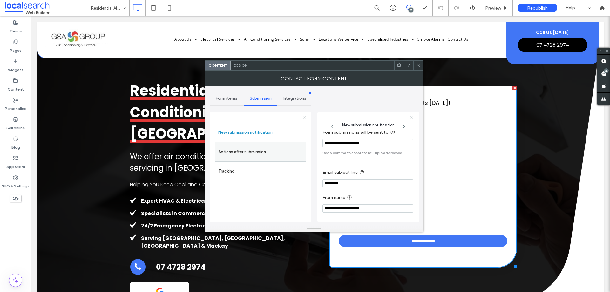
scroll to position [33, 0]
drag, startPoint x: 352, startPoint y: 209, endPoint x: 320, endPoint y: 208, distance: 32.4
click at [320, 208] on div "**********" at bounding box center [368, 167] width 102 height 110
drag, startPoint x: 120, startPoint y: 8, endPoint x: 129, endPoint y: 13, distance: 9.9
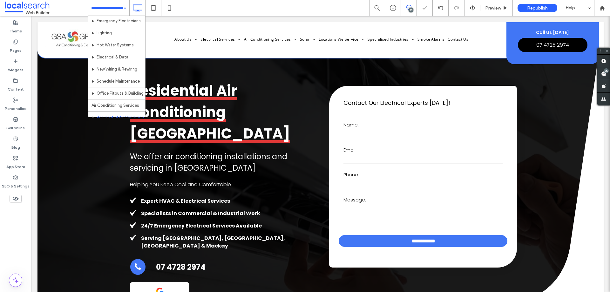
scroll to position [127, 0]
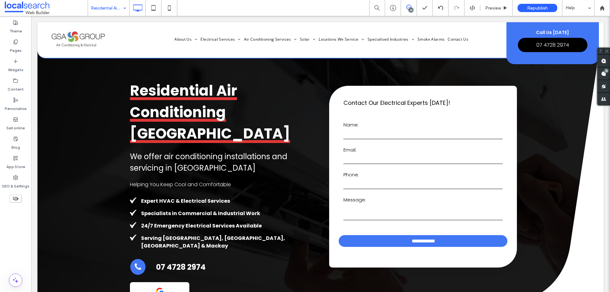
drag, startPoint x: 116, startPoint y: 6, endPoint x: 116, endPoint y: 12, distance: 6.0
click at [116, 6] on input at bounding box center [107, 8] width 32 height 16
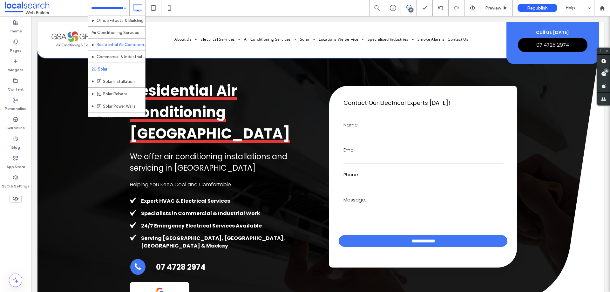
scroll to position [159, 0]
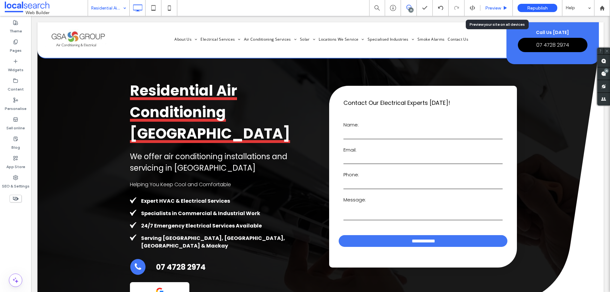
click at [498, 8] on span "Preview" at bounding box center [493, 7] width 16 height 5
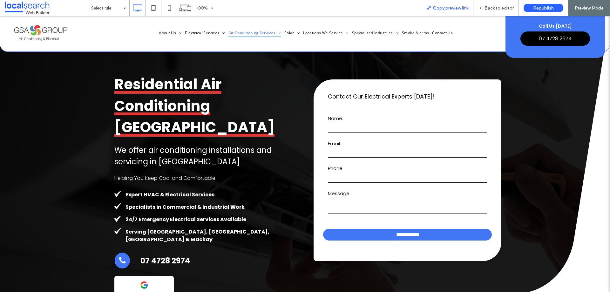
click at [450, 9] on span "Copy preview link" at bounding box center [450, 7] width 35 height 5
click at [492, 6] on span "Back to editor" at bounding box center [498, 7] width 29 height 5
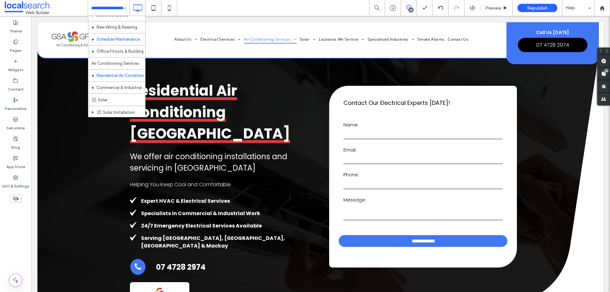
scroll to position [139, 0]
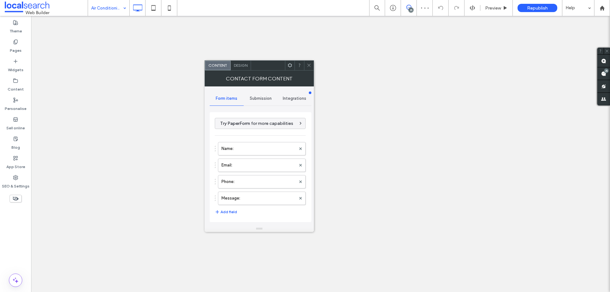
type input "**********"
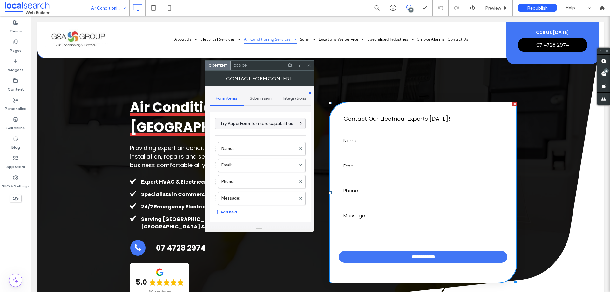
click at [260, 98] on span "Submission" at bounding box center [261, 98] width 22 height 5
click at [265, 123] on label "New submission notification" at bounding box center [260, 128] width 85 height 13
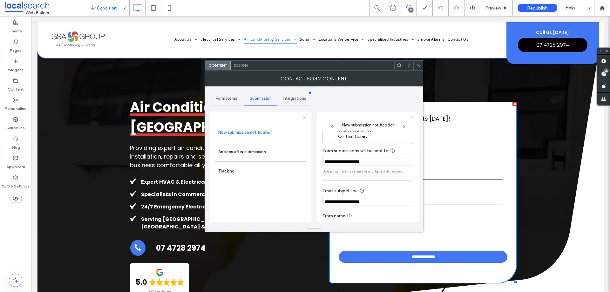
scroll to position [33, 0]
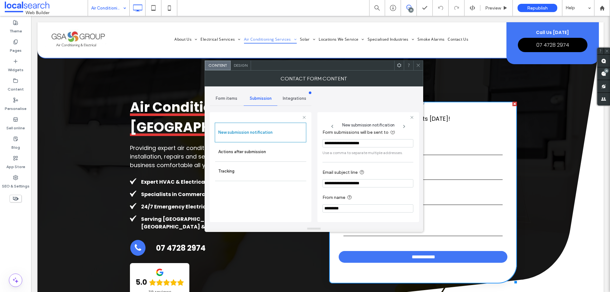
click at [417, 65] on icon at bounding box center [418, 65] width 5 height 5
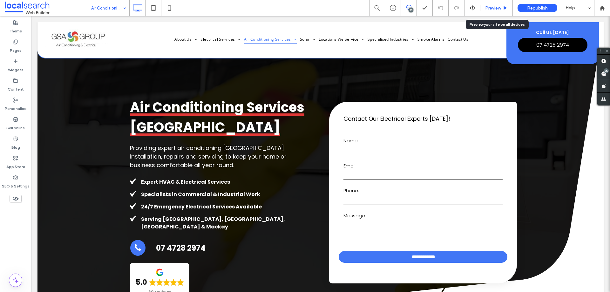
click at [493, 6] on span "Preview" at bounding box center [493, 7] width 16 height 5
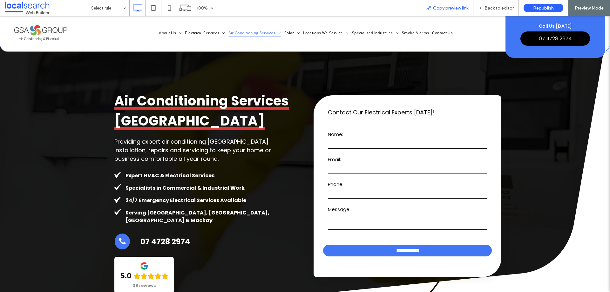
click at [460, 6] on span "Copy preview link" at bounding box center [450, 7] width 35 height 5
